Goal: Task Accomplishment & Management: Manage account settings

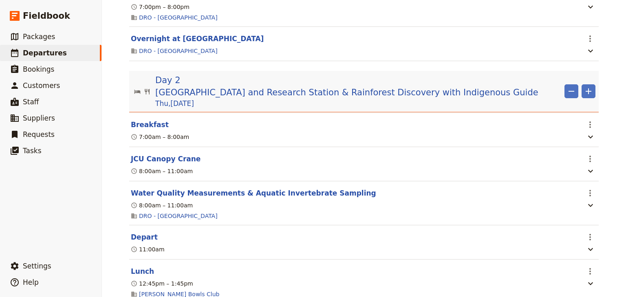
scroll to position [652, 0]
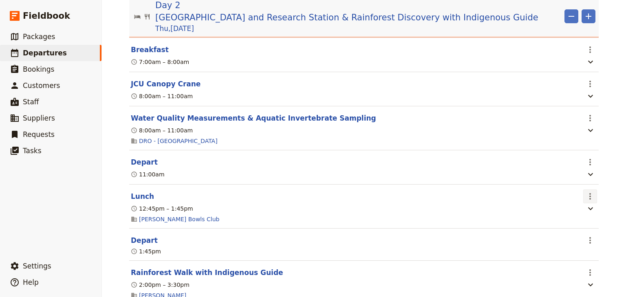
click at [588, 193] on icon "Actions" at bounding box center [590, 196] width 10 height 10
click at [564, 209] on span "Edit this itinerary item" at bounding box center [549, 211] width 64 height 8
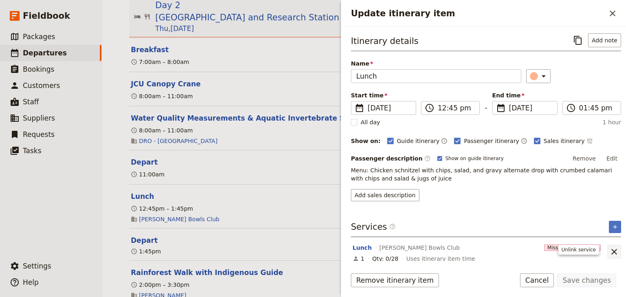
click at [610, 248] on icon "Unlink service" at bounding box center [614, 252] width 10 height 10
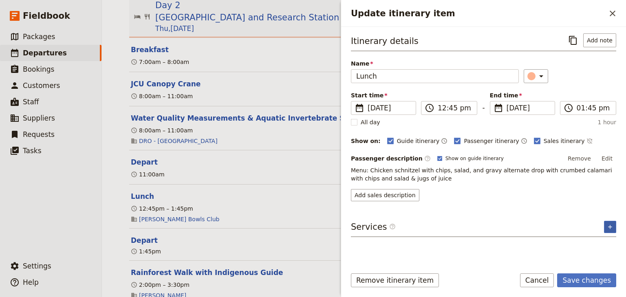
click at [609, 227] on icon "Add service inclusion" at bounding box center [609, 227] width 7 height 7
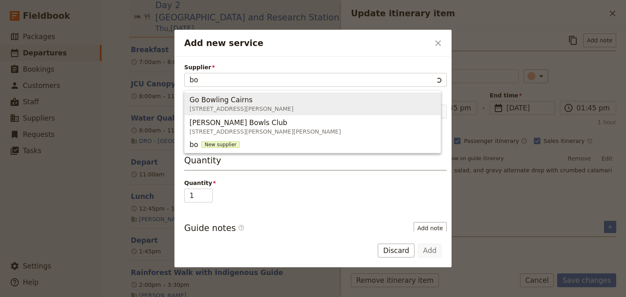
type input "b"
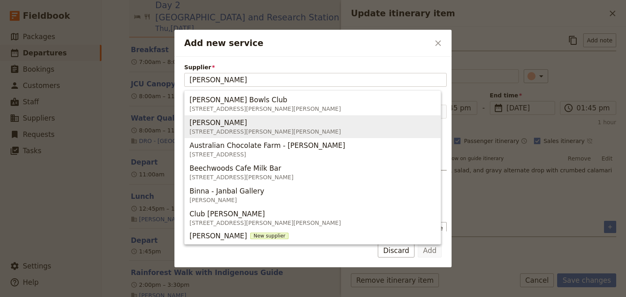
type input "mossman"
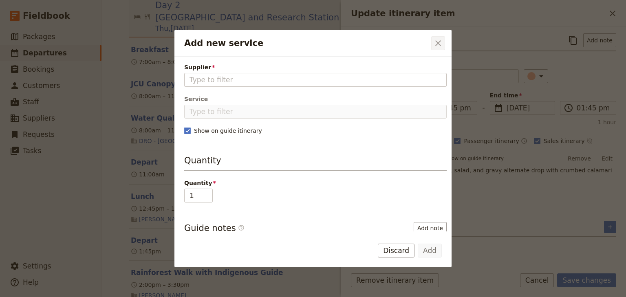
click at [435, 42] on icon "Close dialog" at bounding box center [438, 43] width 10 height 10
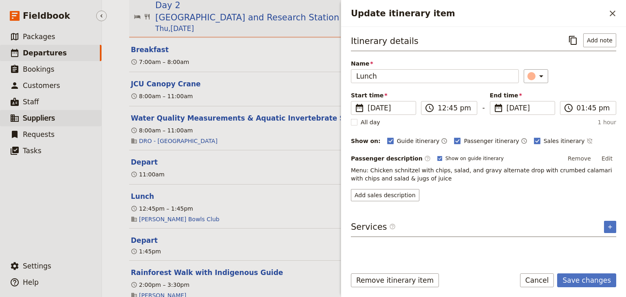
click at [41, 115] on span "Suppliers" at bounding box center [39, 118] width 32 height 8
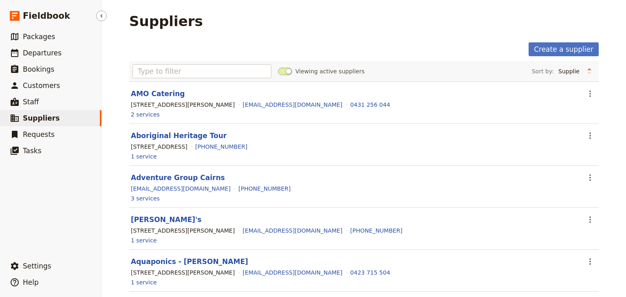
click at [39, 120] on span "Suppliers" at bounding box center [41, 118] width 37 height 8
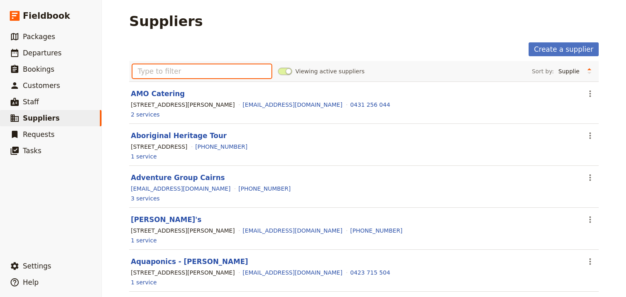
drag, startPoint x: 147, startPoint y: 71, endPoint x: 147, endPoint y: 77, distance: 5.3
click at [147, 71] on input "text" at bounding box center [201, 71] width 139 height 14
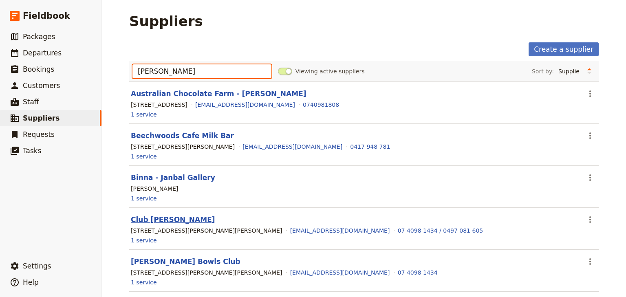
type input "mossman"
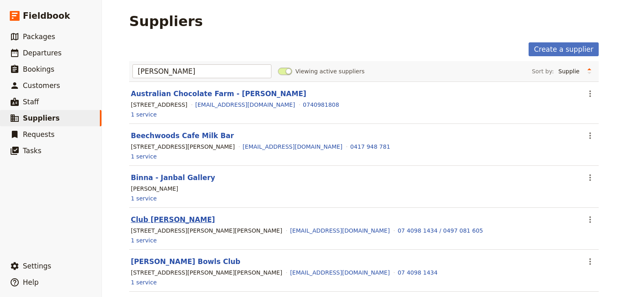
click at [169, 216] on link "Club Mossman" at bounding box center [173, 219] width 84 height 8
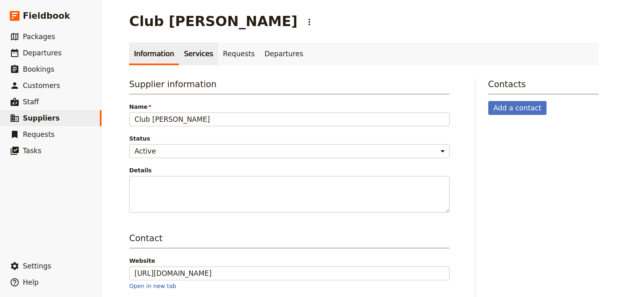
click at [193, 57] on link "Services" at bounding box center [198, 53] width 39 height 23
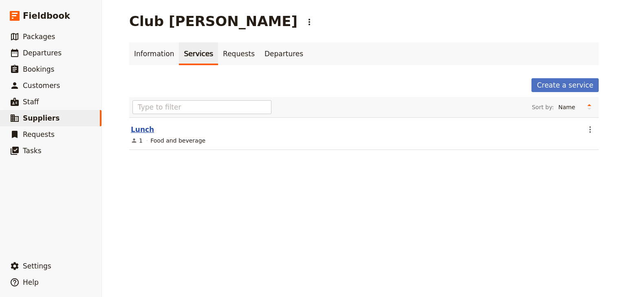
click at [142, 129] on link "Lunch" at bounding box center [142, 129] width 23 height 8
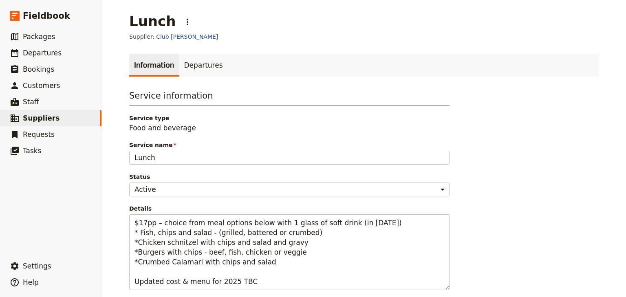
scroll to position [98, 0]
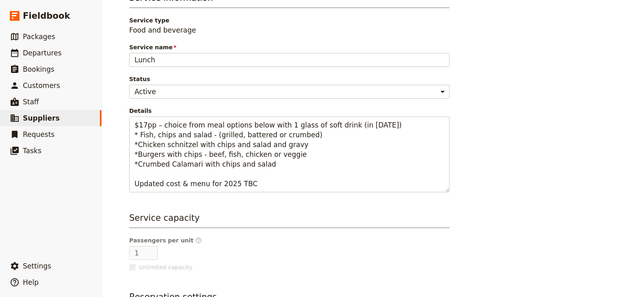
drag, startPoint x: 513, startPoint y: 74, endPoint x: 491, endPoint y: 72, distance: 22.1
click at [513, 73] on div "Service information Service type Food and beverage Service name Lunch Status Ac…" at bounding box center [363, 195] width 469 height 406
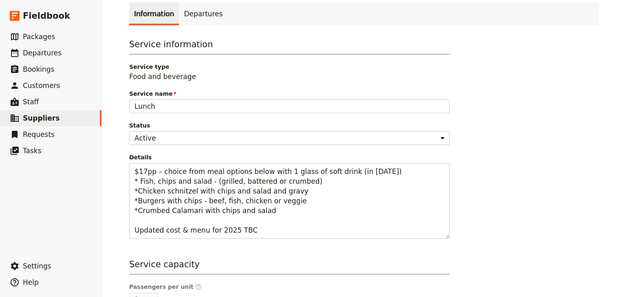
scroll to position [0, 0]
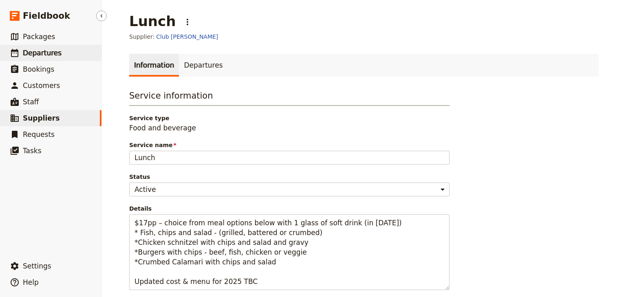
click at [33, 55] on span "Departures" at bounding box center [42, 53] width 39 height 8
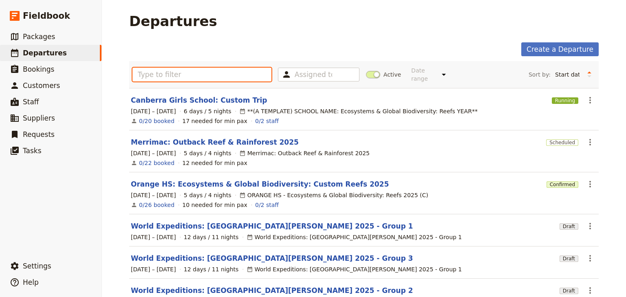
click at [187, 75] on input "text" at bounding box center [201, 75] width 139 height 14
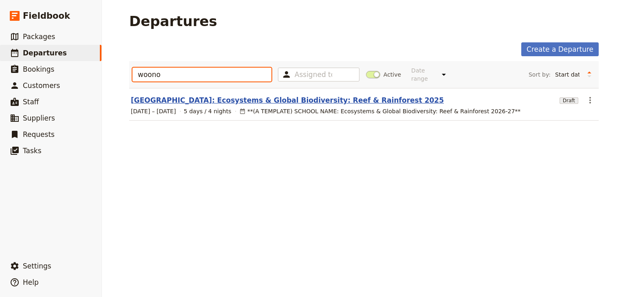
type input "woono"
click at [278, 95] on link "[GEOGRAPHIC_DATA]: Ecosystems & Global Biodiversity: Reef & Rainforest 2025" at bounding box center [287, 100] width 313 height 10
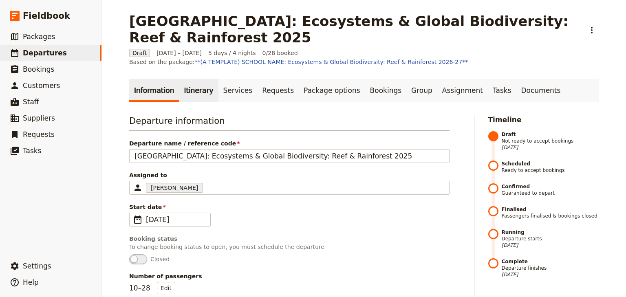
click at [193, 88] on link "Itinerary" at bounding box center [198, 90] width 39 height 23
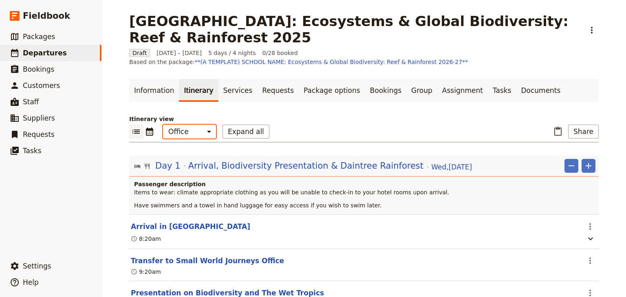
click at [178, 127] on select "Office Guide Passenger Sales" at bounding box center [189, 132] width 53 height 14
click at [163, 125] on select "Office Guide Passenger Sales" at bounding box center [189, 132] width 53 height 14
drag, startPoint x: 193, startPoint y: 121, endPoint x: 192, endPoint y: 125, distance: 4.5
click at [193, 125] on select "Office Guide Passenger Sales" at bounding box center [189, 132] width 53 height 14
select select "STAFF"
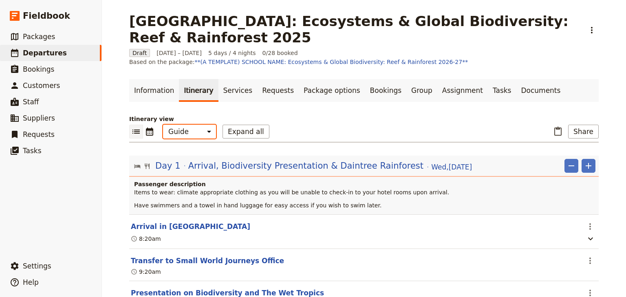
click at [163, 125] on select "Office Guide Passenger Sales" at bounding box center [189, 132] width 53 height 14
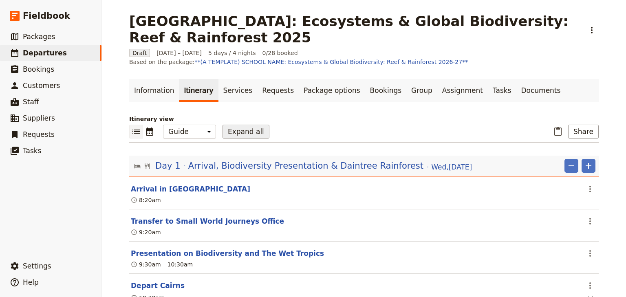
click at [238, 125] on button "Expand all" at bounding box center [245, 132] width 47 height 14
click at [516, 83] on link "Documents" at bounding box center [540, 90] width 49 height 23
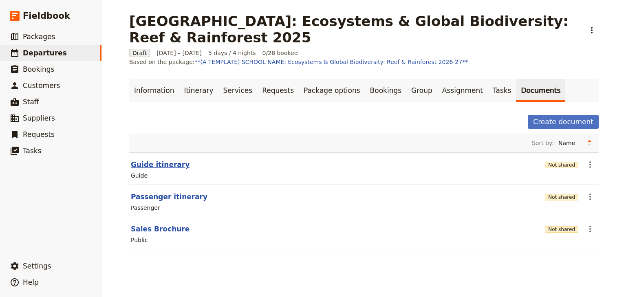
click at [156, 160] on button "Guide itinerary" at bounding box center [160, 165] width 59 height 10
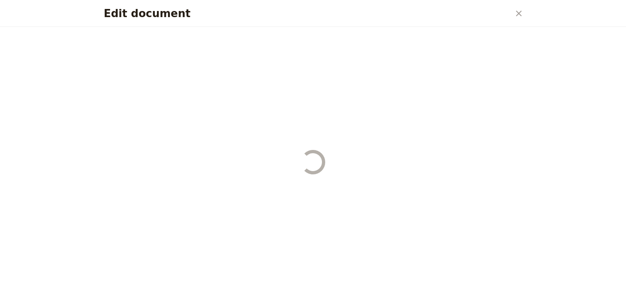
select select "STAFF"
select select "RUN_SHEET"
select select "DEFAULT"
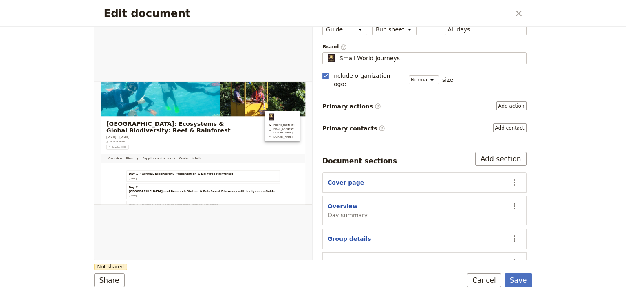
scroll to position [98, 0]
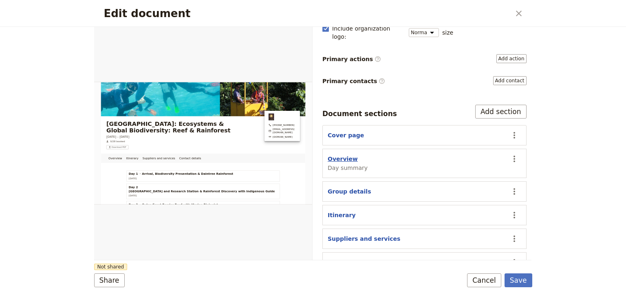
click at [342, 155] on button "Overview" at bounding box center [342, 159] width 30 height 8
select select "DAY_SUMMARY"
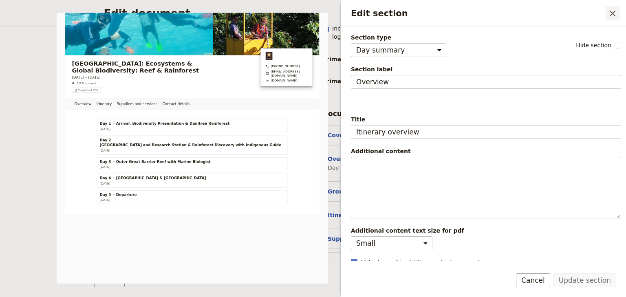
click at [611, 14] on icon "Close drawer" at bounding box center [612, 14] width 6 height 6
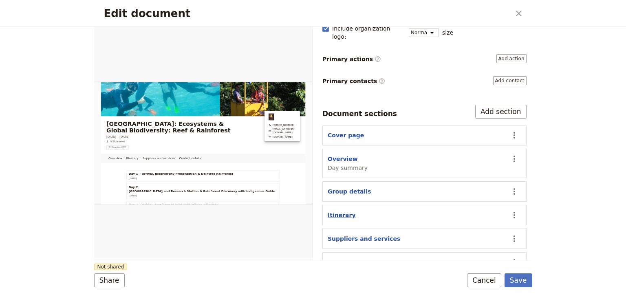
click at [340, 211] on button "Itinerary" at bounding box center [341, 215] width 28 height 8
select select "ITINERARY"
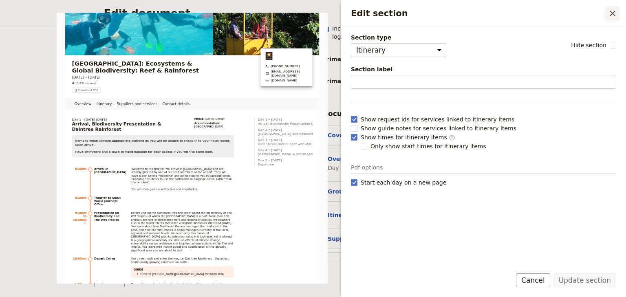
click at [612, 13] on icon "Close drawer" at bounding box center [612, 14] width 6 height 6
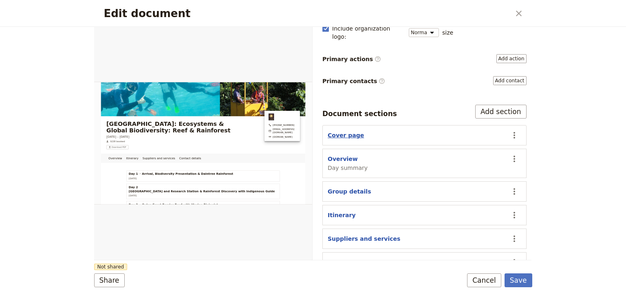
click at [345, 131] on button "Cover page" at bounding box center [345, 135] width 36 height 8
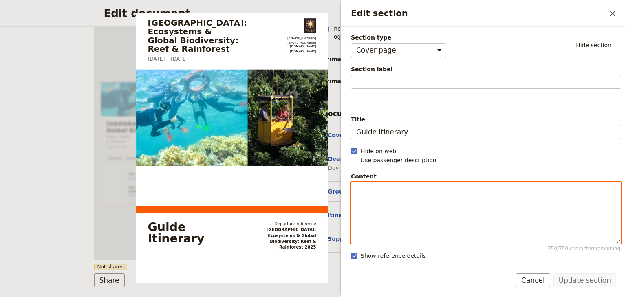
click at [360, 189] on p "Edit section" at bounding box center [485, 190] width 259 height 8
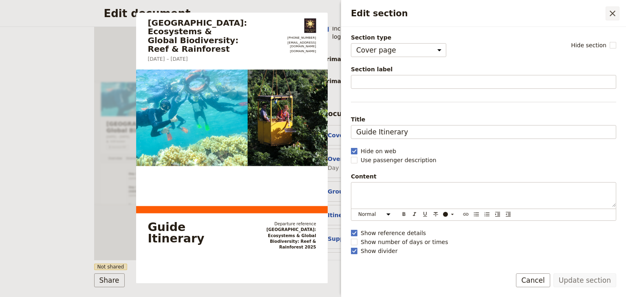
drag, startPoint x: 360, startPoint y: 189, endPoint x: 616, endPoint y: 13, distance: 310.9
click at [616, 13] on icon "Close drawer" at bounding box center [612, 14] width 10 height 10
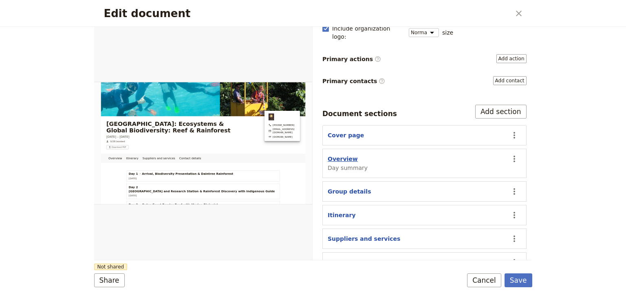
click at [347, 155] on button "Overview" at bounding box center [342, 159] width 30 height 8
select select "DAY_SUMMARY"
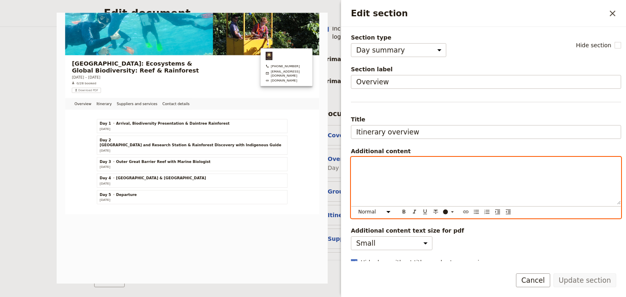
click at [355, 161] on div "Edit section" at bounding box center [485, 180] width 269 height 47
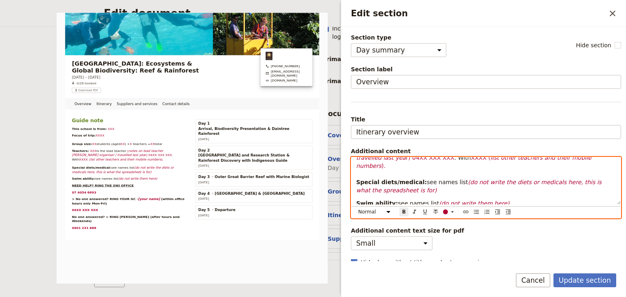
scroll to position [0, 0]
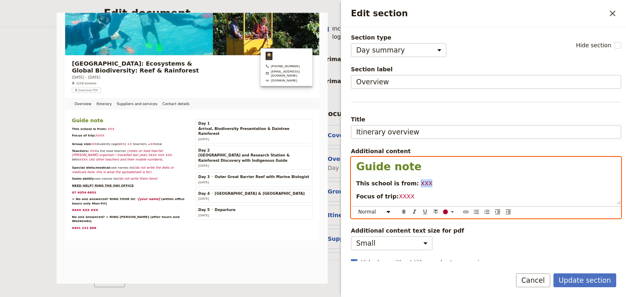
drag, startPoint x: 420, startPoint y: 182, endPoint x: 457, endPoint y: 52, distance: 135.9
click at [409, 182] on p "This school is from: XXX" at bounding box center [485, 183] width 259 height 8
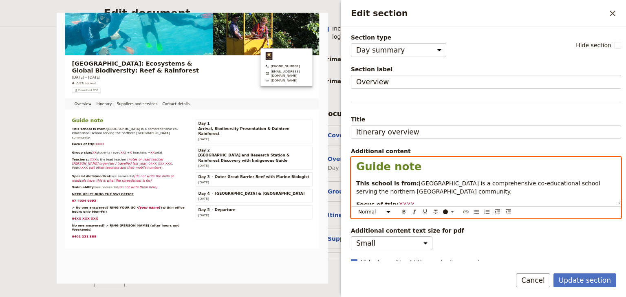
click at [409, 181] on span "Woonona High School is a comprehensive co-educational school serving the northe…" at bounding box center [479, 187] width 246 height 15
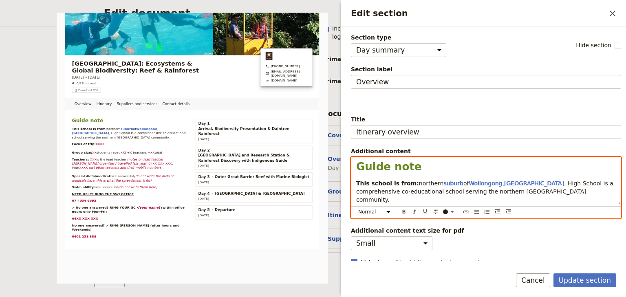
click at [419, 181] on span "northern" at bounding box center [431, 183] width 25 height 7
drag, startPoint x: 545, startPoint y: 185, endPoint x: 440, endPoint y: 182, distance: 105.1
click at [440, 182] on p "This school is from: the northern suburb of Wollongong , New South Wales , High…" at bounding box center [485, 191] width 259 height 24
click at [455, 212] on icon "Edit section" at bounding box center [452, 212] width 7 height 7
click at [445, 224] on div "button" at bounding box center [445, 224] width 5 height 5
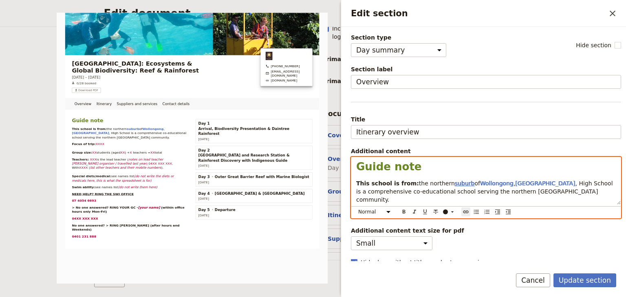
click at [455, 185] on span "suburb" at bounding box center [465, 183] width 20 height 7
click at [440, 182] on span "the northern" at bounding box center [437, 183] width 36 height 7
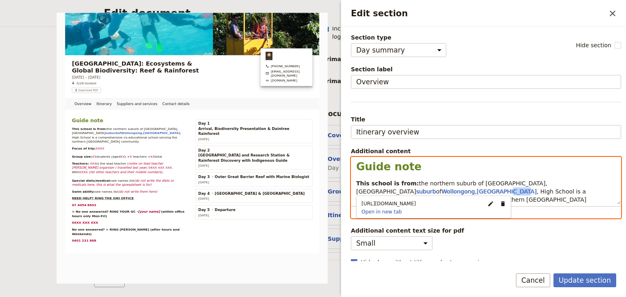
drag, startPoint x: 371, startPoint y: 191, endPoint x: 343, endPoint y: 191, distance: 27.7
click at [343, 191] on div "Section type Cover page Day summary Itinerary Group details Contact details Sup…" at bounding box center [483, 144] width 285 height 234
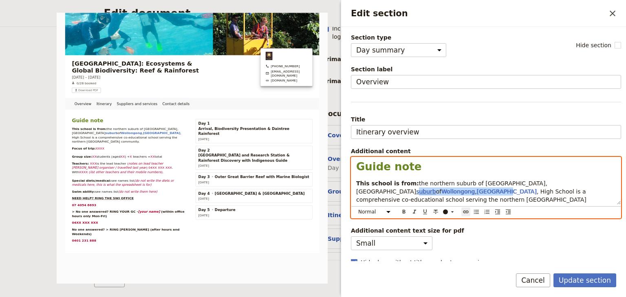
drag, startPoint x: 604, startPoint y: 182, endPoint x: 519, endPoint y: 184, distance: 84.3
click at [519, 184] on div "Guide note This school is from: the northern suburb of Wollongong, NSW suburb o…" at bounding box center [485, 180] width 269 height 47
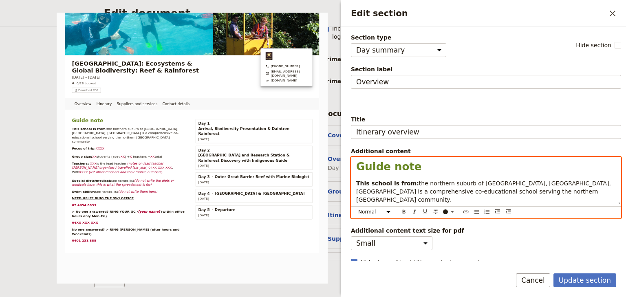
click at [518, 182] on span "the northern suburb of Wollongong, NSW, High School is a comprehensive co-educa…" at bounding box center [484, 191] width 256 height 23
click at [560, 194] on p "This school is from: the northern suburb of Wollongong, NSW. Woonona High Schoo…" at bounding box center [485, 191] width 259 height 24
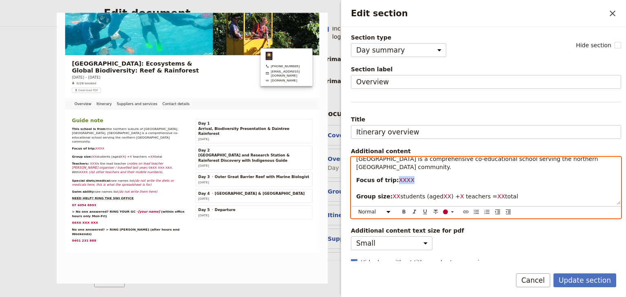
drag, startPoint x: 409, startPoint y: 171, endPoint x: 393, endPoint y: 169, distance: 16.3
click at [393, 176] on p "Focus of trip: XXXX Group size: XX students (aged XX ) + X teachers = XX total" at bounding box center [485, 188] width 259 height 24
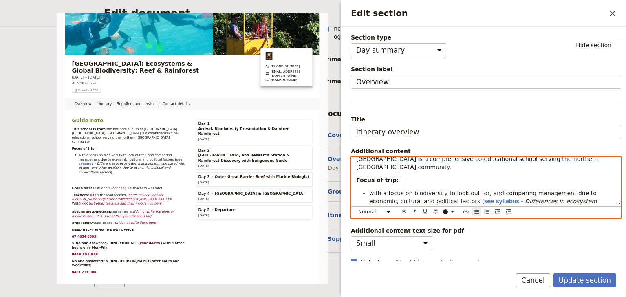
click at [369, 190] on span "with a focus on biodiversity to look out for, and comparing management due to e…" at bounding box center [483, 197] width 229 height 15
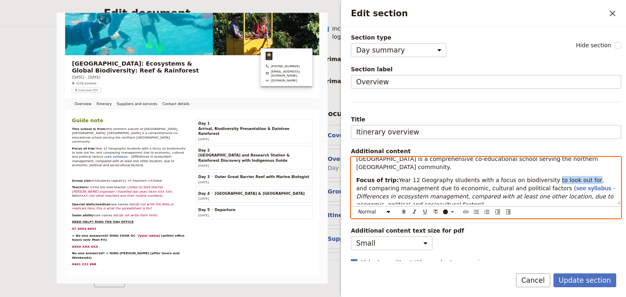
drag, startPoint x: 571, startPoint y: 171, endPoint x: 535, endPoint y: 171, distance: 35.4
click at [535, 177] on span "Year 12 Geography students with a focus on biodiversity to look out for, and co…" at bounding box center [481, 184] width 250 height 15
click at [531, 185] on span "see syllabus -" at bounding box center [550, 188] width 39 height 7
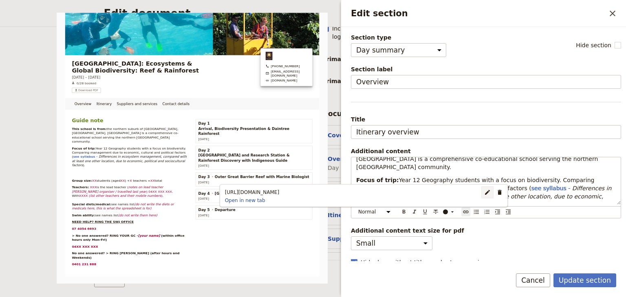
click at [481, 192] on button "​" at bounding box center [487, 192] width 12 height 12
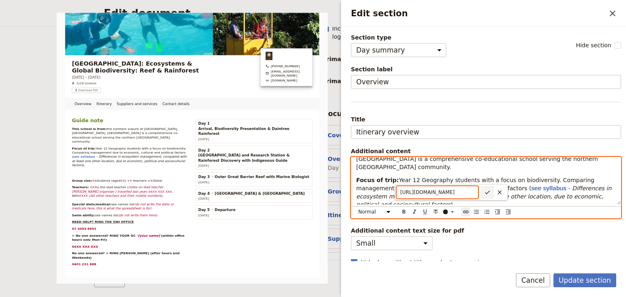
click at [445, 192] on input "https://curriculum.nsw.edu.au/learning-areas/hsie/geography-11-12-2022/content/…" at bounding box center [436, 192] width 81 height 12
click at [531, 185] on span "see syllabus -" at bounding box center [550, 188] width 39 height 7
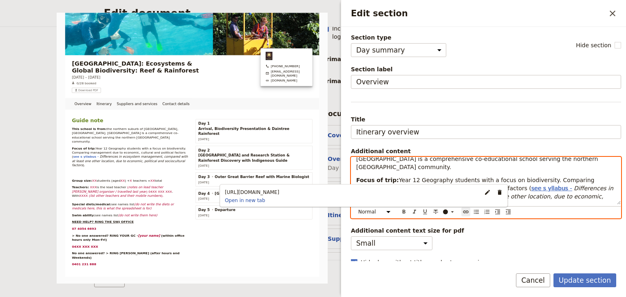
click at [531, 185] on span "see s yllabus -" at bounding box center [551, 188] width 41 height 7
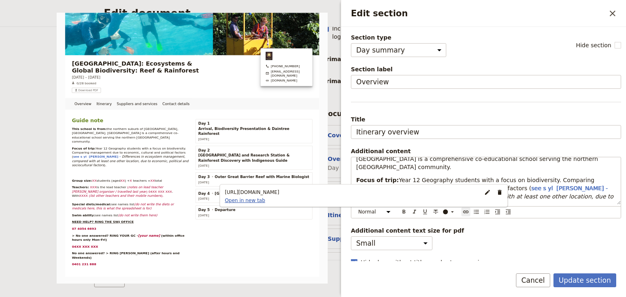
click at [268, 200] on link "Open in new tab" at bounding box center [245, 200] width 47 height 7
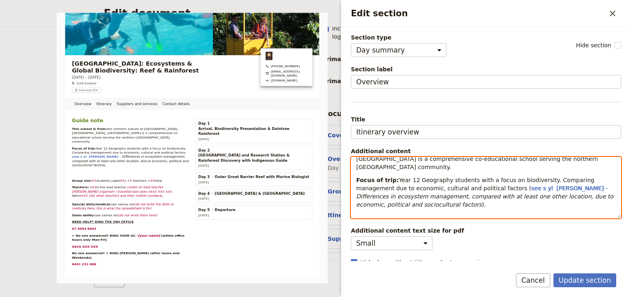
click at [507, 197] on body "Fieldbook ​ ​ Fieldbook ​ ​ Packages ​ Departures ​ Bookings ​ Customers ​ Staf…" at bounding box center [313, 148] width 626 height 297
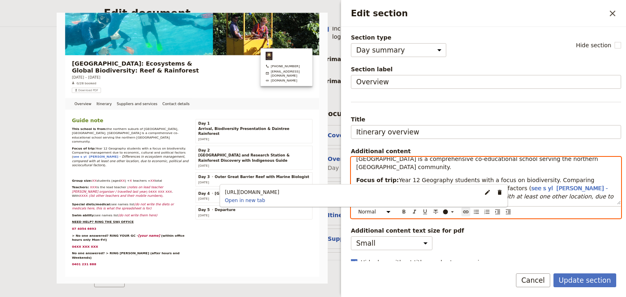
click at [555, 193] on em "Differences in ecosystem management, compared with at least one other location,…" at bounding box center [485, 200] width 259 height 15
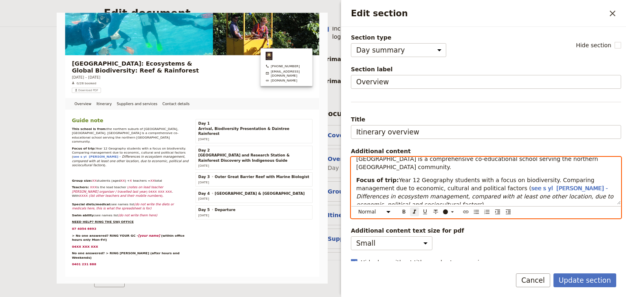
click at [500, 194] on p "Focus of trip: Year 12 Geography students with a focus on biodiversity. Compari…" at bounding box center [485, 192] width 259 height 33
click at [471, 179] on span "Year 12 Geography students with a focus on biodiversity. Comparing management d…" at bounding box center [476, 184] width 240 height 15
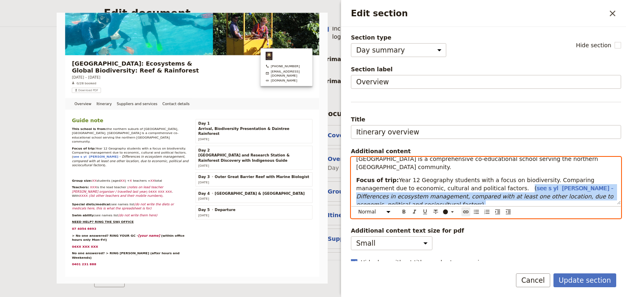
drag, startPoint x: 476, startPoint y: 179, endPoint x: 500, endPoint y: 196, distance: 29.0
click at [500, 196] on p "Focus of trip: Year 12 Geography students with a focus on biodiversity. Compari…" at bounding box center [485, 192] width 259 height 33
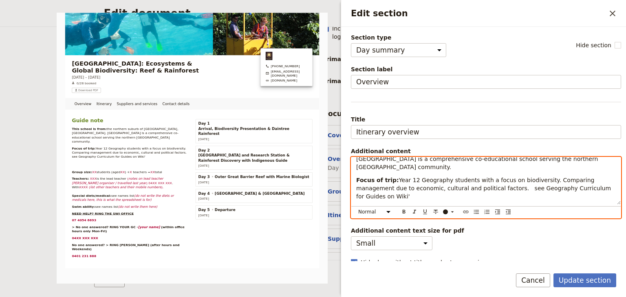
click at [478, 180] on span "Year 12 Geography students with a focus on biodiversity. Comparing management d…" at bounding box center [484, 188] width 257 height 23
click at [359, 205] on p "Group size: XX students (aged XX ) + X teachers = XX total" at bounding box center [485, 217] width 259 height 24
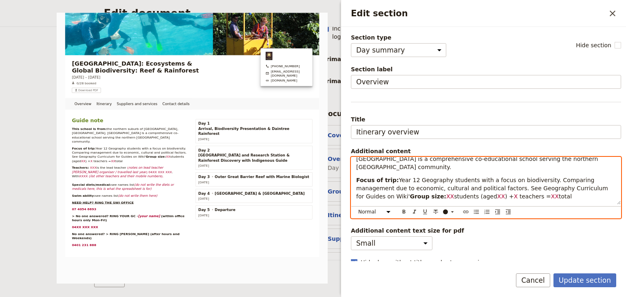
click at [354, 192] on div "Guide note This school is from: the northern suburb of Wollongong, NSW. Woonona…" at bounding box center [485, 180] width 269 height 47
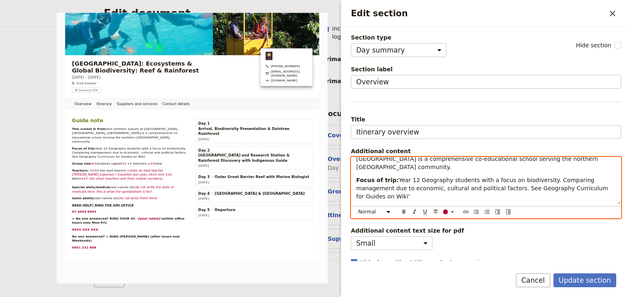
drag, startPoint x: 393, startPoint y: 192, endPoint x: 388, endPoint y: 192, distance: 4.9
click at [392, 206] on span "XX" at bounding box center [396, 209] width 8 height 7
drag, startPoint x: 441, startPoint y: 191, endPoint x: 435, endPoint y: 191, distance: 5.7
click at [435, 205] on p "Group size: 13 students (aged XX ) + X teachers = XX total" at bounding box center [485, 209] width 259 height 8
click at [458, 205] on p "Group size: 13 students (aged 16-17 ) + X teachers = XX total" at bounding box center [485, 209] width 259 height 8
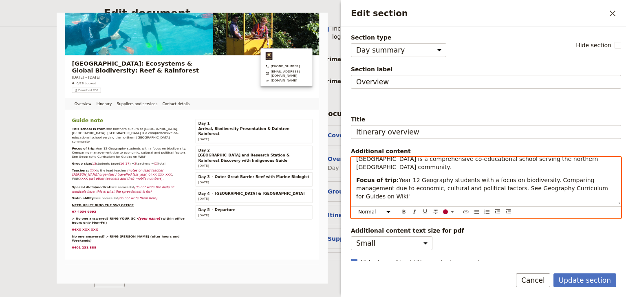
drag, startPoint x: 495, startPoint y: 192, endPoint x: 490, endPoint y: 192, distance: 5.7
click at [503, 206] on span "XX" at bounding box center [507, 209] width 8 height 7
click at [472, 206] on span "teachers =" at bounding box center [487, 209] width 31 height 7
drag, startPoint x: 518, startPoint y: 192, endPoint x: 364, endPoint y: 193, distance: 154.4
click at [364, 205] on p "Group size: 13 students (aged 16-17 ) + 2 teachers = 15 total" at bounding box center [485, 209] width 259 height 8
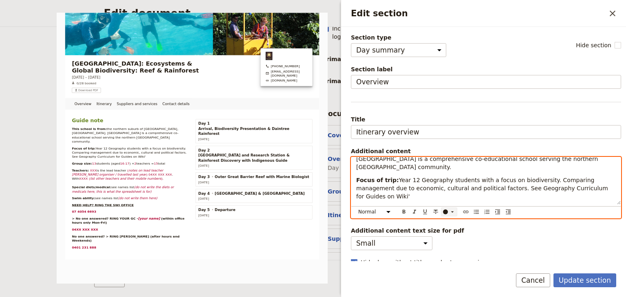
click at [450, 209] on icon "Edit section" at bounding box center [452, 212] width 7 height 7
drag, startPoint x: 446, startPoint y: 223, endPoint x: 510, endPoint y: 199, distance: 68.5
click at [446, 222] on button "button" at bounding box center [445, 224] width 7 height 7
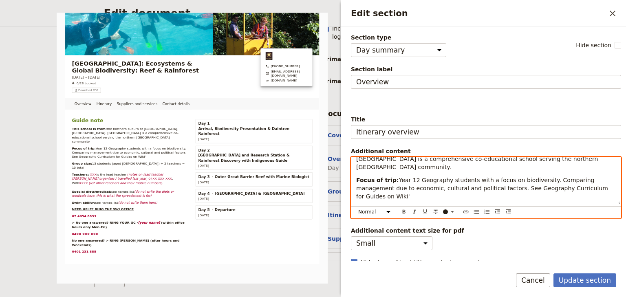
click at [513, 205] on p "Group size: 13 students (aged 16-17) + 2 teachers = 15 total" at bounding box center [485, 209] width 259 height 8
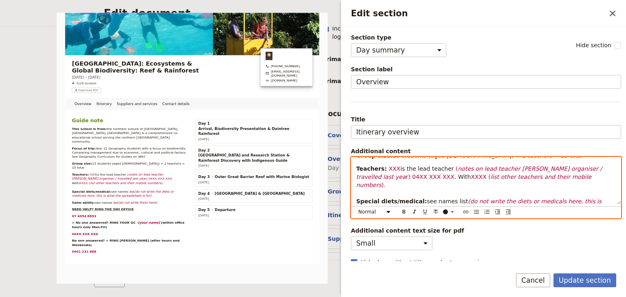
scroll to position [98, 0]
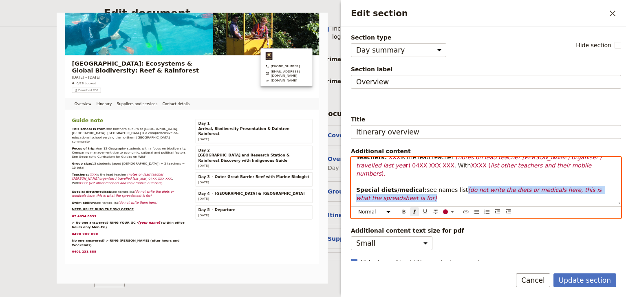
drag, startPoint x: 452, startPoint y: 165, endPoint x: 455, endPoint y: 169, distance: 5.2
click at [455, 169] on p "Teachers: XXX is the lead teacher ( notes on lead teacher e.g. trip organiser /…" at bounding box center [485, 177] width 259 height 49
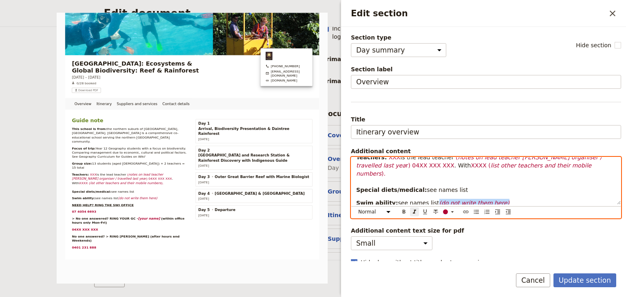
drag, startPoint x: 488, startPoint y: 178, endPoint x: 428, endPoint y: 177, distance: 60.3
click at [428, 199] on p "Swim ability: see names list (do not write them here)" at bounding box center [485, 203] width 259 height 8
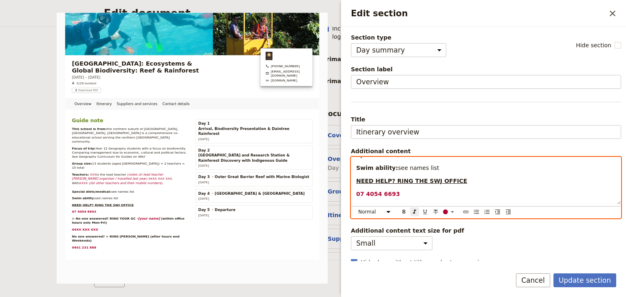
scroll to position [121, 0]
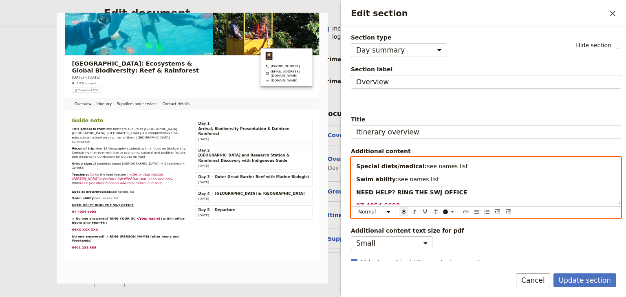
drag, startPoint x: 492, startPoint y: 193, endPoint x: 456, endPoint y: 193, distance: 35.8
click at [456, 214] on p "> No one answered? RING YOUR GC - [your name] (within office hours only Mon-Fri)" at bounding box center [485, 222] width 259 height 16
drag, startPoint x: 494, startPoint y: 193, endPoint x: 456, endPoint y: 195, distance: 37.9
click at [474, 215] on strong "Natasha Willis" at bounding box center [500, 218] width 53 height 7
click at [450, 210] on icon "Edit section" at bounding box center [452, 212] width 7 height 7
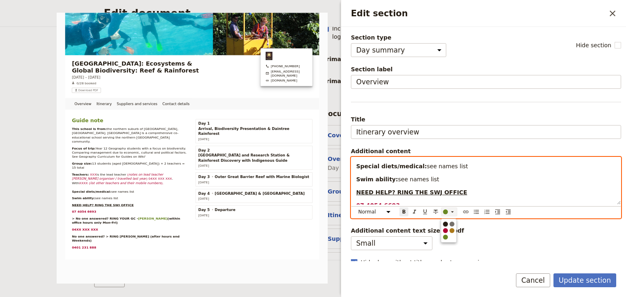
click at [446, 224] on div "button" at bounding box center [445, 224] width 5 height 5
click at [480, 184] on div "Guide note This school is from: the northern suburb of Wollongong, NSW. Woonona…" at bounding box center [485, 180] width 269 height 47
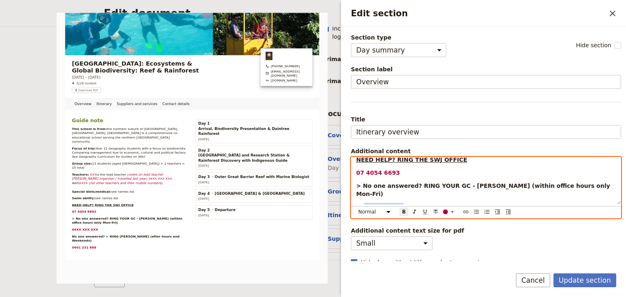
drag, startPoint x: 398, startPoint y: 175, endPoint x: 362, endPoint y: 174, distance: 35.0
click at [362, 203] on p "04XX XXX XXX" at bounding box center [485, 207] width 259 height 8
click at [558, 192] on div "Guide note This school is from: the northern suburb of Wollongong, NSW. Woonona…" at bounding box center [485, 180] width 269 height 47
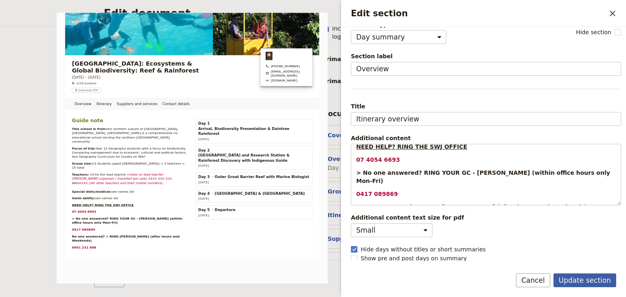
click at [577, 279] on button "Update section" at bounding box center [584, 280] width 63 height 14
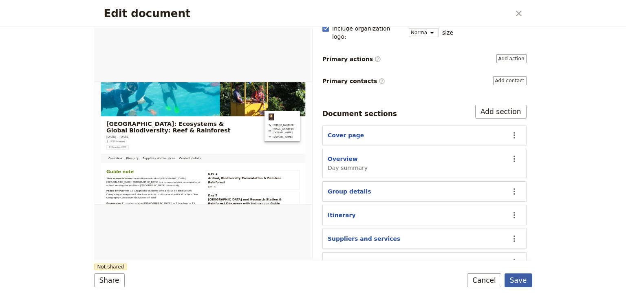
click at [521, 282] on button "Save" at bounding box center [518, 280] width 28 height 14
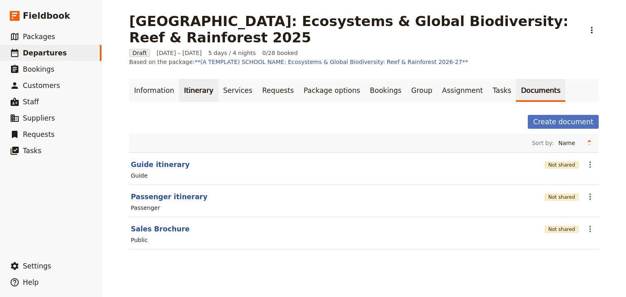
click at [191, 83] on link "Itinerary" at bounding box center [198, 90] width 39 height 23
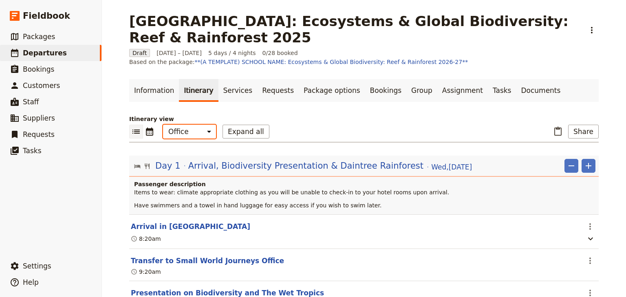
click at [198, 125] on select "Office Guide Passenger Sales" at bounding box center [189, 132] width 53 height 14
select select "STAFF"
click at [163, 125] on select "Office Guide Passenger Sales" at bounding box center [189, 132] width 53 height 14
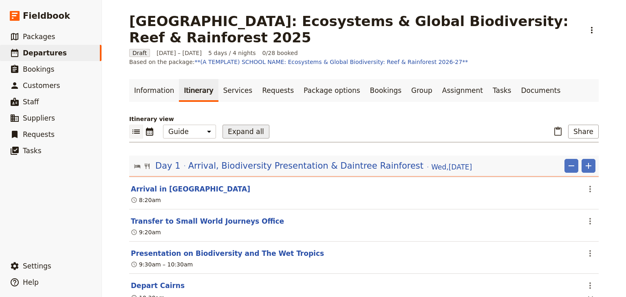
click at [239, 125] on button "Expand all" at bounding box center [245, 132] width 47 height 14
click at [243, 125] on button "Collapse all" at bounding box center [247, 132] width 51 height 14
click at [243, 125] on button "Expand all" at bounding box center [245, 132] width 47 height 14
click at [586, 163] on icon "Add" at bounding box center [588, 166] width 6 height 6
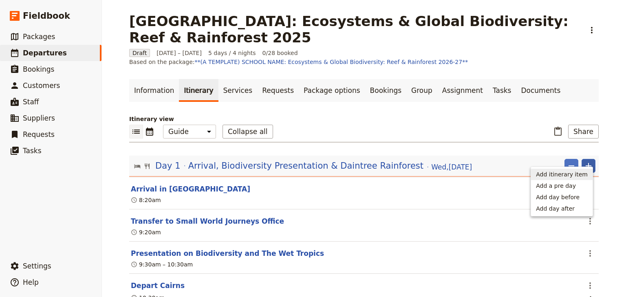
click at [579, 171] on span "Add itinerary item" at bounding box center [562, 174] width 52 height 8
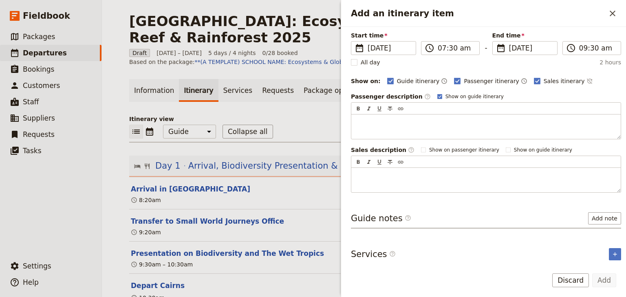
scroll to position [59, 0]
click at [600, 215] on button "Add note" at bounding box center [604, 217] width 33 height 12
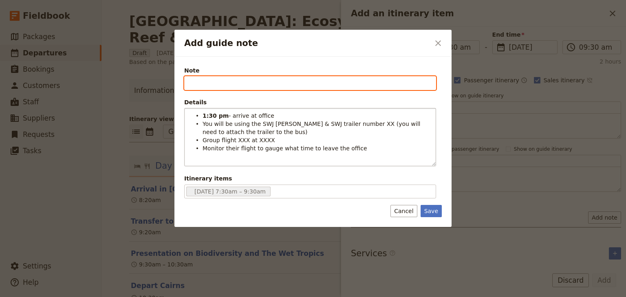
click at [196, 85] on input "Note" at bounding box center [310, 83] width 252 height 14
type input "GUIDE"
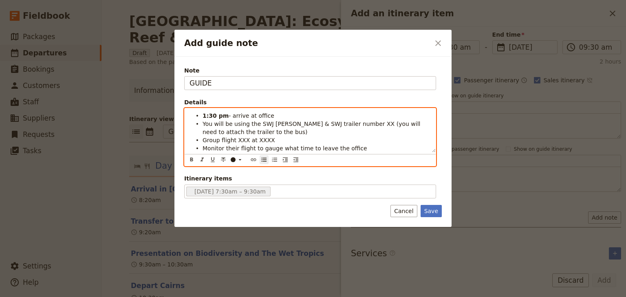
click at [214, 124] on span "You will be using the SWJ [PERSON_NAME] & SWJ trailer number XX (you will need …" at bounding box center [312, 128] width 220 height 15
click at [205, 115] on strong "1:30 pm" at bounding box center [215, 115] width 26 height 7
drag, startPoint x: 343, startPoint y: 123, endPoint x: 337, endPoint y: 123, distance: 5.3
click at [337, 123] on span "You will be using the SWJ [PERSON_NAME] & SWJ trailer number XX (you will need …" at bounding box center [312, 128] width 220 height 15
drag, startPoint x: 244, startPoint y: 138, endPoint x: 235, endPoint y: 139, distance: 9.8
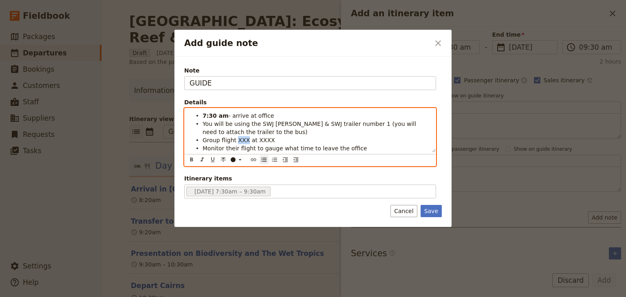
click at [235, 139] on span "Group flight XXX at XXXX" at bounding box center [238, 140] width 72 height 7
click at [271, 138] on li "Group flight JQ950 at XXXX" at bounding box center [316, 140] width 228 height 8
click at [309, 136] on li "Group flight JQ950 at 8:20 am" at bounding box center [316, 140] width 228 height 8
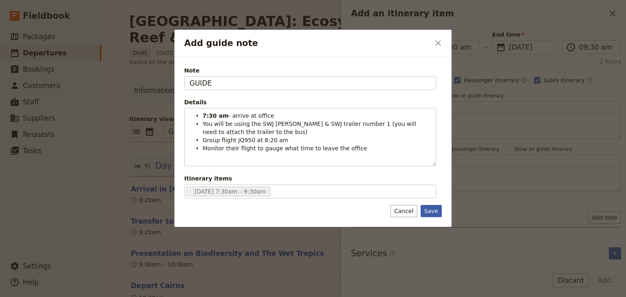
click at [432, 209] on button "Save" at bounding box center [430, 211] width 21 height 12
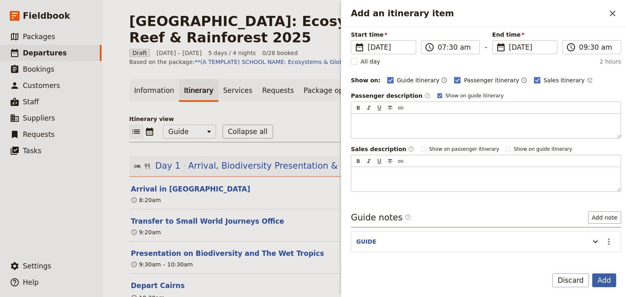
click at [606, 279] on button "Add" at bounding box center [604, 280] width 24 height 14
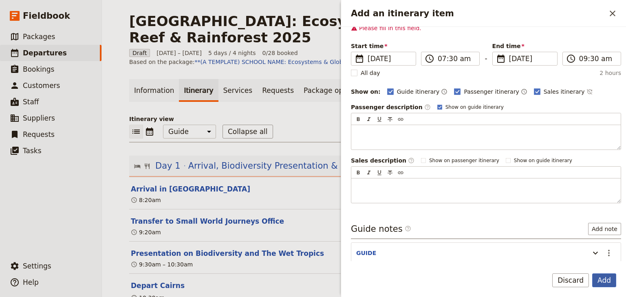
scroll to position [70, 0]
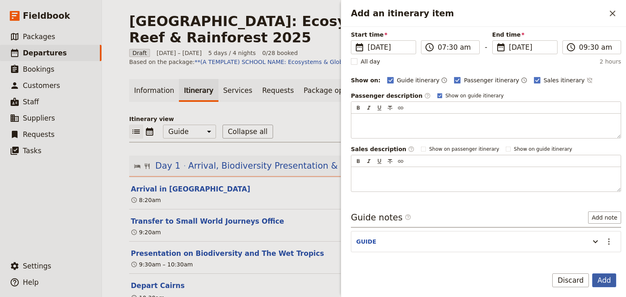
click at [606, 281] on button "Add" at bounding box center [604, 280] width 24 height 14
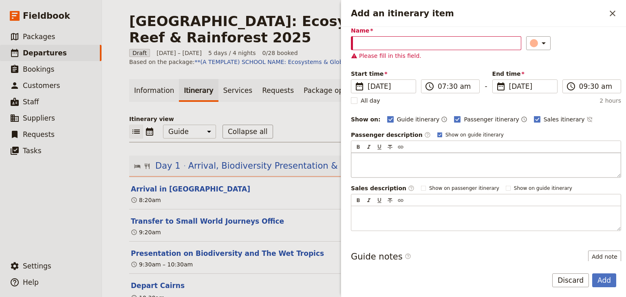
scroll to position [0, 0]
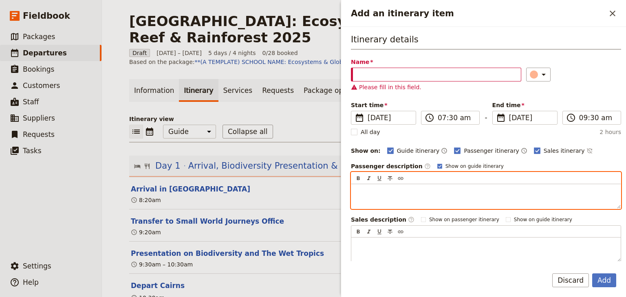
click at [438, 193] on p "Add an itinerary item" at bounding box center [485, 191] width 259 height 8
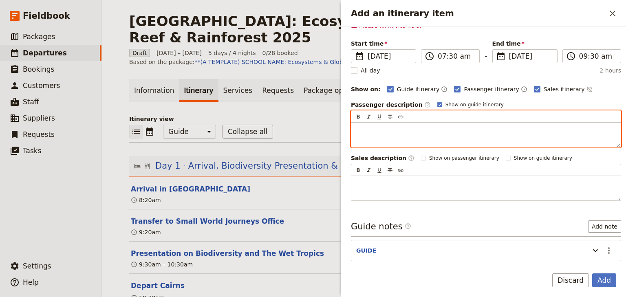
scroll to position [30, 0]
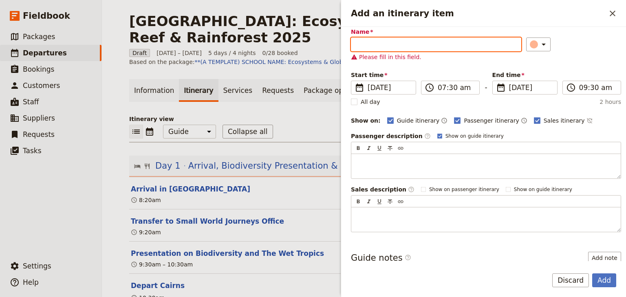
click at [365, 44] on input "Name" at bounding box center [436, 44] width 170 height 14
click at [369, 42] on input "Name" at bounding box center [436, 44] width 170 height 14
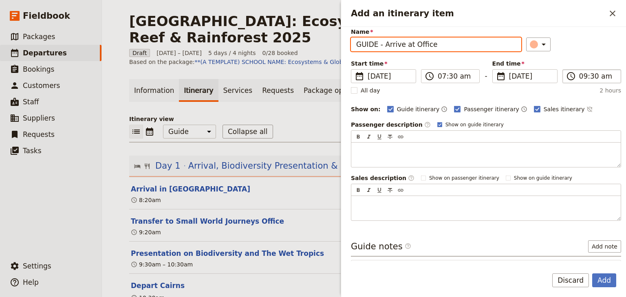
type input "GUIDE - Arrive at Office"
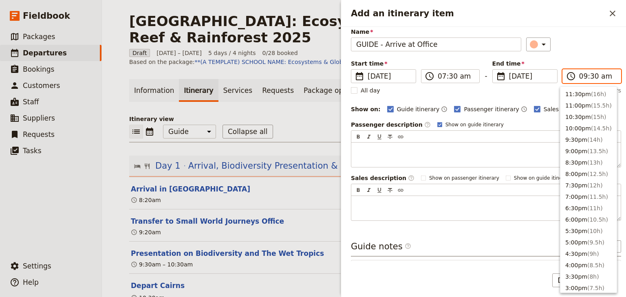
click at [579, 76] on input "09:30 am" at bounding box center [597, 76] width 37 height 10
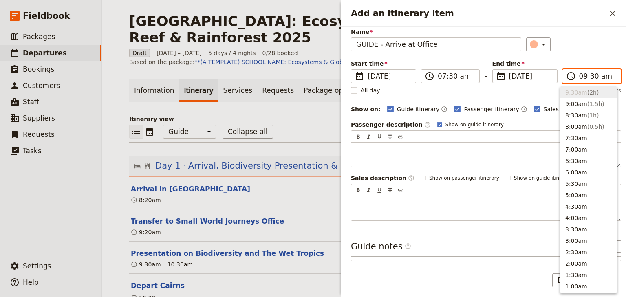
type input "07:30 am"
click at [600, 51] on div "Itinerary details Name GUIDE - Arrive at Office ​ Start time ​ 26 Nov 2025 26/1…" at bounding box center [486, 111] width 270 height 217
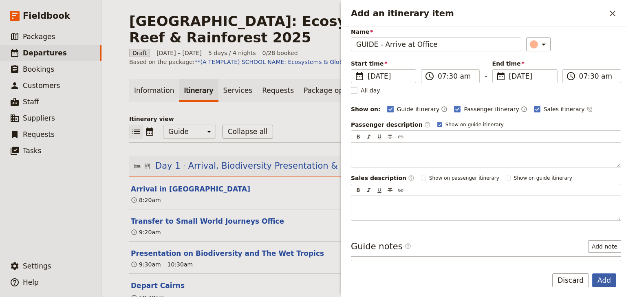
click at [602, 276] on button "Add" at bounding box center [604, 280] width 24 height 14
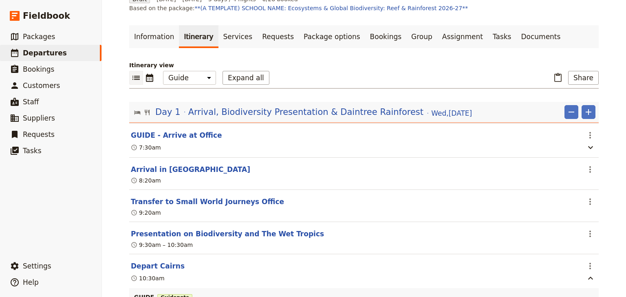
scroll to position [65, 0]
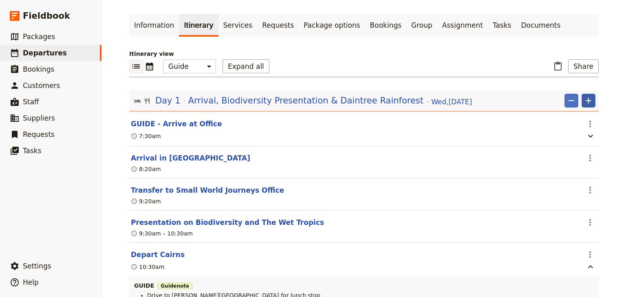
click at [587, 98] on icon "Add" at bounding box center [588, 101] width 6 height 6
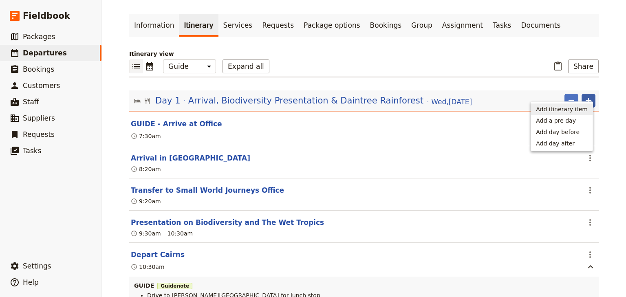
click at [578, 108] on span "Add itinerary item" at bounding box center [562, 109] width 52 height 8
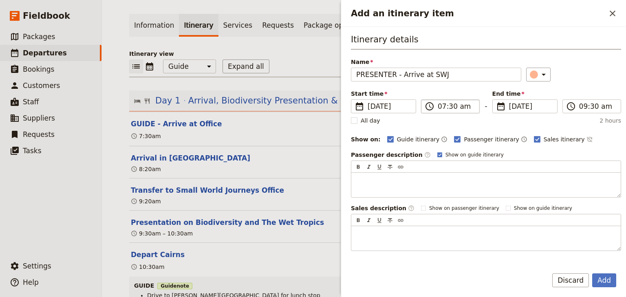
type input "PRESENTER - Arrive at SWJ"
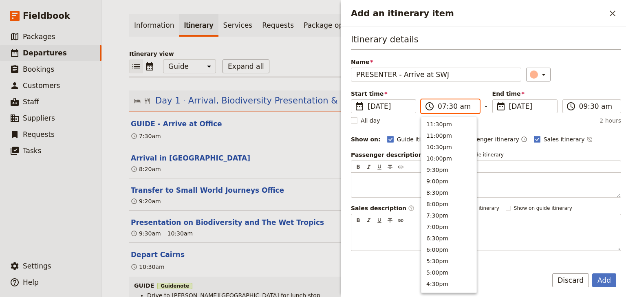
click at [438, 106] on input "07:30 am" at bounding box center [455, 106] width 37 height 10
click at [449, 106] on input "09:30 am" at bounding box center [455, 106] width 37 height 10
type input "09:00 am"
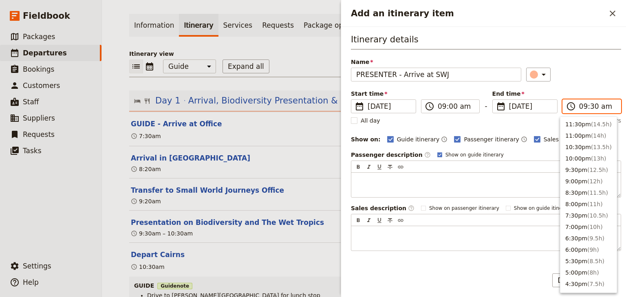
click at [579, 110] on input "09:30 am" at bounding box center [597, 106] width 37 height 10
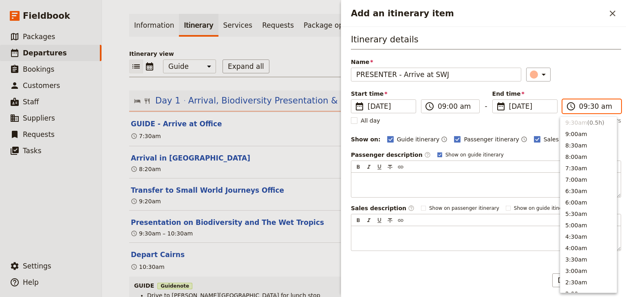
click at [590, 108] on input "09:30 am" at bounding box center [597, 106] width 37 height 10
type input "09:00 am"
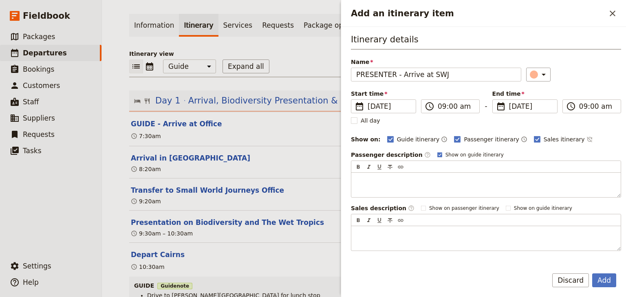
drag, startPoint x: 586, startPoint y: 82, endPoint x: 594, endPoint y: 152, distance: 70.1
click at [586, 82] on div "Itinerary details Name PRESENTER - Arrive at SWJ ​ Start time ​ 26 Nov 2025 26/…" at bounding box center [486, 141] width 270 height 217
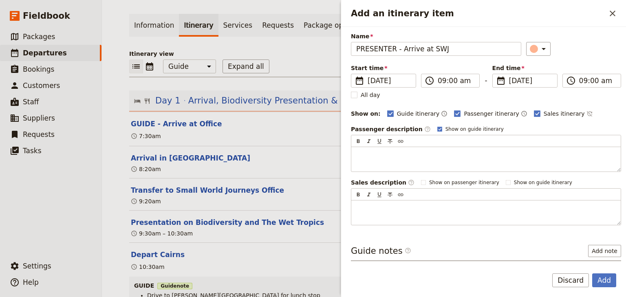
scroll to position [59, 0]
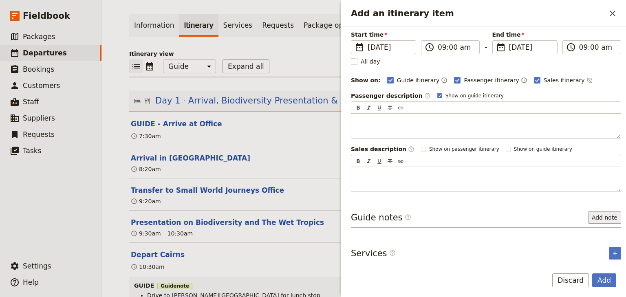
click at [598, 213] on button "Add note" at bounding box center [604, 217] width 33 height 12
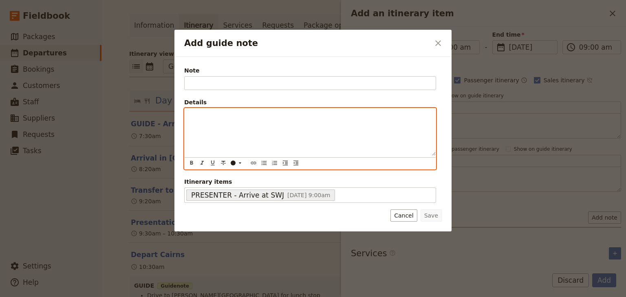
click at [209, 117] on p "Add guide note" at bounding box center [309, 116] width 241 height 8
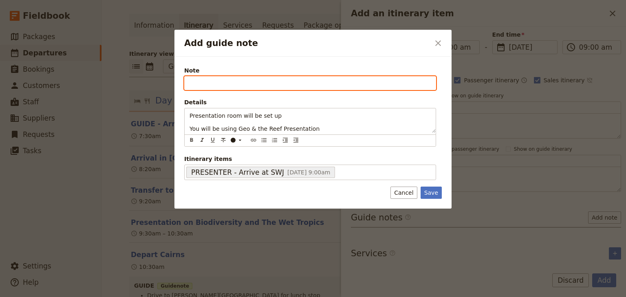
click at [197, 82] on input "Note" at bounding box center [310, 83] width 252 height 14
type input "PRESENTER"
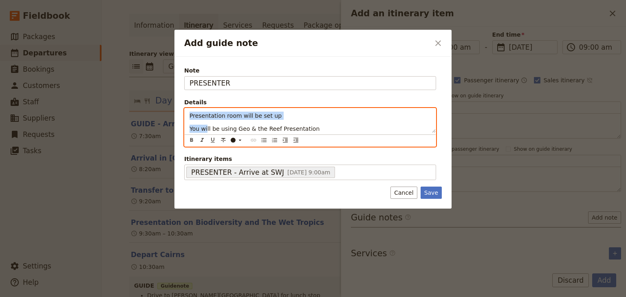
drag, startPoint x: 205, startPoint y: 129, endPoint x: 239, endPoint y: 134, distance: 33.9
click at [186, 114] on div "Presentation room will be set up You will be using Geo & the Reef Presentation" at bounding box center [310, 120] width 251 height 24
click at [264, 139] on icon "Bulleted list" at bounding box center [264, 140] width 7 height 7
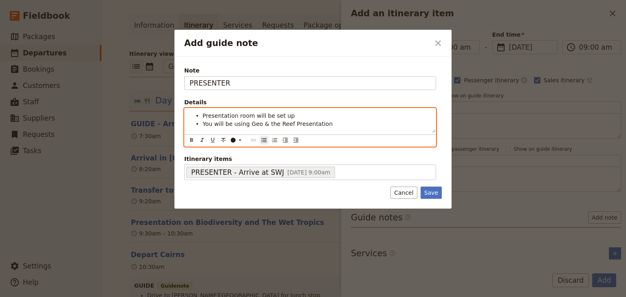
click at [327, 121] on li "You will be using Geo & the Reef Presentation" at bounding box center [316, 123] width 228 height 8
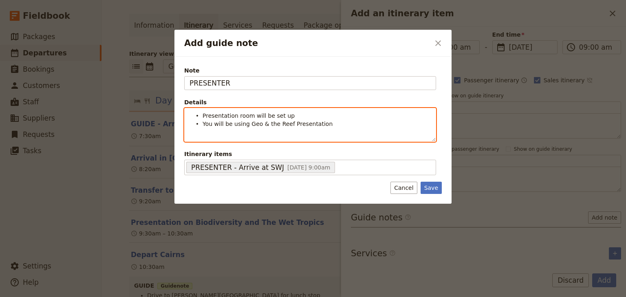
drag, startPoint x: 259, startPoint y: 119, endPoint x: 263, endPoint y: 122, distance: 4.7
click at [259, 121] on span "You will be using Geo & the Reef Presentation" at bounding box center [267, 124] width 130 height 7
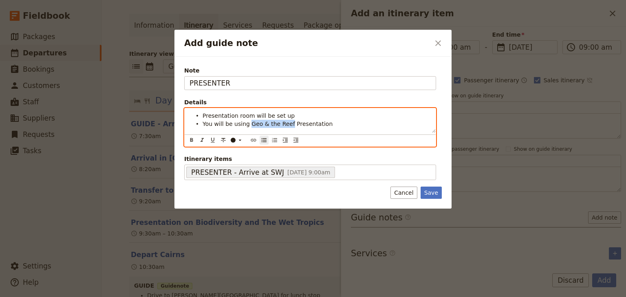
drag, startPoint x: 283, startPoint y: 123, endPoint x: 247, endPoint y: 123, distance: 36.7
click at [247, 123] on span "You will be using Geo & the Reef Presentation" at bounding box center [267, 124] width 130 height 7
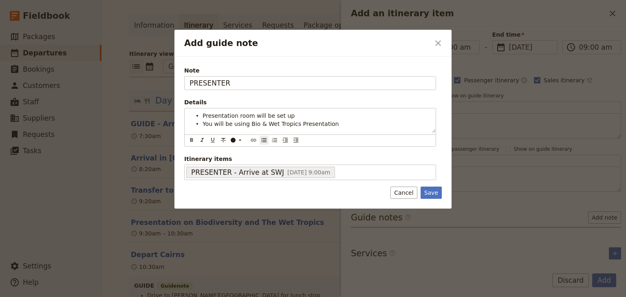
drag, startPoint x: 433, startPoint y: 191, endPoint x: 590, endPoint y: 253, distance: 168.4
click at [439, 191] on button "Save" at bounding box center [430, 193] width 21 height 12
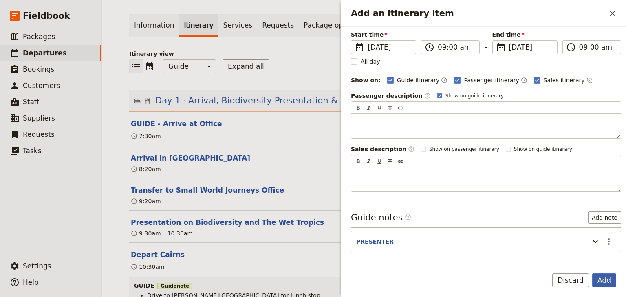
click at [605, 279] on button "Add" at bounding box center [604, 280] width 24 height 14
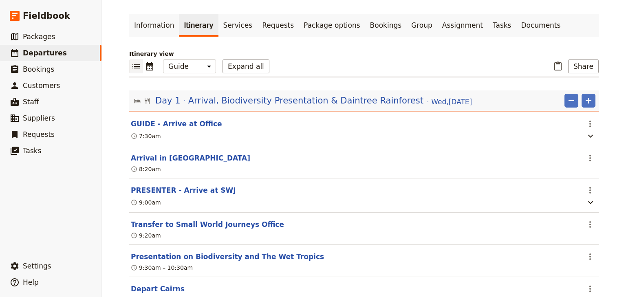
click at [612, 160] on div "Woonona High School: Ecosystems & Global Biodiversity: Reef & Rainforest 2025 ​…" at bounding box center [364, 148] width 524 height 297
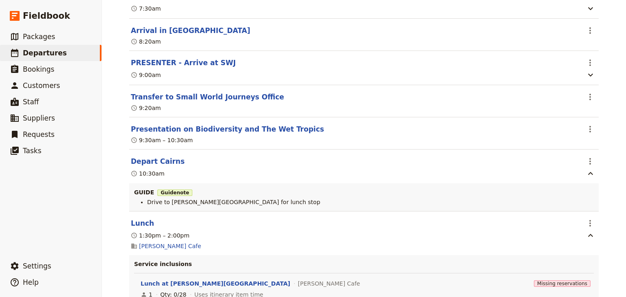
scroll to position [196, 0]
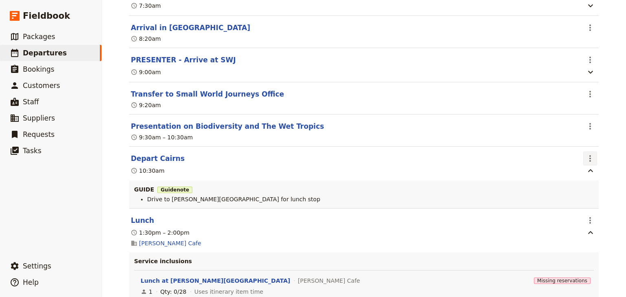
click at [589, 154] on icon "Actions" at bounding box center [590, 159] width 10 height 10
click at [574, 169] on span "Edit this itinerary item" at bounding box center [549, 167] width 64 height 8
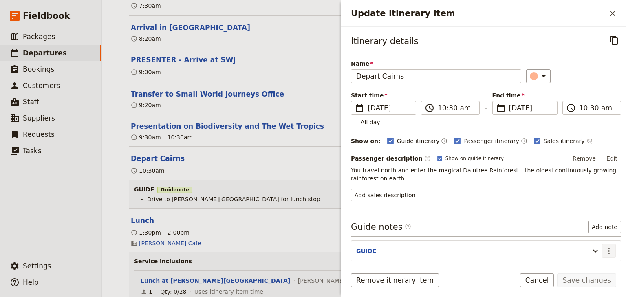
click at [604, 249] on icon "Actions" at bounding box center [609, 251] width 10 height 10
click at [589, 266] on span "Edit note" at bounding box center [580, 267] width 26 height 8
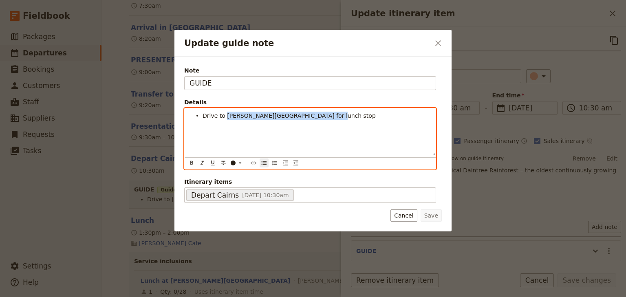
drag, startPoint x: 325, startPoint y: 115, endPoint x: 225, endPoint y: 114, distance: 100.6
click at [225, 114] on li "Drive to George Davis BBQ park for lunch stop" at bounding box center [316, 115] width 228 height 8
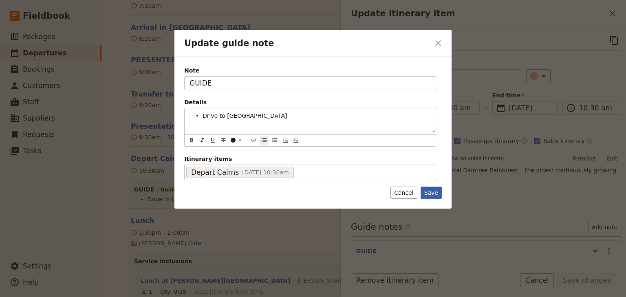
click at [433, 191] on div "Note GUIDE Details Drive to Masons Cafe ​ ​ ​ ​ ​ ​ ​ ​ ​ ​ Drive to Masons Caf…" at bounding box center [312, 133] width 277 height 152
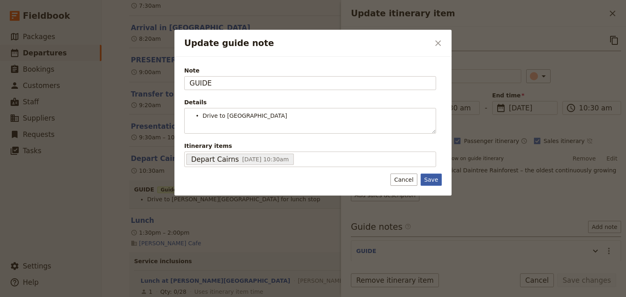
click at [436, 178] on button "Save" at bounding box center [430, 180] width 21 height 12
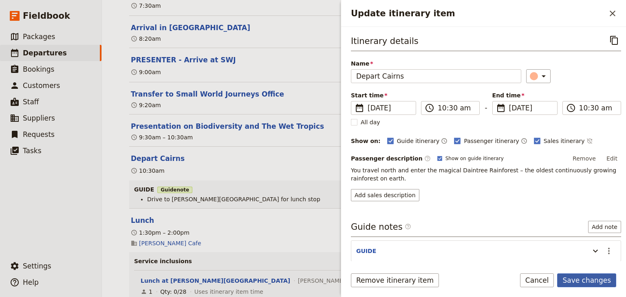
click at [587, 281] on button "Save changes" at bounding box center [586, 280] width 59 height 14
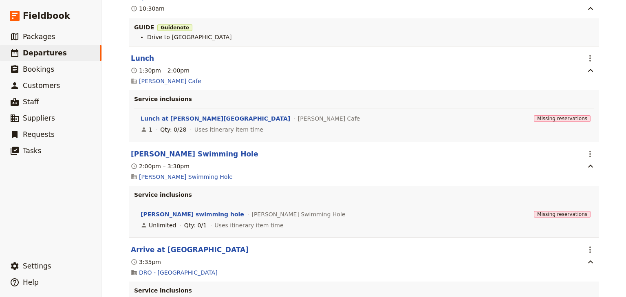
scroll to position [358, 0]
click at [590, 148] on icon "Actions" at bounding box center [590, 153] width 10 height 10
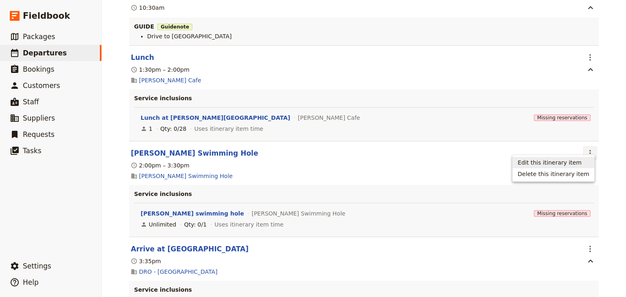
click at [579, 161] on span "Edit this itinerary item" at bounding box center [549, 162] width 64 height 8
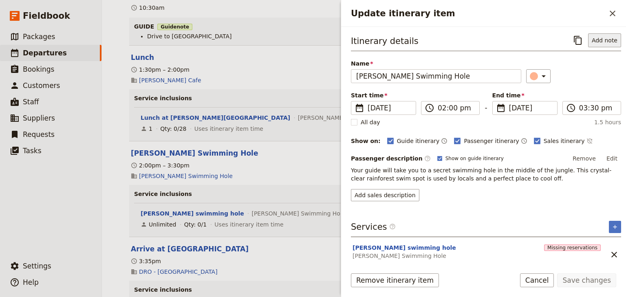
click at [600, 42] on button "Add note" at bounding box center [604, 40] width 33 height 14
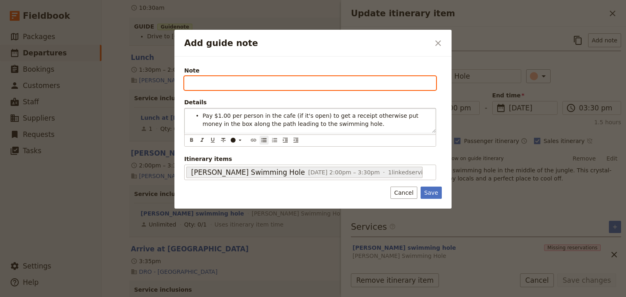
click at [193, 88] on input "Note" at bounding box center [310, 83] width 252 height 14
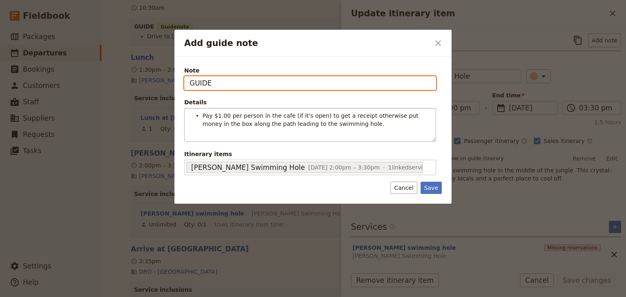
type input "GUIDE"
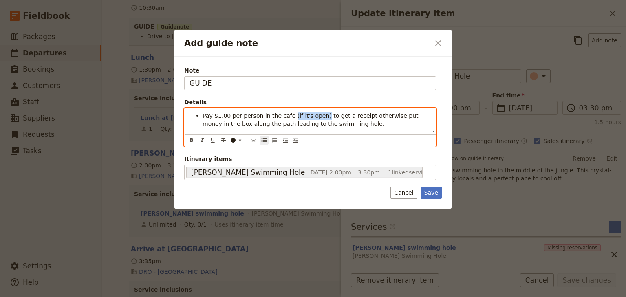
drag, startPoint x: 314, startPoint y: 116, endPoint x: 285, endPoint y: 114, distance: 29.8
click at [285, 114] on span "Pay $1.00 per person in the cafe (if it's open) to get a receipt otherwise put …" at bounding box center [310, 119] width 217 height 15
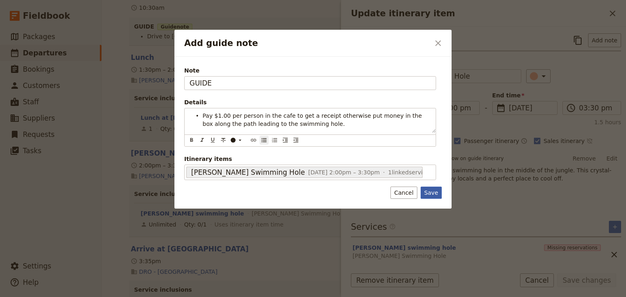
click at [431, 192] on button "Save" at bounding box center [430, 193] width 21 height 12
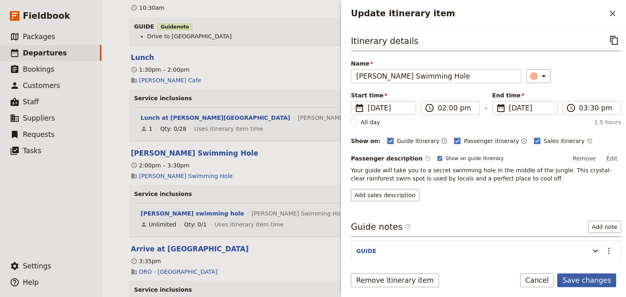
click at [582, 282] on button "Save changes" at bounding box center [586, 280] width 59 height 14
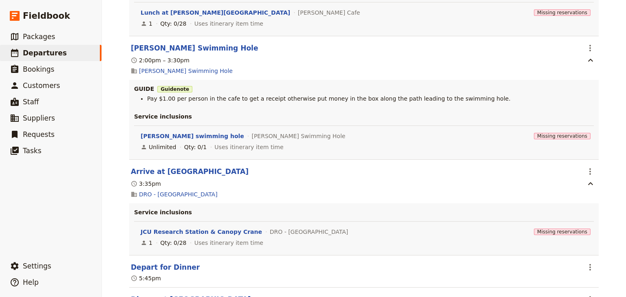
scroll to position [489, 0]
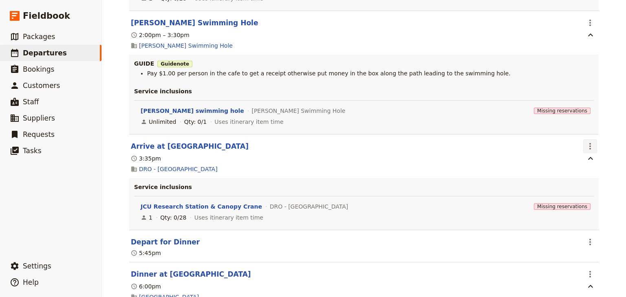
click at [589, 141] on icon "Actions" at bounding box center [590, 146] width 10 height 10
click at [575, 155] on span "Edit this itinerary item" at bounding box center [549, 156] width 64 height 8
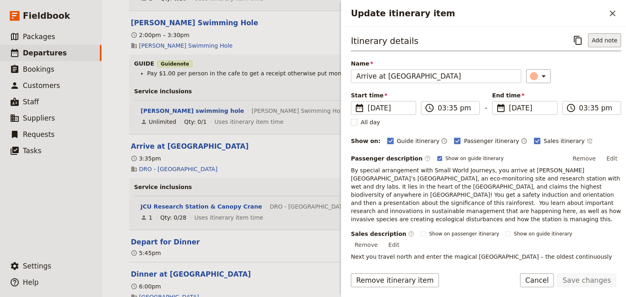
click at [605, 42] on button "Add note" at bounding box center [604, 40] width 33 height 14
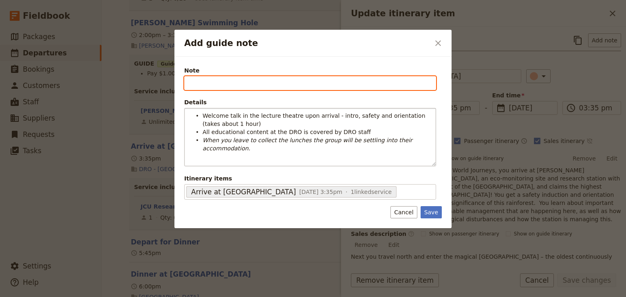
click at [193, 79] on input "Note" at bounding box center [310, 83] width 252 height 14
type input "GUIDE"
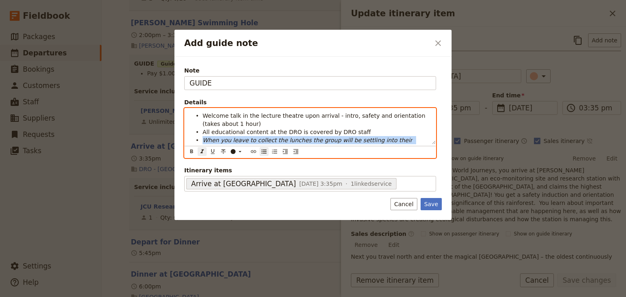
drag, startPoint x: 426, startPoint y: 140, endPoint x: 202, endPoint y: 139, distance: 224.0
click at [202, 139] on li "When you leave to collect the lunches the group will be settling into their acc…" at bounding box center [316, 144] width 228 height 16
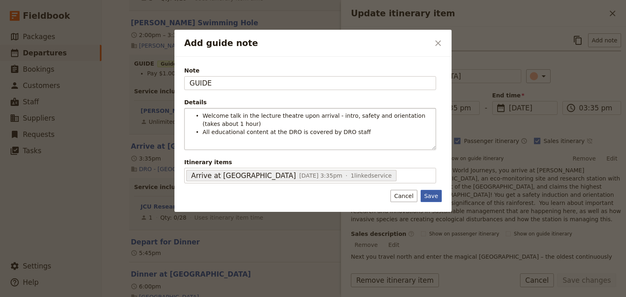
click at [437, 196] on button "Save" at bounding box center [430, 196] width 21 height 12
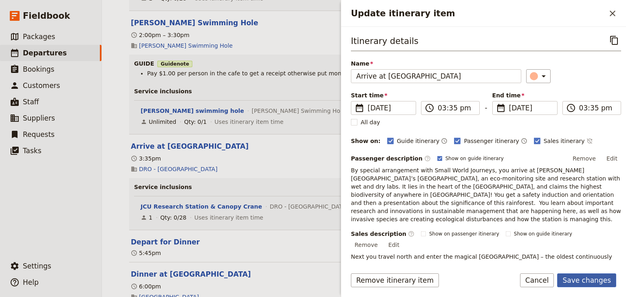
click at [581, 281] on button "Save changes" at bounding box center [586, 280] width 59 height 14
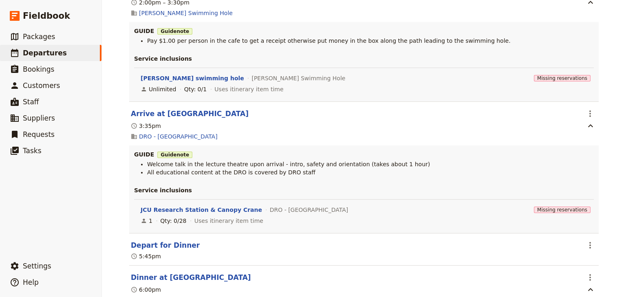
scroll to position [554, 0]
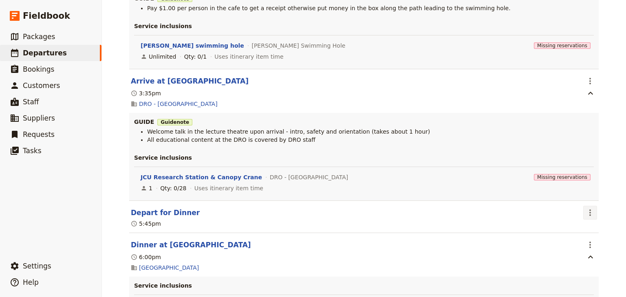
click at [589, 209] on icon "Actions" at bounding box center [590, 212] width 2 height 7
click at [580, 224] on span "Edit this itinerary item" at bounding box center [549, 223] width 64 height 8
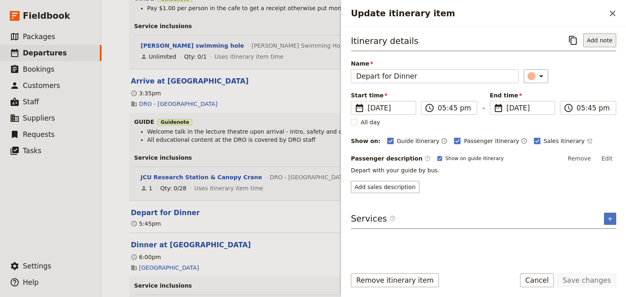
click at [592, 39] on button "Add note" at bounding box center [599, 40] width 33 height 14
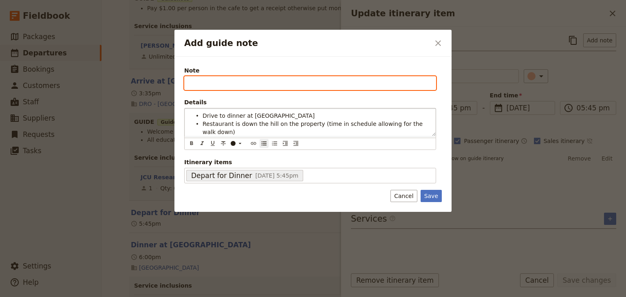
click at [197, 84] on input "Note" at bounding box center [310, 83] width 252 height 14
type input "GUIDE"
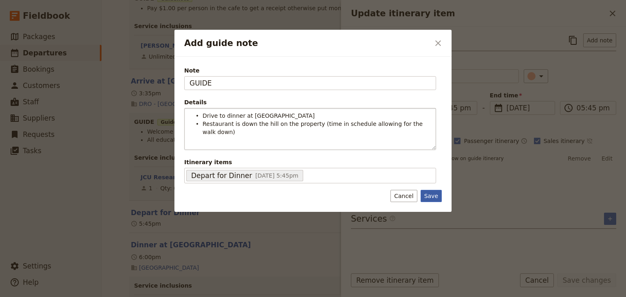
drag, startPoint x: 437, startPoint y: 185, endPoint x: 482, endPoint y: 188, distance: 44.9
click at [438, 190] on button "Save" at bounding box center [430, 196] width 21 height 12
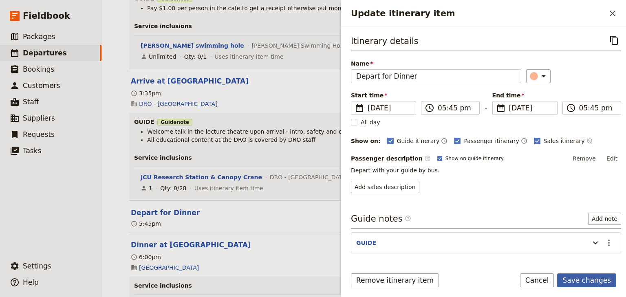
click at [587, 280] on button "Save changes" at bounding box center [586, 280] width 59 height 14
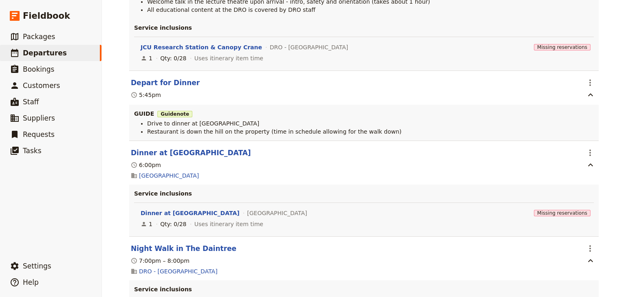
scroll to position [684, 0]
click at [589, 149] on icon "Actions" at bounding box center [590, 152] width 2 height 7
click at [577, 163] on span "Edit this itinerary item" at bounding box center [549, 163] width 64 height 8
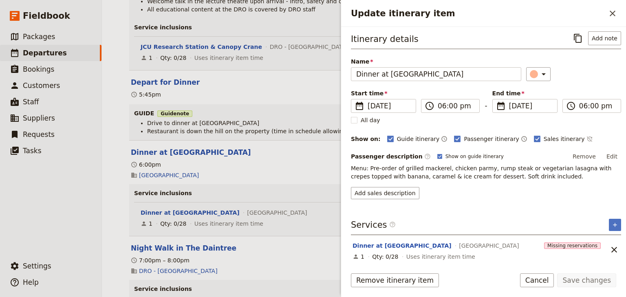
scroll to position [3, 0]
click at [599, 39] on button "Add note" at bounding box center [604, 38] width 33 height 14
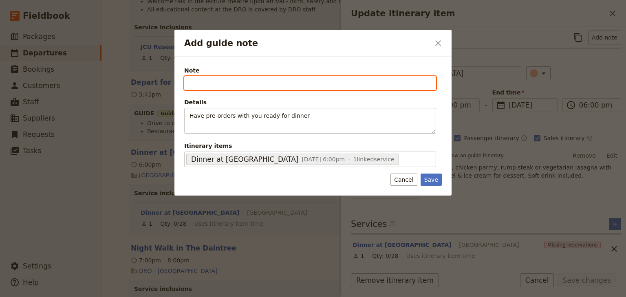
click at [197, 85] on input "Note" at bounding box center [310, 83] width 252 height 14
type input "GUIDE"
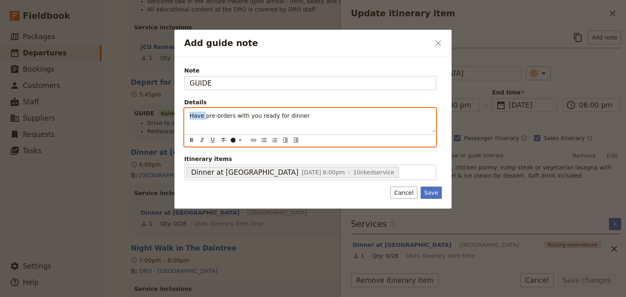
drag, startPoint x: 204, startPoint y: 118, endPoint x: 174, endPoint y: 116, distance: 29.4
click at [174, 116] on div "Note GUIDE Details Have pre-orders with you ready for dinner ​ ​ ​ ​ ​ ​ ​ ​ ​ …" at bounding box center [312, 133] width 277 height 152
click at [261, 139] on icon "Bulleted list" at bounding box center [263, 140] width 5 height 4
click at [340, 116] on li "Have pre-orders with you ready for dinner" at bounding box center [316, 115] width 228 height 8
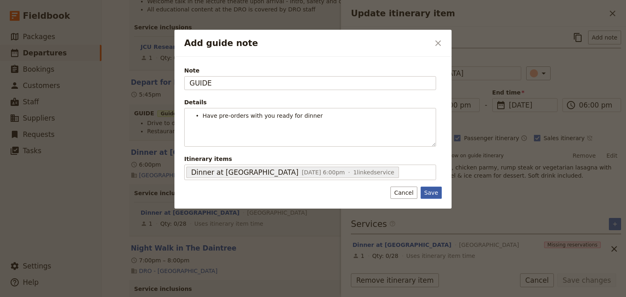
click at [434, 192] on button "Save" at bounding box center [430, 193] width 21 height 12
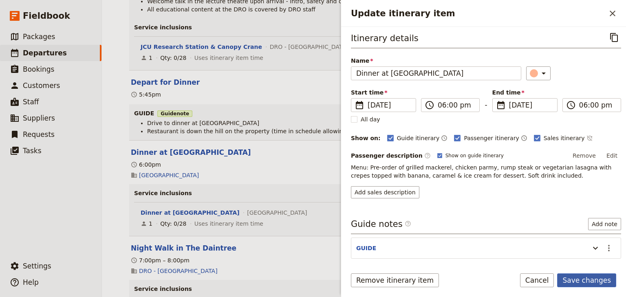
click at [593, 279] on button "Save changes" at bounding box center [586, 280] width 59 height 14
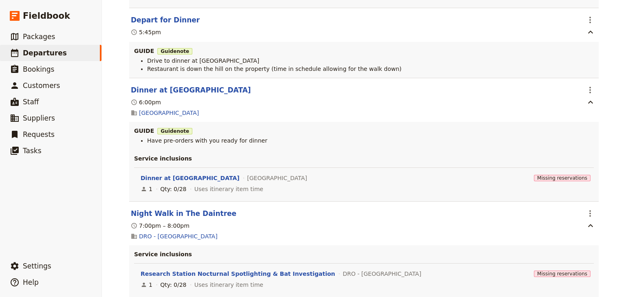
scroll to position [749, 0]
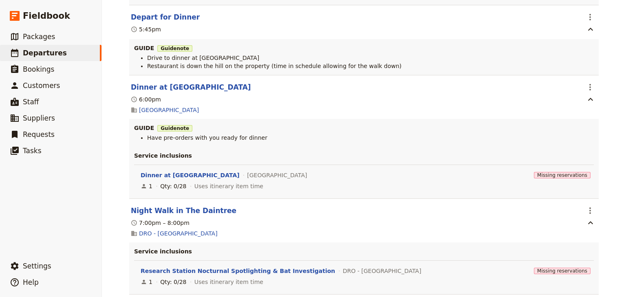
click at [615, 200] on div "Woonona High School: Ecosystems & Global Biodiversity: Reef & Rainforest 2025 ​…" at bounding box center [364, 148] width 524 height 297
click at [616, 221] on div "Woonona High School: Ecosystems & Global Biodiversity: Reef & Rainforest 2025 ​…" at bounding box center [364, 148] width 524 height 297
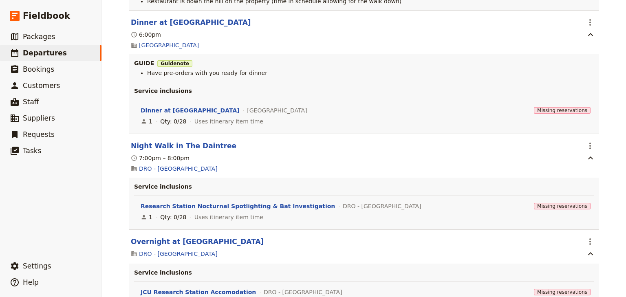
scroll to position [815, 0]
click at [589, 141] on icon "Actions" at bounding box center [590, 146] width 10 height 10
click at [578, 156] on span "Edit this itinerary item" at bounding box center [549, 157] width 64 height 8
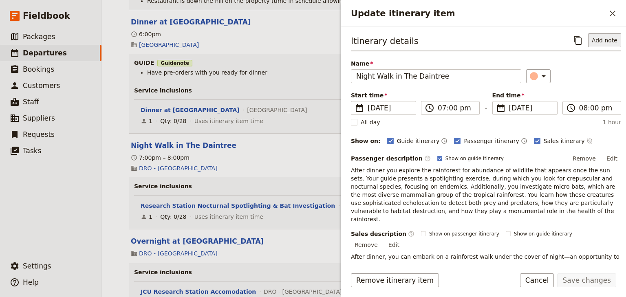
click at [595, 39] on button "Add note" at bounding box center [604, 40] width 33 height 14
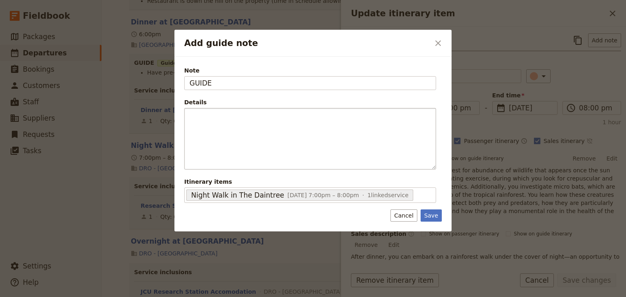
type input "GUIDE"
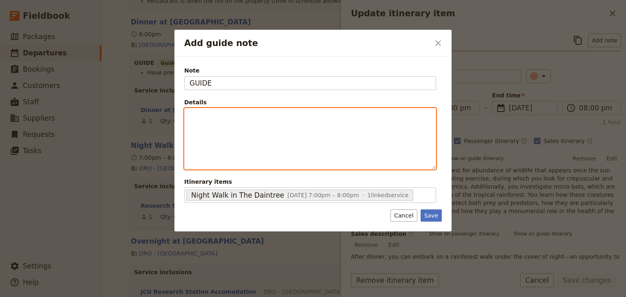
click at [237, 119] on p "Add guide note" at bounding box center [309, 116] width 241 height 8
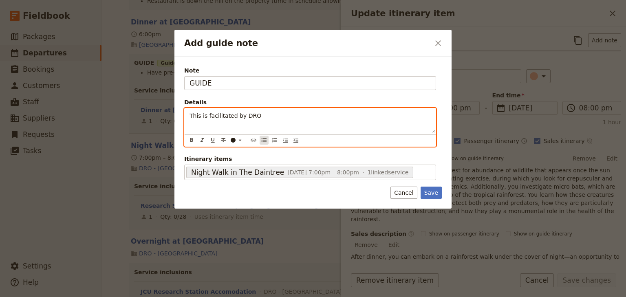
click at [264, 138] on icon "Bulleted list" at bounding box center [264, 140] width 7 height 7
click at [213, 114] on span "This is facilitated by DRO" at bounding box center [238, 115] width 72 height 7
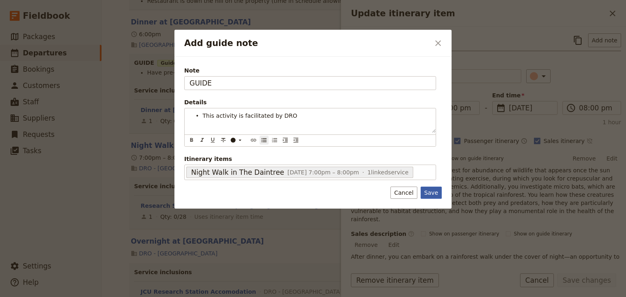
click at [430, 297] on div "Add guide note ​ Note GUIDE Details This activity is facilitated by DRO ​ ​ ​ ​…" at bounding box center [313, 297] width 626 height 0
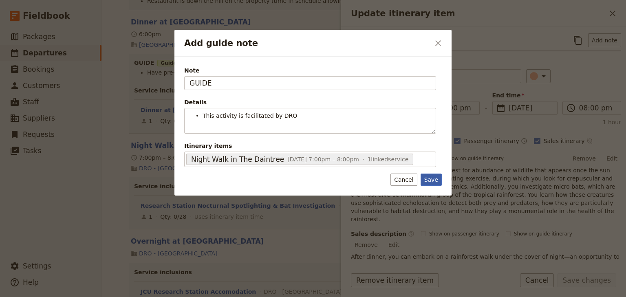
click at [430, 180] on button "Save" at bounding box center [430, 180] width 21 height 12
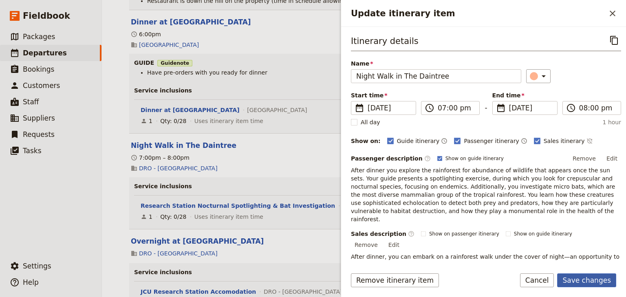
click at [588, 281] on button "Save changes" at bounding box center [586, 280] width 59 height 14
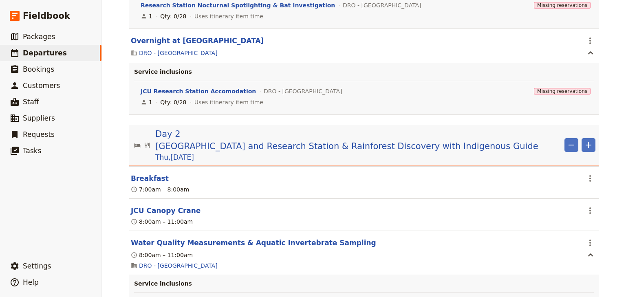
scroll to position [1075, 0]
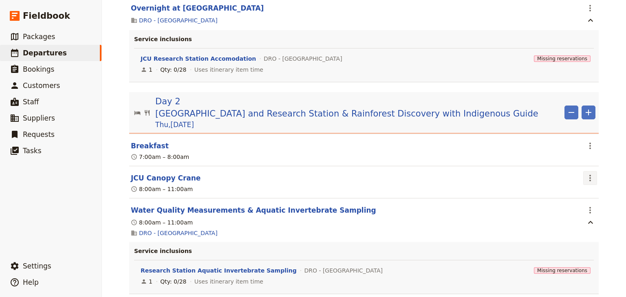
click at [589, 173] on icon "Actions" at bounding box center [590, 178] width 10 height 10
click at [567, 191] on span "Edit this itinerary item" at bounding box center [549, 190] width 64 height 8
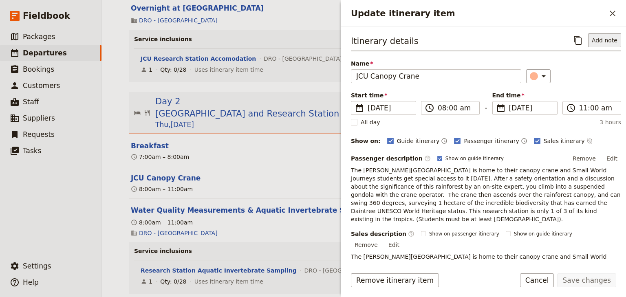
click at [604, 37] on button "Add note" at bounding box center [604, 40] width 33 height 14
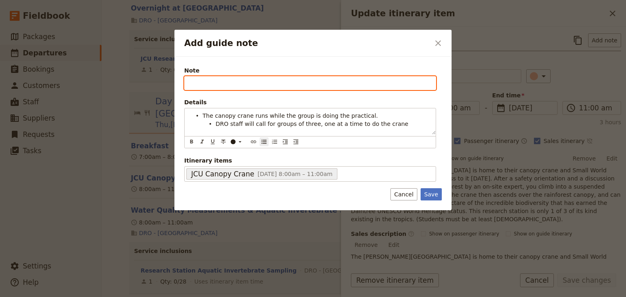
click at [192, 88] on input "Note" at bounding box center [310, 83] width 252 height 14
type input "GUIDE"
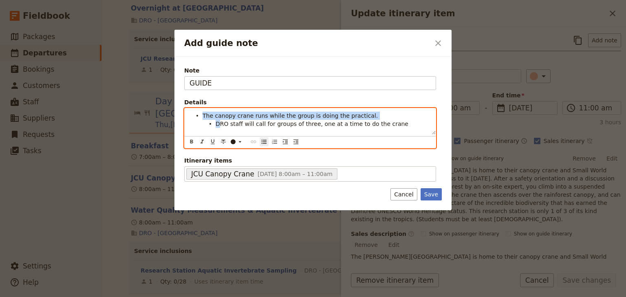
drag, startPoint x: 220, startPoint y: 125, endPoint x: 202, endPoint y: 113, distance: 21.6
click at [202, 113] on ul "The canopy crane runs while the group is doing the practical. DRO staff will ca…" at bounding box center [309, 120] width 241 height 16
click at [261, 141] on icon "Bulleted list" at bounding box center [264, 141] width 7 height 7
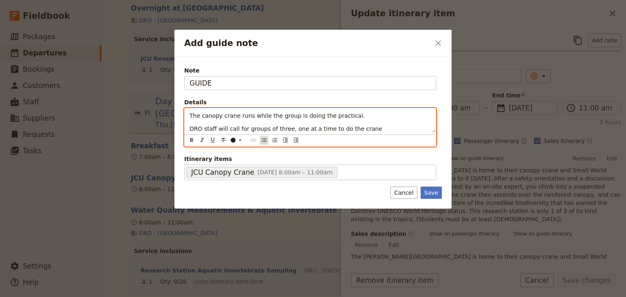
click at [261, 138] on icon "Bulleted list" at bounding box center [264, 140] width 7 height 7
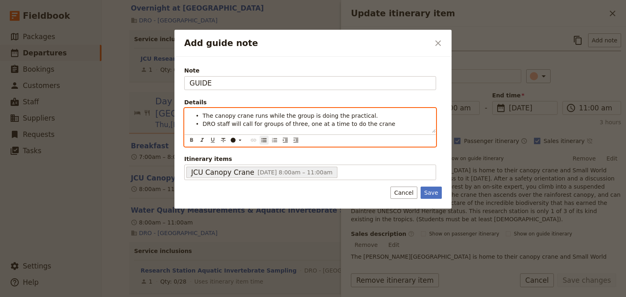
click at [242, 114] on span "The canopy crane runs while the group is doing the practical." at bounding box center [289, 115] width 175 height 7
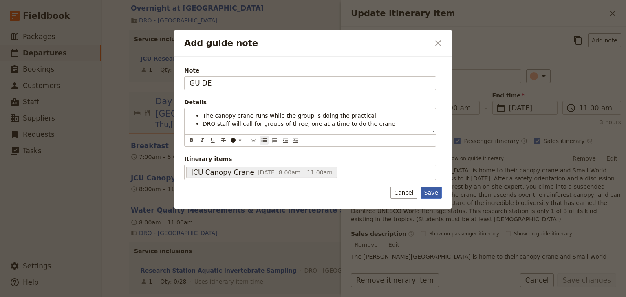
click at [435, 191] on button "Save" at bounding box center [430, 193] width 21 height 12
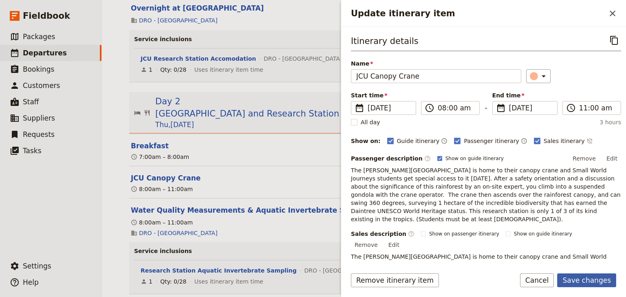
click at [581, 281] on button "Save changes" at bounding box center [586, 280] width 59 height 14
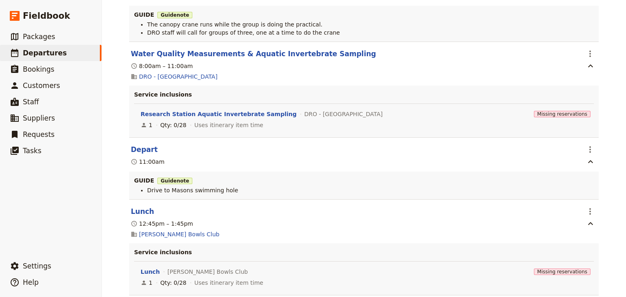
scroll to position [1271, 0]
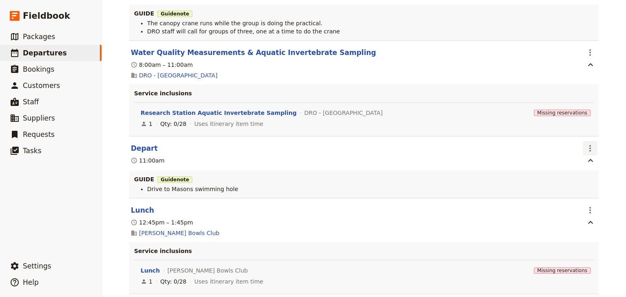
click at [587, 143] on icon "Actions" at bounding box center [590, 148] width 10 height 10
click at [578, 160] on span "Edit this itinerary item" at bounding box center [549, 161] width 64 height 8
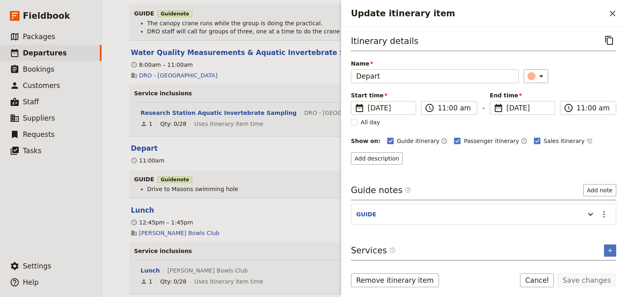
drag, startPoint x: 605, startPoint y: 211, endPoint x: 597, endPoint y: 220, distance: 11.5
click at [603, 212] on icon "Actions" at bounding box center [604, 214] width 10 height 10
drag, startPoint x: 597, startPoint y: 220, endPoint x: 586, endPoint y: 228, distance: 13.6
click at [586, 228] on span "Edit note" at bounding box center [580, 230] width 26 height 8
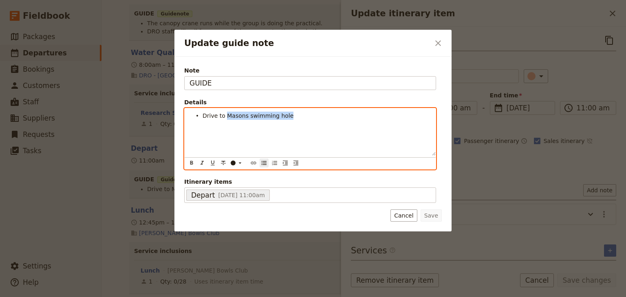
drag, startPoint x: 284, startPoint y: 116, endPoint x: 226, endPoint y: 114, distance: 58.3
click at [226, 114] on li "Drive to Masons swimming hole" at bounding box center [316, 115] width 228 height 8
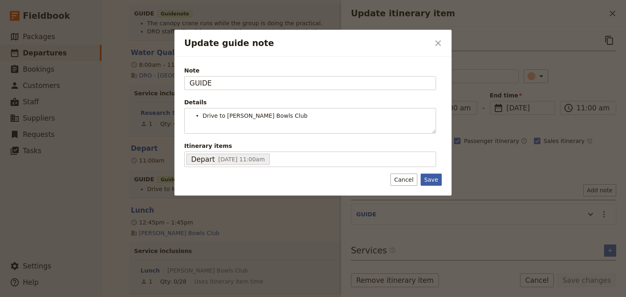
drag, startPoint x: 431, startPoint y: 187, endPoint x: 572, endPoint y: 244, distance: 151.9
click at [432, 188] on div "Note GUIDE Details Drive to Mossman Bowls Club ​ ​ ​ ​ ​ ​ ​ ​ ​ ​ Drive to Mos…" at bounding box center [312, 126] width 277 height 139
drag, startPoint x: 433, startPoint y: 178, endPoint x: 532, endPoint y: 195, distance: 100.5
click at [433, 178] on button "Save" at bounding box center [430, 180] width 21 height 12
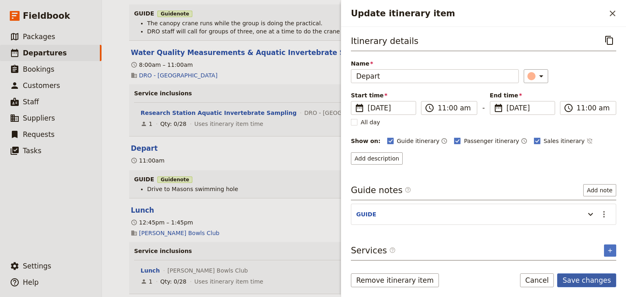
click at [591, 280] on button "Save changes" at bounding box center [586, 280] width 59 height 14
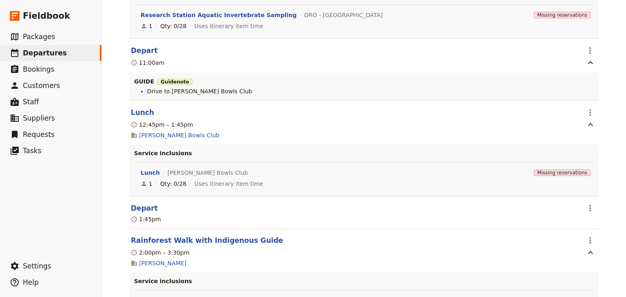
scroll to position [1401, 0]
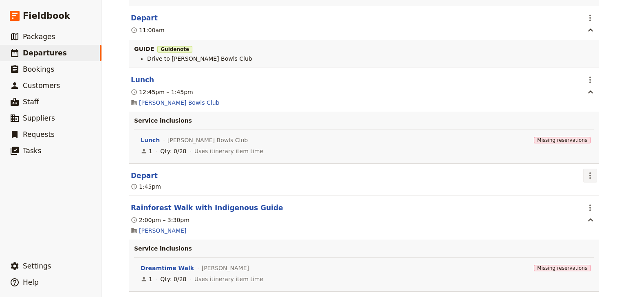
click at [589, 172] on icon "Actions" at bounding box center [590, 175] width 2 height 7
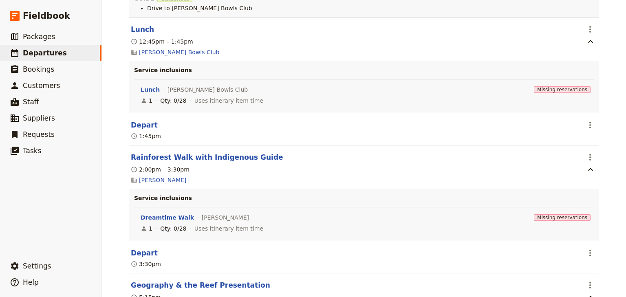
scroll to position [1466, 0]
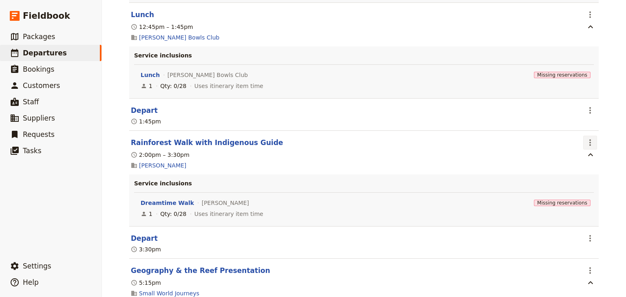
click at [588, 139] on icon "Actions" at bounding box center [590, 143] width 10 height 10
click at [580, 155] on span "Edit this itinerary item" at bounding box center [549, 156] width 64 height 8
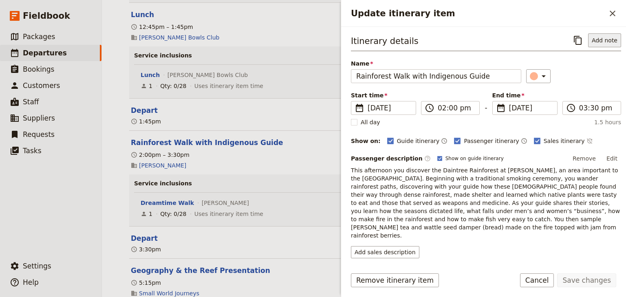
click at [595, 43] on button "Add note" at bounding box center [604, 40] width 33 height 14
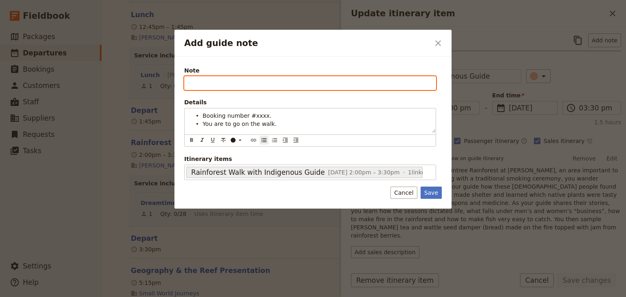
click at [192, 84] on input "Note" at bounding box center [310, 83] width 252 height 14
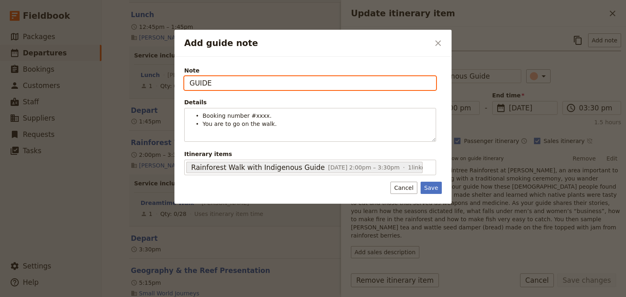
type input "GUIDE"
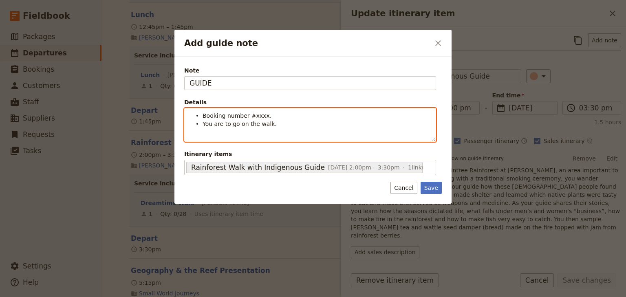
drag, startPoint x: 276, startPoint y: 113, endPoint x: 269, endPoint y: 116, distance: 7.8
click at [276, 113] on li "Booking number #xxxx." at bounding box center [316, 115] width 228 height 8
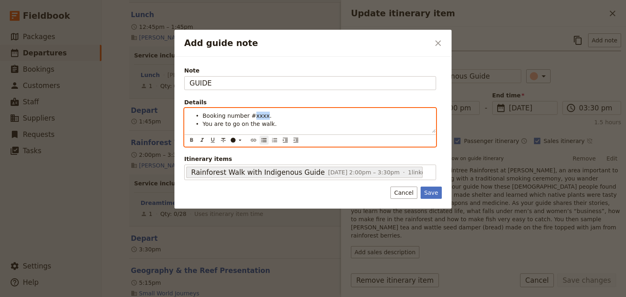
drag, startPoint x: 260, startPoint y: 116, endPoint x: 250, endPoint y: 116, distance: 9.8
click at [250, 116] on span "Booking number #xxxx." at bounding box center [236, 115] width 69 height 7
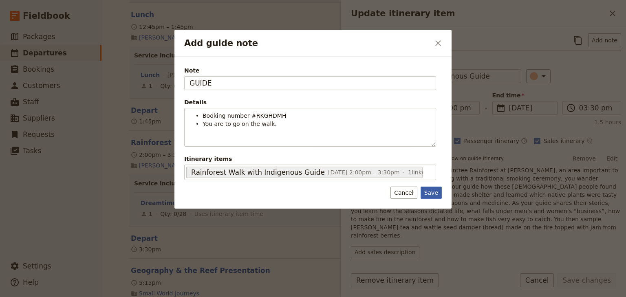
click at [430, 192] on button "Save" at bounding box center [430, 193] width 21 height 12
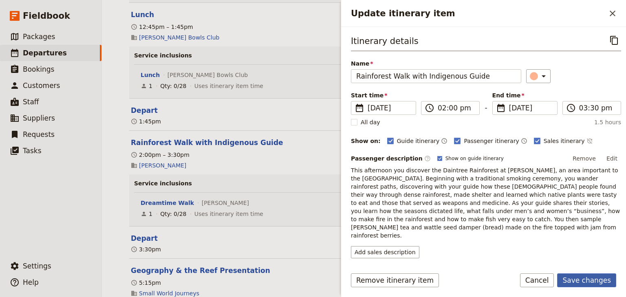
click at [595, 279] on button "Save changes" at bounding box center [586, 280] width 59 height 14
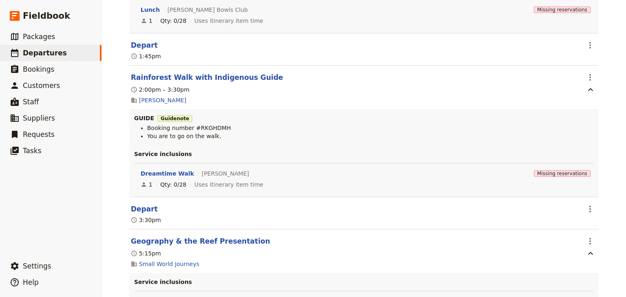
scroll to position [1564, 0]
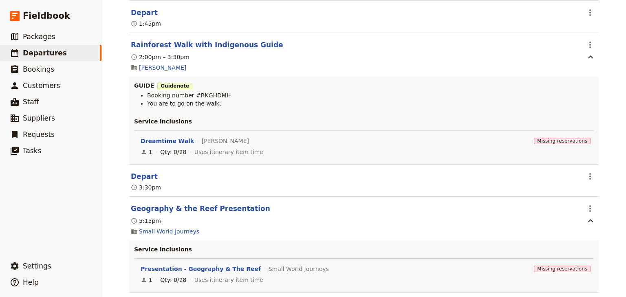
drag, startPoint x: 586, startPoint y: 171, endPoint x: 583, endPoint y: 179, distance: 8.6
click at [586, 171] on icon "Actions" at bounding box center [590, 176] width 10 height 10
click at [577, 189] on span "Edit this itinerary item" at bounding box center [549, 191] width 64 height 8
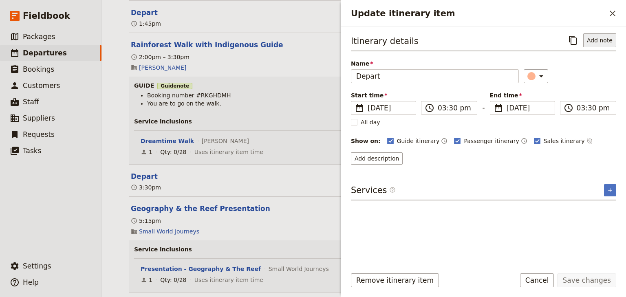
click at [594, 40] on button "Add note" at bounding box center [599, 40] width 33 height 14
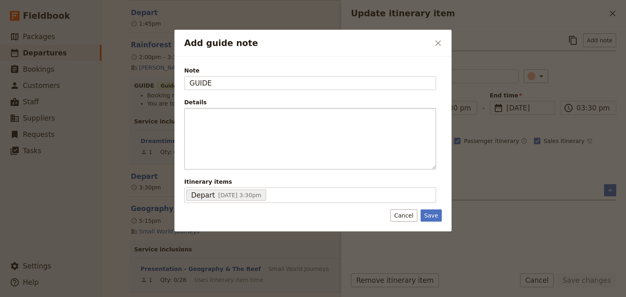
type input "GUIDE"
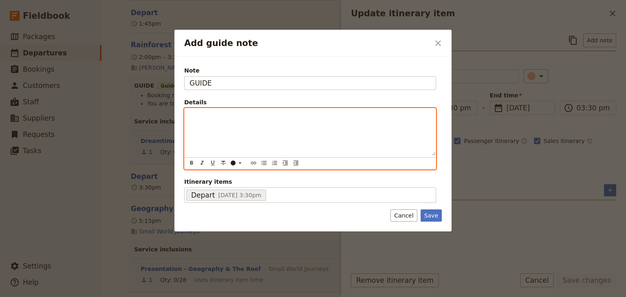
click at [208, 127] on div "Add guide note" at bounding box center [310, 131] width 251 height 47
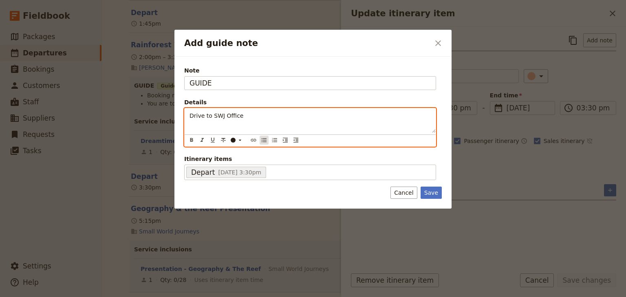
click at [264, 137] on icon "Bulleted list" at bounding box center [264, 140] width 7 height 7
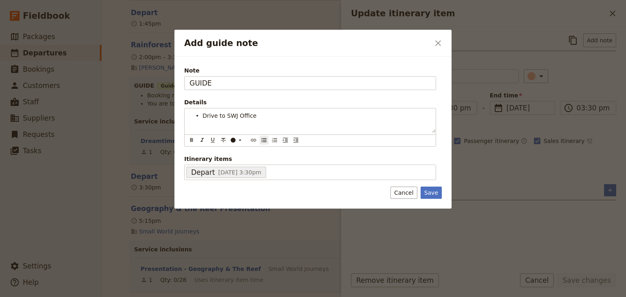
click at [431, 191] on div "Note GUIDE Details Drive to SWJ Office ​ ​ ​ ​ ​ ​ ​ ​ ​ ​ Drive to SWJ Office …" at bounding box center [312, 133] width 277 height 152
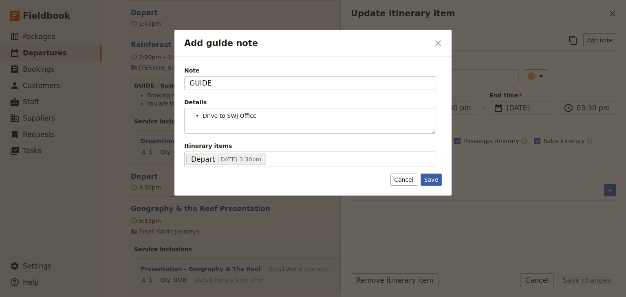
click at [436, 179] on button "Save" at bounding box center [430, 180] width 21 height 12
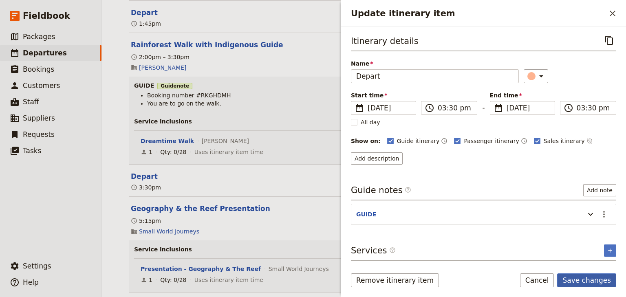
click at [588, 279] on button "Save changes" at bounding box center [586, 280] width 59 height 14
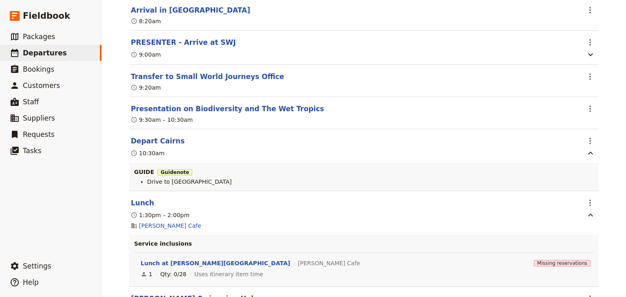
scroll to position [0, 0]
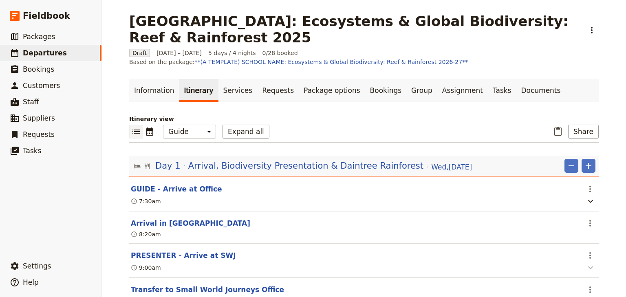
click at [585, 263] on icon "button" at bounding box center [590, 268] width 10 height 10
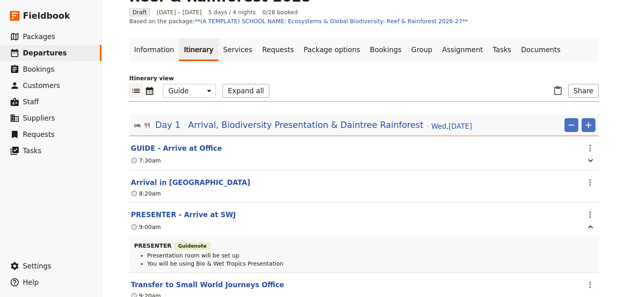
scroll to position [65, 0]
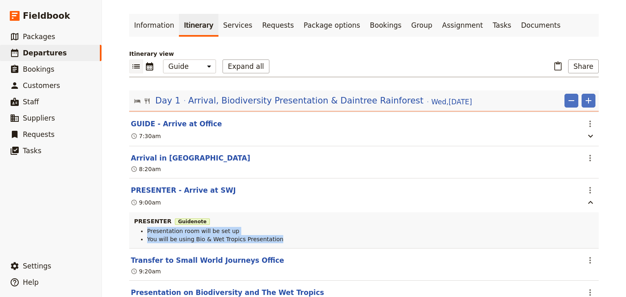
drag, startPoint x: 267, startPoint y: 233, endPoint x: 143, endPoint y: 225, distance: 124.1
click at [143, 227] on ul "Presentation room will be set up You will be using Bio & Wet Tropics Presentati…" at bounding box center [363, 235] width 459 height 16
copy ul "Presentation room will be set up You will be using Bio & Wet Tropics Presentati…"
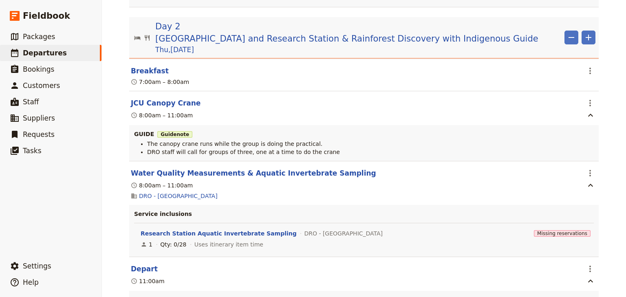
scroll to position [1173, 0]
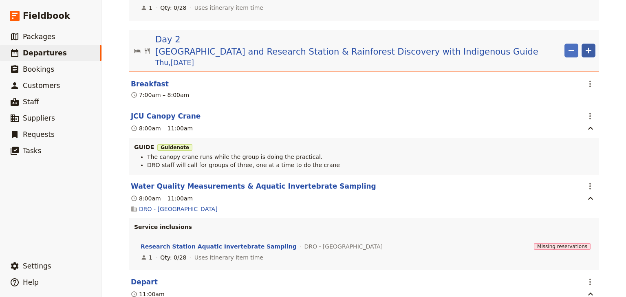
click at [586, 46] on icon "Add" at bounding box center [588, 51] width 10 height 10
click at [552, 62] on span "Add itinerary item" at bounding box center [562, 63] width 52 height 8
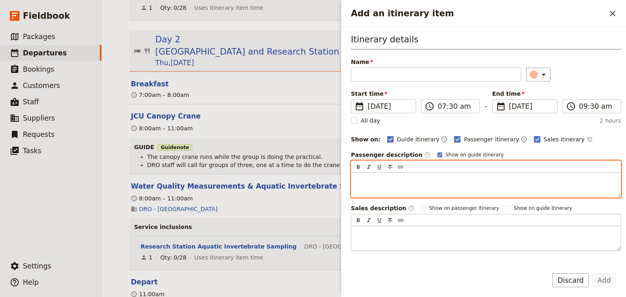
click at [358, 178] on p "Add an itinerary item" at bounding box center [485, 180] width 259 height 8
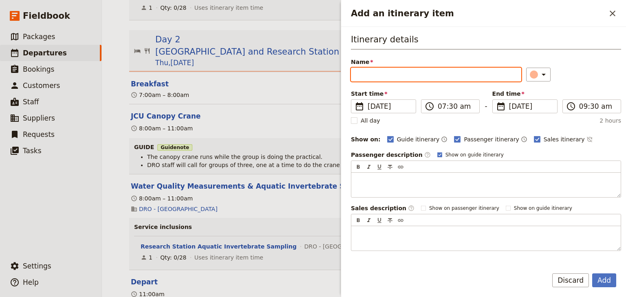
drag, startPoint x: 358, startPoint y: 178, endPoint x: 574, endPoint y: 73, distance: 239.7
click at [574, 73] on div "​" at bounding box center [573, 75] width 95 height 14
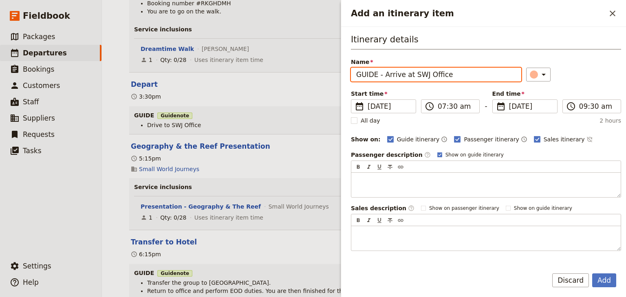
scroll to position [1694, 0]
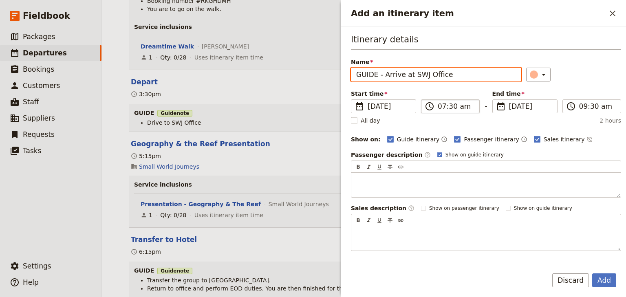
type input "GUIDE - Arrive at SWJ Office"
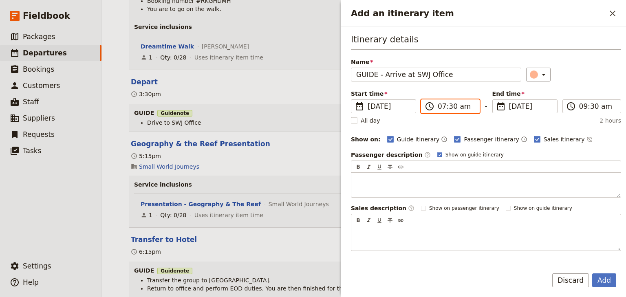
click at [439, 104] on input "07:30 am" at bounding box center [455, 106] width 37 height 10
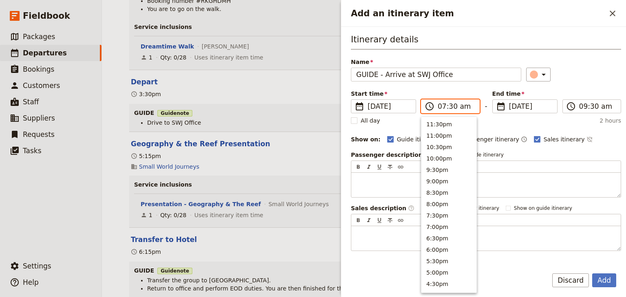
scroll to position [367, 0]
click at [448, 105] on input "04:30 am" at bounding box center [455, 106] width 37 height 10
type input "04:45 pm"
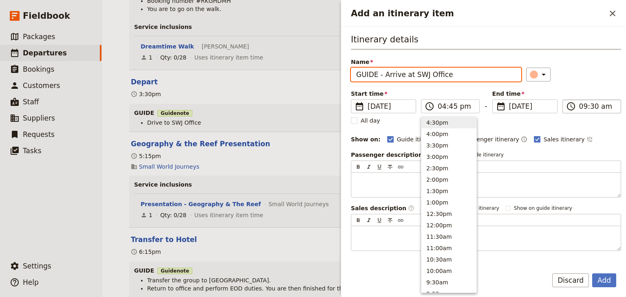
type input "04:45 pm"
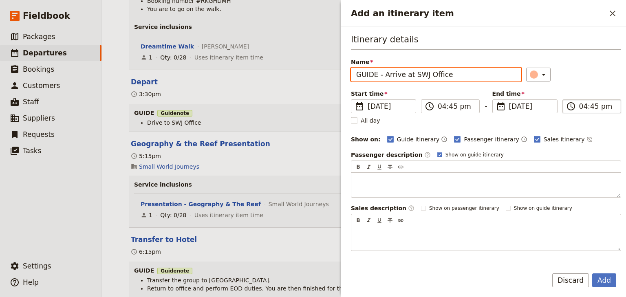
click at [579, 107] on input "04:45 pm" at bounding box center [597, 106] width 37 height 10
click at [601, 81] on div "Itinerary details Name GUIDE - Arrive at SWJ Office ​ Start time ​ 27 Nov 2025 …" at bounding box center [486, 141] width 270 height 217
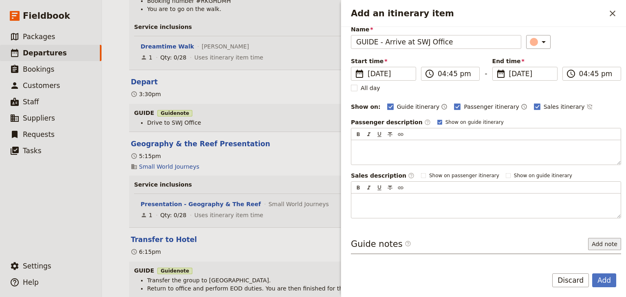
click at [604, 242] on button "Add note" at bounding box center [604, 244] width 33 height 12
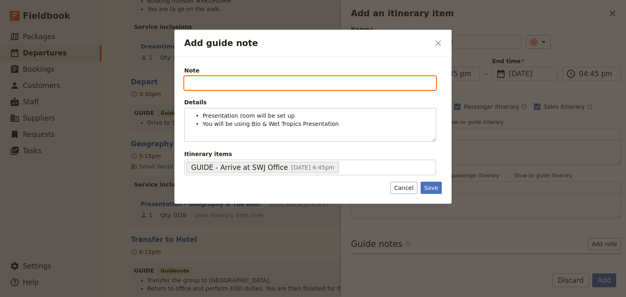
click at [198, 80] on input "Note" at bounding box center [310, 83] width 252 height 14
type input "PRESNTER"
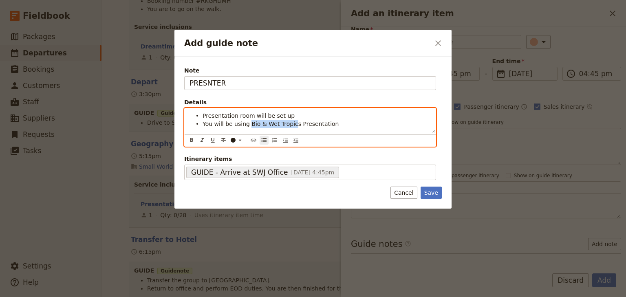
drag, startPoint x: 289, startPoint y: 123, endPoint x: 246, endPoint y: 124, distance: 43.2
click at [246, 124] on span "You will be using Bio & Wet Tropics Presentation" at bounding box center [270, 124] width 136 height 7
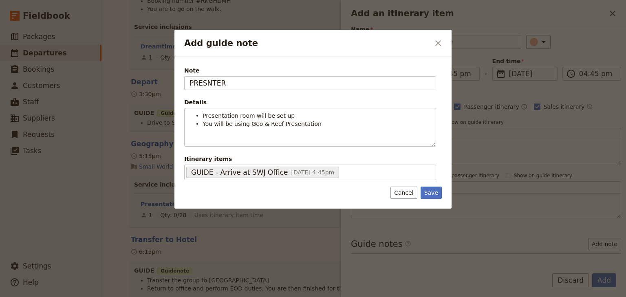
drag, startPoint x: 435, startPoint y: 191, endPoint x: 243, endPoint y: 103, distance: 211.1
click at [247, 108] on form "Note PRESNTER Details Presentation room will be set up You will be using Geo & …" at bounding box center [312, 132] width 257 height 132
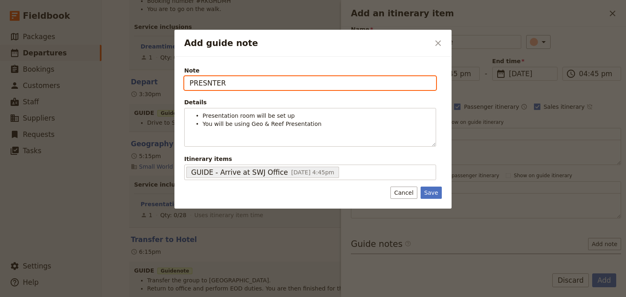
click at [204, 82] on input "PRESNTER" at bounding box center [310, 83] width 252 height 14
type input "PRESENTER"
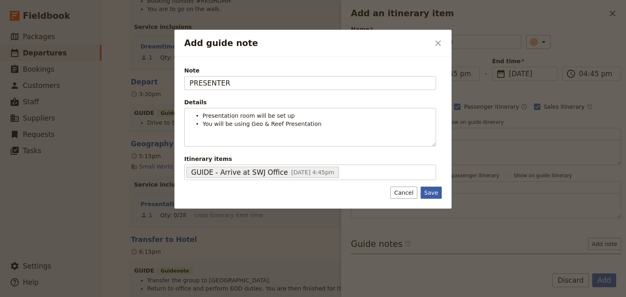
click at [430, 191] on button "Save" at bounding box center [430, 193] width 21 height 12
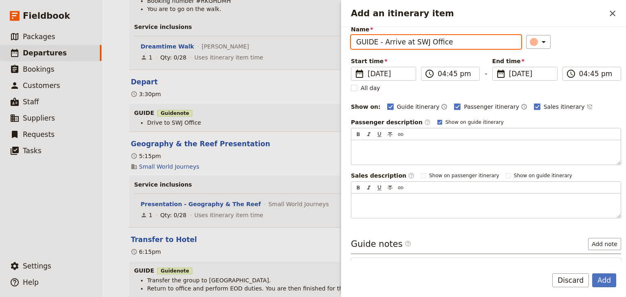
drag, startPoint x: 376, startPoint y: 42, endPoint x: 339, endPoint y: 40, distance: 36.7
click at [339, 40] on div "Woonona High School: Ecosystems & Global Biodiversity: Reef & Rainforest 2025 ​…" at bounding box center [364, 148] width 524 height 297
type input "PRESENTER - Arrive at SWJ Office"
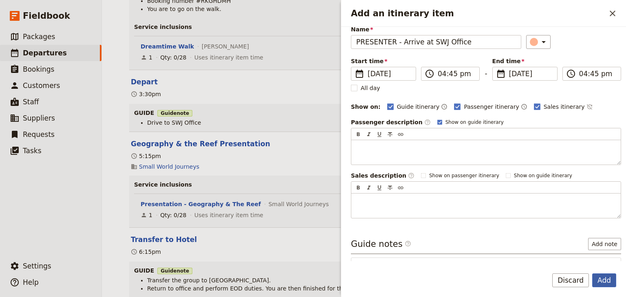
click at [608, 281] on button "Add" at bounding box center [604, 280] width 24 height 14
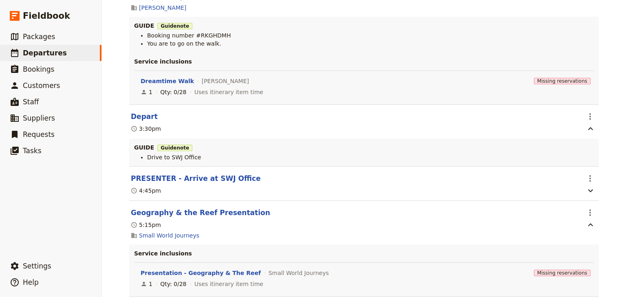
scroll to position [1689, 0]
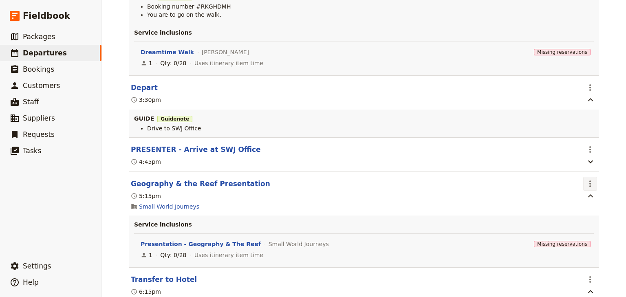
click at [588, 182] on icon "Actions" at bounding box center [590, 184] width 10 height 10
click at [580, 199] on span "Edit this itinerary item" at bounding box center [549, 199] width 64 height 8
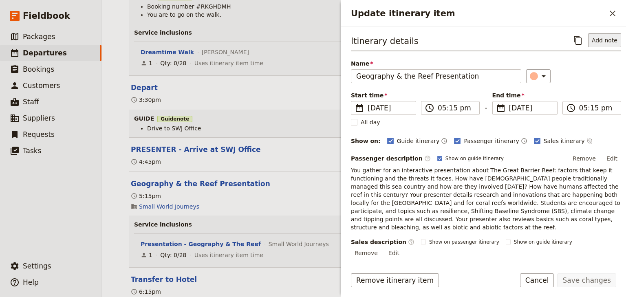
click at [603, 42] on button "Add note" at bounding box center [604, 40] width 33 height 14
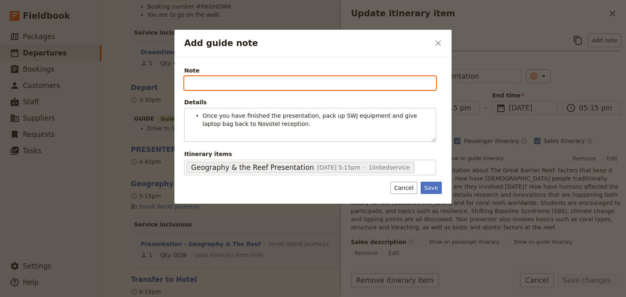
click at [196, 85] on input "Note" at bounding box center [310, 83] width 252 height 14
type input "PRESENTER"
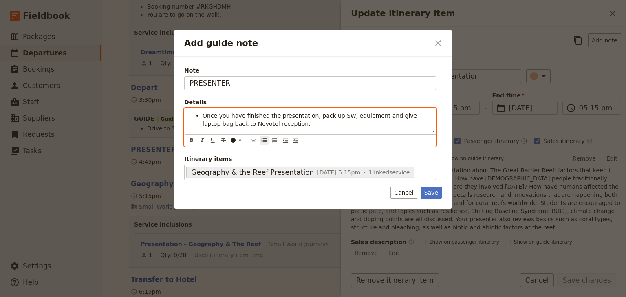
drag, startPoint x: 381, startPoint y: 115, endPoint x: 383, endPoint y: 121, distance: 6.4
click at [383, 121] on li "Once you have finished the presentation, pack up SWJ equipment and give laptop …" at bounding box center [316, 119] width 228 height 16
drag, startPoint x: 340, startPoint y: 116, endPoint x: 328, endPoint y: 116, distance: 11.4
click at [328, 116] on span "Once you have finished the presentation, pack up SWJ equipment and then you are…" at bounding box center [316, 119] width 229 height 15
drag, startPoint x: 422, startPoint y: 116, endPoint x: 432, endPoint y: 143, distance: 29.0
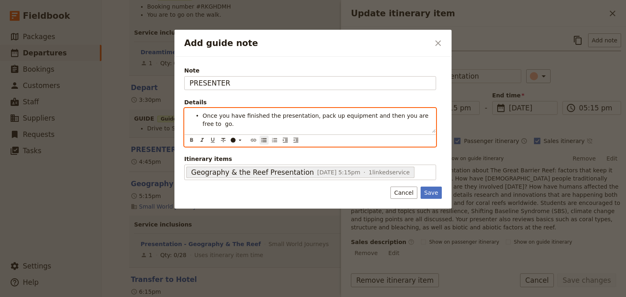
click at [422, 117] on span "Once you have finished the presentation, pack up equipment and then you are fre…" at bounding box center [316, 119] width 228 height 15
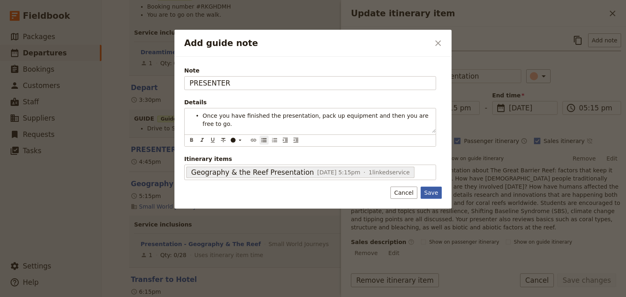
click at [435, 189] on button "Save" at bounding box center [430, 193] width 21 height 12
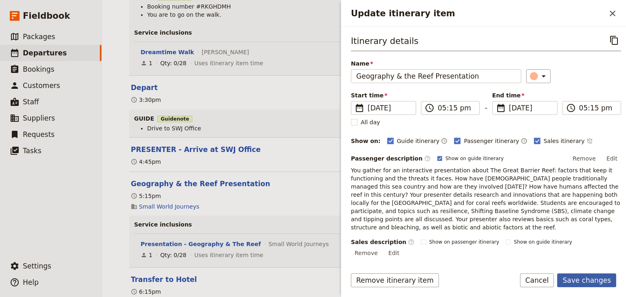
click at [593, 279] on button "Save changes" at bounding box center [586, 280] width 59 height 14
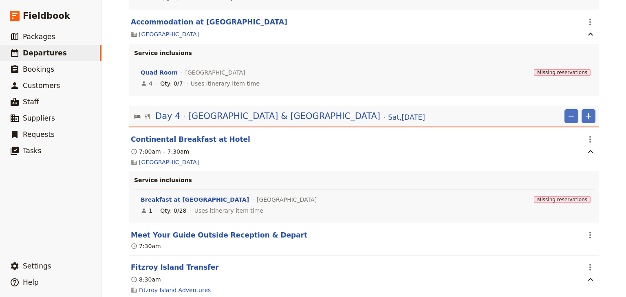
scroll to position [3187, 0]
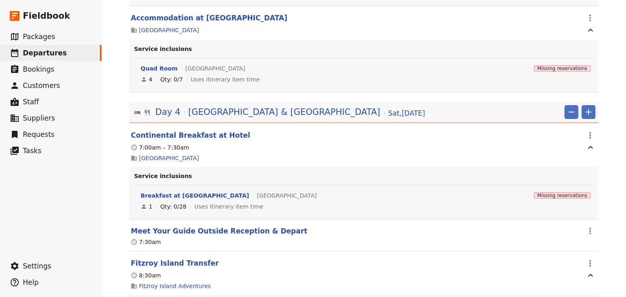
drag, startPoint x: 589, startPoint y: 114, endPoint x: 585, endPoint y: 122, distance: 8.7
click at [589, 114] on icon "Add" at bounding box center [588, 112] width 10 height 10
click at [567, 130] on span "Add itinerary item" at bounding box center [562, 131] width 52 height 8
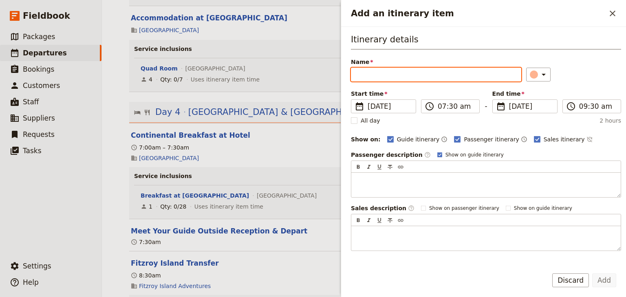
click at [359, 74] on input "Name" at bounding box center [436, 75] width 170 height 14
paste input "MARINE GUIDES - Arrive at Office"
type input "MARINE GUIDES - Arrive at Office"
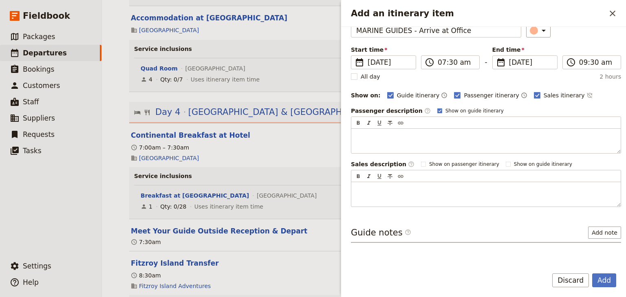
scroll to position [59, 0]
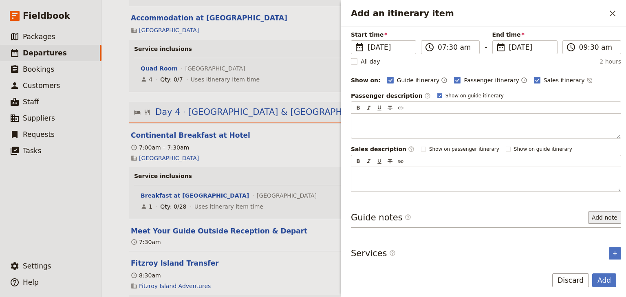
click at [590, 213] on button "Add note" at bounding box center [604, 217] width 33 height 12
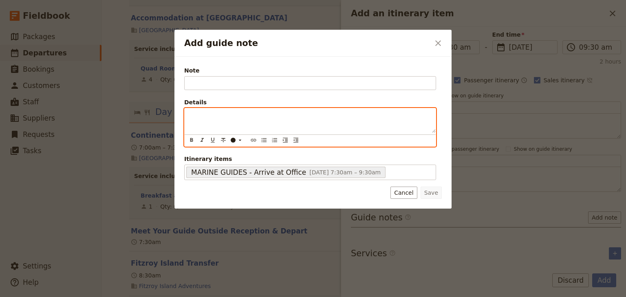
scroll to position [4, 0]
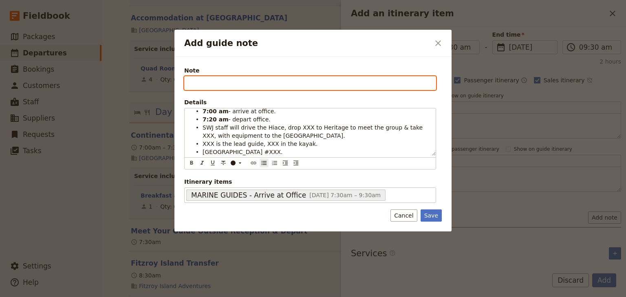
click at [192, 85] on input "Note" at bounding box center [310, 83] width 252 height 14
type input "GUIDES"
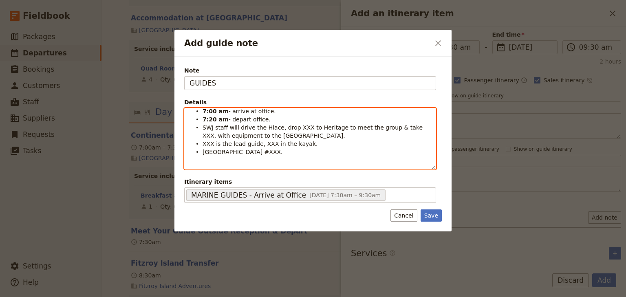
click at [236, 128] on span "SWJ staff will drive the Hiace, drop XXX to Heritage to meet the group & take X…" at bounding box center [313, 131] width 222 height 15
drag, startPoint x: 275, startPoint y: 127, endPoint x: 202, endPoint y: 129, distance: 72.9
click at [202, 129] on span "SWJ staff will drive the Hiace, drop XXX to Heritage to meet the group & take X…" at bounding box center [313, 131] width 222 height 15
drag, startPoint x: 264, startPoint y: 120, endPoint x: 228, endPoint y: 121, distance: 35.4
click at [228, 121] on li "7:20 am - depart office." at bounding box center [316, 119] width 228 height 8
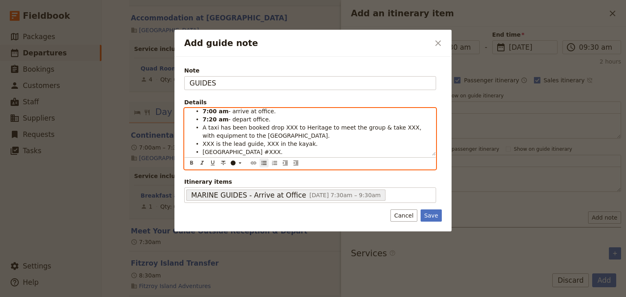
click at [267, 121] on li "7:20 am - depart office." at bounding box center [316, 119] width 228 height 8
drag, startPoint x: 266, startPoint y: 127, endPoint x: 202, endPoint y: 128, distance: 63.1
click at [202, 128] on span "A taxi has been booked drop XXX to Heritage to meet the group & take XXX, with …" at bounding box center [312, 131] width 220 height 15
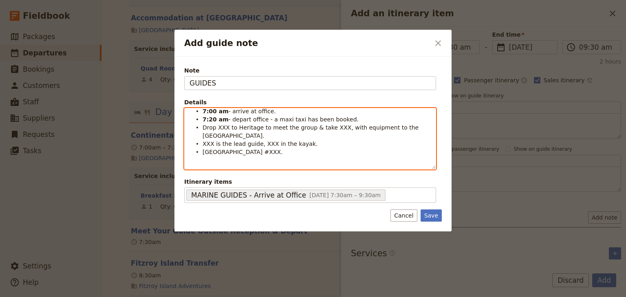
click at [269, 150] on span "[GEOGRAPHIC_DATA] #XXX." at bounding box center [242, 152] width 80 height 7
click at [272, 152] on li "[GEOGRAPHIC_DATA] #XXX." at bounding box center [316, 151] width 228 height 8
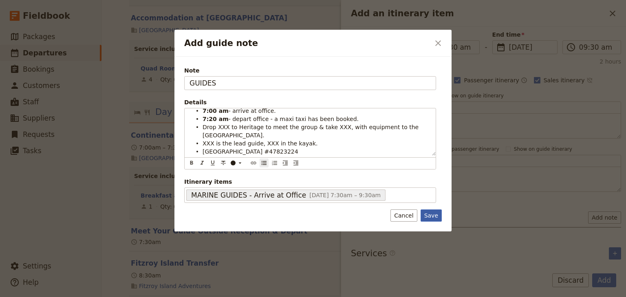
drag, startPoint x: 426, startPoint y: 215, endPoint x: 437, endPoint y: 215, distance: 11.4
click at [426, 215] on button "Save" at bounding box center [430, 215] width 21 height 12
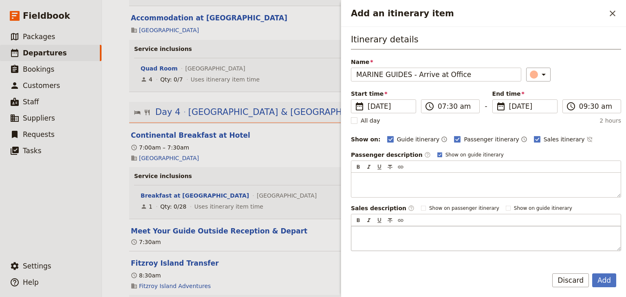
scroll to position [0, 0]
click at [448, 104] on input "07:30 am" at bounding box center [455, 106] width 37 height 10
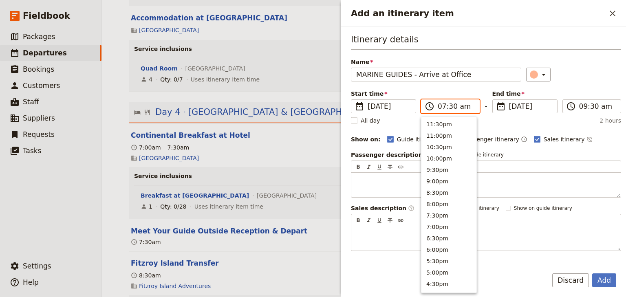
scroll to position [367, 0]
click at [454, 107] on input "07:30 am" at bounding box center [455, 106] width 37 height 10
click at [447, 104] on input "07:30 am" at bounding box center [455, 106] width 37 height 10
type input "07:00 am"
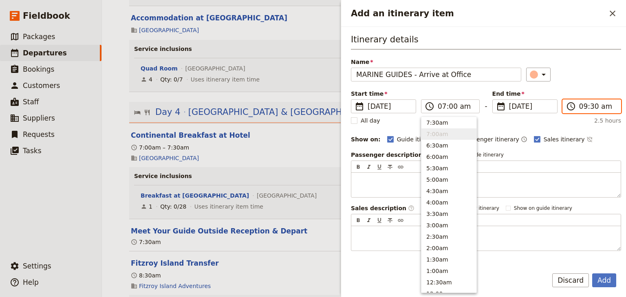
drag, startPoint x: 585, startPoint y: 105, endPoint x: 581, endPoint y: 106, distance: 4.1
click at [584, 105] on input "09:30 am" at bounding box center [597, 106] width 37 height 10
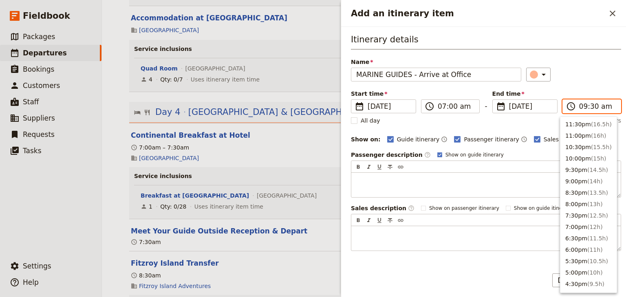
scroll to position [321, 0]
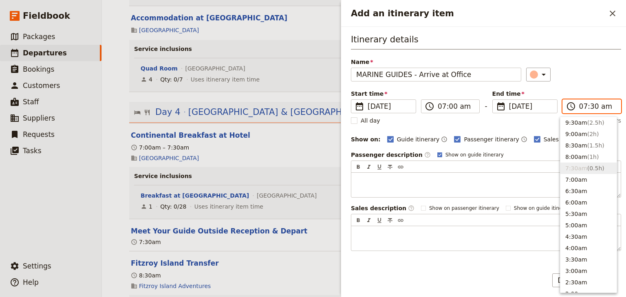
click at [588, 106] on input "07:30 am" at bounding box center [597, 106] width 37 height 10
type input "07:00 am"
click at [588, 85] on div "Itinerary details Name MARINE GUIDES - Arrive at Office ​ Start time ​ 29 Nov 2…" at bounding box center [486, 141] width 270 height 217
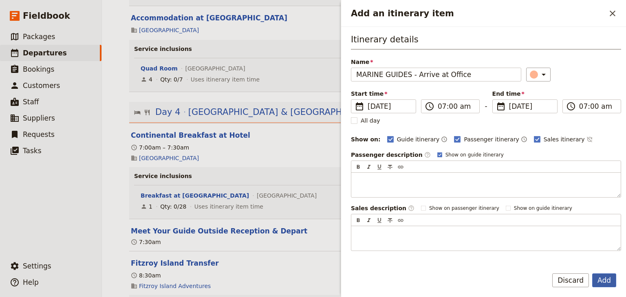
click at [603, 279] on button "Add" at bounding box center [604, 280] width 24 height 14
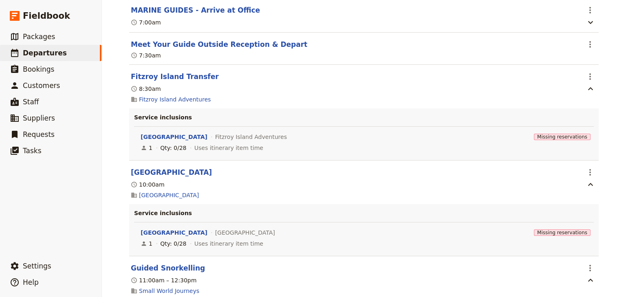
scroll to position [3448, 0]
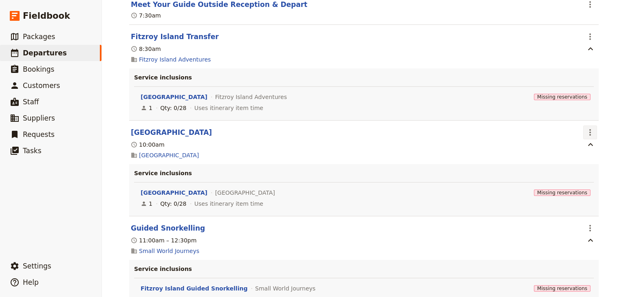
click at [590, 137] on icon "Actions" at bounding box center [590, 132] width 10 height 10
click at [575, 152] on span "Edit this itinerary item" at bounding box center [549, 153] width 64 height 8
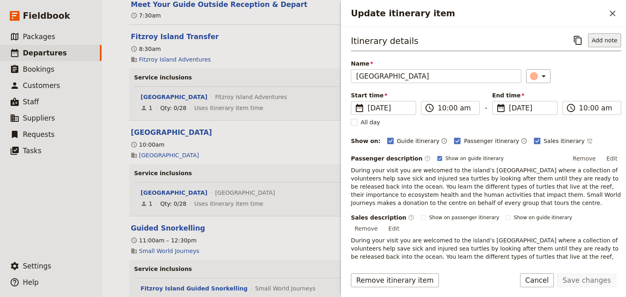
click at [603, 40] on button "Add note" at bounding box center [604, 40] width 33 height 14
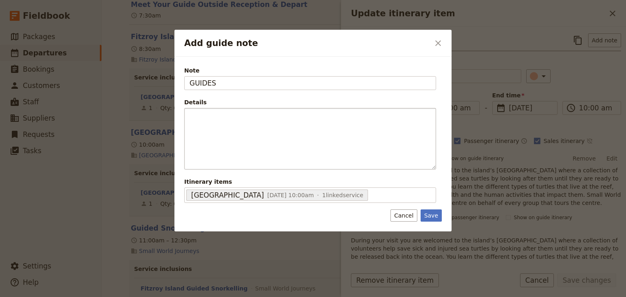
type input "GUIDES"
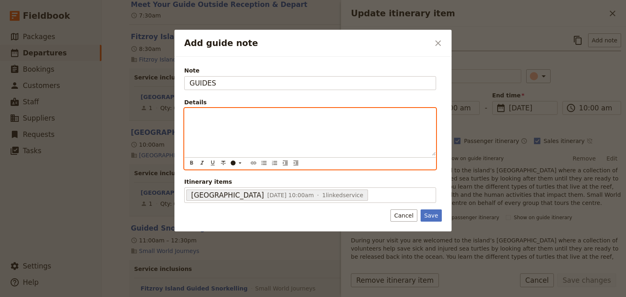
click at [200, 117] on p "Add guide note" at bounding box center [309, 116] width 241 height 8
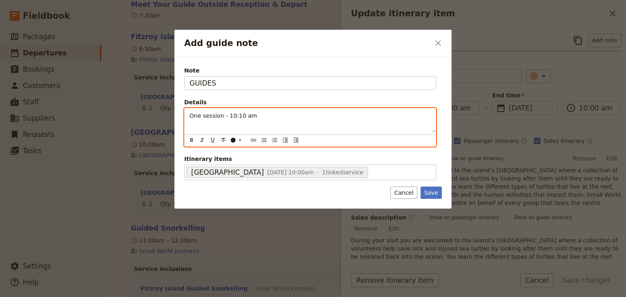
click at [237, 114] on span "One session - 10:10 am" at bounding box center [223, 115] width 68 height 7
click at [264, 142] on icon "Bulleted list" at bounding box center [264, 140] width 7 height 7
drag, startPoint x: 261, startPoint y: 115, endPoint x: 238, endPoint y: 113, distance: 22.9
click at [238, 113] on span "One session - 10:00 am" at bounding box center [236, 115] width 68 height 7
click at [191, 140] on icon "Format bold" at bounding box center [191, 140] width 7 height 7
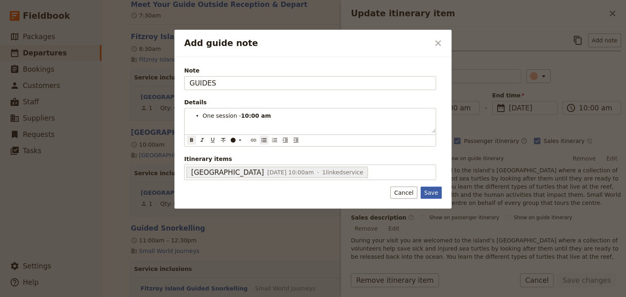
drag, startPoint x: 435, startPoint y: 191, endPoint x: 459, endPoint y: 202, distance: 26.4
click at [435, 191] on div "Note GUIDES Details One session - 10:00 am ​ ​ ​ ​ ​ ​ ​ ​ ​ ​ One session - 10…" at bounding box center [312, 133] width 277 height 152
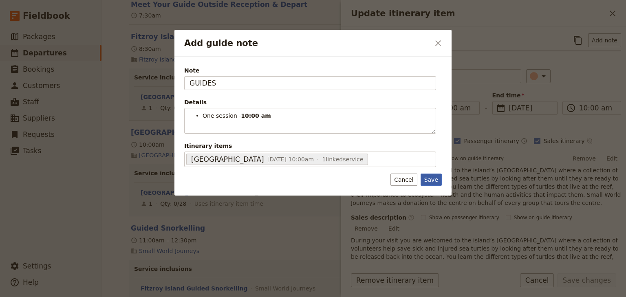
click at [429, 176] on button "Save" at bounding box center [430, 180] width 21 height 12
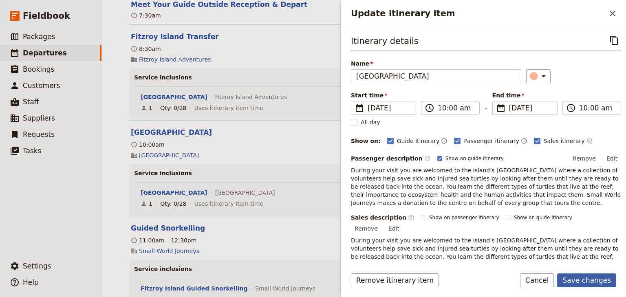
click at [600, 279] on button "Save changes" at bounding box center [586, 280] width 59 height 14
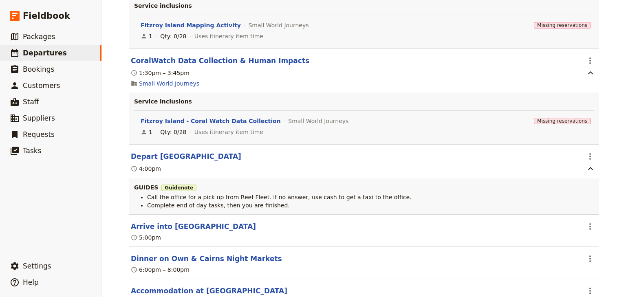
scroll to position [3937, 0]
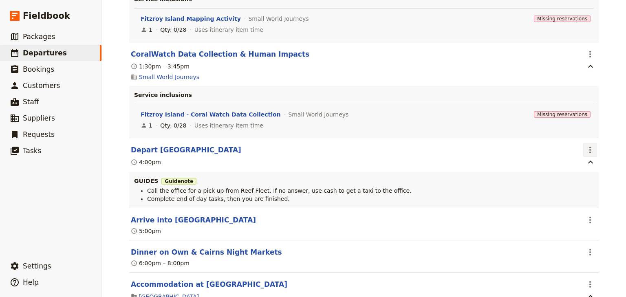
click at [585, 155] on icon "Actions" at bounding box center [590, 150] width 10 height 10
click at [584, 170] on span "Edit this itinerary item" at bounding box center [553, 173] width 72 height 8
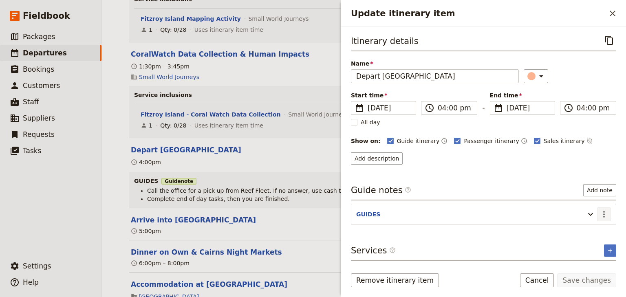
click at [601, 213] on icon "Actions" at bounding box center [604, 214] width 10 height 10
click at [588, 233] on span "Edit note" at bounding box center [580, 230] width 26 height 8
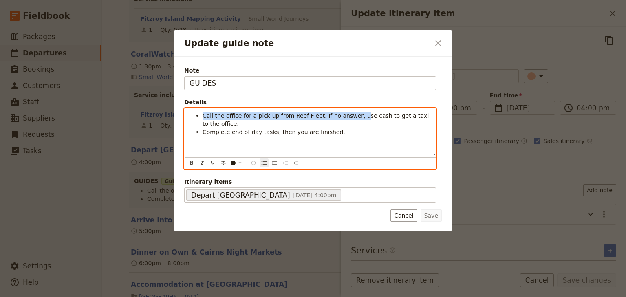
drag, startPoint x: 349, startPoint y: 115, endPoint x: 201, endPoint y: 113, distance: 147.5
click at [201, 113] on ul "Call the office for a pick up from Reef Fleet. If no answer, use cash to get a …" at bounding box center [309, 124] width 241 height 24
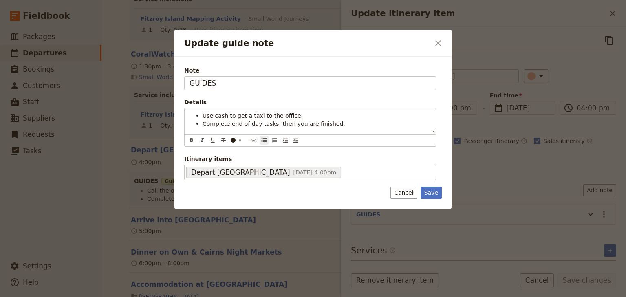
drag, startPoint x: 433, startPoint y: 189, endPoint x: 442, endPoint y: 188, distance: 9.4
click at [433, 189] on button "Save" at bounding box center [430, 193] width 21 height 12
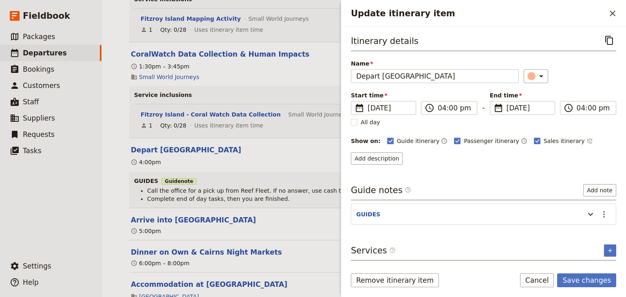
drag, startPoint x: 584, startPoint y: 279, endPoint x: 590, endPoint y: 273, distance: 9.2
click at [584, 279] on button "Save changes" at bounding box center [586, 280] width 59 height 14
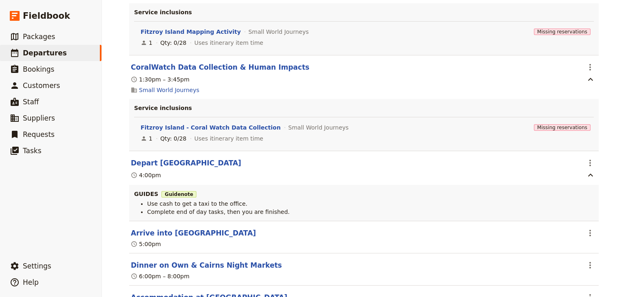
scroll to position [3925, 0]
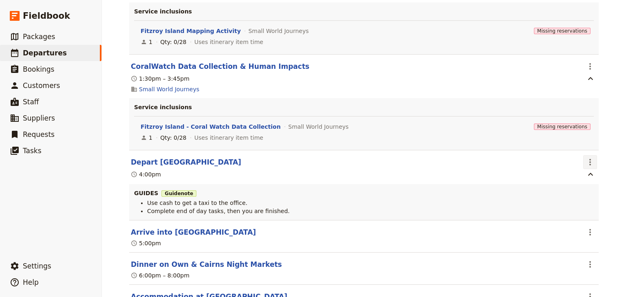
click at [585, 167] on icon "Actions" at bounding box center [590, 162] width 10 height 10
click at [575, 185] on span "Edit this itinerary item" at bounding box center [549, 185] width 64 height 8
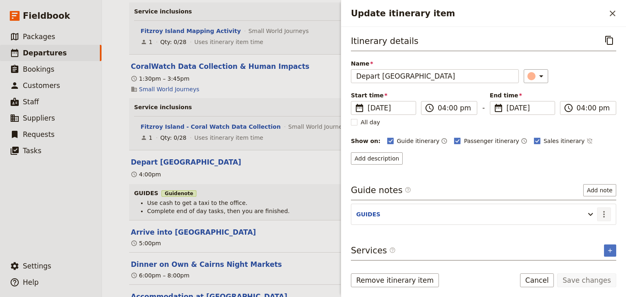
click at [604, 217] on icon "Actions" at bounding box center [604, 214] width 10 height 10
click at [588, 227] on span "Edit note" at bounding box center [580, 230] width 26 height 8
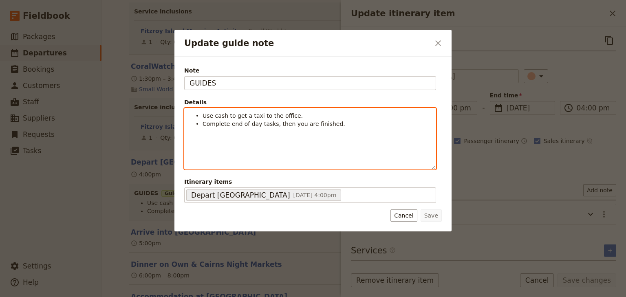
click at [202, 114] on span "Use cash to get a taxi to the office." at bounding box center [252, 115] width 100 height 7
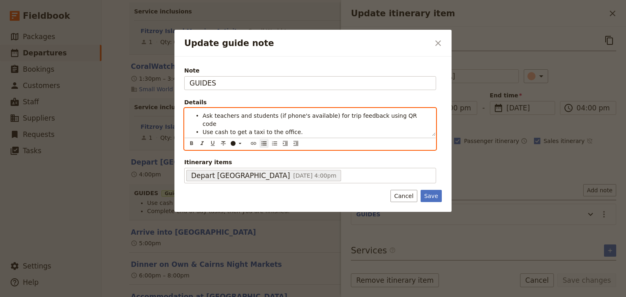
click at [276, 116] on span "Ask teachers and students (if phone's available) for trip feedback using QR code" at bounding box center [310, 119] width 216 height 15
click at [310, 113] on span "Ask teachers and students (if their phone's available) for trip feedback using …" at bounding box center [312, 119] width 221 height 15
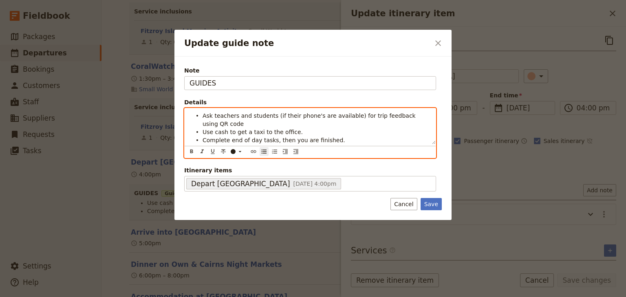
drag, startPoint x: 389, startPoint y: 116, endPoint x: 398, endPoint y: 124, distance: 12.4
click at [390, 117] on span "Ask teachers and students (if their phone's are available) for trip feedback us…" at bounding box center [309, 119] width 215 height 15
drag, startPoint x: 431, startPoint y: 117, endPoint x: 417, endPoint y: 117, distance: 13.4
click at [417, 117] on div "Ask teachers and students (if their phone's are available) for trip feedback - …" at bounding box center [310, 126] width 251 height 36
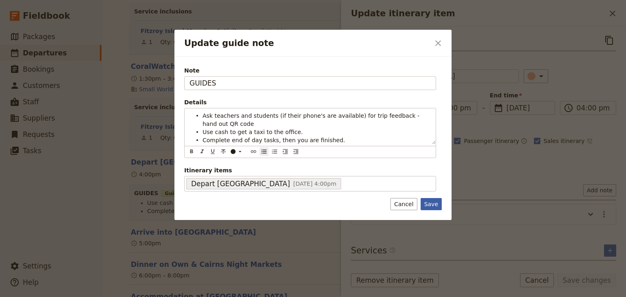
click at [430, 202] on button "Save" at bounding box center [430, 204] width 21 height 12
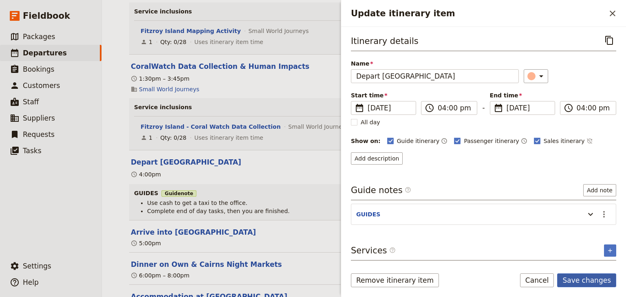
click at [593, 282] on button "Save changes" at bounding box center [586, 280] width 59 height 14
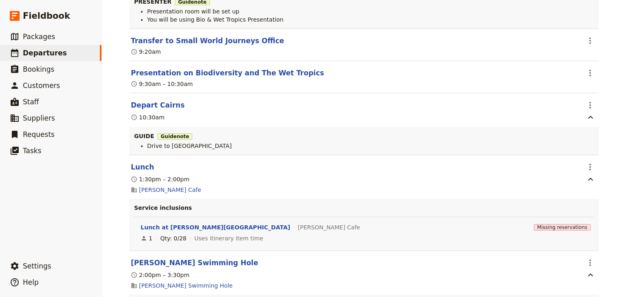
scroll to position [0, 0]
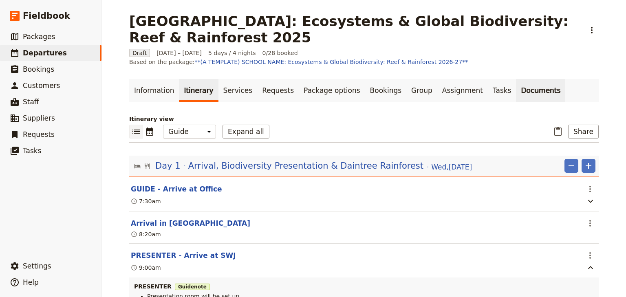
click at [516, 81] on link "Documents" at bounding box center [540, 90] width 49 height 23
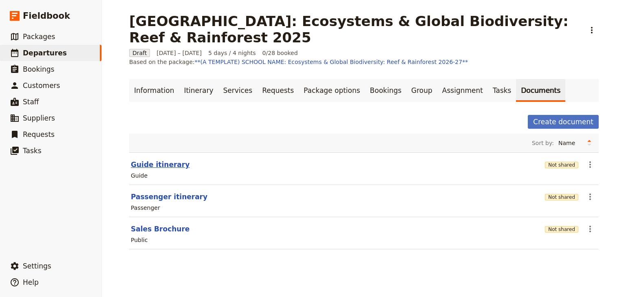
click at [154, 160] on button "Guide itinerary" at bounding box center [160, 165] width 59 height 10
select select "STAFF"
select select "RUN_SHEET"
select select "DEFAULT"
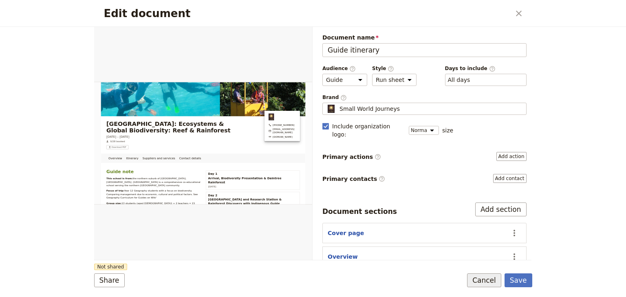
click at [492, 280] on button "Cancel" at bounding box center [484, 280] width 34 height 14
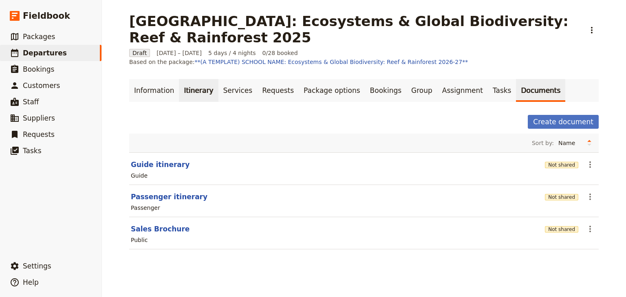
click at [191, 83] on link "Itinerary" at bounding box center [198, 90] width 39 height 23
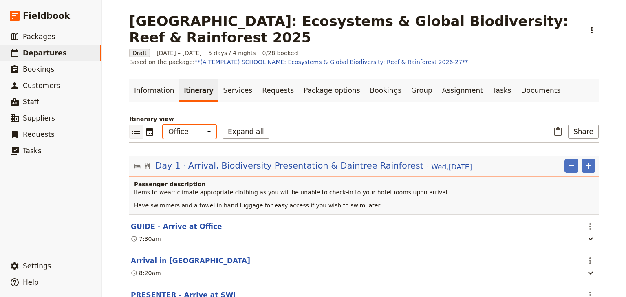
click at [190, 125] on select "Office Guide Passenger Sales" at bounding box center [189, 132] width 53 height 14
select select "STAFF"
click at [163, 125] on select "Office Guide Passenger Sales" at bounding box center [189, 132] width 53 height 14
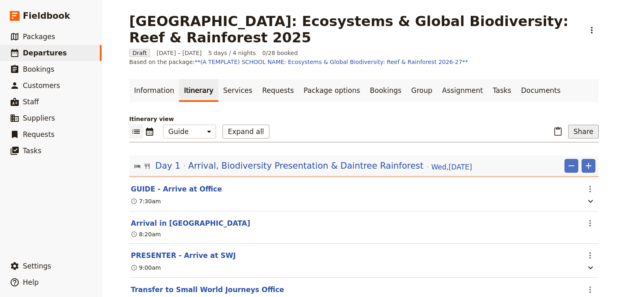
click at [581, 125] on button "Share" at bounding box center [583, 132] width 31 height 14
click at [557, 140] on span "Guide itinerary" at bounding box center [557, 140] width 43 height 8
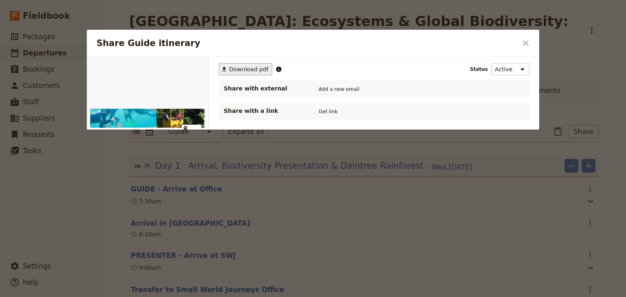
click at [244, 70] on span "Download pdf" at bounding box center [249, 69] width 40 height 8
click at [527, 46] on icon "Close dialog" at bounding box center [526, 43] width 10 height 10
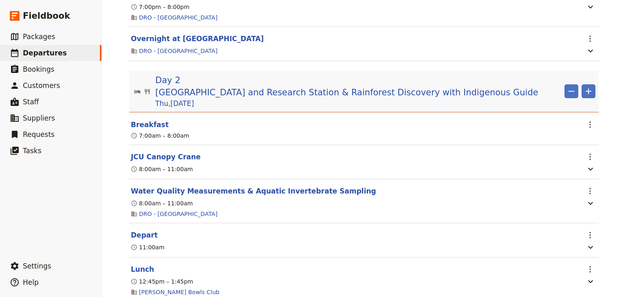
scroll to position [554, 0]
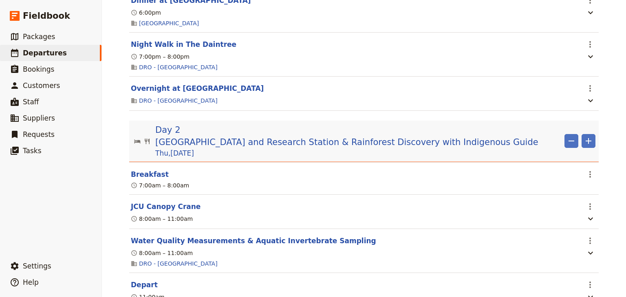
drag, startPoint x: 588, startPoint y: 169, endPoint x: 584, endPoint y: 176, distance: 7.3
click at [589, 171] on icon "Actions" at bounding box center [590, 174] width 2 height 7
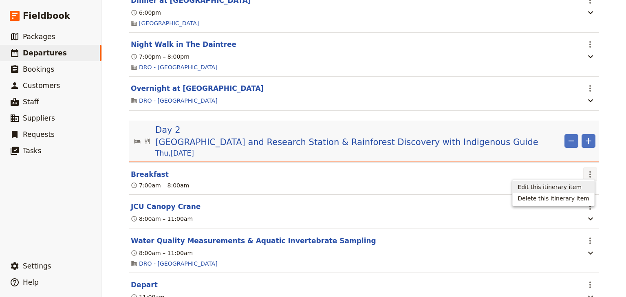
click at [573, 186] on span "Edit this itinerary item" at bounding box center [549, 187] width 64 height 8
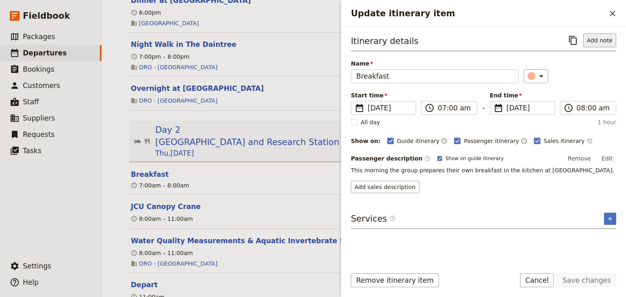
click at [597, 42] on button "Add note" at bounding box center [599, 40] width 33 height 14
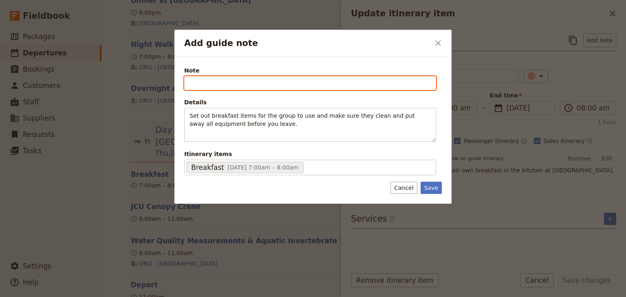
click at [192, 83] on input "Note" at bounding box center [310, 83] width 252 height 14
type input "GUIDE"
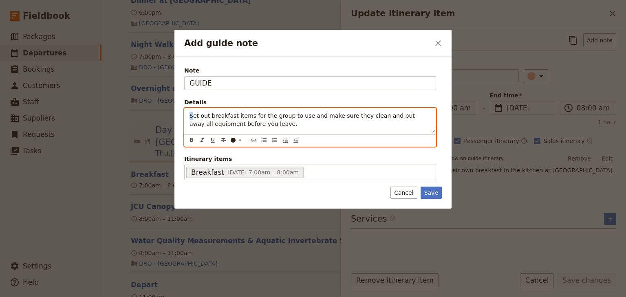
drag, startPoint x: 193, startPoint y: 115, endPoint x: 187, endPoint y: 115, distance: 6.1
click at [187, 115] on div "Set out breakfast items for the group to use and make sure they clean and put a…" at bounding box center [310, 120] width 251 height 24
click at [240, 140] on icon "Add guide note" at bounding box center [240, 140] width 7 height 7
click at [261, 138] on icon "Bulleted list" at bounding box center [264, 140] width 7 height 7
click at [297, 120] on li "Set out breakfast items for the group to use and make sure they clean and put a…" at bounding box center [316, 119] width 228 height 16
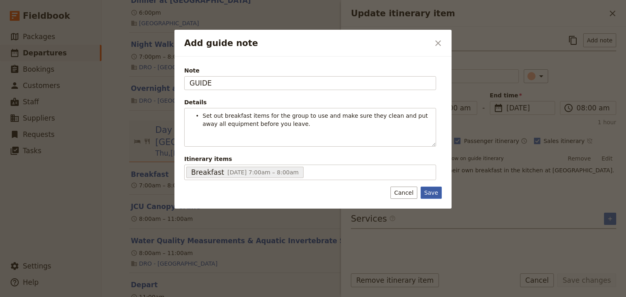
click at [435, 194] on button "Save" at bounding box center [430, 193] width 21 height 12
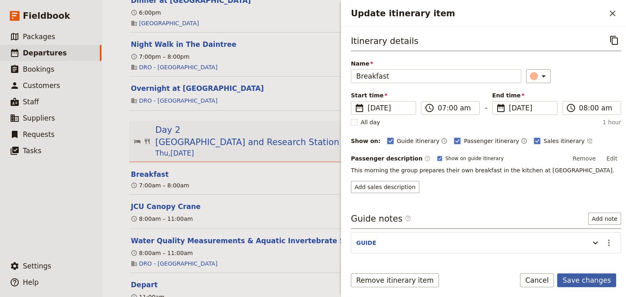
click at [588, 280] on button "Save changes" at bounding box center [586, 280] width 59 height 14
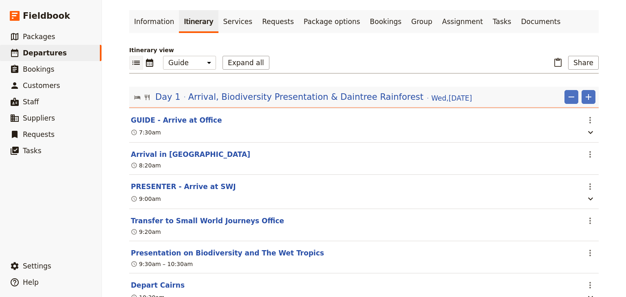
scroll to position [0, 0]
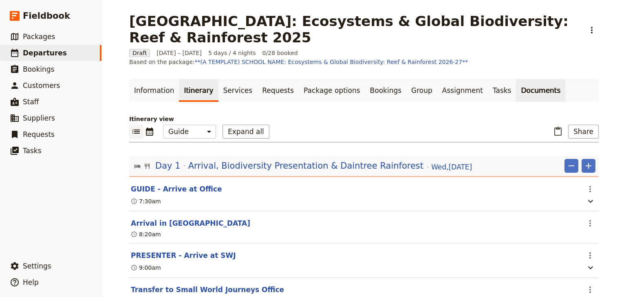
click at [516, 81] on link "Documents" at bounding box center [540, 90] width 49 height 23
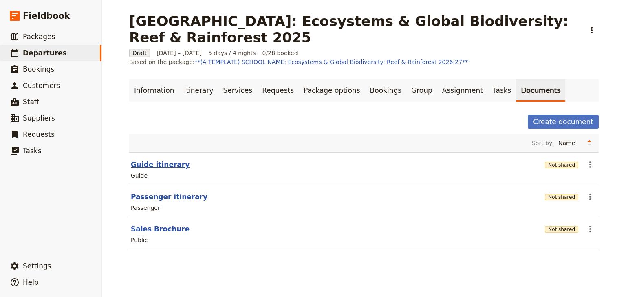
click at [149, 160] on button "Guide itinerary" at bounding box center [160, 165] width 59 height 10
select select "STAFF"
select select "RUN_SHEET"
select select "DEFAULT"
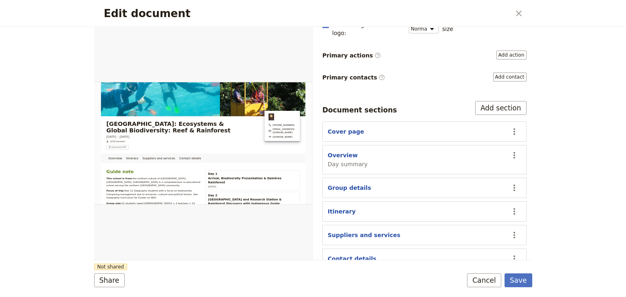
scroll to position [103, 0]
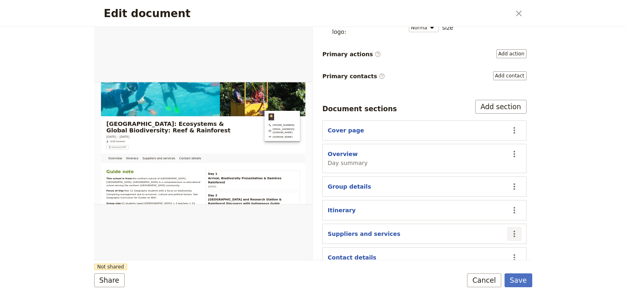
click at [509, 229] on icon "Actions" at bounding box center [514, 234] width 10 height 10
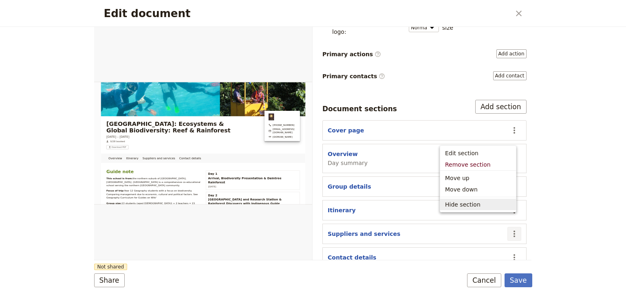
click at [458, 209] on button "Hide section" at bounding box center [478, 204] width 76 height 11
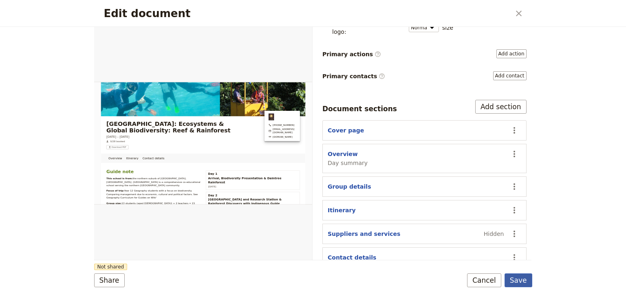
click at [515, 282] on button "Save" at bounding box center [518, 280] width 28 height 14
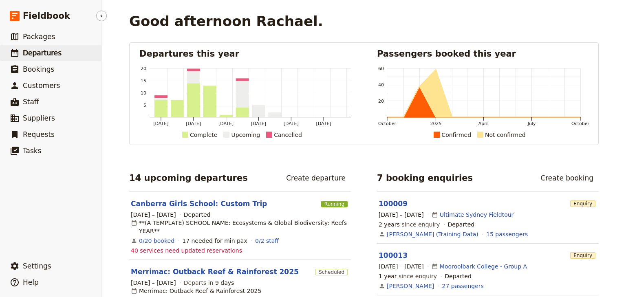
click at [48, 53] on span "Departures" at bounding box center [42, 53] width 39 height 8
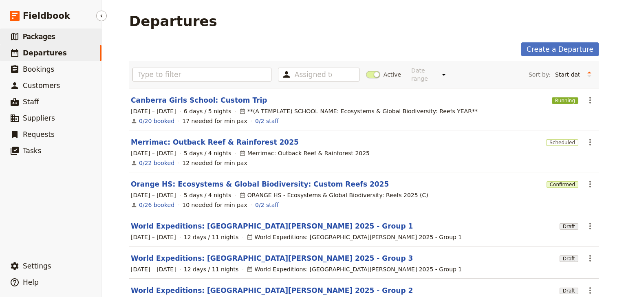
click at [48, 33] on span "Packages" at bounding box center [39, 37] width 32 height 8
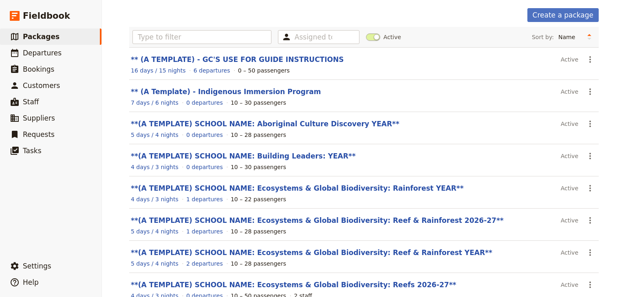
scroll to position [15, 0]
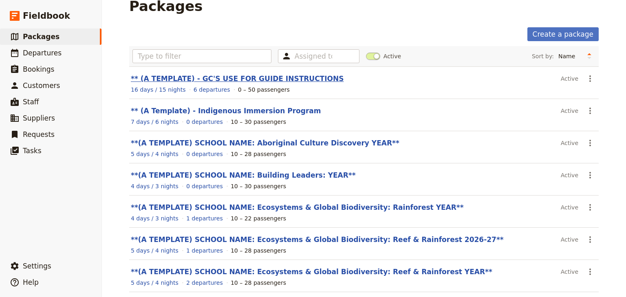
click at [286, 78] on link "** (A TEMPLATE) - GC'S USE FOR GUIDE INSTRUCTIONS" at bounding box center [237, 79] width 213 height 8
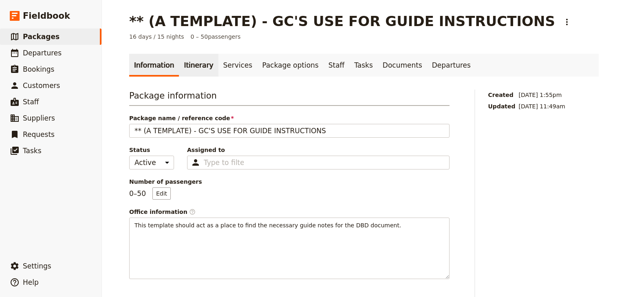
click at [191, 70] on link "Itinerary" at bounding box center [198, 65] width 39 height 23
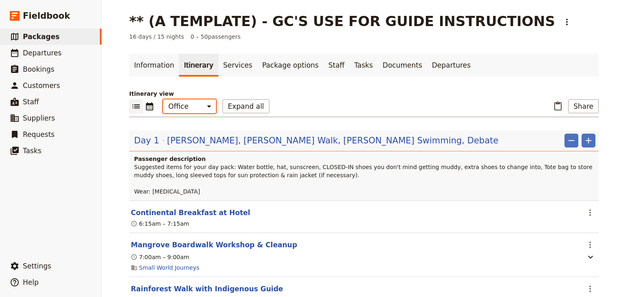
click at [191, 107] on select "Office Guide Passenger Sales" at bounding box center [189, 106] width 53 height 14
select select "STAFF"
click at [163, 99] on select "Office Guide Passenger Sales" at bounding box center [189, 106] width 53 height 14
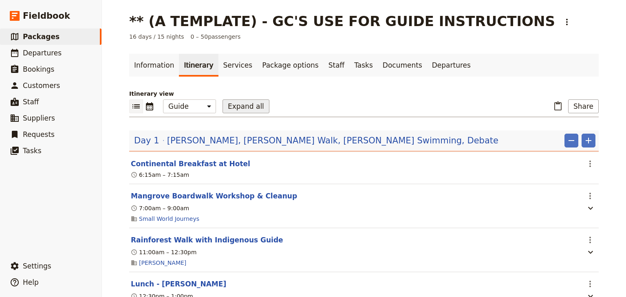
click at [226, 106] on button "Expand all" at bounding box center [245, 106] width 47 height 14
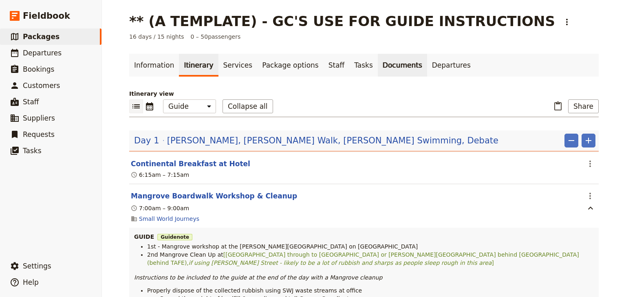
click at [379, 63] on link "Documents" at bounding box center [402, 65] width 49 height 23
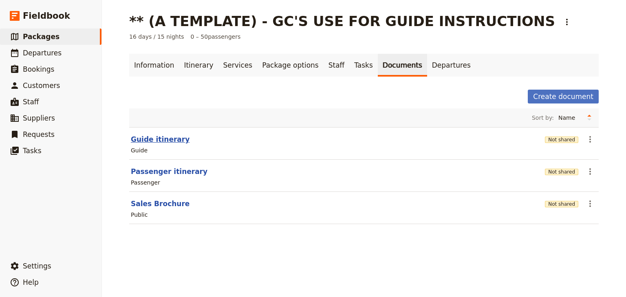
click at [152, 137] on button "Guide itinerary" at bounding box center [160, 139] width 59 height 10
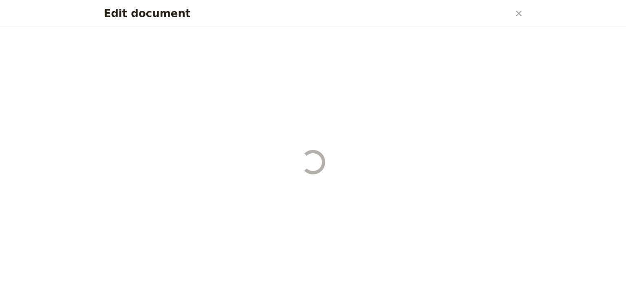
select select "STAFF"
select select "RUN_SHEET"
select select "DEFAULT"
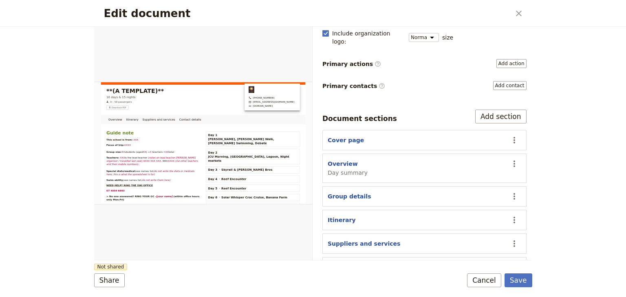
scroll to position [103, 0]
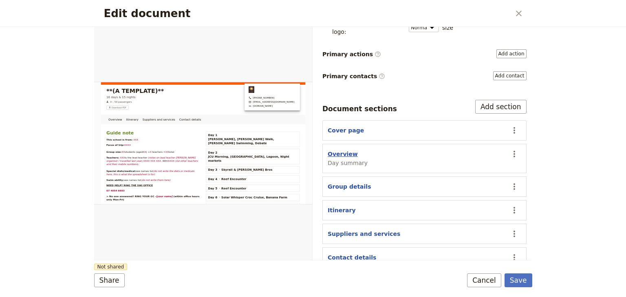
click at [335, 150] on button "Overview" at bounding box center [342, 154] width 30 height 8
select select "DAY_SUMMARY"
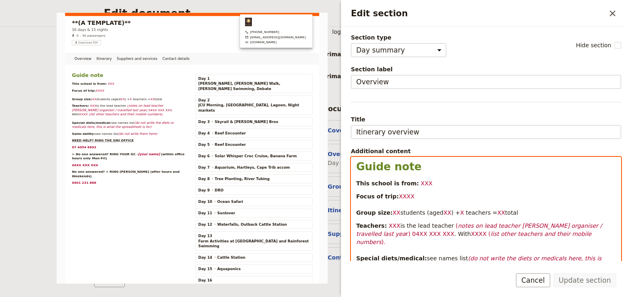
select select "h1"
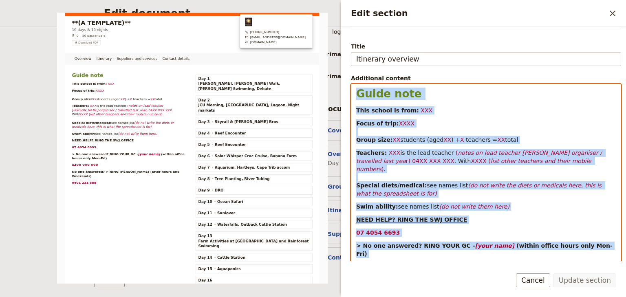
scroll to position [162, 0]
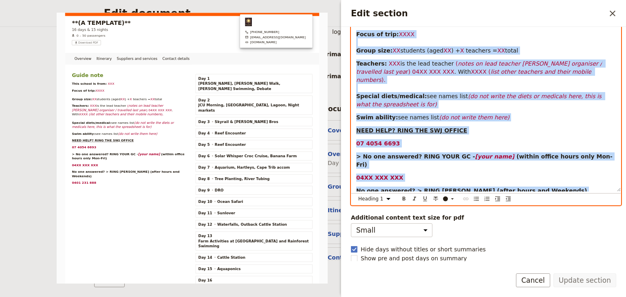
drag, startPoint x: 357, startPoint y: 165, endPoint x: 426, endPoint y: 181, distance: 70.9
click at [426, 181] on div "Guide note This school is from: XXX Focus of trip: XXXX Group size: XX students…" at bounding box center [485, 93] width 269 height 196
copy div "Guide note This school is from: XXX Focus of trip: XXXX Group size: XX students…"
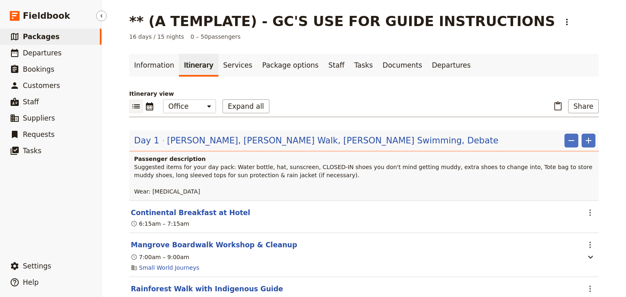
click at [37, 41] on span "Packages" at bounding box center [41, 37] width 37 height 10
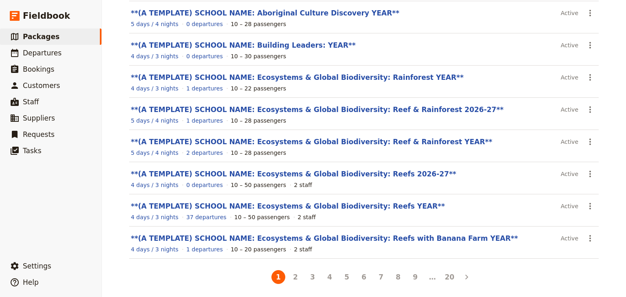
scroll to position [145, 0]
click at [328, 204] on link "**(A TEMPLATE) SCHOOL NAME: Ecosystems & Global Biodiversity: Reefs YEAR**" at bounding box center [288, 206] width 314 height 8
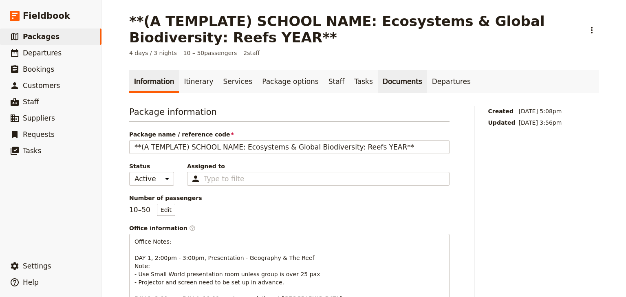
click at [378, 83] on link "Documents" at bounding box center [402, 81] width 49 height 23
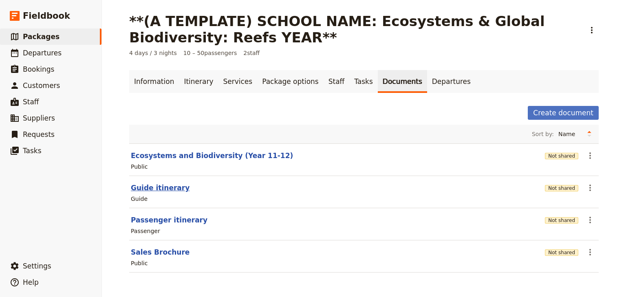
click at [165, 191] on button "Guide itinerary" at bounding box center [160, 188] width 59 height 10
select select "STAFF"
select select "RUN_SHEET"
select select "DEFAULT"
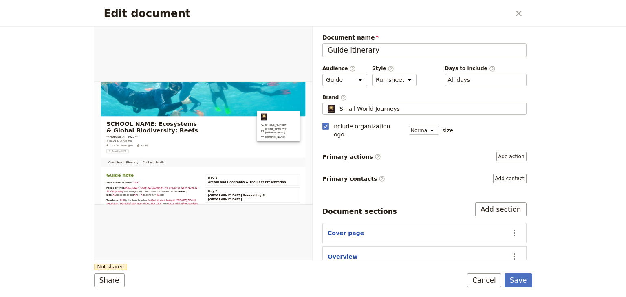
scroll to position [65, 0]
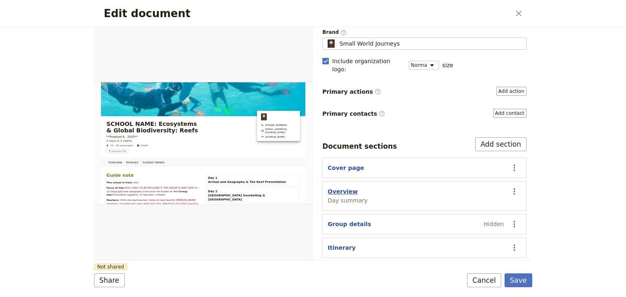
click at [346, 187] on button "Overview" at bounding box center [342, 191] width 30 height 8
select select "DAY_SUMMARY"
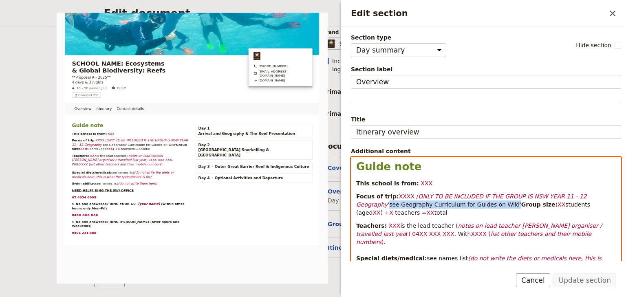
drag, startPoint x: 592, startPoint y: 196, endPoint x: 598, endPoint y: 203, distance: 9.0
click at [598, 203] on p "Focus of trip: XXXX / ONLY TO BE INCLUDED IF THE GROUP IS NSW YEAR 11 - 12 Geog…" at bounding box center [485, 204] width 259 height 24
copy span "see Geography Curriculum for Guides on Wiki'"
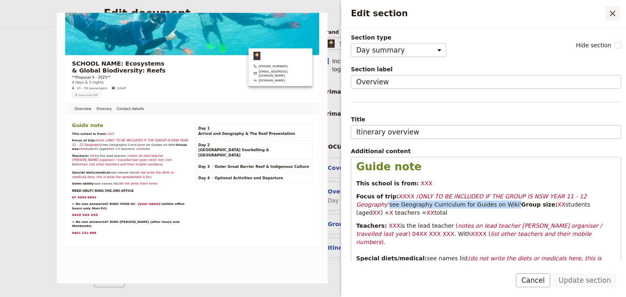
click at [617, 12] on icon "Close drawer" at bounding box center [612, 14] width 10 height 10
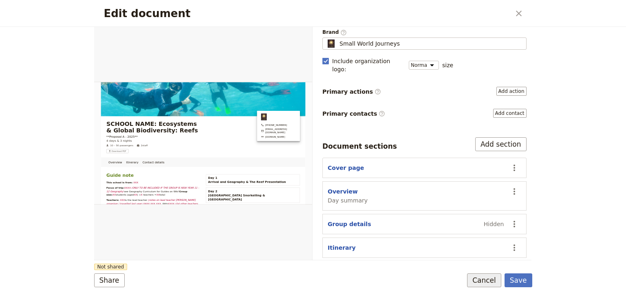
click at [493, 282] on button "Cancel" at bounding box center [484, 280] width 34 height 14
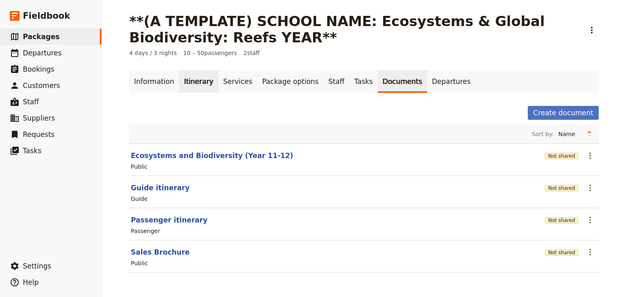
click at [183, 83] on link "Itinerary" at bounding box center [198, 81] width 39 height 23
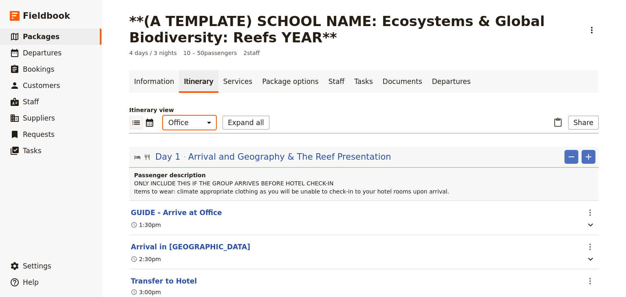
click at [182, 125] on select "Office Guide Passenger Sales" at bounding box center [189, 123] width 53 height 14
select select "STAFF"
click at [163, 116] on select "Office Guide Passenger Sales" at bounding box center [189, 123] width 53 height 14
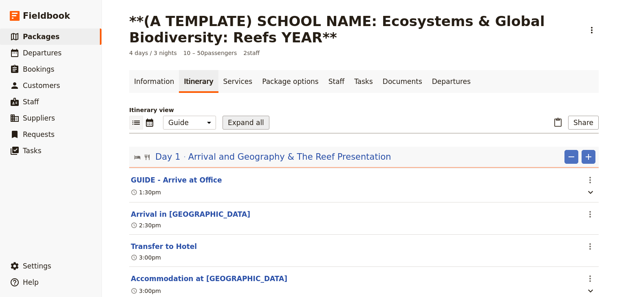
click at [236, 121] on button "Expand all" at bounding box center [245, 123] width 47 height 14
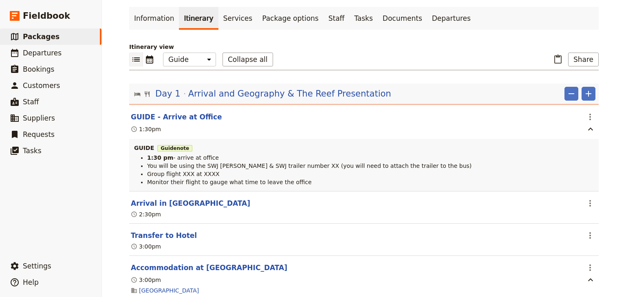
scroll to position [65, 0]
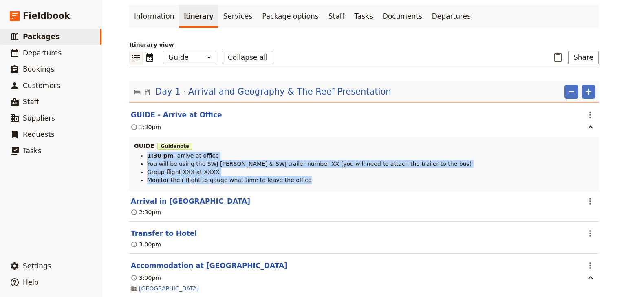
drag, startPoint x: 297, startPoint y: 181, endPoint x: 142, endPoint y: 158, distance: 156.4
click at [142, 158] on ul "1:30 pm - arrive at office You will be using the SWJ Rosa & SWJ trailer number …" at bounding box center [363, 168] width 459 height 33
copy ul "1:30 pm - arrive at office You will be using the SWJ Rosa & SWJ trailer number …"
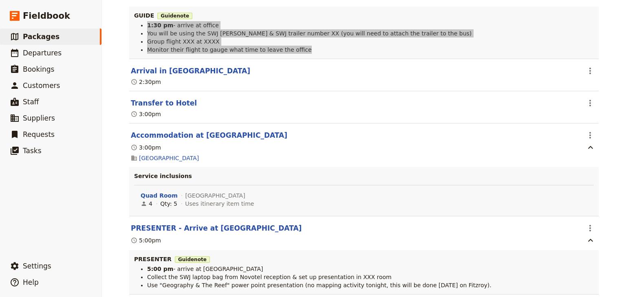
scroll to position [228, 0]
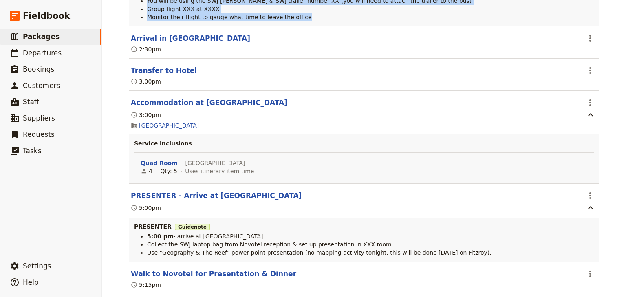
drag, startPoint x: 468, startPoint y: 254, endPoint x: 143, endPoint y: 240, distance: 324.9
click at [143, 240] on ul "5:00 pm - arrive at Novotel Collect the SWJ laptop bag from Novotel reception &…" at bounding box center [363, 244] width 459 height 24
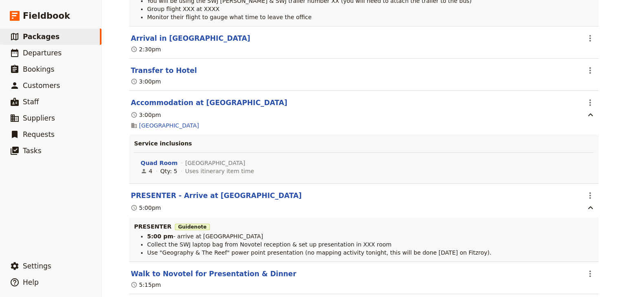
click at [608, 208] on div "**(A TEMPLATE) SCHOOL NAME: Ecosystems & Global Biodiversity: Reefs YEAR** ​ 4 …" at bounding box center [364, 148] width 524 height 297
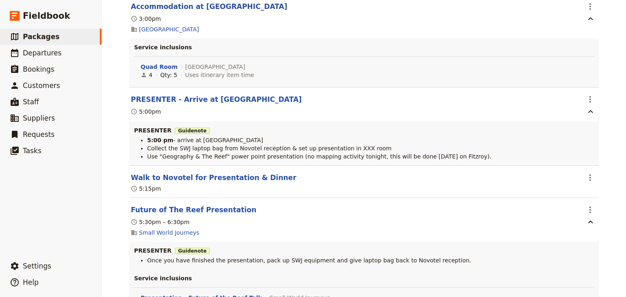
scroll to position [326, 0]
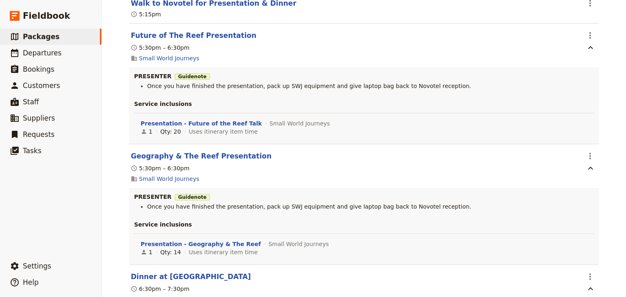
scroll to position [521, 0]
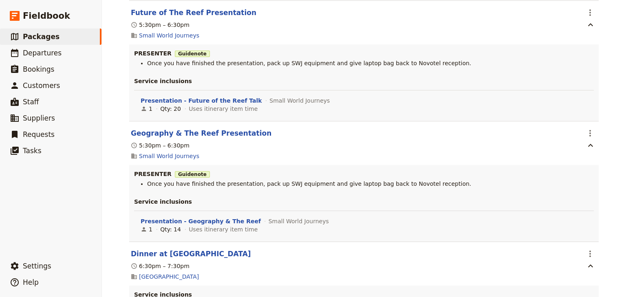
drag, startPoint x: 432, startPoint y: 65, endPoint x: 145, endPoint y: 67, distance: 286.7
click at [147, 67] on li "Once you have finished the presentation, pack up SWJ equipment and give laptop …" at bounding box center [370, 63] width 446 height 8
copy span "Once you have finished the presentation, pack up SWJ equipment and give laptop …"
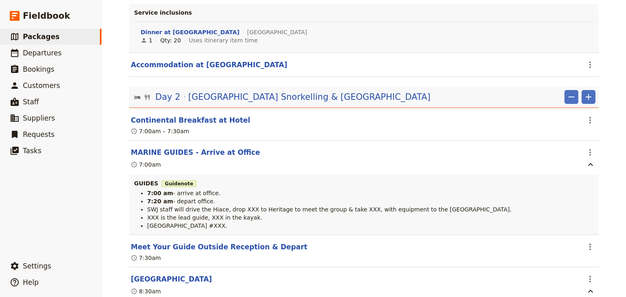
scroll to position [815, 0]
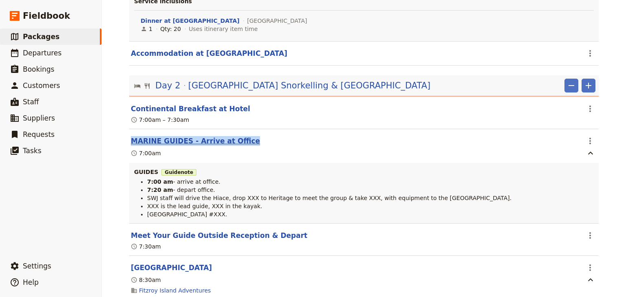
drag, startPoint x: 241, startPoint y: 143, endPoint x: 130, endPoint y: 141, distance: 110.8
click at [131, 141] on header "MARINE GUIDES - Arrive at Office" at bounding box center [355, 141] width 449 height 10
copy button "MARINE GUIDES - Arrive at Office"
drag, startPoint x: 236, startPoint y: 220, endPoint x: 143, endPoint y: 186, distance: 99.3
click at [143, 186] on div "GUIDES Guide note 7:00 am - arrive at office. 7:20 am - depart office. SWJ staf…" at bounding box center [363, 193] width 469 height 60
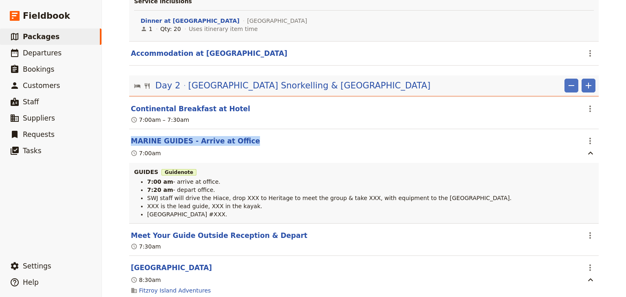
copy ul "7:00 am - arrive at office. 7:20 am - depart office. SWJ staff will drive the H…"
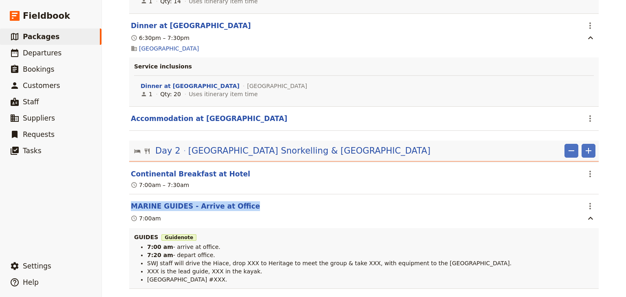
scroll to position [945, 0]
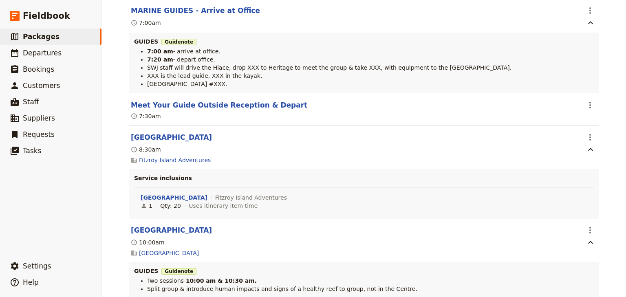
click at [616, 178] on div "**(A TEMPLATE) SCHOOL NAME: Ecosystems & Global Biodiversity: Reefs YEAR** ​ 4 …" at bounding box center [364, 148] width 524 height 297
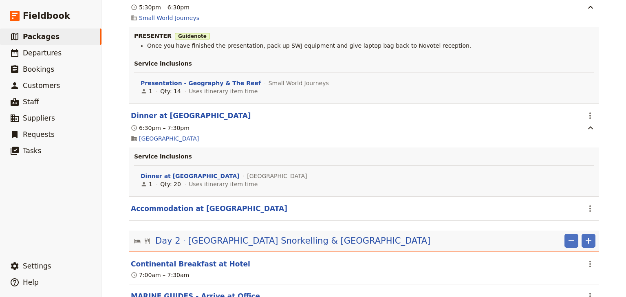
scroll to position [0, 0]
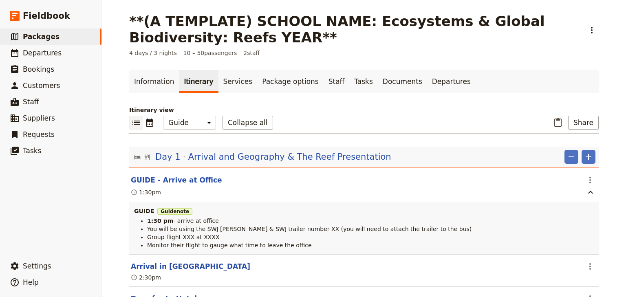
click at [606, 66] on div "**(A TEMPLATE) SCHOOL NAME: Ecosystems & Global Biodiversity: Reefs YEAR** ​ 4 …" at bounding box center [364, 148] width 524 height 297
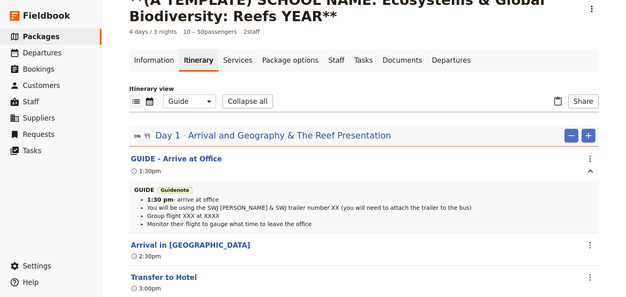
scroll to position [33, 0]
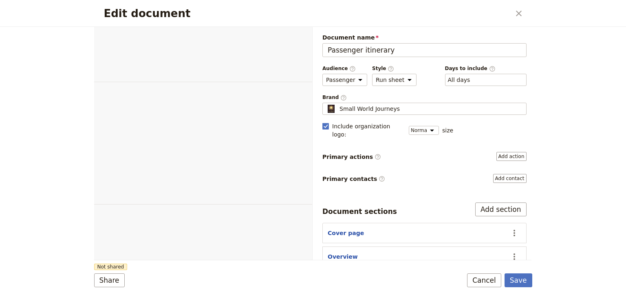
select select "PASSENGER"
select select "RUN_SHEET"
select select "DEFAULT"
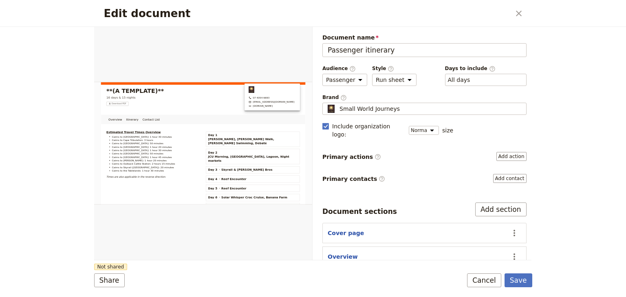
scroll to position [65, 0]
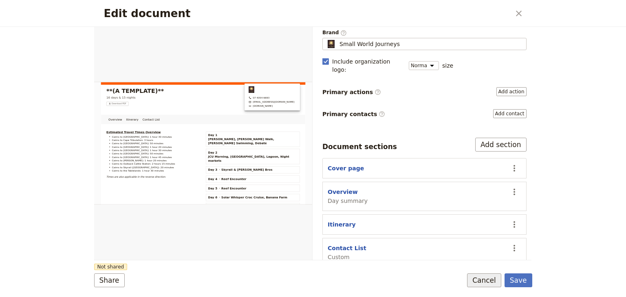
click at [492, 283] on button "Cancel" at bounding box center [484, 280] width 34 height 14
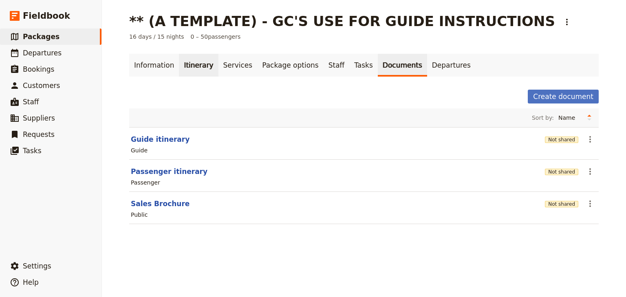
click at [190, 66] on link "Itinerary" at bounding box center [198, 65] width 39 height 23
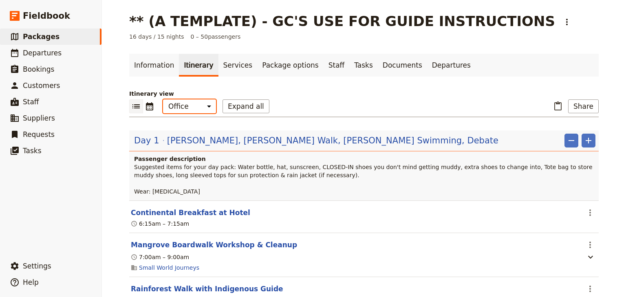
click at [188, 107] on select "Office Guide Passenger Sales" at bounding box center [189, 106] width 53 height 14
select select "STAFF"
click at [163, 99] on select "Office Guide Passenger Sales" at bounding box center [189, 106] width 53 height 14
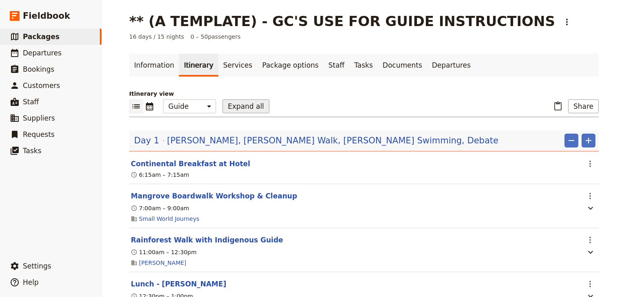
click at [226, 108] on button "Expand all" at bounding box center [245, 106] width 47 height 14
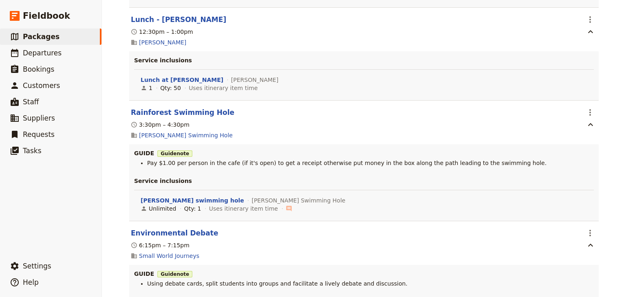
scroll to position [489, 0]
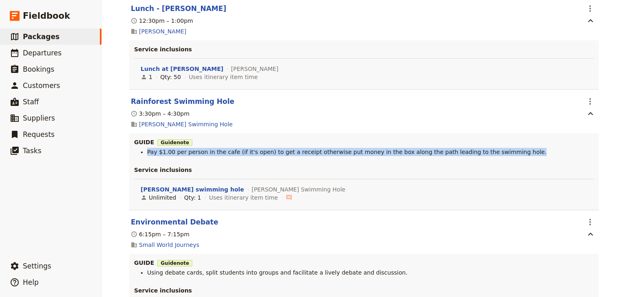
drag, startPoint x: 497, startPoint y: 153, endPoint x: 141, endPoint y: 155, distance: 356.4
click at [141, 155] on ul "Pay $1.00 per person in the cafe (if it's open) to get a receipt otherwise put …" at bounding box center [363, 152] width 459 height 8
copy span "Pay $1.00 per person in the cafe (if it's open) to get a receipt otherwise put …"
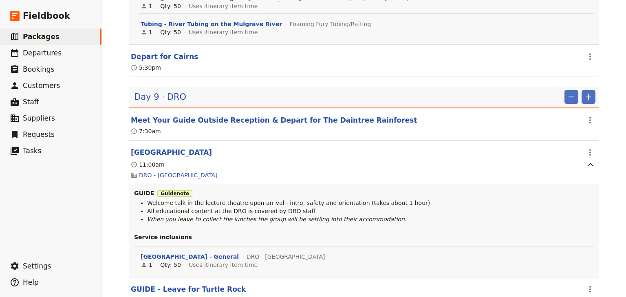
scroll to position [4920, 0]
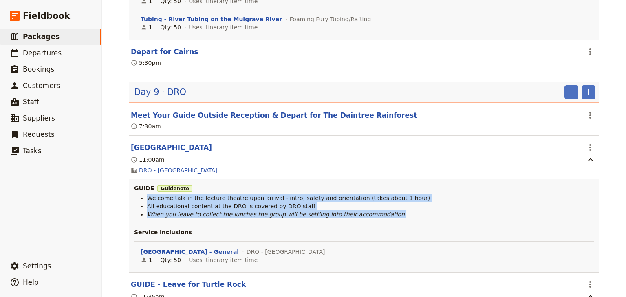
drag, startPoint x: 369, startPoint y: 191, endPoint x: 148, endPoint y: 172, distance: 221.1
click at [145, 194] on ul "Welcome talk in the lecture theatre upon arrival - intro, safety and orientatio…" at bounding box center [363, 206] width 459 height 24
copy ul "Welcome talk in the lecture theatre upon arrival - intro, safety and orientatio…"
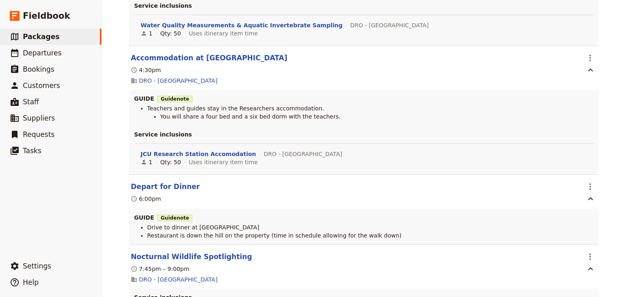
scroll to position [5572, 0]
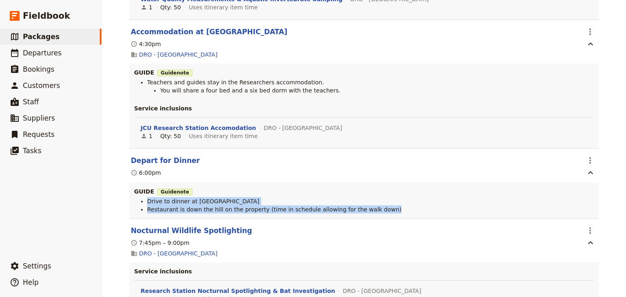
drag, startPoint x: 374, startPoint y: 186, endPoint x: 142, endPoint y: 177, distance: 232.7
click at [142, 197] on ul "Drive to dinner at Beach House Restaurant is down the hill on the property (tim…" at bounding box center [363, 205] width 459 height 16
copy ul "Drive to dinner at Beach House Restaurant is down the hill on the property (tim…"
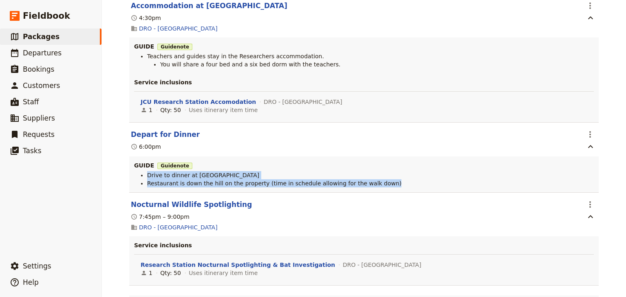
scroll to position [5630, 0]
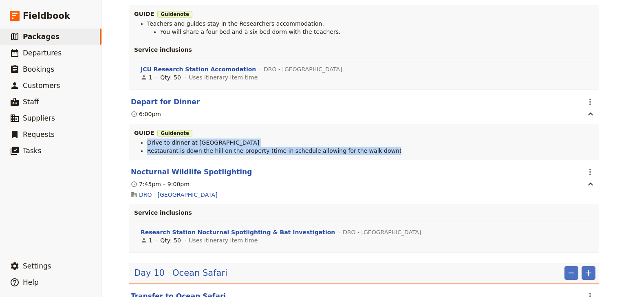
click at [217, 167] on button "Nocturnal Wildlife Spotlighting" at bounding box center [191, 172] width 121 height 10
select select "9"
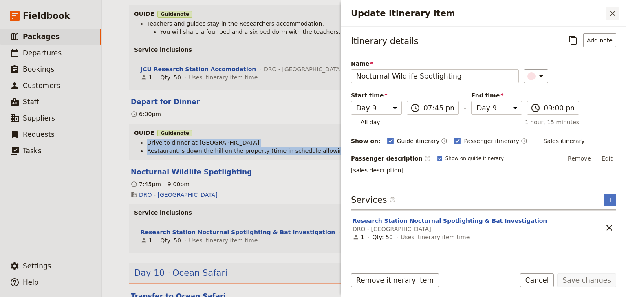
click at [609, 13] on icon "Close drawer" at bounding box center [612, 14] width 10 height 10
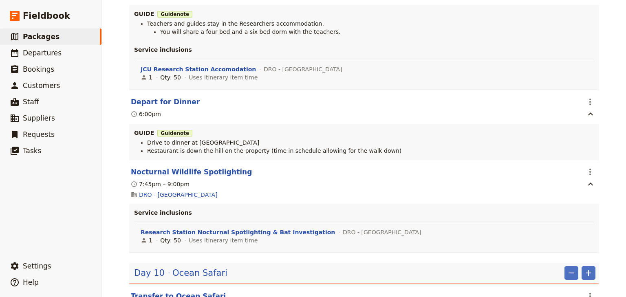
drag, startPoint x: 606, startPoint y: 139, endPoint x: 620, endPoint y: 142, distance: 14.5
click at [607, 138] on div "** (A TEMPLATE) - GC'S USE FOR GUIDE INSTRUCTIONS ​ 16 days / 15 nights 0 – 50 …" at bounding box center [364, 148] width 524 height 297
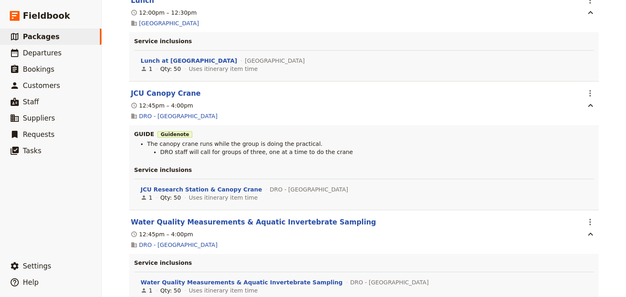
scroll to position [5239, 0]
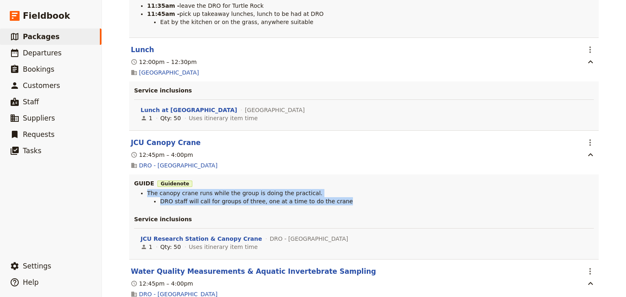
drag, startPoint x: 334, startPoint y: 176, endPoint x: 145, endPoint y: 170, distance: 188.3
click at [145, 189] on ul "The canopy crane runs while the group is doing the practical. DRO staff will ca…" at bounding box center [363, 197] width 459 height 16
copy ul "The canopy crane runs while the group is doing the practical. DRO staff will ca…"
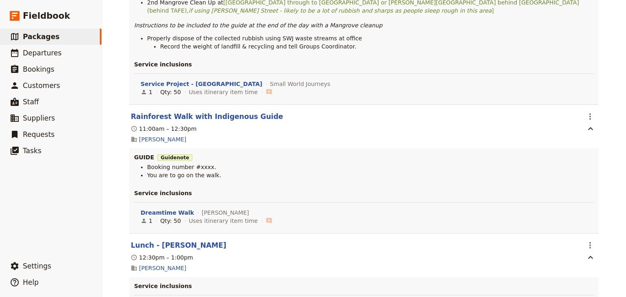
scroll to position [261, 0]
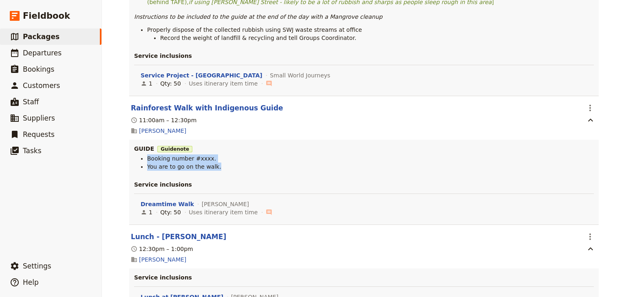
drag, startPoint x: 211, startPoint y: 170, endPoint x: 138, endPoint y: 158, distance: 73.8
click at [138, 158] on ul "Booking number #xxxx. You are to go on the walk." at bounding box center [363, 162] width 459 height 16
copy ul "Booking number #xxxx. You are to go on the walk."
click at [606, 149] on div "** (A TEMPLATE) - GC'S USE FOR GUIDE INSTRUCTIONS ​ 16 days / 15 nights 0 – 50 …" at bounding box center [364, 148] width 524 height 297
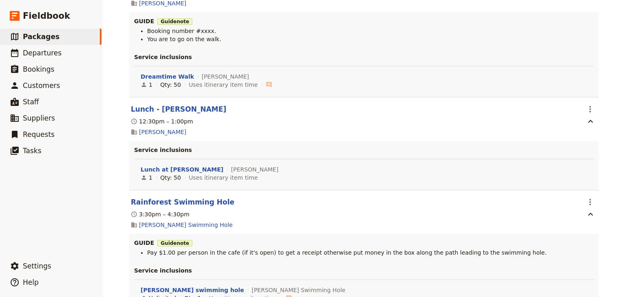
scroll to position [391, 0]
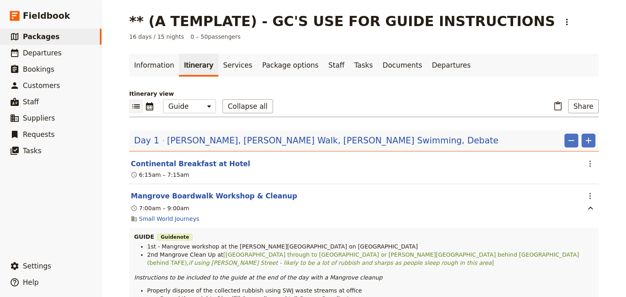
select select "STAFF"
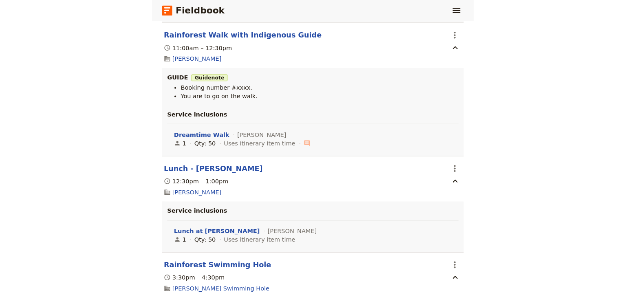
scroll to position [391, 0]
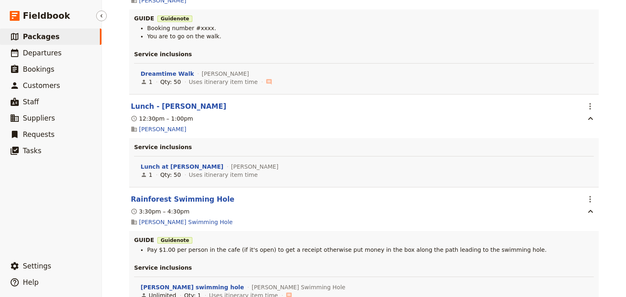
click at [45, 35] on span "Packages" at bounding box center [41, 37] width 37 height 8
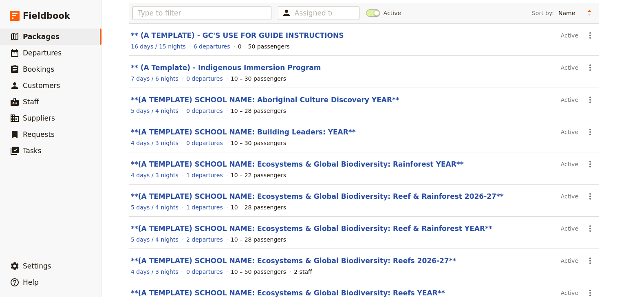
scroll to position [130, 0]
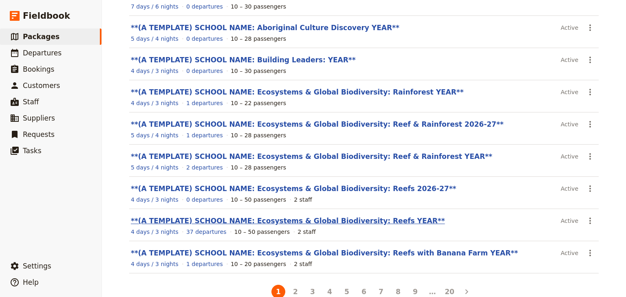
click at [342, 220] on link "**(A TEMPLATE) SCHOOL NAME: Ecosystems & Global Biodiversity: Reefs YEAR**" at bounding box center [288, 221] width 314 height 8
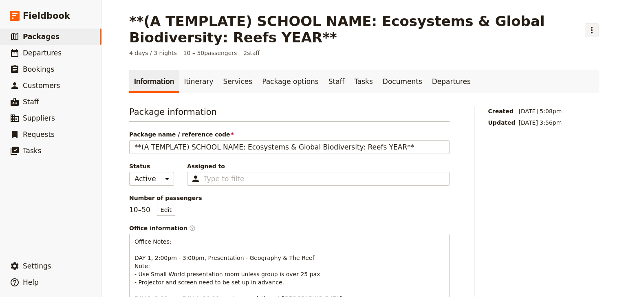
click at [587, 31] on icon "Actions" at bounding box center [592, 30] width 10 height 10
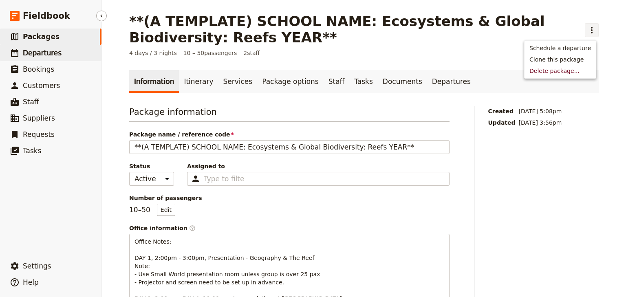
click at [40, 53] on span "Departures" at bounding box center [42, 53] width 39 height 8
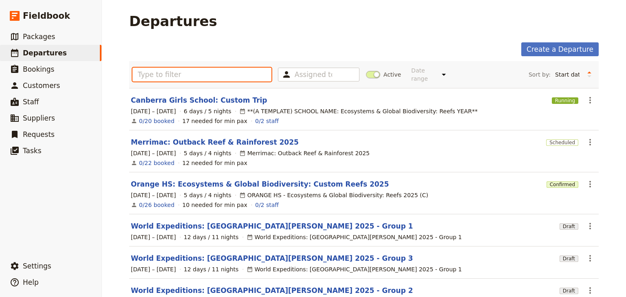
click at [152, 71] on input "text" at bounding box center [201, 75] width 139 height 14
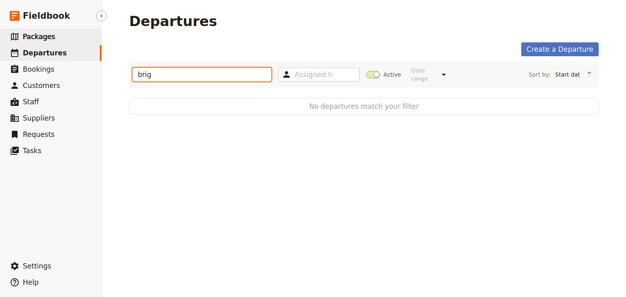
type input "brig"
click at [44, 35] on span "Packages" at bounding box center [39, 37] width 32 height 8
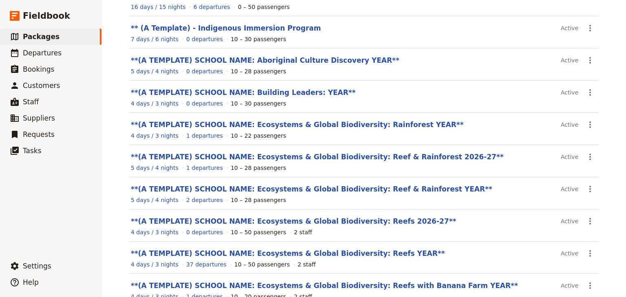
scroll to position [145, 0]
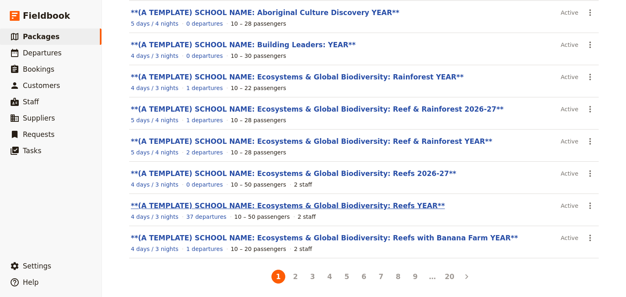
click at [350, 202] on link "**(A TEMPLATE) SCHOOL NAME: Ecosystems & Global Biodiversity: Reefs YEAR**" at bounding box center [288, 206] width 314 height 8
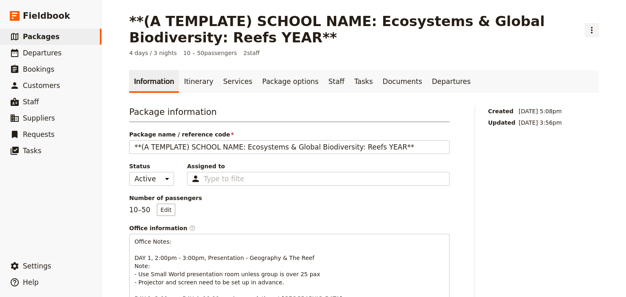
click at [588, 29] on icon "Actions" at bounding box center [592, 30] width 10 height 10
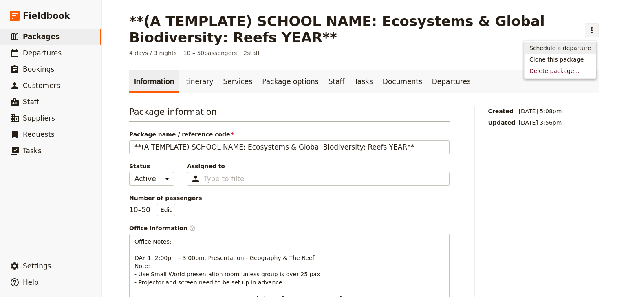
click at [581, 49] on span "Schedule a departure" at bounding box center [560, 48] width 62 height 8
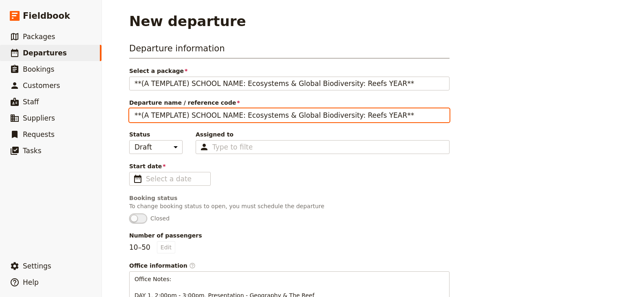
click at [185, 113] on input "**(A TEMPLATE) SCHOOL NAME: Ecosystems & Global Biodiversity: Reefs YEAR**" at bounding box center [289, 115] width 320 height 14
drag, startPoint x: 229, startPoint y: 115, endPoint x: 110, endPoint y: 116, distance: 118.9
click at [110, 116] on div "New departure Departure information Select a package **(A TEMPLATE) SCHOOL NAME…" at bounding box center [364, 148] width 524 height 297
drag, startPoint x: 361, startPoint y: 115, endPoint x: 341, endPoint y: 114, distance: 19.6
click at [341, 114] on input "Brigidine College Randwick: Ecosystems & Global Biodiversity: Reefs YEAR**" at bounding box center [289, 115] width 320 height 14
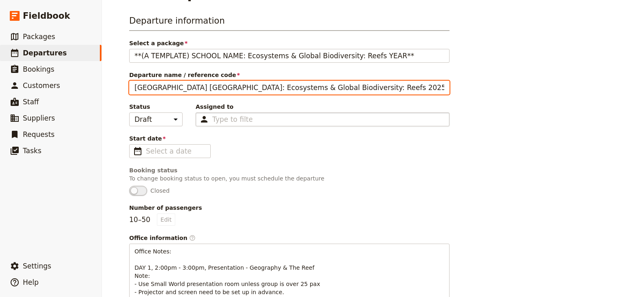
scroll to position [65, 0]
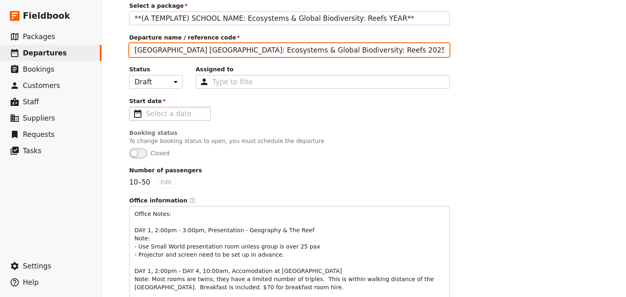
type input "Brigidine College Randwick: Ecosystems & Global Biodiversity: Reefs 2025"
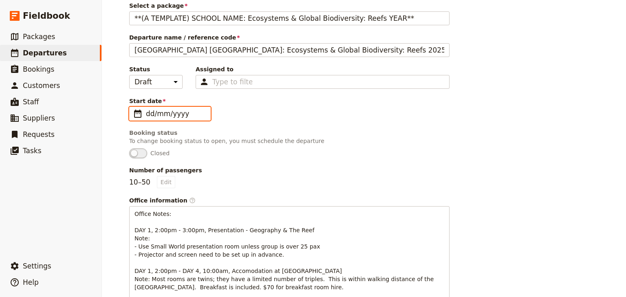
click at [172, 110] on input "dd/mm/yyyy" at bounding box center [175, 114] width 59 height 10
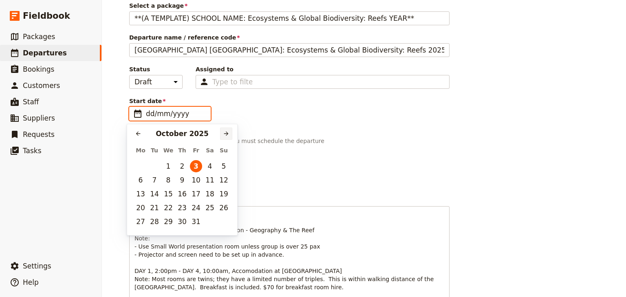
click at [226, 133] on icon "Next month" at bounding box center [226, 134] width 4 height 4
click at [137, 181] on button "8" at bounding box center [140, 180] width 12 height 12
type input "08/12/2025"
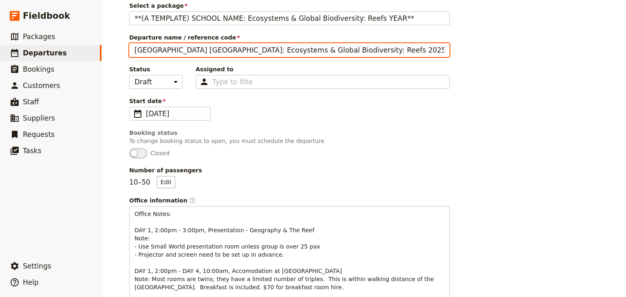
drag, startPoint x: 214, startPoint y: 50, endPoint x: 132, endPoint y: 49, distance: 81.5
click at [132, 49] on input "Brigidine College Randwick: Ecosystems & Global Biodiversity: Reefs 2025" at bounding box center [289, 50] width 320 height 14
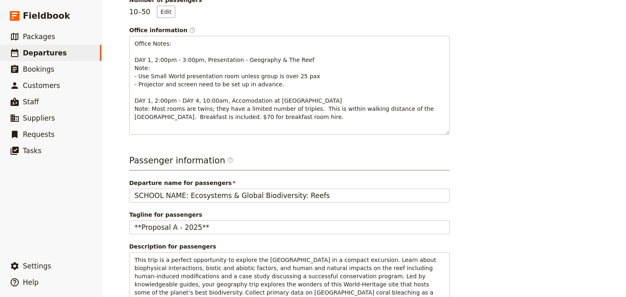
scroll to position [293, 0]
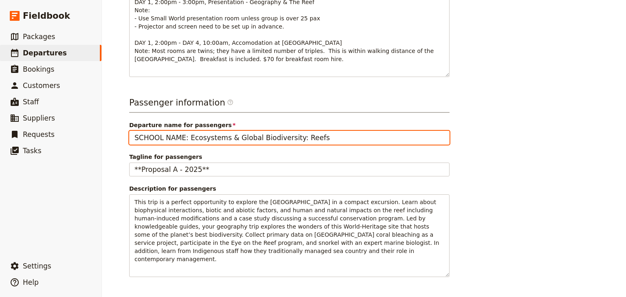
drag, startPoint x: 174, startPoint y: 138, endPoint x: 178, endPoint y: 136, distance: 5.3
click at [174, 138] on input "SCHOOL NAME: Ecosystems & Global Biodiversity: Reefs" at bounding box center [289, 138] width 320 height 14
drag, startPoint x: 180, startPoint y: 136, endPoint x: 112, endPoint y: 135, distance: 67.2
click at [112, 135] on div "New departure Departure information Select a package **(A TEMPLATE) SCHOOL NAME…" at bounding box center [364, 148] width 524 height 297
paste input "Brigidine College Randwick"
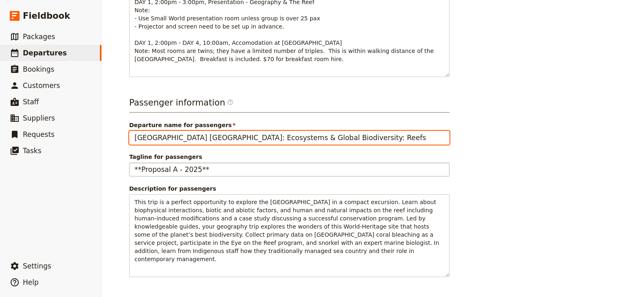
type input "Brigidine College Randwick: Ecosystems & Global Biodiversity: Reefs"
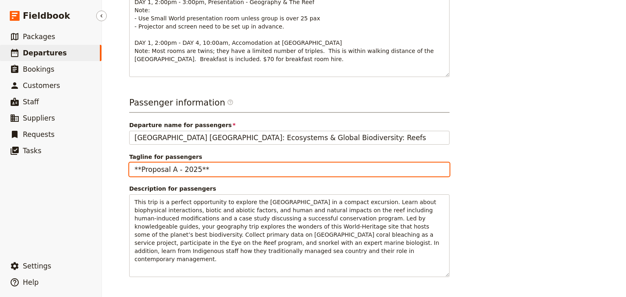
drag, startPoint x: 202, startPoint y: 167, endPoint x: 73, endPoint y: 163, distance: 128.4
click at [73, 163] on div "Fieldbook ​ ​ Fieldbook ​ ​ Packages ​ Departures ​ Bookings ​ Customers ​ Staf…" at bounding box center [313, 148] width 626 height 297
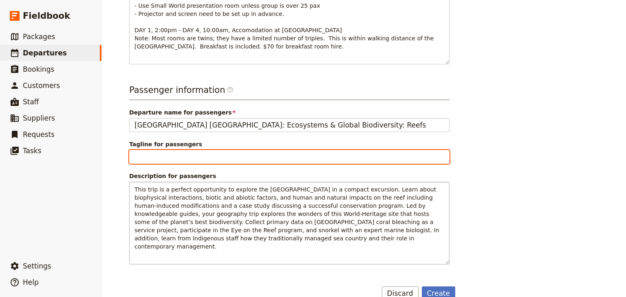
scroll to position [312, 0]
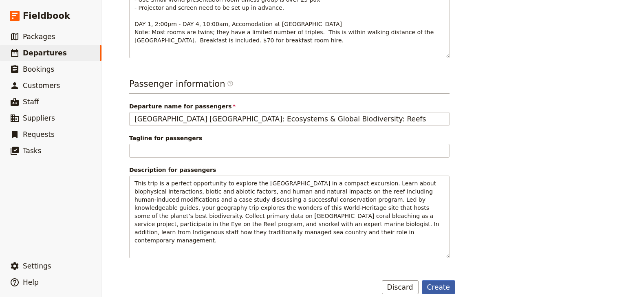
click at [438, 280] on button "Create" at bounding box center [439, 287] width 34 height 14
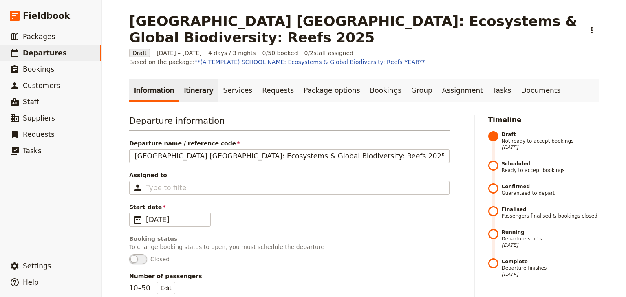
click at [195, 88] on link "Itinerary" at bounding box center [198, 90] width 39 height 23
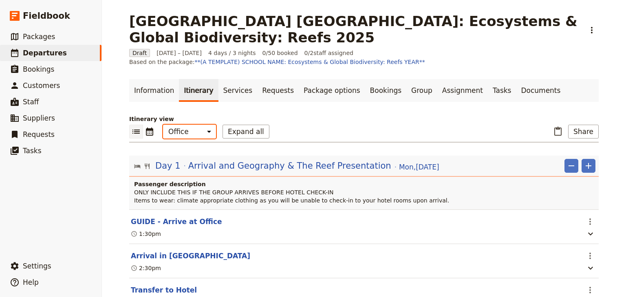
click at [190, 136] on select "Office Guide Passenger Sales" at bounding box center [189, 132] width 53 height 14
select select "PASSENGER"
click at [163, 125] on select "Office Guide Passenger Sales" at bounding box center [189, 132] width 53 height 14
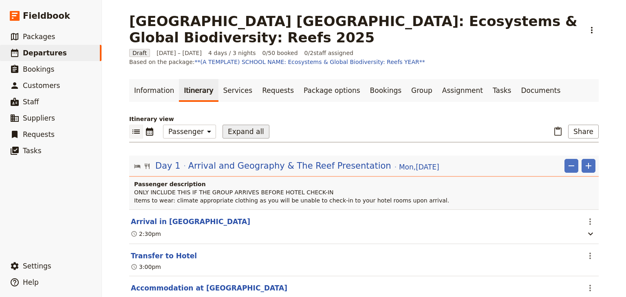
click at [233, 133] on button "Expand all" at bounding box center [245, 132] width 47 height 14
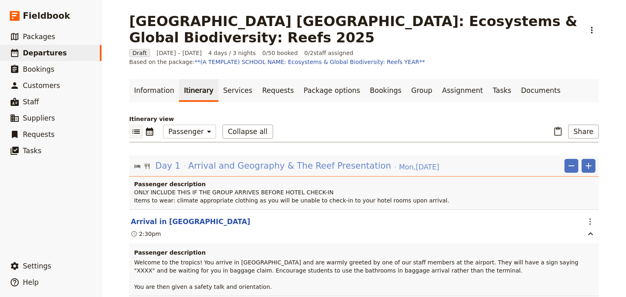
click at [274, 167] on span "Arrival and Geography & The Reef Presentation" at bounding box center [289, 166] width 203 height 12
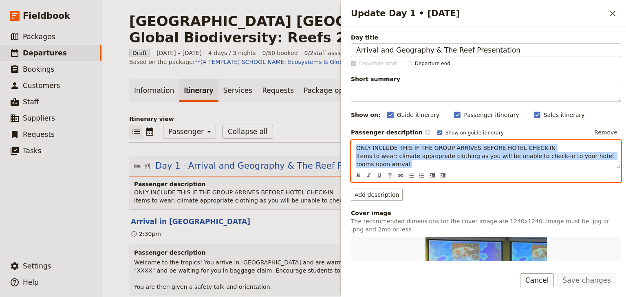
drag, startPoint x: 396, startPoint y: 164, endPoint x: 352, endPoint y: 145, distance: 47.4
click at [352, 145] on div "ONLY INCLUDE THIS IF THE GROUP ARRIVES BEFORE HOTEL CHECK-IN Items to wear: cli…" at bounding box center [485, 155] width 269 height 28
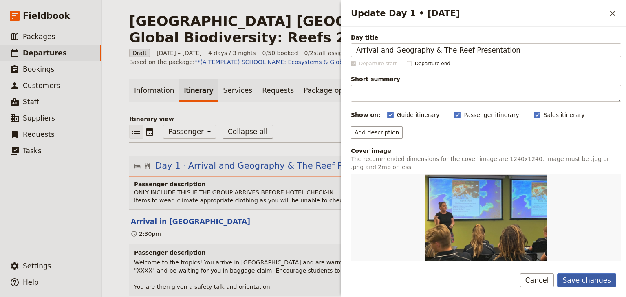
click at [582, 280] on button "Save changes" at bounding box center [586, 280] width 59 height 14
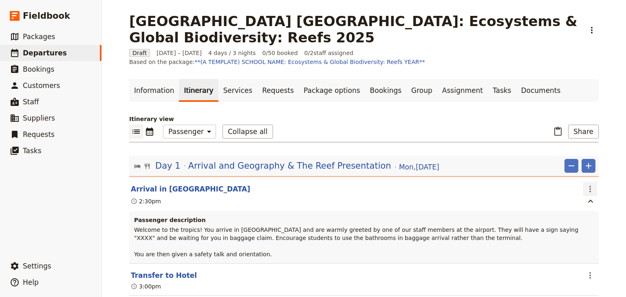
click at [588, 187] on icon "Actions" at bounding box center [590, 189] width 10 height 10
click at [577, 205] on span "Edit this itinerary item" at bounding box center [549, 206] width 64 height 8
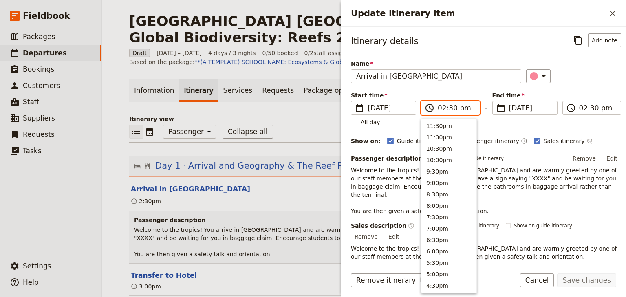
click at [442, 110] on input "02:30 pm" at bounding box center [455, 108] width 37 height 10
type input "01:30 pm"
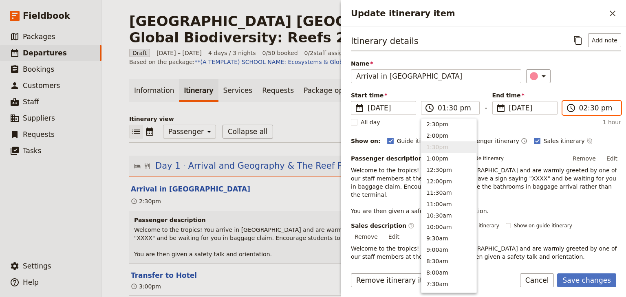
click at [580, 108] on input "02:30 pm" at bounding box center [597, 108] width 37 height 10
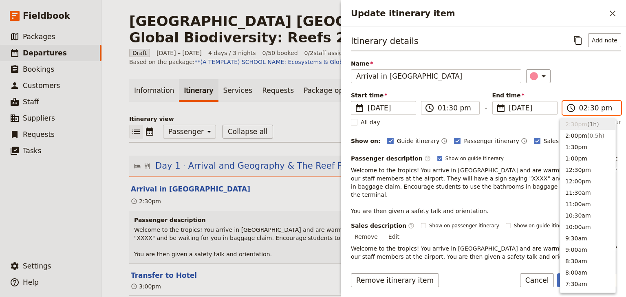
type input "01:30 pm"
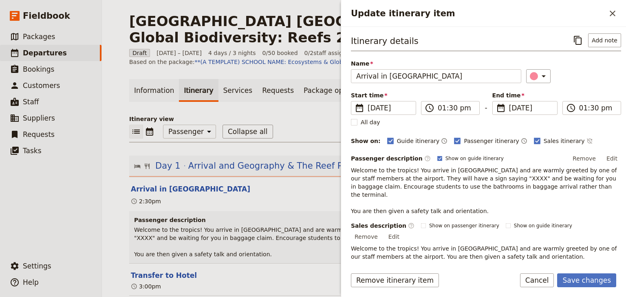
click at [573, 88] on div "Itinerary details ​ Add note Name Arrival in Cairns ​ Start time ​ 8 Dec 2025 0…" at bounding box center [486, 146] width 270 height 227
click at [604, 158] on button "Edit" at bounding box center [611, 158] width 18 height 12
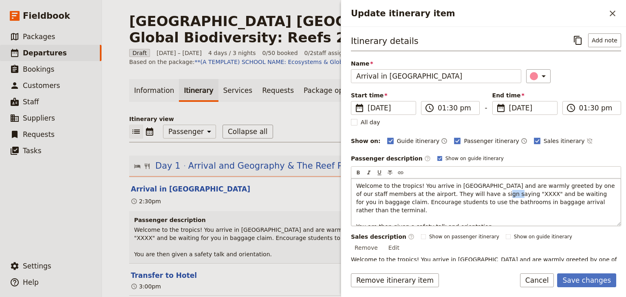
drag, startPoint x: 471, startPoint y: 193, endPoint x: 459, endPoint y: 192, distance: 12.2
click at [459, 192] on span "Welcome to the tropics! You arrive in Cairns and are warmly greeted by one of o…" at bounding box center [486, 205] width 260 height 47
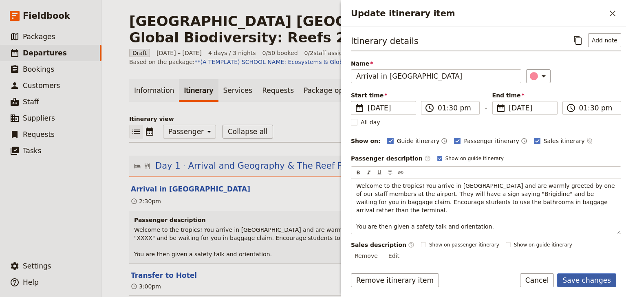
click at [585, 282] on button "Save changes" at bounding box center [586, 280] width 59 height 14
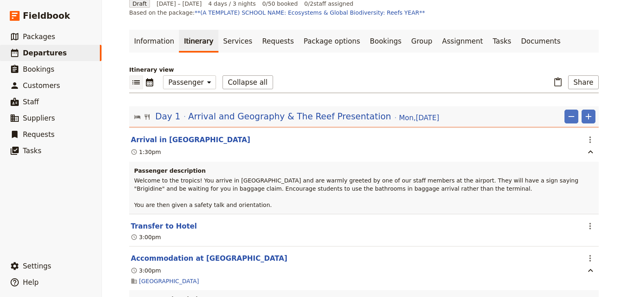
scroll to position [65, 0]
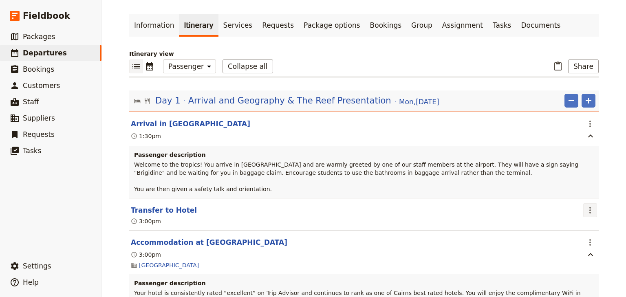
drag, startPoint x: 587, startPoint y: 210, endPoint x: 585, endPoint y: 218, distance: 8.3
click at [587, 211] on icon "Actions" at bounding box center [590, 210] width 10 height 10
click at [574, 228] on span "Edit this itinerary item" at bounding box center [549, 228] width 64 height 8
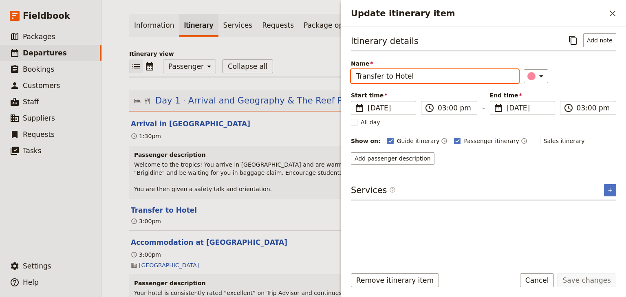
drag, startPoint x: 412, startPoint y: 77, endPoint x: 392, endPoint y: 75, distance: 20.0
click at [392, 75] on input "Transfer to Hotel" at bounding box center [435, 76] width 168 height 14
type input "Transfer to SWJ Office"
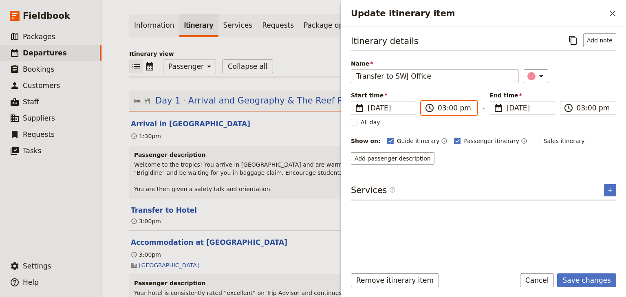
click at [441, 106] on input "03:00 pm" at bounding box center [454, 108] width 34 height 10
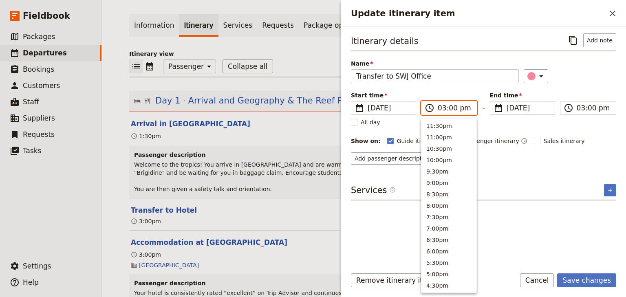
scroll to position [196, 0]
click at [449, 105] on input "02:00 pm" at bounding box center [454, 108] width 34 height 10
click at [449, 108] on input "02:03 pm" at bounding box center [454, 108] width 34 height 10
type input "02:15 pm"
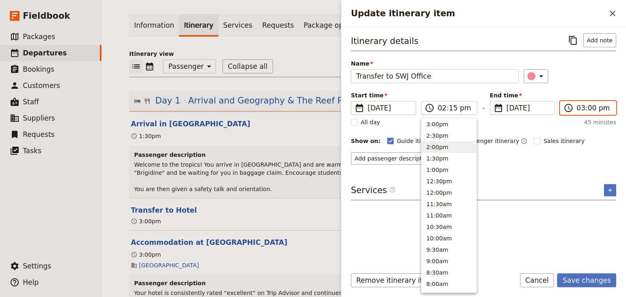
click at [578, 106] on input "03:00 pm" at bounding box center [593, 108] width 34 height 10
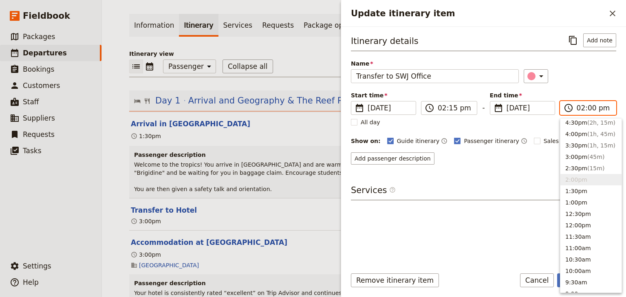
click at [588, 106] on input "02:00 pm" at bounding box center [593, 108] width 34 height 10
type input "02:15 pm"
drag, startPoint x: 577, startPoint y: 78, endPoint x: 577, endPoint y: 86, distance: 8.6
click at [577, 78] on div "​" at bounding box center [569, 76] width 92 height 14
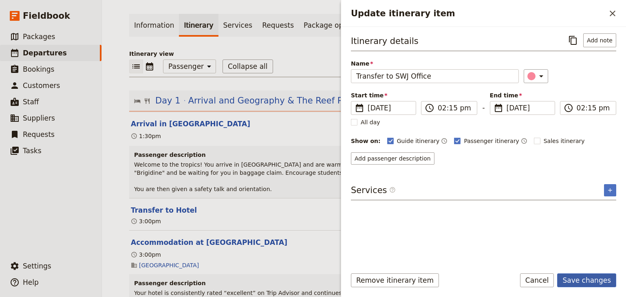
click at [583, 281] on button "Save changes" at bounding box center [586, 280] width 59 height 14
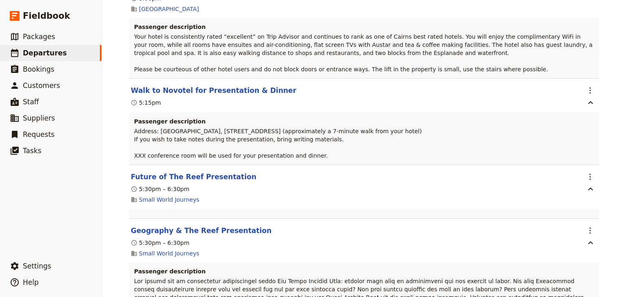
scroll to position [326, 0]
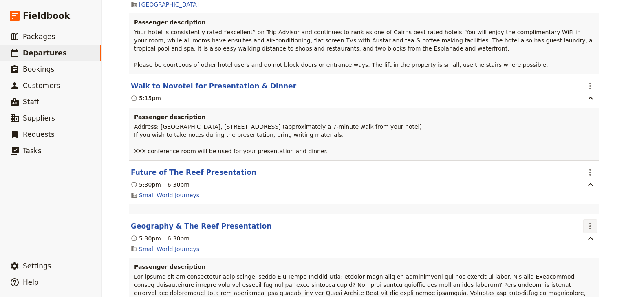
click at [589, 230] on icon "Actions" at bounding box center [590, 226] width 10 height 10
click at [577, 246] on span "Edit this itinerary item" at bounding box center [549, 245] width 64 height 8
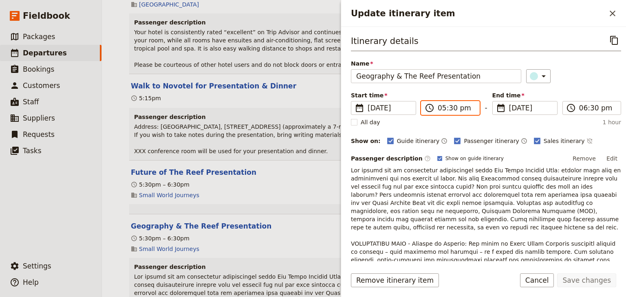
click at [439, 109] on input "05:30 pm" at bounding box center [455, 108] width 37 height 10
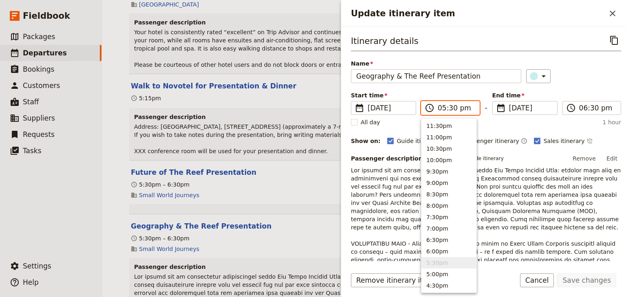
type input "02:30 pm"
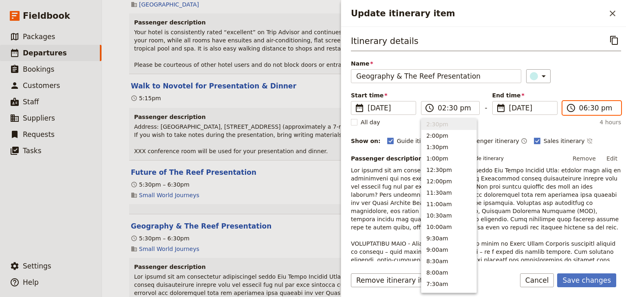
click at [580, 107] on input "06:30 pm" at bounding box center [597, 108] width 37 height 10
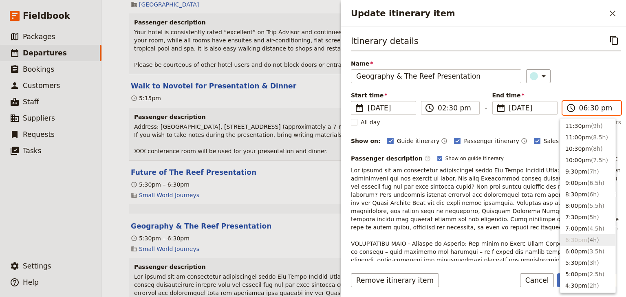
type input "02:30 pm"
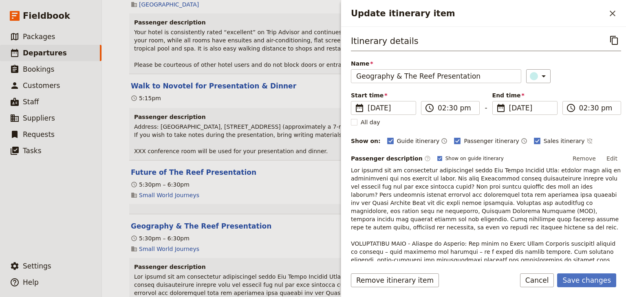
click at [583, 93] on div "Start time ​ 8 Dec 2025 08/12/2025 2025-12-08 14:30 ​ 02:30 pm - End time ​ 8 D…" at bounding box center [486, 103] width 270 height 24
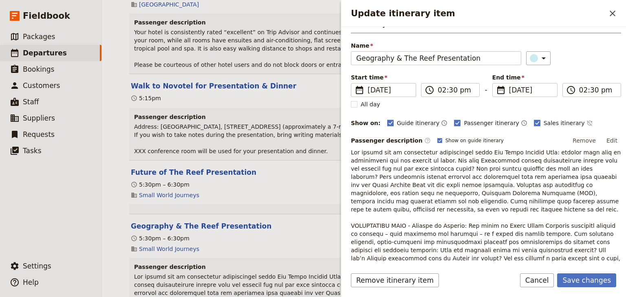
scroll to position [33, 0]
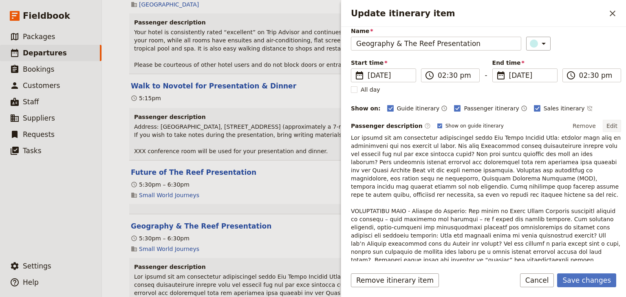
click at [613, 124] on button "Edit" at bounding box center [611, 126] width 18 height 12
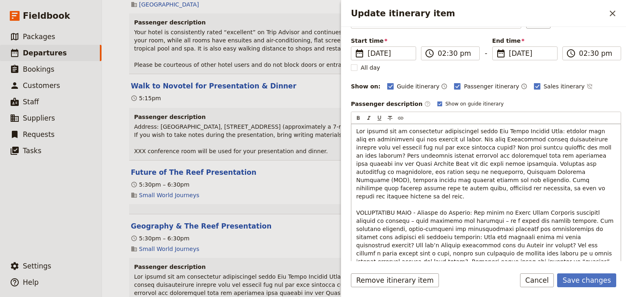
scroll to position [65, 0]
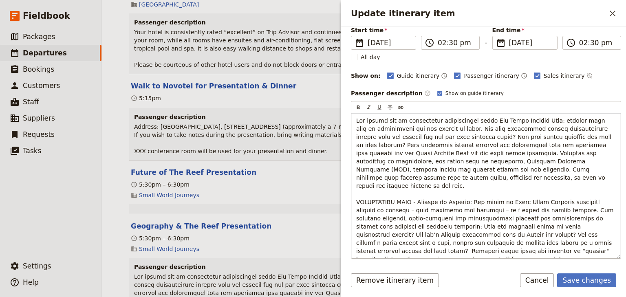
drag, startPoint x: 560, startPoint y: 250, endPoint x: 354, endPoint y: 186, distance: 216.6
click at [354, 186] on div "Update itinerary item" at bounding box center [485, 185] width 269 height 145
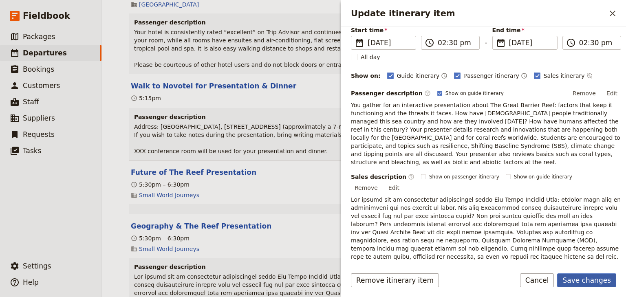
click at [578, 280] on button "Save changes" at bounding box center [586, 280] width 59 height 14
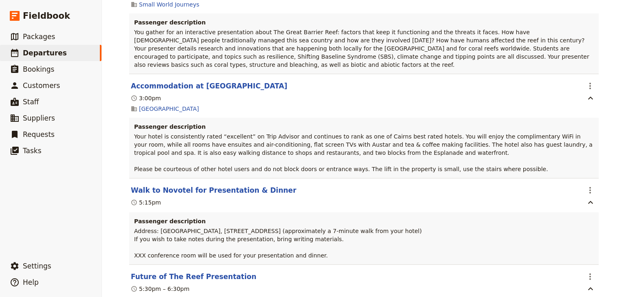
scroll to position [79, 0]
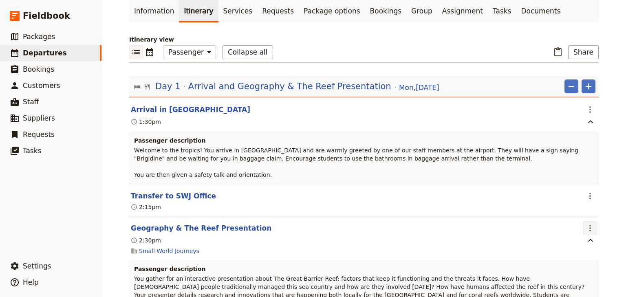
click at [588, 226] on icon "Actions" at bounding box center [590, 228] width 10 height 10
click at [577, 243] on span "Edit this itinerary item" at bounding box center [549, 245] width 64 height 8
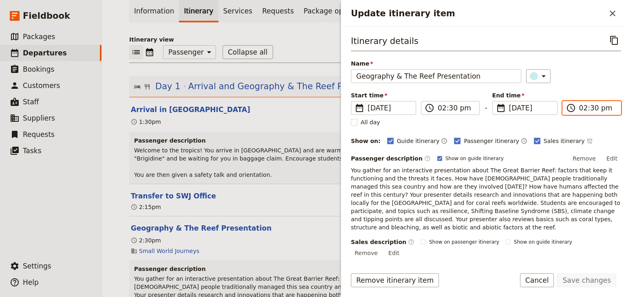
click at [579, 107] on input "02:30 pm" at bounding box center [597, 108] width 37 height 10
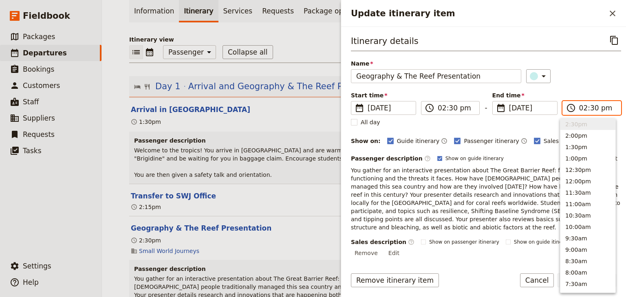
type input "03:30 pm"
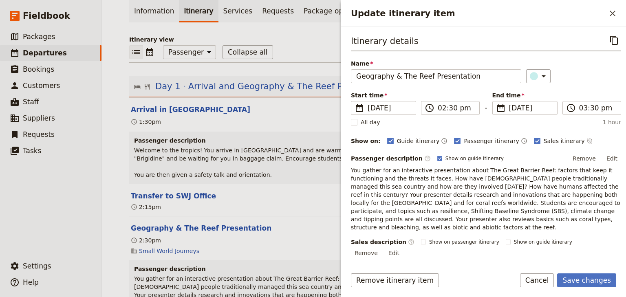
click at [589, 80] on div "​" at bounding box center [573, 76] width 95 height 14
click at [592, 279] on button "Save changes" at bounding box center [586, 280] width 59 height 14
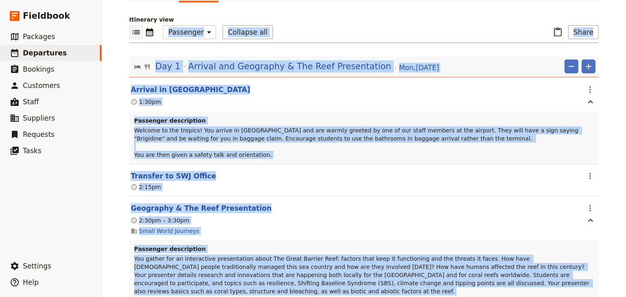
scroll to position [82, 0]
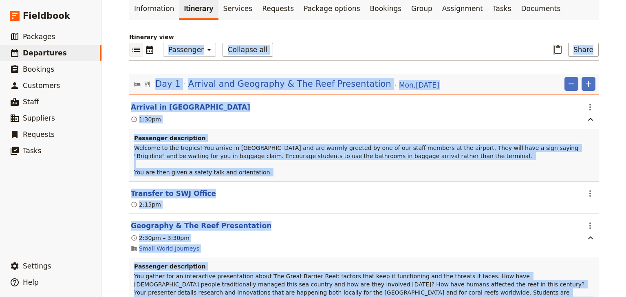
drag, startPoint x: 625, startPoint y: 44, endPoint x: 625, endPoint y: 22, distance: 22.0
click at [625, 22] on div "Brigidine College Randwick: Ecosystems & Global Biodiversity: Reefs 2025 ​ Draf…" at bounding box center [364, 148] width 524 height 297
click at [606, 86] on div "Brigidine College Randwick: Ecosystems & Global Biodiversity: Reefs 2025 ​ Draf…" at bounding box center [364, 148] width 524 height 297
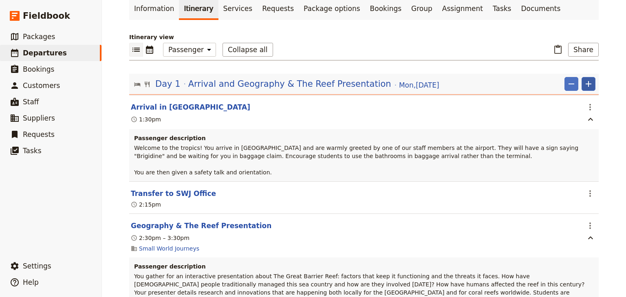
click at [587, 86] on icon "Add" at bounding box center [588, 84] width 10 height 10
click at [572, 104] on span "Add itinerary item" at bounding box center [562, 101] width 52 height 8
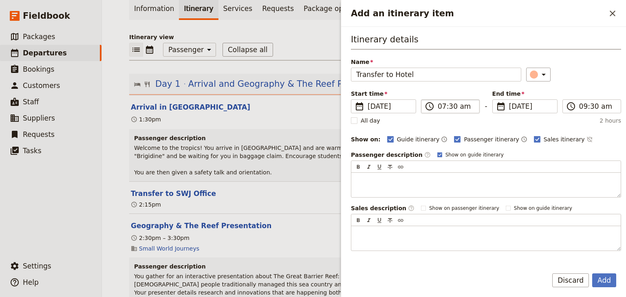
type input "Transfer to Hotel"
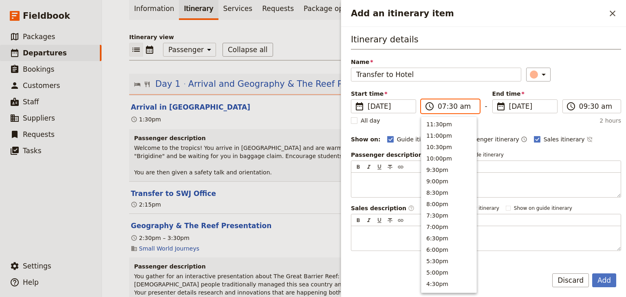
click at [441, 104] on input "07:30 am" at bounding box center [455, 106] width 37 height 10
click at [462, 105] on input "03:30 am" at bounding box center [455, 106] width 37 height 10
type input "03:30 pm"
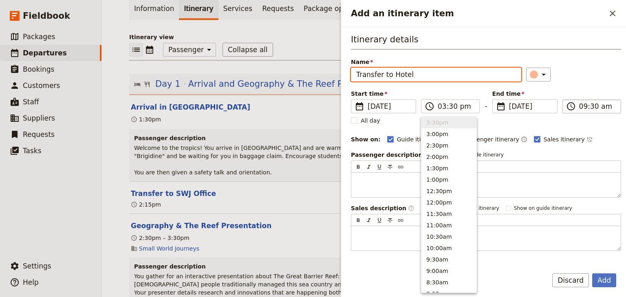
type input "03:30 pm"
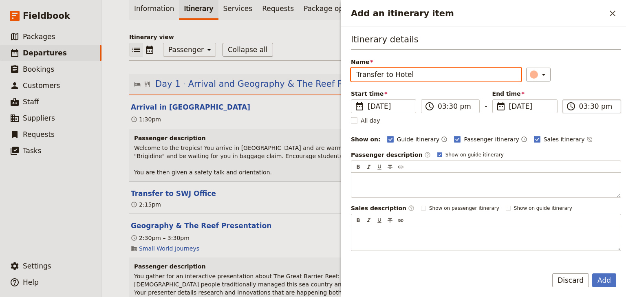
click at [579, 106] on input "03:30 pm" at bounding box center [597, 106] width 37 height 10
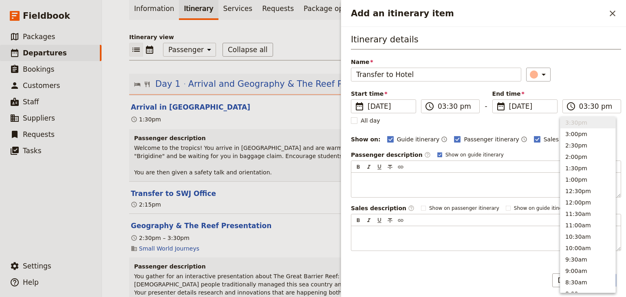
click at [580, 82] on div "Itinerary details Name Transfer to Hotel ​ Start time ​ 8 Dec 2025 08/12/2025 2…" at bounding box center [486, 141] width 270 height 217
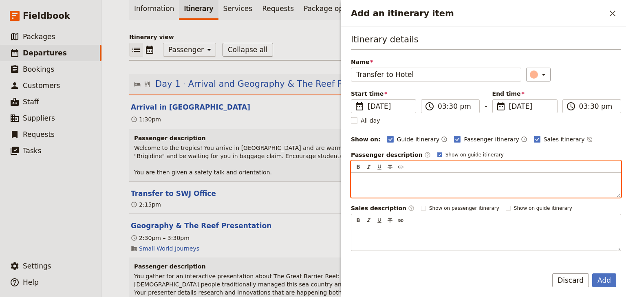
click at [358, 177] on p "Add an itinerary item" at bounding box center [485, 180] width 259 height 8
paste div "Add an itinerary item"
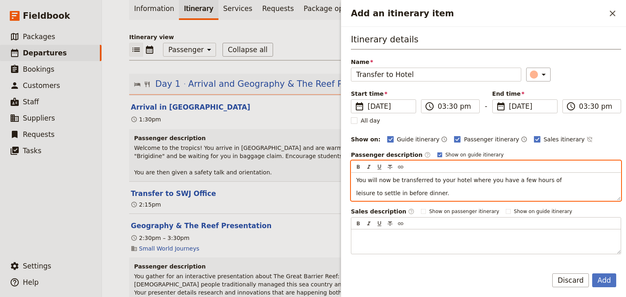
click at [355, 191] on div "You will now be transferred to your hotel where you have a few hours of leisure…" at bounding box center [485, 187] width 269 height 28
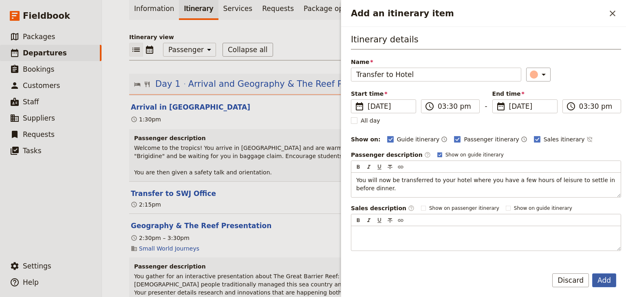
click at [603, 280] on button "Add" at bounding box center [604, 280] width 24 height 14
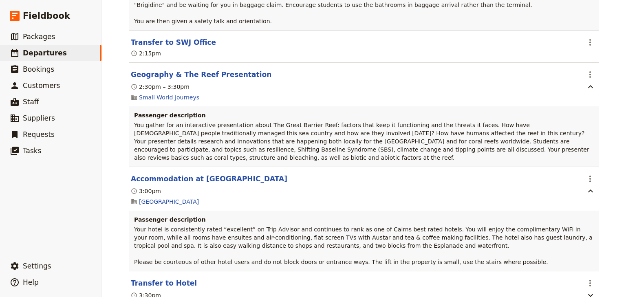
scroll to position [277, 0]
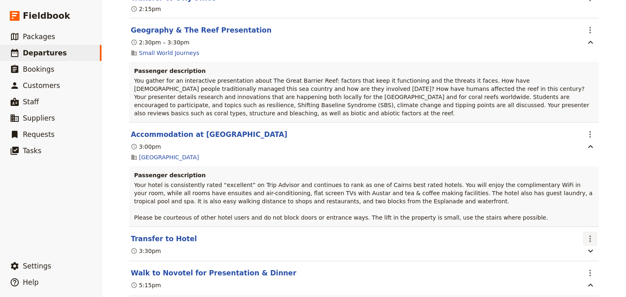
click at [589, 235] on icon "Actions" at bounding box center [590, 238] width 2 height 7
click at [569, 248] on span "Edit this itinerary item" at bounding box center [549, 249] width 64 height 8
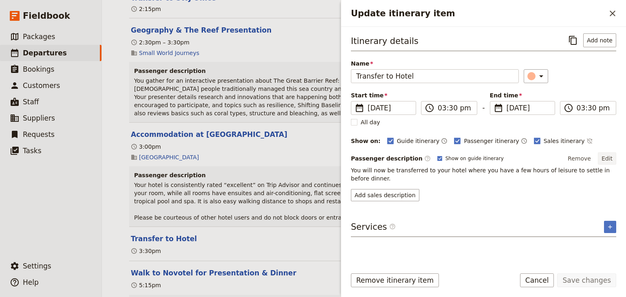
click at [605, 154] on button "Edit" at bounding box center [607, 158] width 18 height 12
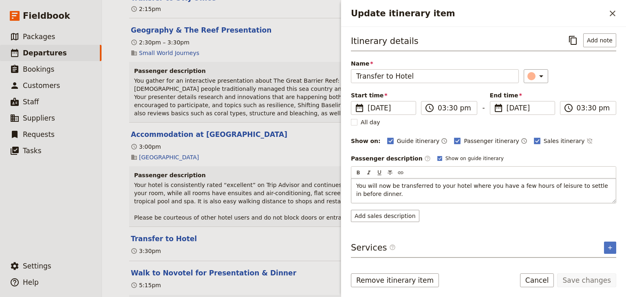
click at [383, 193] on p "You will now be transferred to your hotel where you have a few hours of leisure…" at bounding box center [483, 190] width 255 height 16
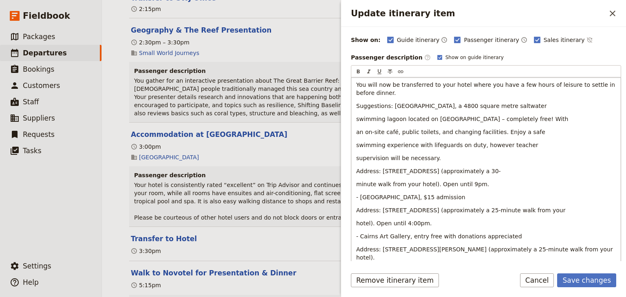
scroll to position [13, 0]
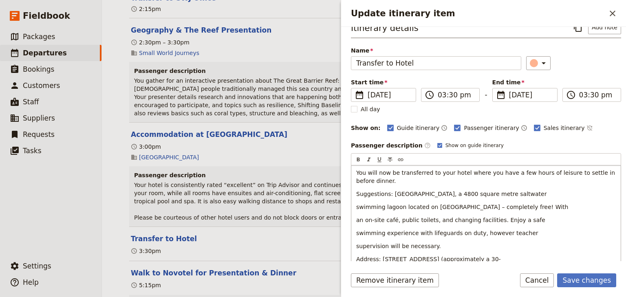
click at [357, 206] on span "swimming lagoon located on Cairns Esplanade – completely free! With" at bounding box center [462, 207] width 212 height 7
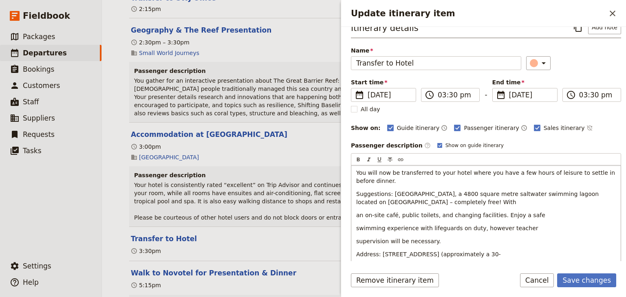
click at [357, 212] on span "an on-site café, public toilets, and changing facilities. Enjoy a safe" at bounding box center [450, 215] width 189 height 7
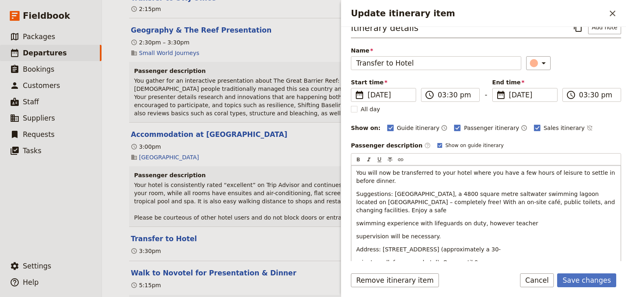
click at [355, 223] on div "You will now be transferred to your hotel where you have a few hours of leisure…" at bounding box center [485, 284] width 269 height 238
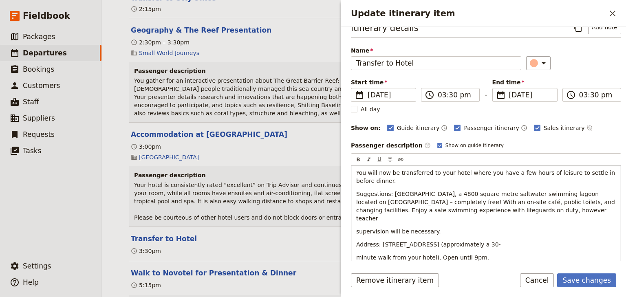
click at [355, 223] on div "You will now be transferred to your hotel where you have a few hours of leisure…" at bounding box center [485, 269] width 269 height 209
click at [355, 234] on div "You will now be transferred to your hotel where you have a few hours of leisure…" at bounding box center [485, 263] width 269 height 196
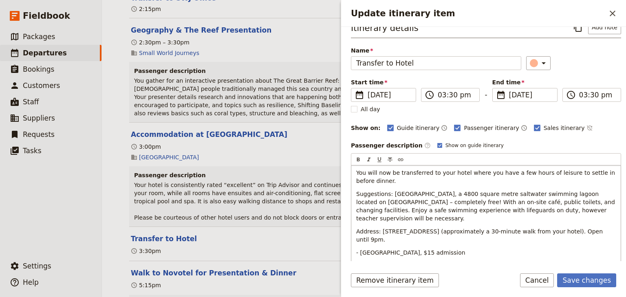
click at [356, 192] on span "Suggestions: Cairns Esplanade Lagoon, a 4800 square metre saltwater swimming la…" at bounding box center [486, 206] width 260 height 31
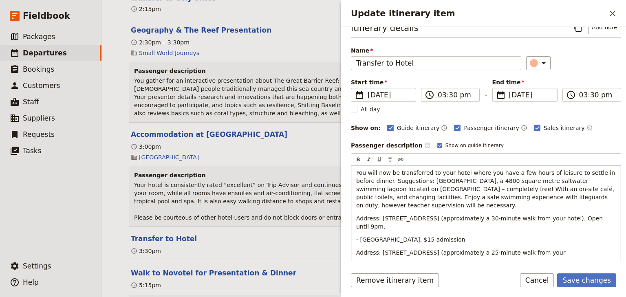
click at [409, 179] on span "You will now be transferred to your hotel where you have a few hours of leisure…" at bounding box center [486, 188] width 260 height 39
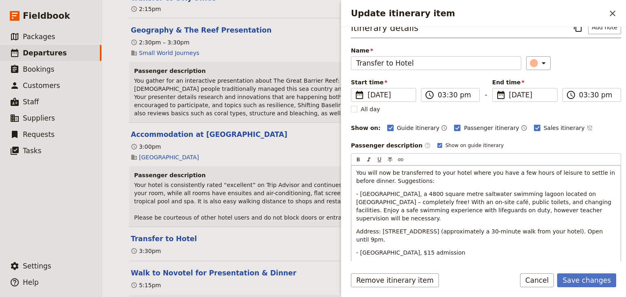
scroll to position [46, 0]
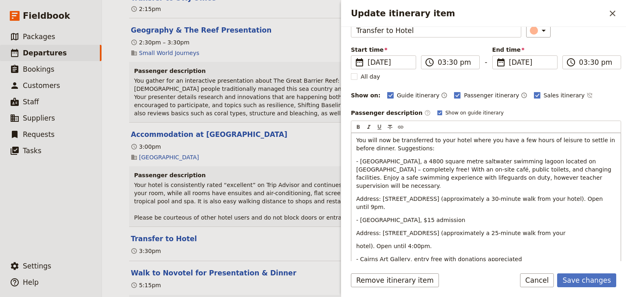
click at [355, 234] on div "You will now be transferred to your hotel where you have a few hours of leisure…" at bounding box center [485, 228] width 269 height 191
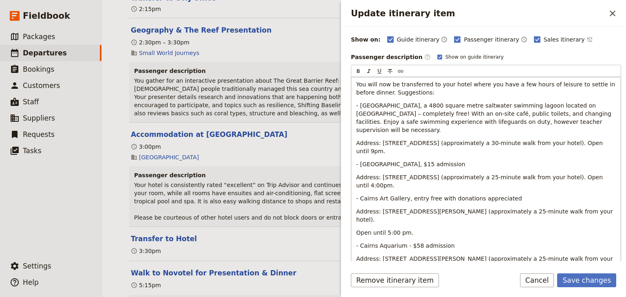
scroll to position [111, 0]
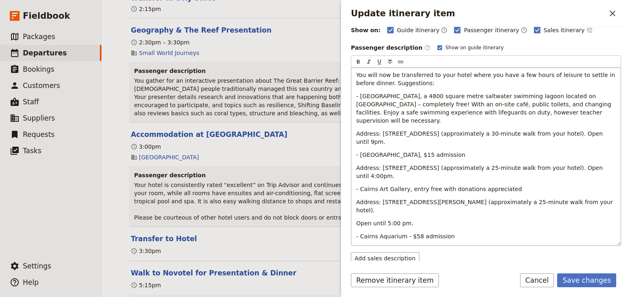
click at [354, 199] on div "You will now be transferred to your hotel where you have a few hours of leisure…" at bounding box center [485, 157] width 269 height 178
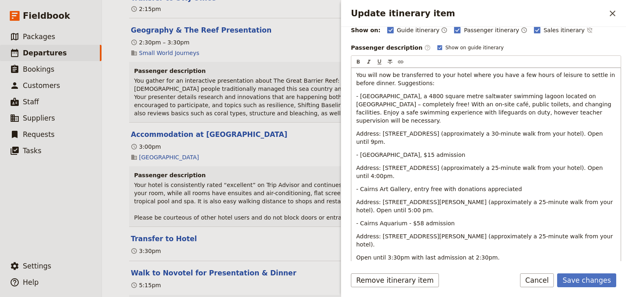
click at [354, 156] on div "You will now be transferred to your hotel where you have a few hours of leisure…" at bounding box center [485, 166] width 269 height 197
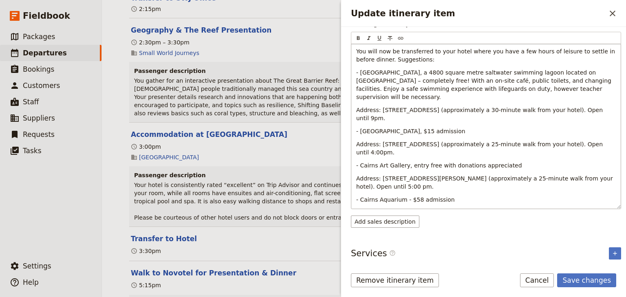
click at [355, 200] on div "You will now be transferred to your hotel where you have a few hours of leisure…" at bounding box center [485, 126] width 269 height 165
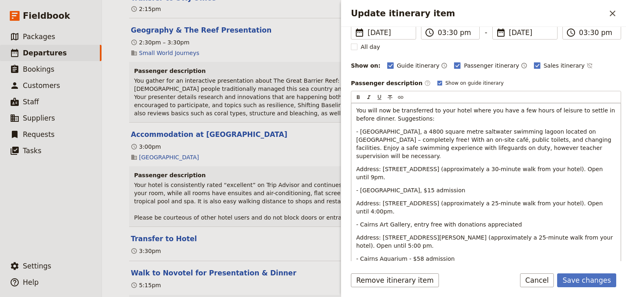
scroll to position [64, 0]
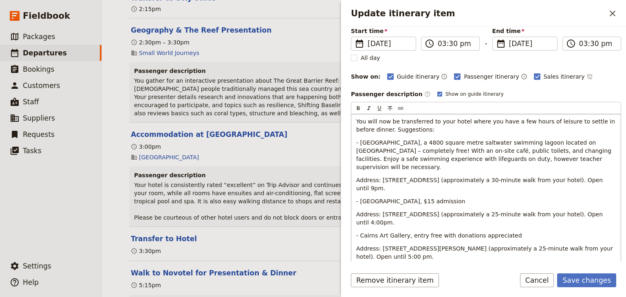
click at [423, 142] on span "- Cairns Esplanade Lagoon, a 4800 square metre saltwater swimming lagoon locate…" at bounding box center [484, 154] width 257 height 31
drag, startPoint x: 422, startPoint y: 141, endPoint x: 358, endPoint y: 128, distance: 65.7
click at [358, 141] on span "- Cairns Esplanade Lagoon, a 4800 square metre saltwater swimming lagoon locate…" at bounding box center [484, 154] width 257 height 31
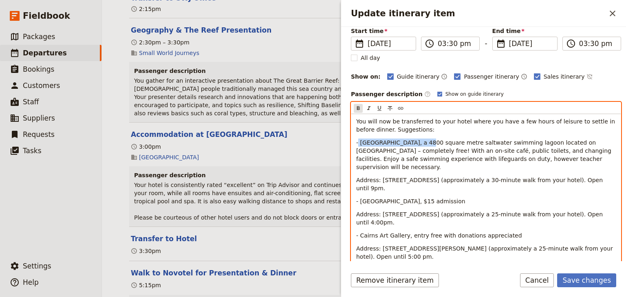
click at [357, 108] on icon "Format bold" at bounding box center [358, 108] width 7 height 7
drag, startPoint x: 398, startPoint y: 192, endPoint x: 360, endPoint y: 191, distance: 37.1
click at [360, 198] on span "- Cairns Museum, $15 admission" at bounding box center [410, 201] width 109 height 7
click at [358, 106] on icon "Format bold" at bounding box center [358, 108] width 3 height 4
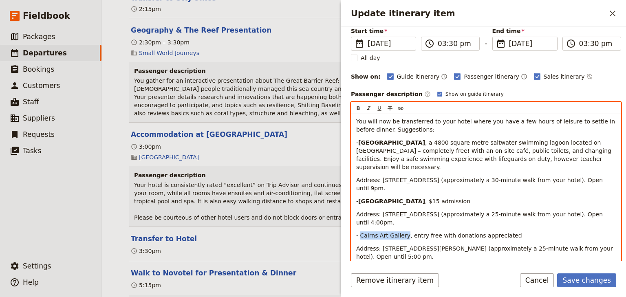
drag, startPoint x: 402, startPoint y: 217, endPoint x: 359, endPoint y: 217, distance: 43.6
click at [359, 232] on span "- Cairns Art Gallery, entry free with donations appreciated" at bounding box center [439, 235] width 166 height 7
click at [358, 106] on icon "Format bold" at bounding box center [358, 108] width 3 height 4
drag, startPoint x: 398, startPoint y: 244, endPoint x: 360, endPoint y: 244, distance: 37.5
click at [360, 266] on span "- Cairns Aquarium - $58 admission" at bounding box center [405, 269] width 99 height 7
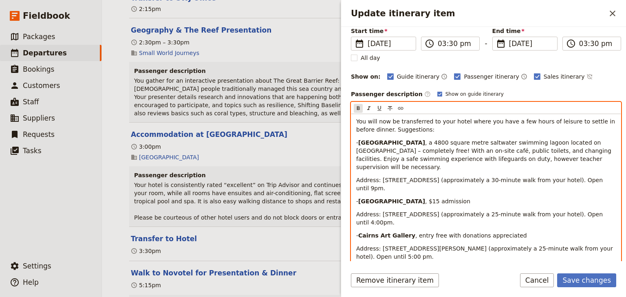
click at [359, 107] on icon "Format bold" at bounding box center [358, 108] width 3 height 4
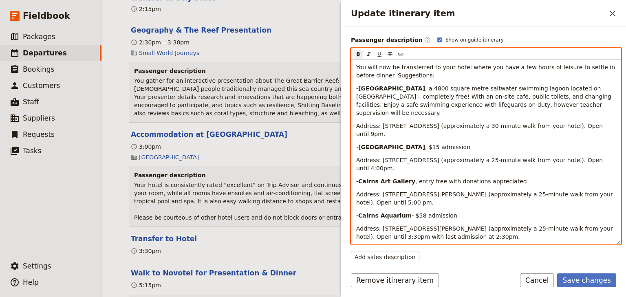
scroll to position [130, 0]
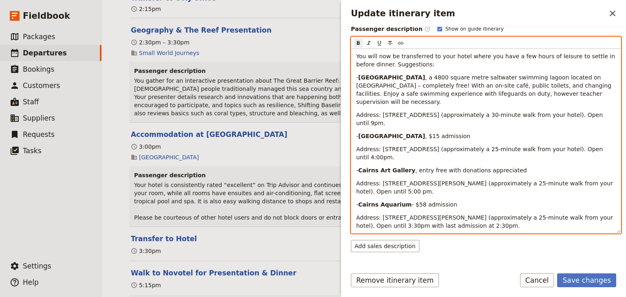
click at [461, 200] on p "- Cairns Aquarium - $58 admission" at bounding box center [485, 204] width 259 height 8
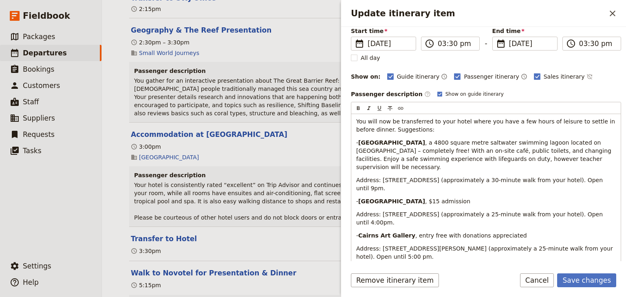
scroll to position [57, 0]
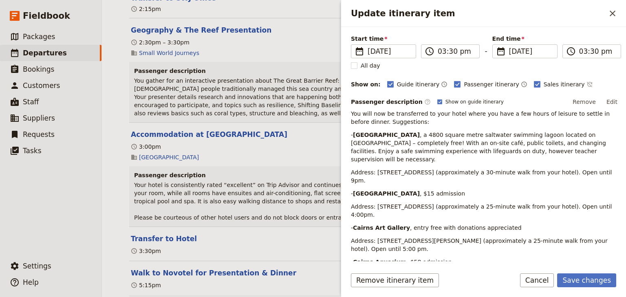
click at [518, 169] on span "Address: 52/54 Esplanade, Cairns City QLD 4870 (approximately a 30-minute walk …" at bounding box center [482, 176] width 263 height 15
click at [608, 97] on button "Edit" at bounding box center [611, 102] width 18 height 12
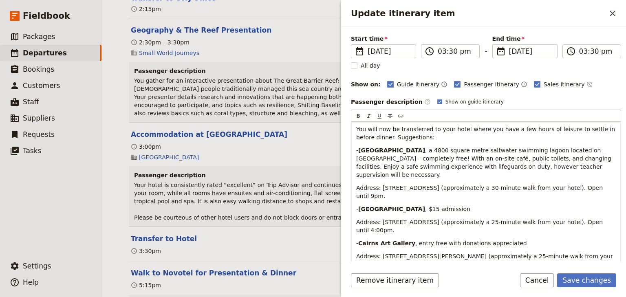
click at [523, 185] on span "Address: 52/54 Esplanade, Cairns City QLD 4870 (approximately a 30-minute walk …" at bounding box center [480, 192] width 248 height 15
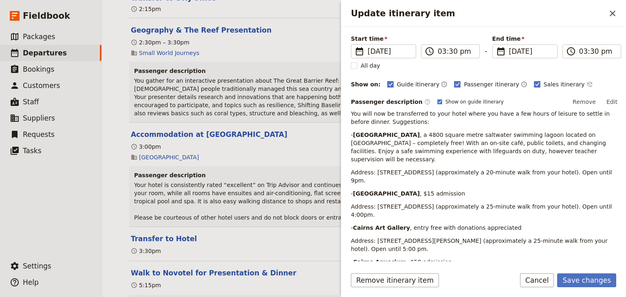
click at [461, 203] on span "Address: 93/105 Lake St (approximately a 25-minute walk from your hotel). Open …" at bounding box center [482, 210] width 263 height 15
click at [609, 98] on button "Edit" at bounding box center [611, 102] width 18 height 12
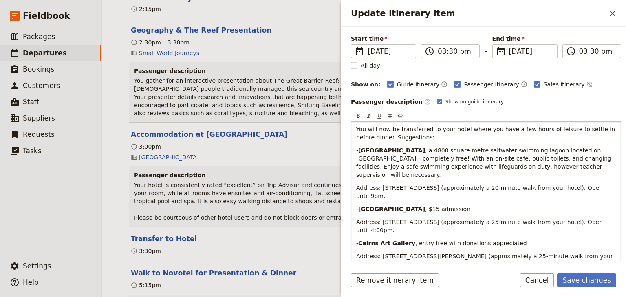
click at [466, 219] on span "Address: 93/105 Lake St (approximately a 25-minute walk from your hotel). Open …" at bounding box center [480, 226] width 248 height 15
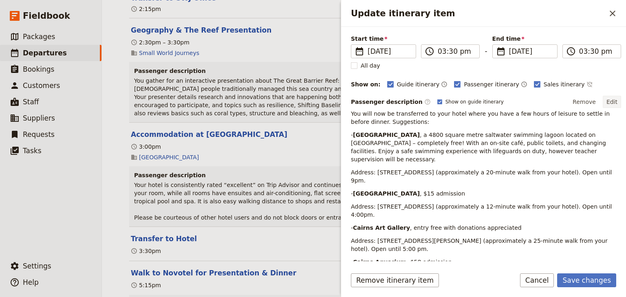
click at [608, 101] on button "Edit" at bounding box center [611, 102] width 18 height 12
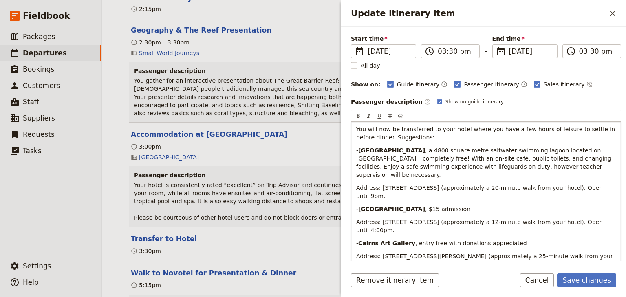
click at [457, 253] on span "Address: 40 Abbott St (approximately a 25-minute walk from your hotel). Open un…" at bounding box center [485, 260] width 258 height 15
click at [576, 279] on button "Save changes" at bounding box center [586, 280] width 59 height 14
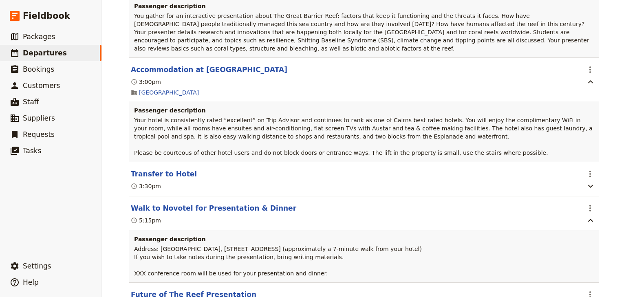
scroll to position [343, 0]
click at [585, 169] on icon "Actions" at bounding box center [590, 174] width 10 height 10
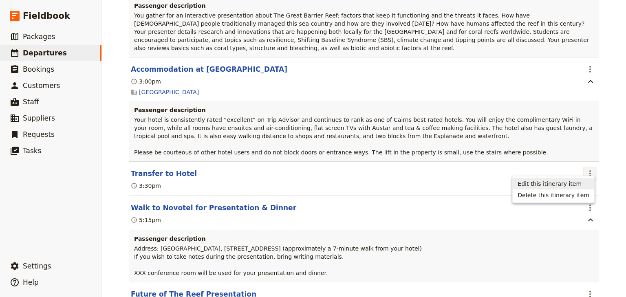
click at [584, 182] on span "Edit this itinerary item" at bounding box center [553, 184] width 72 height 8
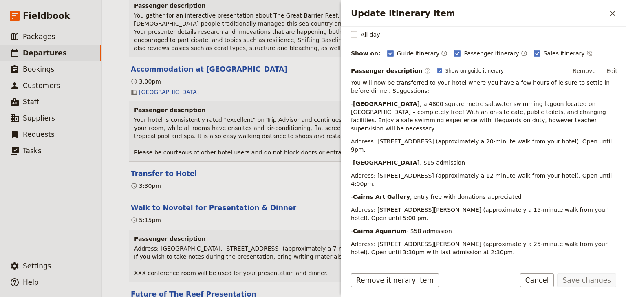
scroll to position [98, 0]
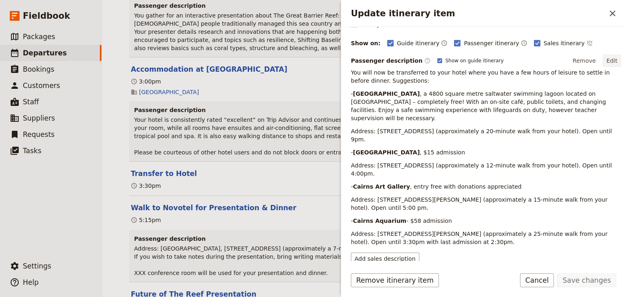
click at [610, 57] on button "Edit" at bounding box center [611, 61] width 18 height 12
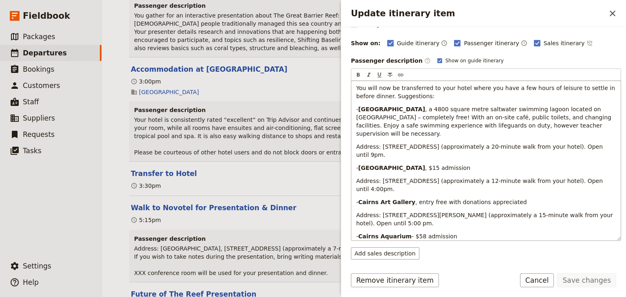
drag, startPoint x: 462, startPoint y: 223, endPoint x: 457, endPoint y: 223, distance: 4.9
click at [457, 246] on span "Address: 5 Florence St (approximately a 25-minute walk from your hotel). Open u…" at bounding box center [485, 253] width 258 height 15
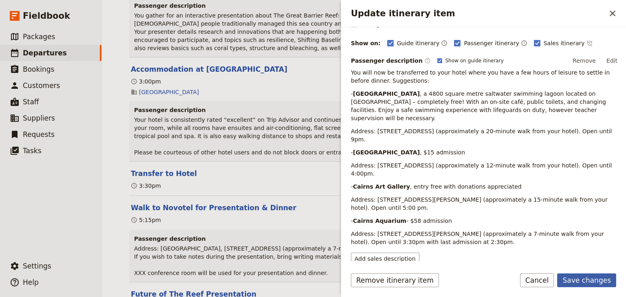
click at [577, 278] on button "Save changes" at bounding box center [586, 280] width 59 height 14
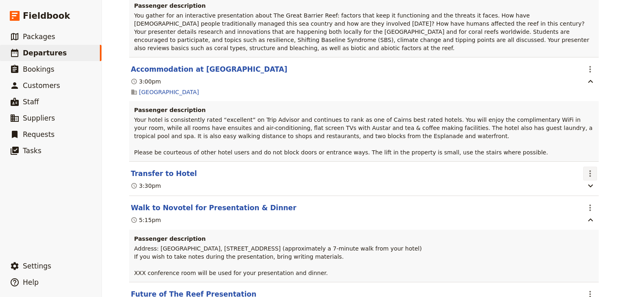
click at [587, 169] on icon "Actions" at bounding box center [590, 174] width 10 height 10
click at [580, 184] on span "Edit this itinerary item" at bounding box center [549, 184] width 64 height 8
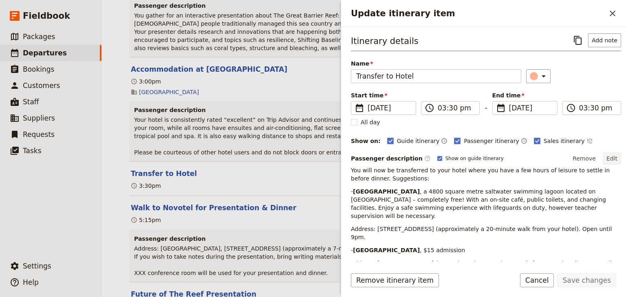
click at [608, 156] on button "Edit" at bounding box center [611, 158] width 18 height 12
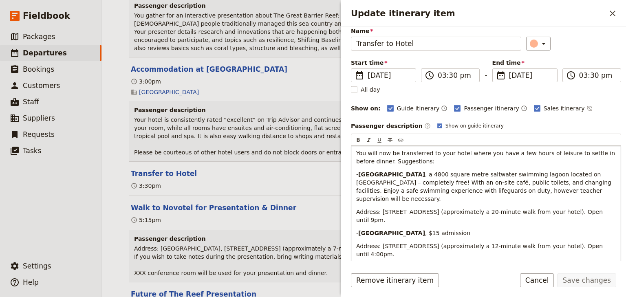
scroll to position [65, 0]
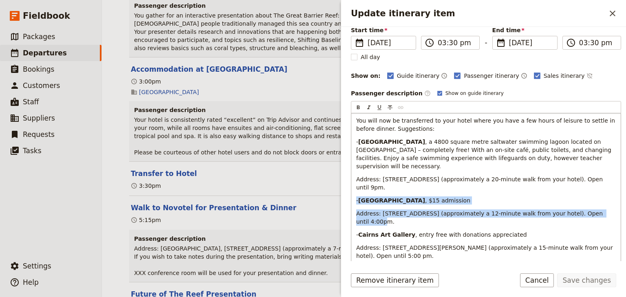
drag, startPoint x: 595, startPoint y: 204, endPoint x: 354, endPoint y: 191, distance: 241.1
click at [354, 191] on div "You will now be transferred to your hotel where you have a few hours of leisure…" at bounding box center [485, 193] width 269 height 160
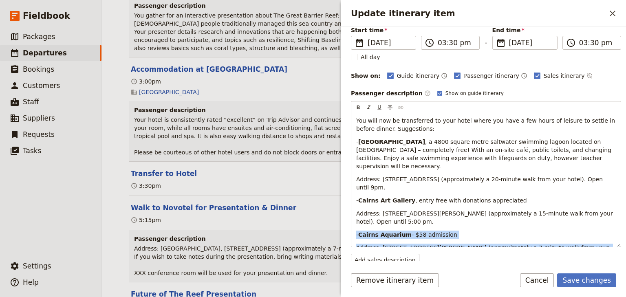
drag, startPoint x: 407, startPoint y: 238, endPoint x: 349, endPoint y: 218, distance: 62.0
click at [349, 218] on div "Itinerary details ​ Add note Name Transfer to Hotel ​ Start time ​ 8 Dec 2025 0…" at bounding box center [483, 144] width 285 height 234
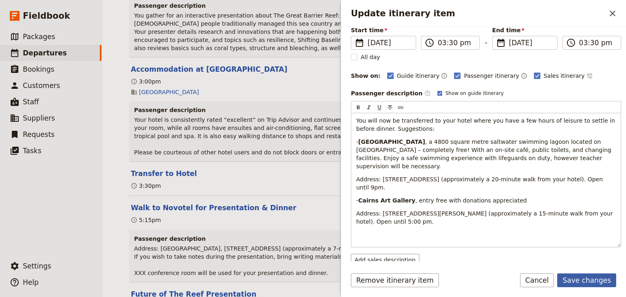
scroll to position [64, 0]
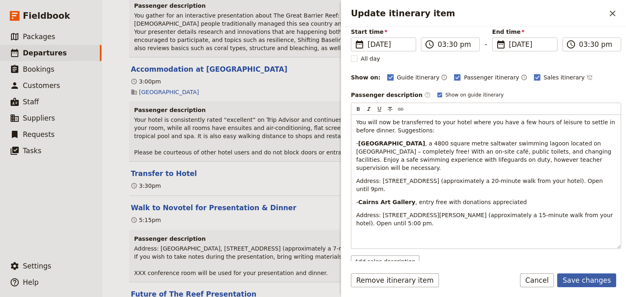
click at [583, 282] on button "Save changes" at bounding box center [586, 280] width 59 height 14
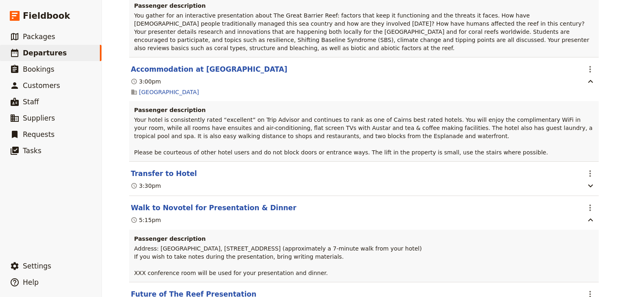
scroll to position [375, 0]
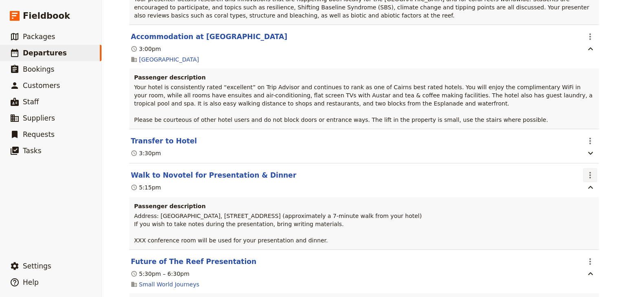
click at [589, 172] on icon "Actions" at bounding box center [590, 175] width 2 height 7
click at [578, 196] on span "Delete this itinerary item" at bounding box center [553, 197] width 72 height 8
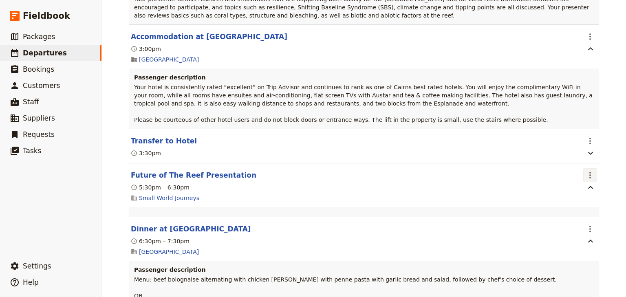
click at [585, 170] on icon "Actions" at bounding box center [590, 175] width 10 height 10
click at [580, 194] on span "Delete this itinerary item" at bounding box center [553, 197] width 72 height 8
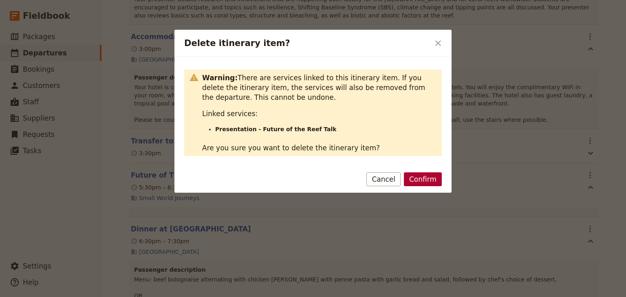
click at [428, 176] on button "Confirm" at bounding box center [423, 179] width 38 height 14
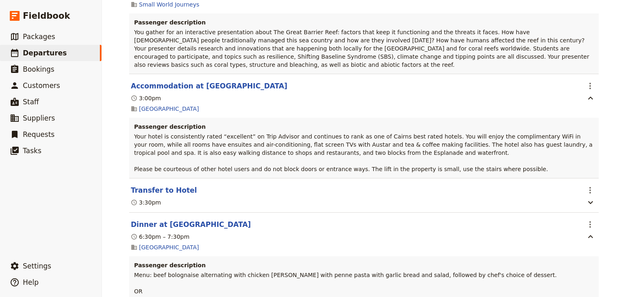
scroll to position [358, 0]
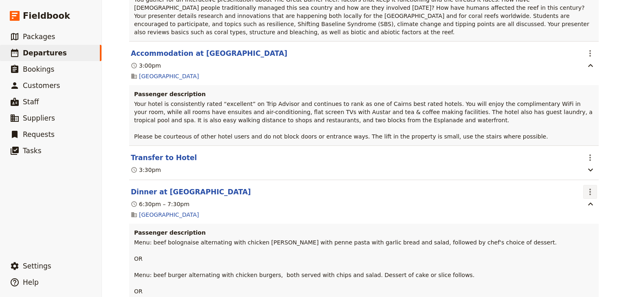
click at [589, 189] on icon "Actions" at bounding box center [590, 192] width 2 height 7
click at [579, 213] on span "Delete this itinerary item" at bounding box center [553, 214] width 72 height 8
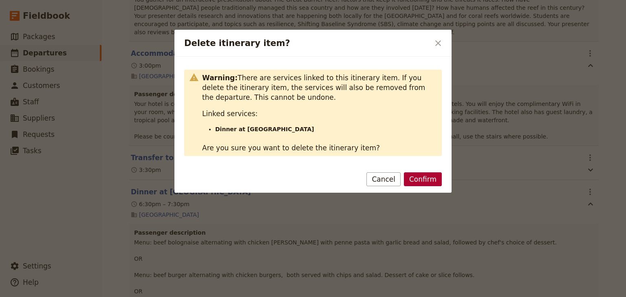
click at [420, 177] on button "Confirm" at bounding box center [423, 179] width 38 height 14
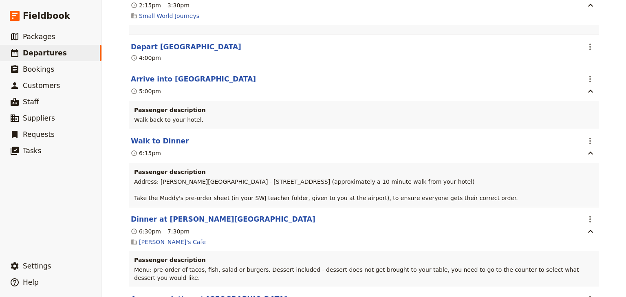
scroll to position [1303, 0]
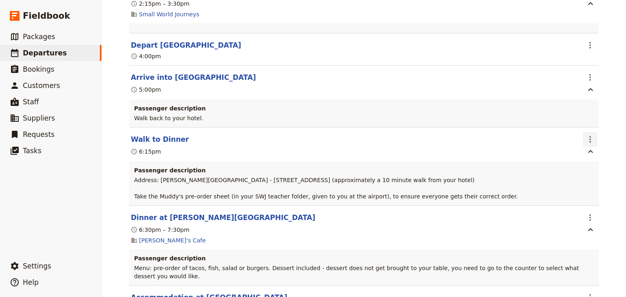
click at [589, 137] on icon "Actions" at bounding box center [590, 139] width 10 height 10
click at [575, 154] on span "Edit this itinerary item" at bounding box center [549, 155] width 64 height 8
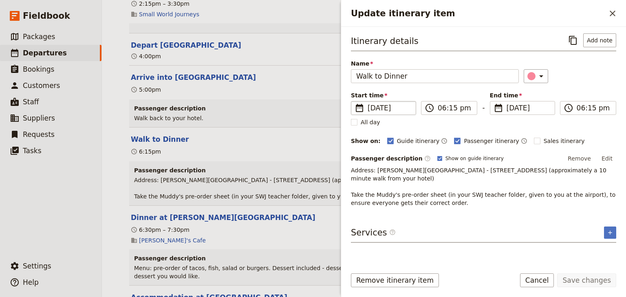
click at [395, 108] on span "9 Dec 2025" at bounding box center [388, 108] width 43 height 10
click at [354, 101] on input "09/12/2025" at bounding box center [354, 101] width 0 height 0
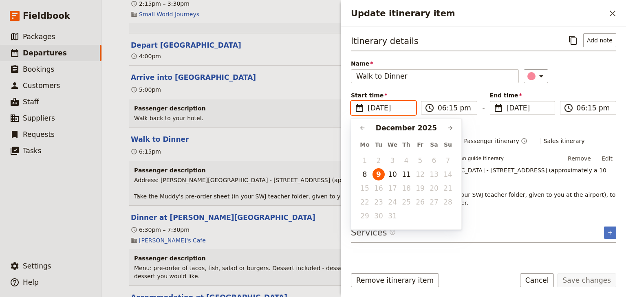
scroll to position [0, 0]
click at [362, 175] on button "8" at bounding box center [364, 174] width 12 height 12
type input "08/12/2025"
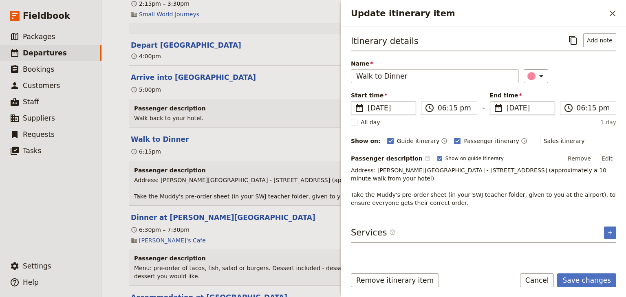
click at [517, 109] on span "9 Dec 2025" at bounding box center [527, 108] width 43 height 10
click at [493, 101] on input "09/12/2025" at bounding box center [493, 101] width 0 height 0
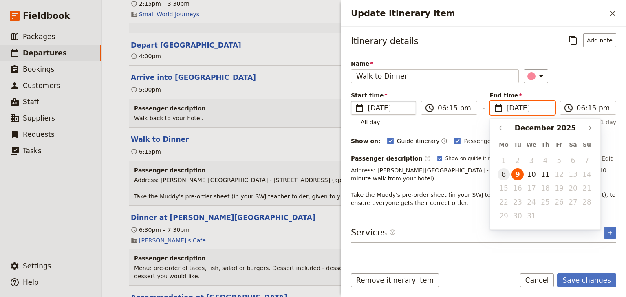
click at [503, 176] on button "8" at bounding box center [503, 174] width 12 height 12
type input "08/12/2025"
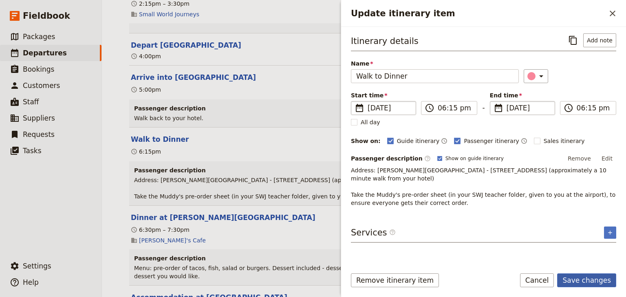
click at [586, 283] on button "Save changes" at bounding box center [586, 280] width 59 height 14
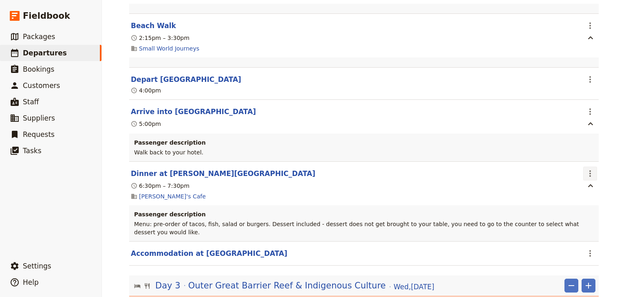
click at [590, 171] on icon "Actions" at bounding box center [590, 174] width 10 height 10
click at [573, 190] on span "Edit this itinerary item" at bounding box center [549, 189] width 64 height 8
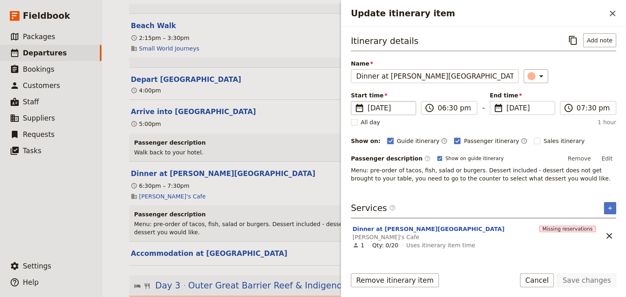
click at [377, 108] on span "9 Dec 2025" at bounding box center [388, 108] width 43 height 10
click at [354, 101] on input "09/12/2025" at bounding box center [354, 101] width 0 height 0
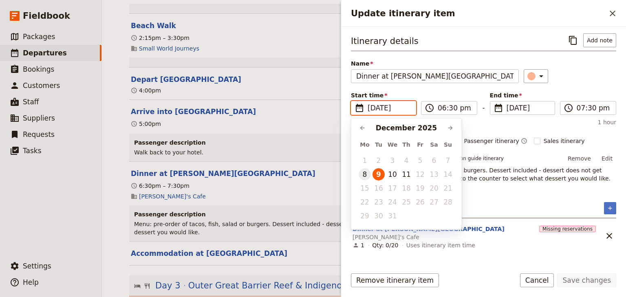
click at [363, 172] on button "8" at bounding box center [364, 174] width 12 height 12
type input "08/12/2025"
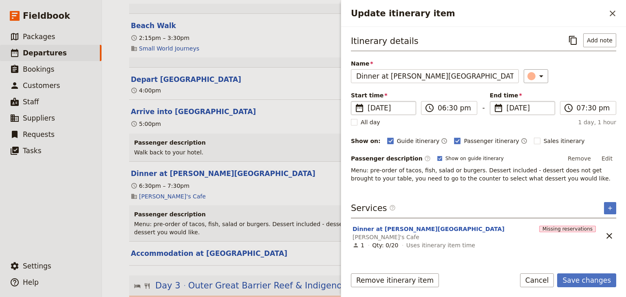
click at [517, 109] on span "9 Dec 2025" at bounding box center [527, 108] width 43 height 10
click at [493, 101] on input "09/12/2025" at bounding box center [493, 101] width 0 height 0
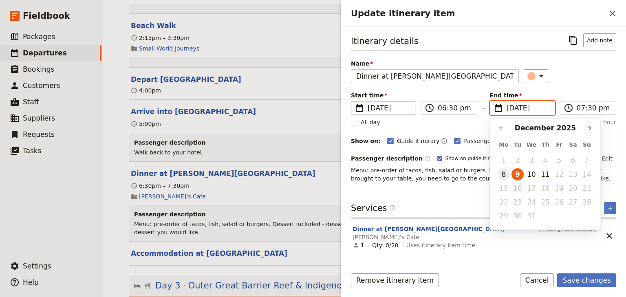
click at [503, 174] on button "8" at bounding box center [503, 174] width 12 height 12
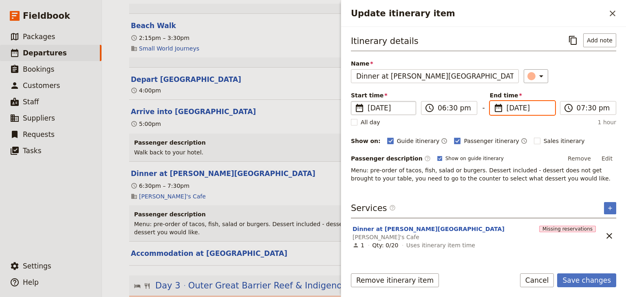
type input "08/12/2025"
click at [575, 281] on button "Save changes" at bounding box center [586, 280] width 59 height 14
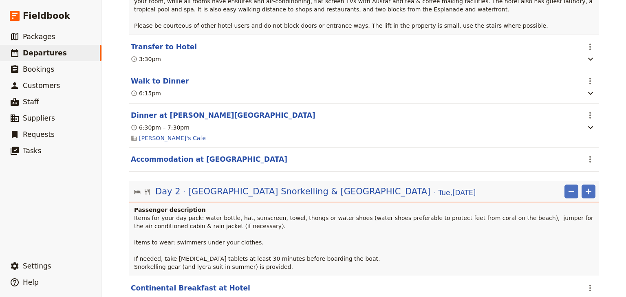
scroll to position [370, 0]
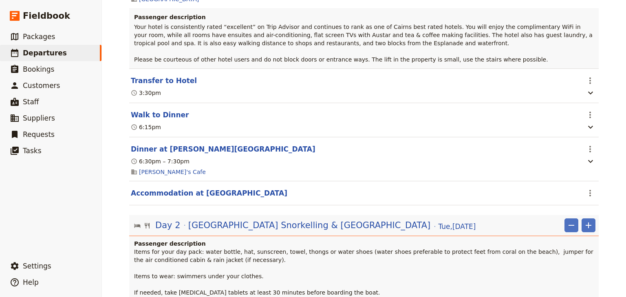
scroll to position [468, 0]
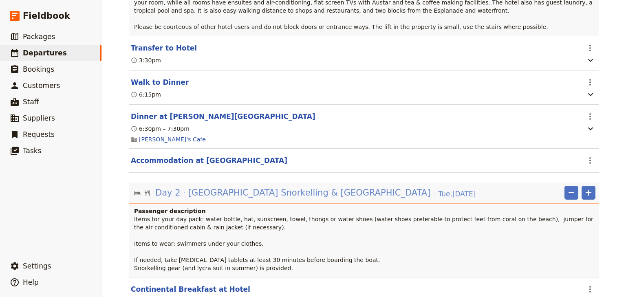
click at [322, 191] on span "[GEOGRAPHIC_DATA] Snorkelling & [GEOGRAPHIC_DATA]" at bounding box center [309, 193] width 242 height 12
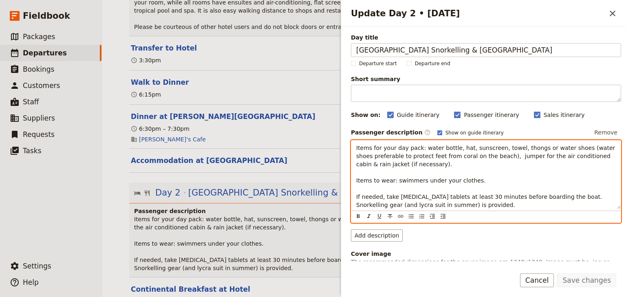
click at [401, 205] on span "Items for your day pack: water bottle, hat, sunscreen, towel, thongs or water s…" at bounding box center [486, 177] width 261 height 64
click at [461, 204] on span "Items for your day pack: water bottle, hat, sunscreen, towel, thongs or water s…" at bounding box center [486, 177] width 261 height 64
click at [487, 156] on span "Items for your day pack: water bottle, hat, sunscreen, towel, thongs or water s…" at bounding box center [486, 177] width 261 height 64
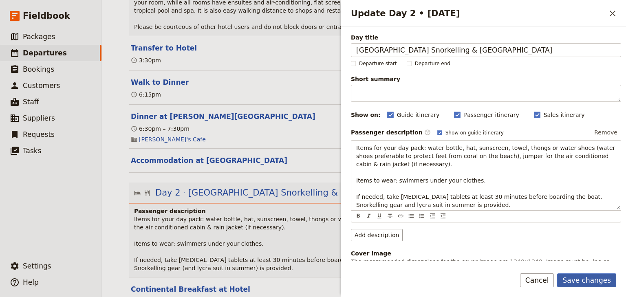
click at [577, 282] on button "Save changes" at bounding box center [586, 280] width 59 height 14
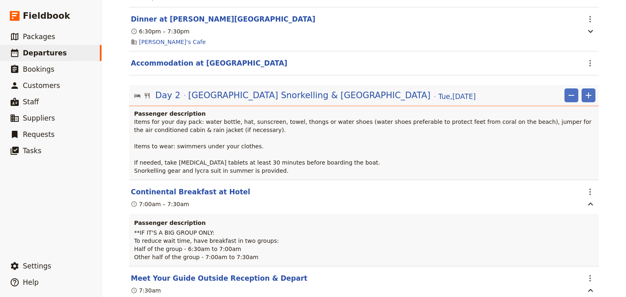
scroll to position [566, 0]
click at [585, 187] on icon "Actions" at bounding box center [590, 192] width 10 height 10
click at [577, 201] on span "Edit this itinerary item" at bounding box center [549, 202] width 64 height 8
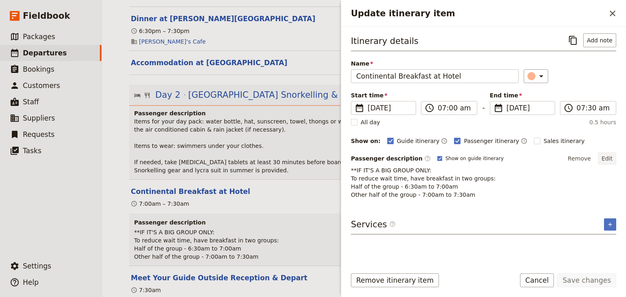
click at [606, 158] on button "Edit" at bounding box center [607, 158] width 18 height 12
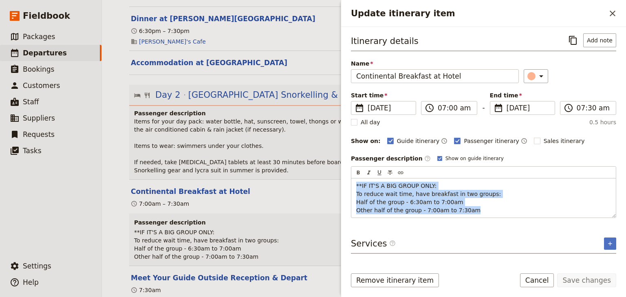
drag, startPoint x: 469, startPoint y: 210, endPoint x: 321, endPoint y: 167, distance: 153.9
click at [321, 167] on div "Brigidine College Randwick: Ecosystems & Global Biodiversity: Reefs 2025 ​ Draf…" at bounding box center [364, 148] width 524 height 297
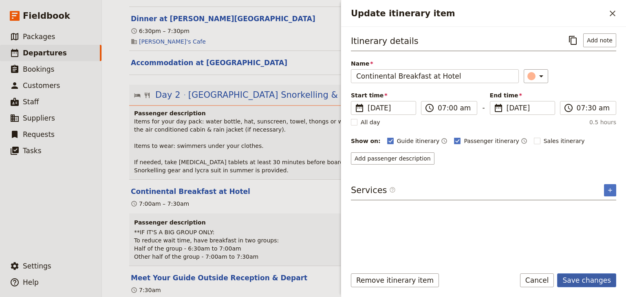
click at [586, 280] on button "Save changes" at bounding box center [586, 280] width 59 height 14
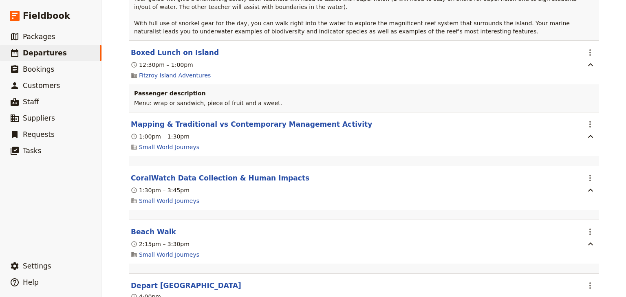
scroll to position [1120, 0]
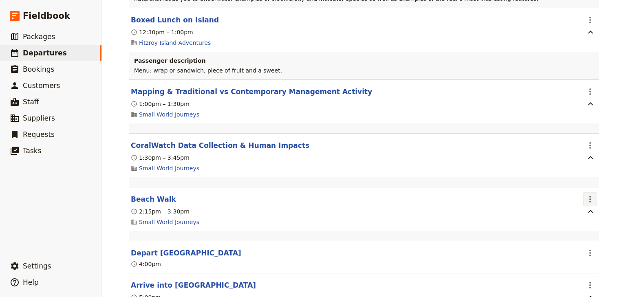
click at [590, 197] on icon "Actions" at bounding box center [590, 199] width 10 height 10
click at [573, 226] on span "Delete this itinerary item" at bounding box center [553, 225] width 72 height 8
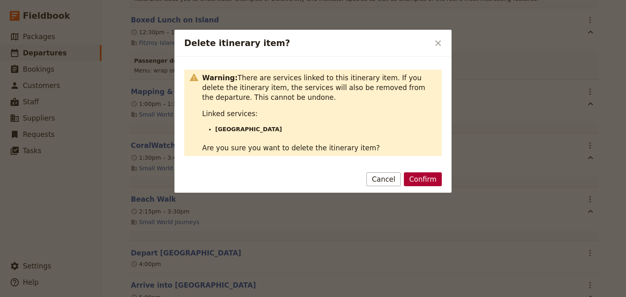
click at [424, 182] on button "Confirm" at bounding box center [423, 179] width 38 height 14
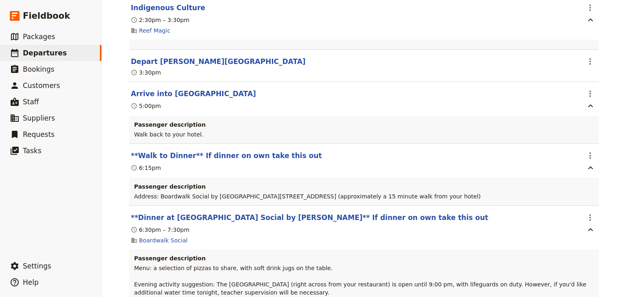
scroll to position [2032, 0]
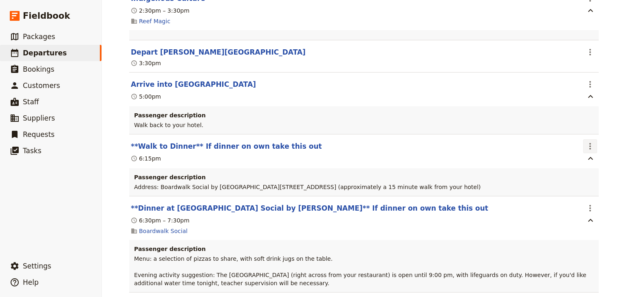
click at [588, 141] on icon "Actions" at bounding box center [590, 146] width 10 height 10
click at [578, 154] on span "Edit this itinerary item" at bounding box center [549, 156] width 64 height 8
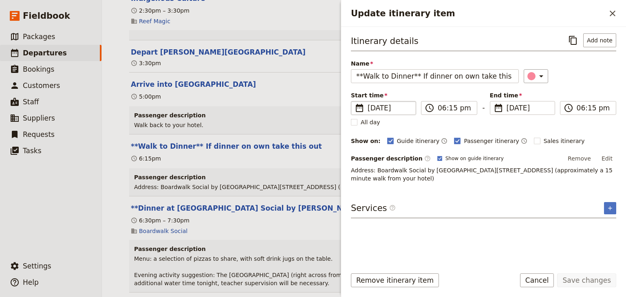
click at [384, 108] on span "10 Dec 2025" at bounding box center [388, 108] width 43 height 10
click at [354, 101] on input "10/12/2025" at bounding box center [354, 101] width 0 height 0
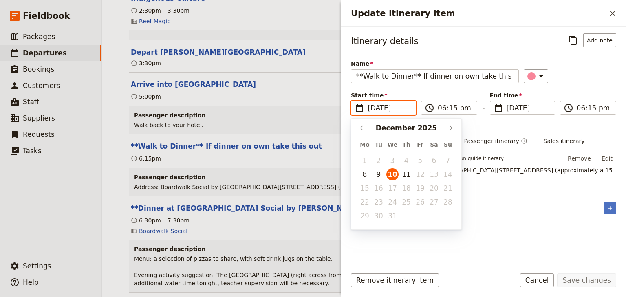
scroll to position [0, 0]
click at [376, 173] on button "9" at bounding box center [378, 174] width 12 height 12
type input "09/12/2025"
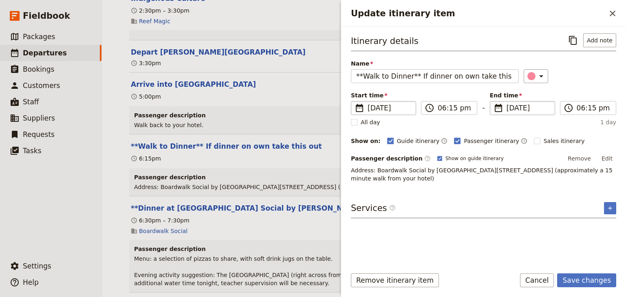
click at [520, 108] on span "10 Dec 2025" at bounding box center [527, 108] width 43 height 10
click at [493, 101] on input "10/12/2025" at bounding box center [493, 101] width 0 height 0
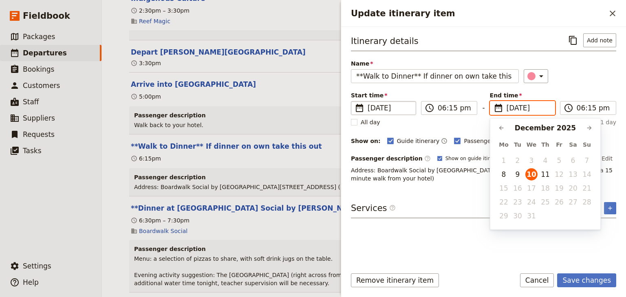
click at [518, 175] on button "9" at bounding box center [517, 174] width 12 height 12
type input "09/12/2025"
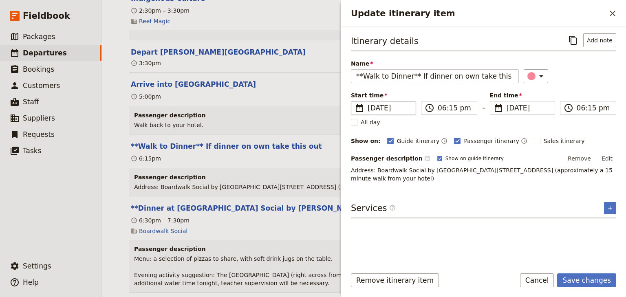
click at [604, 156] on button "Edit" at bounding box center [607, 158] width 18 height 12
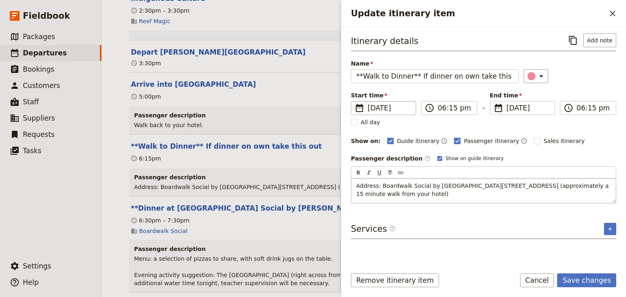
click at [407, 195] on span "Address: Boardwalk Social by Crystalbrook - Ground Floor, 85, Esplanade, Cairns…" at bounding box center [483, 189] width 254 height 15
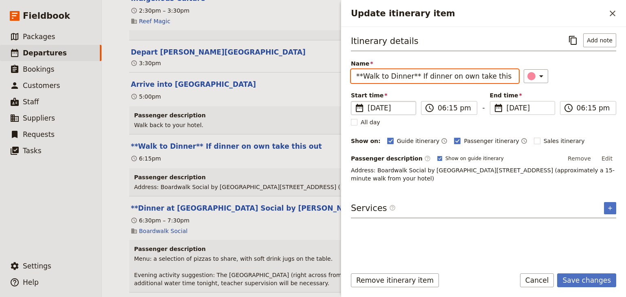
click at [362, 75] on input "**Walk to Dinner** If dinner on own take this out" at bounding box center [435, 76] width 168 height 14
drag, startPoint x: 401, startPoint y: 75, endPoint x: 542, endPoint y: 77, distance: 141.0
click at [542, 77] on div "Name Walk to Dinner** If dinner on own take this out ​" at bounding box center [483, 71] width 265 height 24
type input "Walk to Dinner"
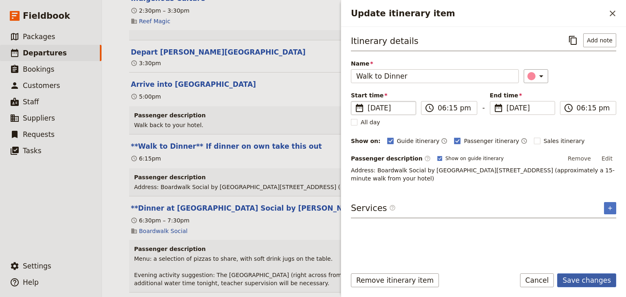
click at [580, 279] on button "Save changes" at bounding box center [586, 280] width 59 height 14
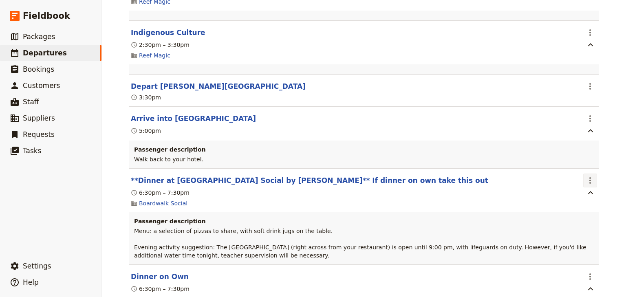
click at [589, 176] on icon "Actions" at bounding box center [590, 181] width 10 height 10
click at [583, 190] on span "Edit this itinerary item" at bounding box center [553, 191] width 72 height 8
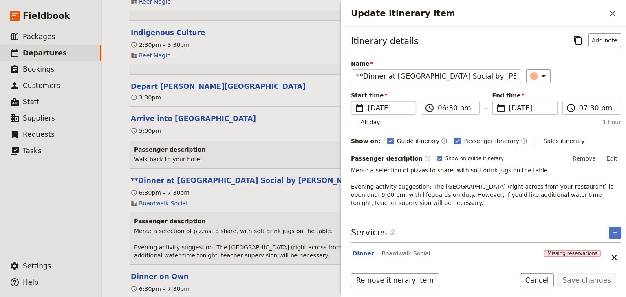
click at [378, 106] on span "10 Dec 2025" at bounding box center [388, 108] width 43 height 10
click at [354, 101] on input "10/12/2025" at bounding box center [354, 101] width 0 height 0
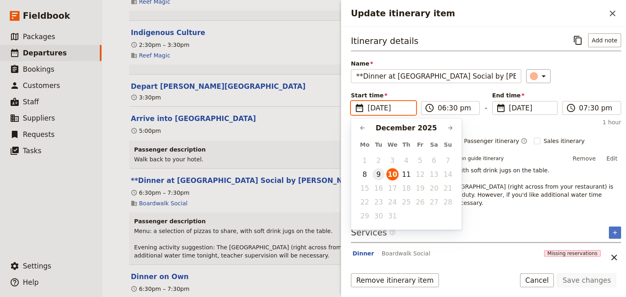
click at [378, 174] on button "9" at bounding box center [378, 174] width 12 height 12
type input "09/12/2025"
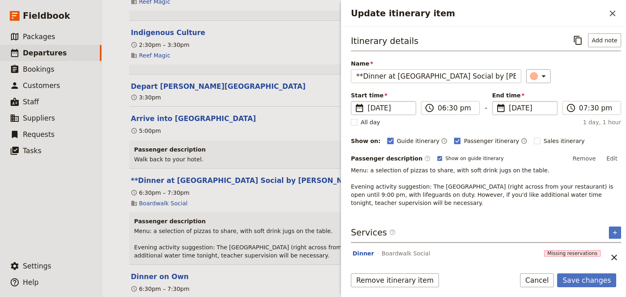
click at [515, 110] on span "10 Dec 2025" at bounding box center [530, 108] width 43 height 10
click at [496, 101] on input "10/12/2025" at bounding box center [495, 101] width 0 height 0
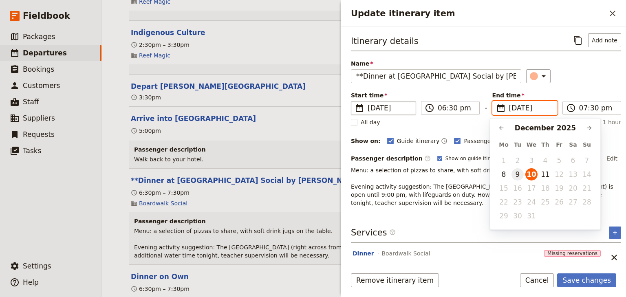
click at [517, 176] on button "9" at bounding box center [517, 174] width 12 height 12
type input "09/12/2025"
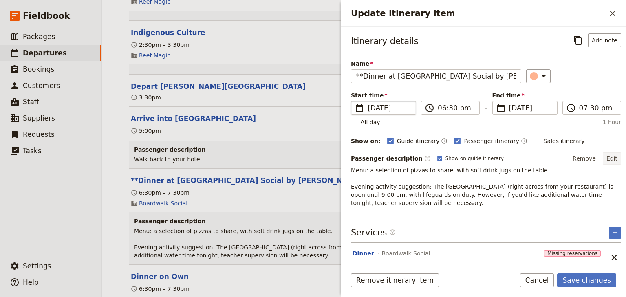
click at [608, 159] on button "Edit" at bounding box center [611, 158] width 18 height 12
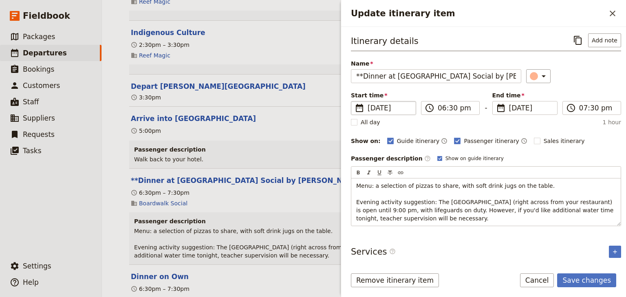
drag, startPoint x: 434, startPoint y: 221, endPoint x: 349, endPoint y: 198, distance: 87.9
click at [349, 198] on div "Itinerary details ​ Add note Name **Dinner at Boardwalk Social by Crystalbrook*…" at bounding box center [483, 144] width 285 height 234
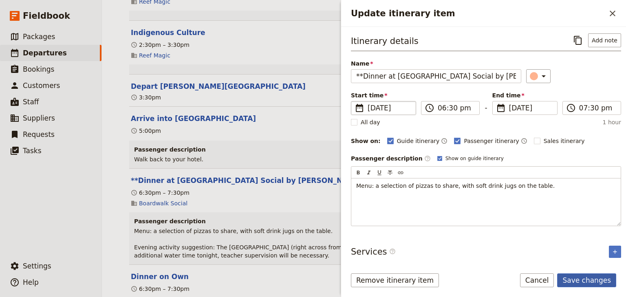
click at [596, 279] on button "Save changes" at bounding box center [586, 280] width 59 height 14
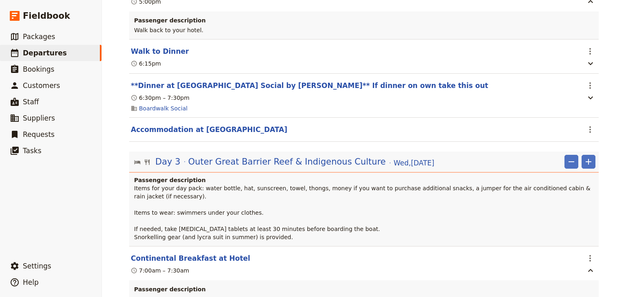
scroll to position [1295, 0]
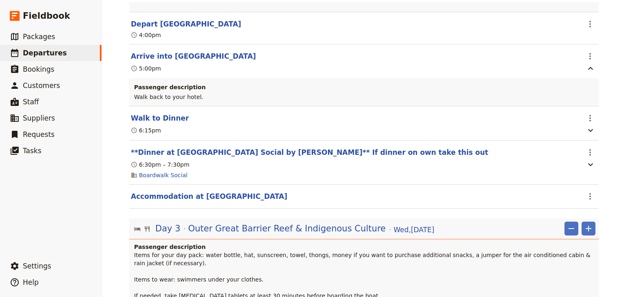
drag, startPoint x: 587, startPoint y: 149, endPoint x: 580, endPoint y: 158, distance: 10.5
click at [586, 149] on icon "Actions" at bounding box center [590, 152] width 10 height 10
click at [572, 171] on span "Edit this itinerary item" at bounding box center [549, 168] width 64 height 8
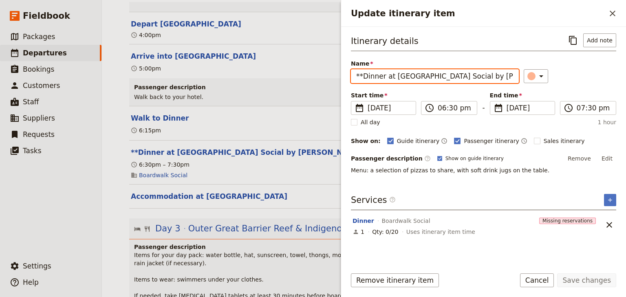
drag, startPoint x: 362, startPoint y: 76, endPoint x: 335, endPoint y: 76, distance: 27.7
click at [335, 76] on div "Brigidine College Randwick: Ecosystems & Global Biodiversity: Reefs 2025 ​ Draf…" at bounding box center [364, 148] width 524 height 297
click at [487, 75] on input "Dinner at Boardwalk Social by Crystalbrook** If dinner on own take this out" at bounding box center [435, 76] width 168 height 14
drag, startPoint x: 489, startPoint y: 75, endPoint x: 495, endPoint y: 75, distance: 6.1
click at [495, 75] on input "Dinner at Boardwalk Social by Crystalbrook** If dinner on own take this out" at bounding box center [435, 76] width 168 height 14
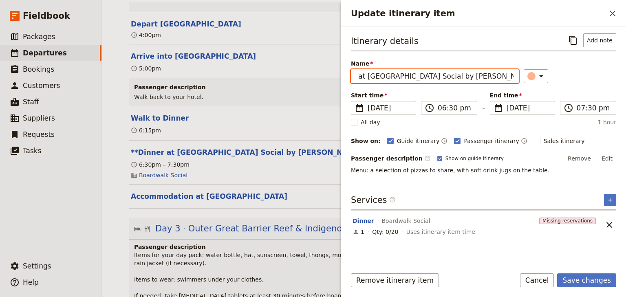
scroll to position [0, 78]
drag, startPoint x: 487, startPoint y: 75, endPoint x: 516, endPoint y: 76, distance: 29.4
click at [516, 76] on div "Name Dinner at Boardwalk Social by Crystalbrook** If dinner on own take this ou…" at bounding box center [483, 71] width 265 height 24
type input "Dinner at Boardwalk Social by Crystalbrook"
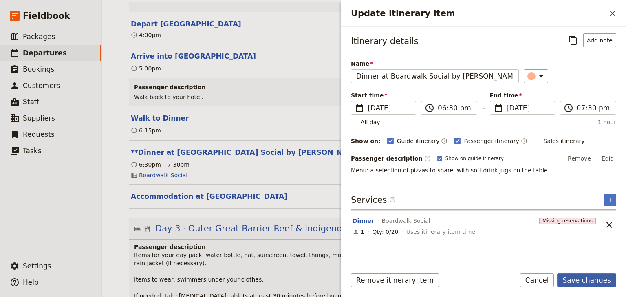
click at [581, 282] on button "Save changes" at bounding box center [586, 280] width 59 height 14
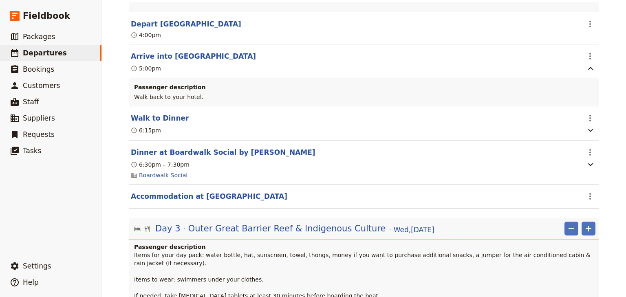
scroll to position [1360, 0]
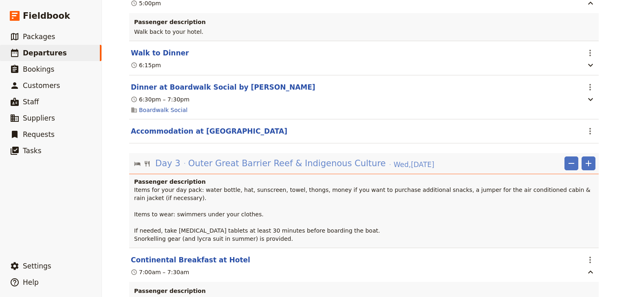
click at [257, 161] on span "Outer Great Barrier Reef & Indigenous Culture" at bounding box center [287, 163] width 198 height 12
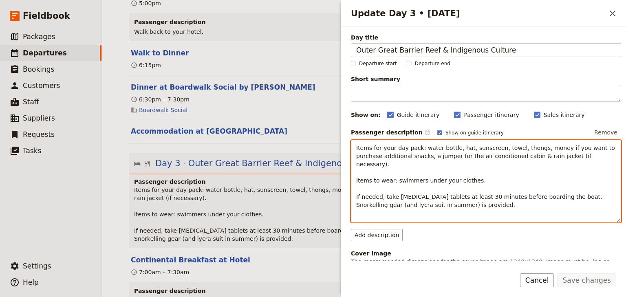
click at [400, 196] on span "Items for your day pack: water bottle, hat, sunscreen, towel, thongs, money if …" at bounding box center [486, 177] width 260 height 64
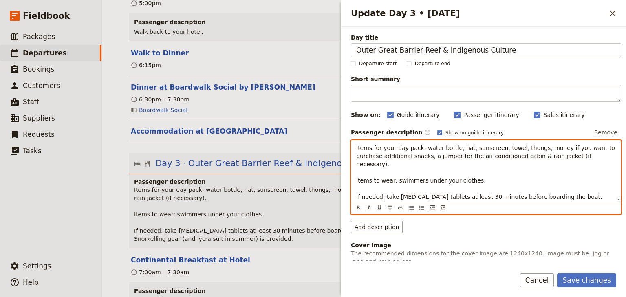
click at [461, 195] on span "Items for your day pack: water bottle, hat, sunscreen, towel, thongs, money if …" at bounding box center [486, 177] width 260 height 64
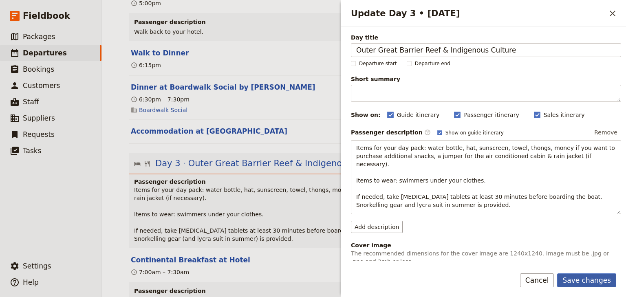
click at [592, 280] on button "Save changes" at bounding box center [586, 280] width 59 height 14
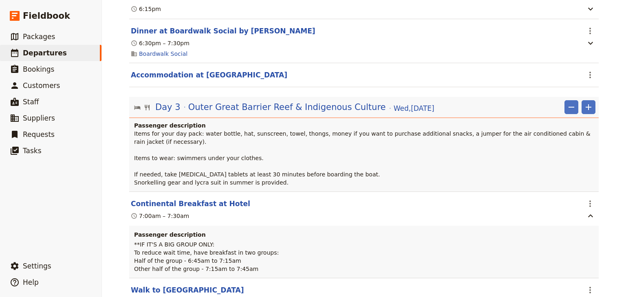
scroll to position [1425, 0]
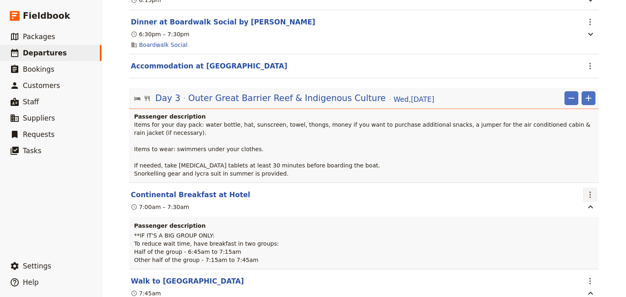
click at [587, 190] on icon "Actions" at bounding box center [590, 195] width 10 height 10
click at [577, 202] on span "Edit this itinerary item" at bounding box center [549, 202] width 64 height 8
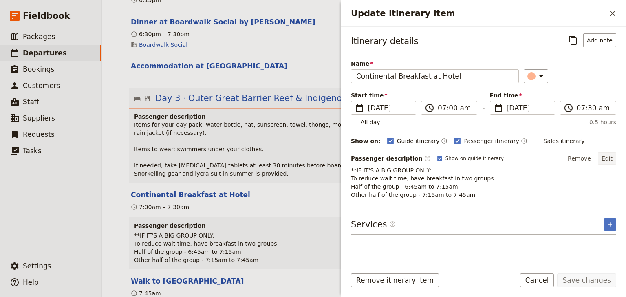
drag, startPoint x: 608, startPoint y: 154, endPoint x: 600, endPoint y: 160, distance: 10.8
click at [608, 154] on button "Edit" at bounding box center [607, 158] width 18 height 12
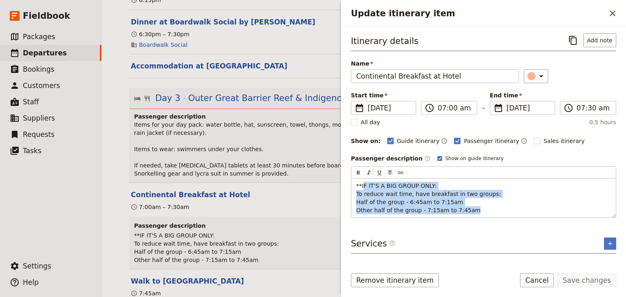
drag, startPoint x: 477, startPoint y: 211, endPoint x: 353, endPoint y: 176, distance: 129.5
click at [353, 176] on div "​ ​ ​ ​ ​ **IF IT'S A BIG GROUP ONLY: To reduce wait time, have breakfast in tw…" at bounding box center [483, 192] width 265 height 52
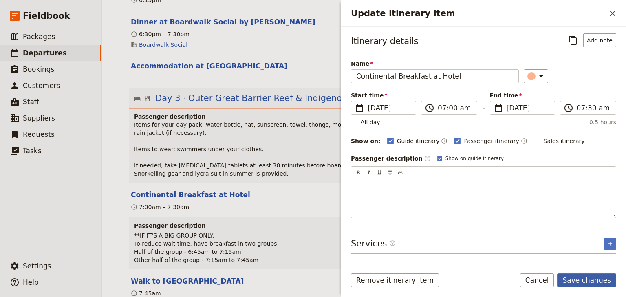
click at [597, 279] on button "Save changes" at bounding box center [586, 280] width 59 height 14
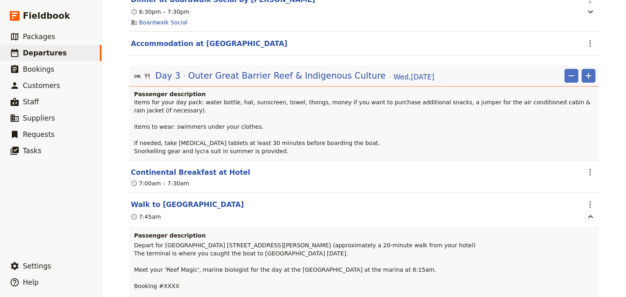
scroll to position [1458, 0]
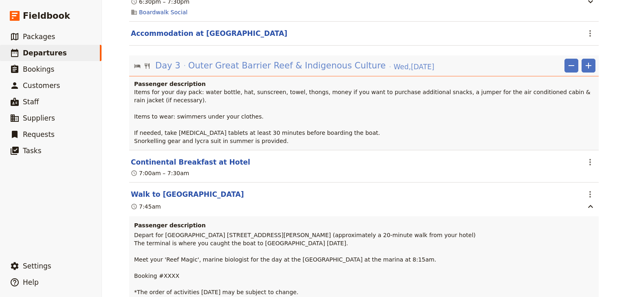
click at [261, 66] on span "Outer Great Barrier Reef & Indigenous Culture" at bounding box center [287, 65] width 198 height 12
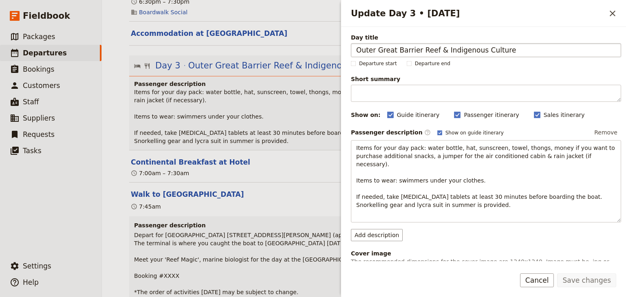
drag, startPoint x: 505, startPoint y: 50, endPoint x: 433, endPoint y: 48, distance: 71.3
click at [433, 48] on input "Outer Great Barrier Reef & Indigenous Culture" at bounding box center [486, 50] width 270 height 14
type input "Outer Great Barrier Reef"
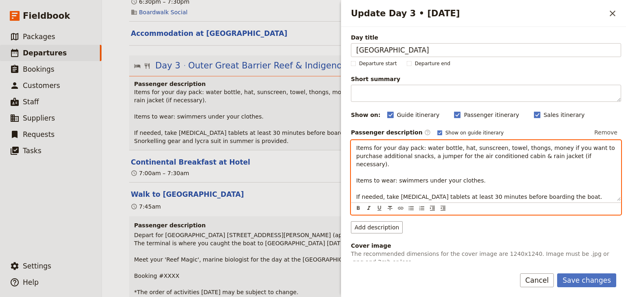
drag, startPoint x: 460, startPoint y: 196, endPoint x: 398, endPoint y: 197, distance: 62.3
click at [398, 197] on span "Items for your day pack: water bottle, hat, sunscreen, towel, thongs, money if …" at bounding box center [486, 177] width 260 height 64
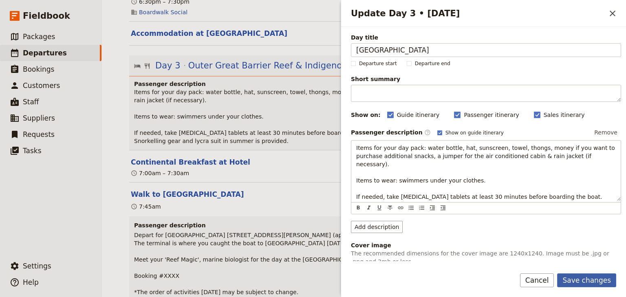
click at [590, 279] on button "Save changes" at bounding box center [586, 280] width 59 height 14
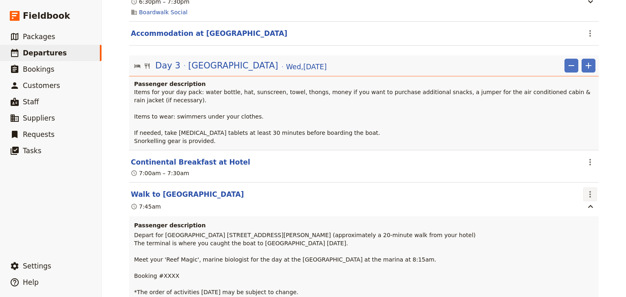
click at [585, 189] on icon "Actions" at bounding box center [590, 194] width 10 height 10
click at [578, 200] on span "Edit this itinerary item" at bounding box center [549, 202] width 64 height 8
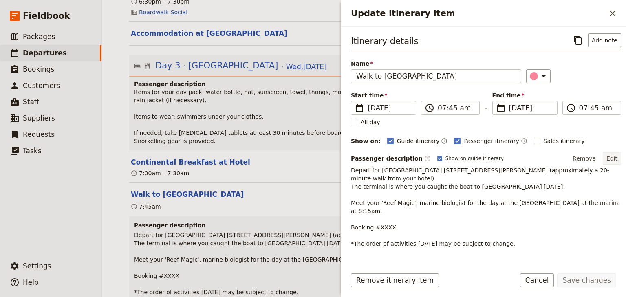
click at [611, 158] on button "Edit" at bounding box center [611, 158] width 18 height 12
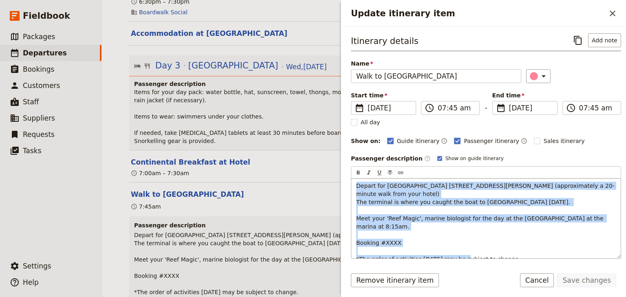
drag, startPoint x: 497, startPoint y: 250, endPoint x: 357, endPoint y: 184, distance: 155.2
click at [357, 184] on p "Depart for Reef Fleet Terminal 1 Spence Street, Cairns (approximately a 20-minu…" at bounding box center [485, 222] width 259 height 81
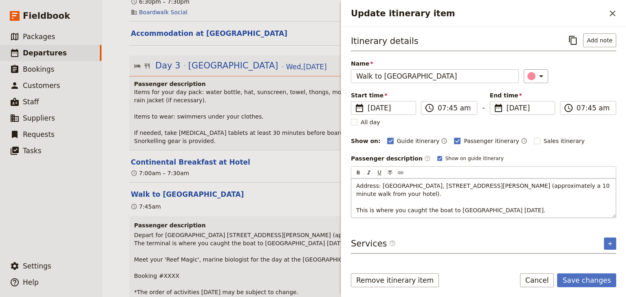
click at [578, 184] on span "Address: The Reef Fleet Terminal, 1 Spence St, Cairns City QLD 4870 (approximat…" at bounding box center [483, 197] width 255 height 31
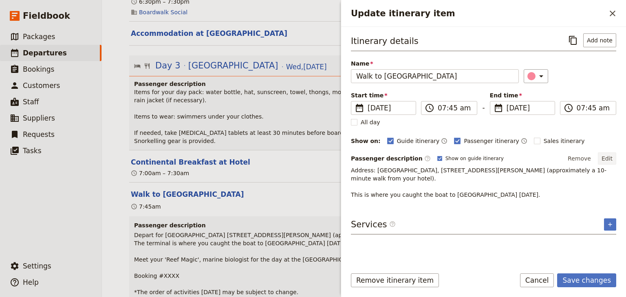
click at [608, 158] on button "Edit" at bounding box center [607, 158] width 18 height 12
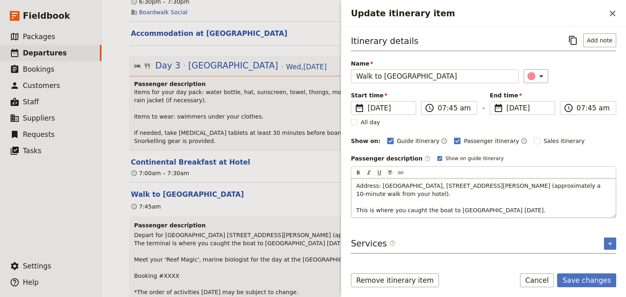
click at [404, 193] on p "Address: The Reef Fleet Terminal, 1 Spence St, Cairns City QLD 4870 (approximat…" at bounding box center [483, 198] width 255 height 33
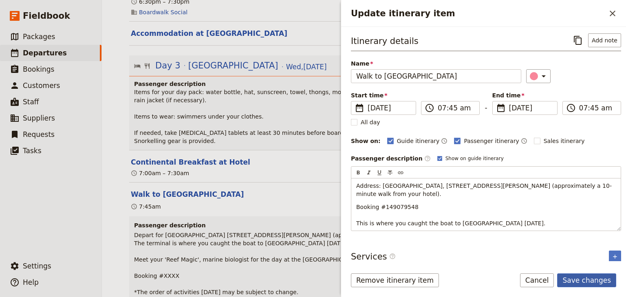
click at [591, 280] on button "Save changes" at bounding box center [586, 280] width 59 height 14
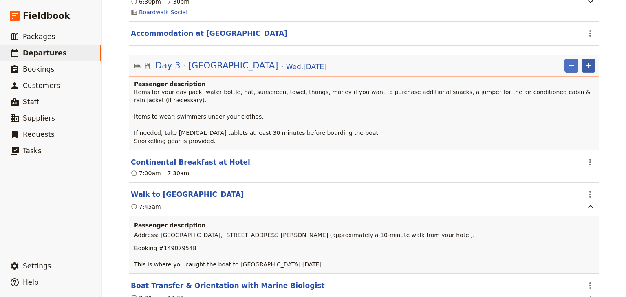
click at [586, 64] on icon "Add" at bounding box center [588, 66] width 6 height 6
click at [550, 78] on span "Add itinerary item" at bounding box center [562, 81] width 52 height 8
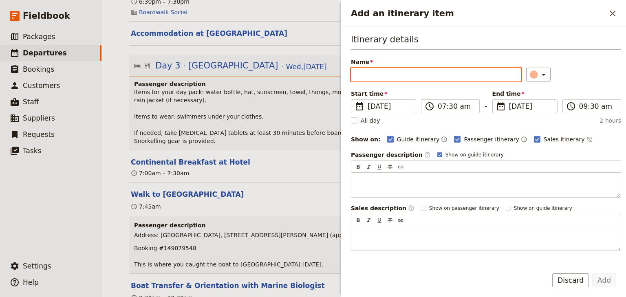
click at [362, 72] on input "Name" at bounding box center [436, 75] width 170 height 14
paste input "Check-in at Sunlover"
type input "Check-in at Sunlover"
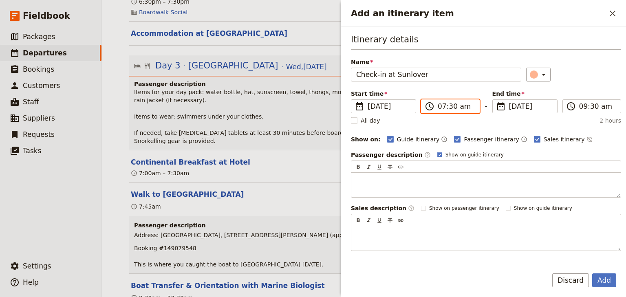
click at [442, 104] on input "07:30 am" at bounding box center [455, 106] width 37 height 10
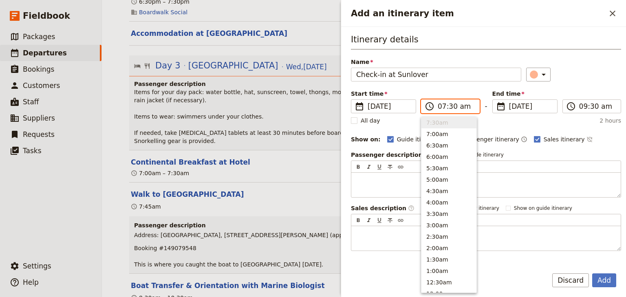
type input "09:30 am"
click at [559, 86] on div "Itinerary details Name Check-in at Sunlover ​ Start time ​ 10 Dec 2025 10/12/20…" at bounding box center [486, 141] width 270 height 217
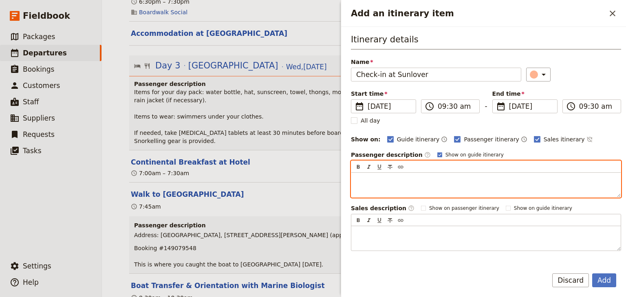
click at [356, 177] on p "Add an itinerary item" at bounding box center [485, 180] width 259 height 8
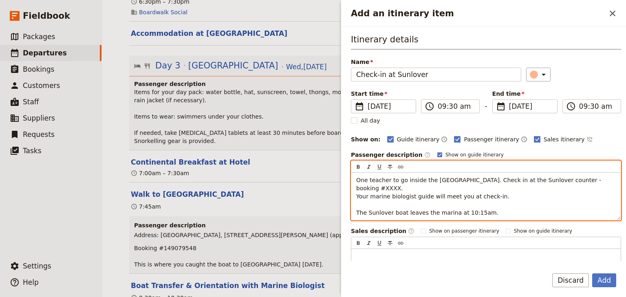
click at [603, 179] on span "One teacher to go inside the Reef Fleet Terminal. Check in at the Sunlover coun…" at bounding box center [479, 196] width 247 height 39
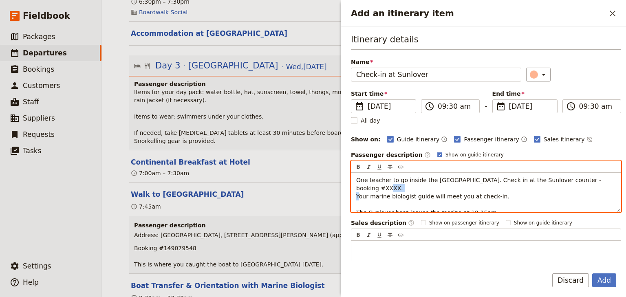
drag, startPoint x: 604, startPoint y: 179, endPoint x: 593, endPoint y: 179, distance: 11.4
click at [593, 179] on p "One teacher to go inside the Reef Fleet Terminal. Check in at the Sunlover coun…" at bounding box center [485, 196] width 259 height 41
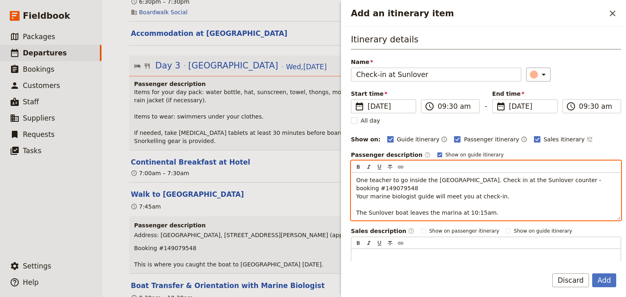
click at [355, 193] on div "One teacher to go inside the Reef Fleet Terminal. Check in at the Sunlover coun…" at bounding box center [485, 196] width 269 height 47
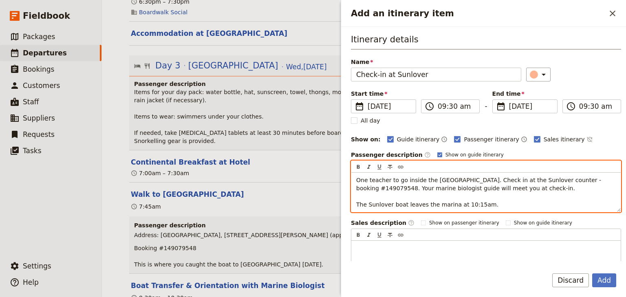
drag, startPoint x: 477, startPoint y: 204, endPoint x: 456, endPoint y: 203, distance: 21.6
click at [456, 203] on span "One teacher to go inside the Reef Fleet Terminal. Check in at the Sunlover coun…" at bounding box center [479, 192] width 247 height 31
click at [357, 164] on icon "Format bold" at bounding box center [358, 167] width 7 height 7
click at [492, 202] on p "One teacher to go inside the Reef Fleet Terminal. Check in at the Sunlover coun…" at bounding box center [485, 192] width 259 height 33
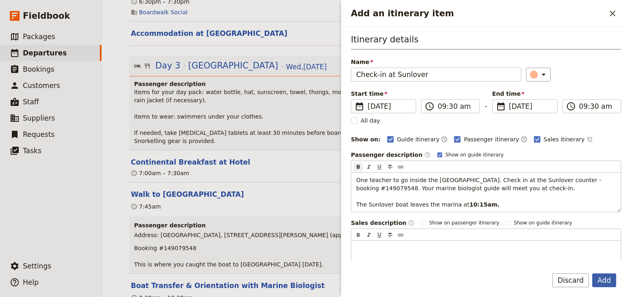
click at [598, 281] on button "Add" at bounding box center [604, 280] width 24 height 14
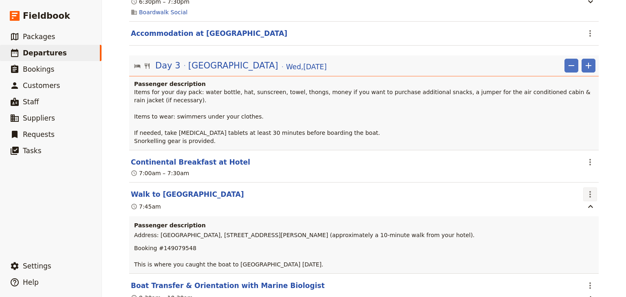
click at [587, 189] on icon "Actions" at bounding box center [590, 194] width 10 height 10
click at [576, 201] on span "Edit this itinerary item" at bounding box center [549, 202] width 64 height 8
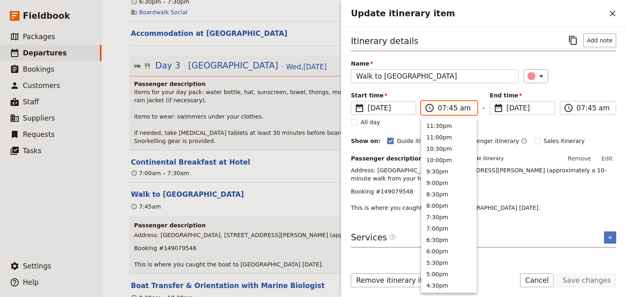
click at [439, 108] on input "07:45 am" at bounding box center [454, 108] width 34 height 10
click at [450, 106] on input "09:45 am" at bounding box center [454, 108] width 34 height 10
type input "09:00 am"
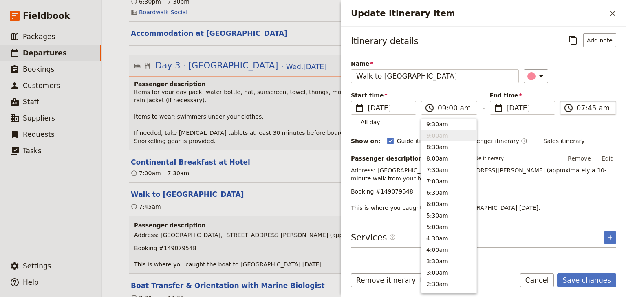
type input "09:00 am"
click at [577, 108] on input "09:00 am" at bounding box center [593, 108] width 34 height 10
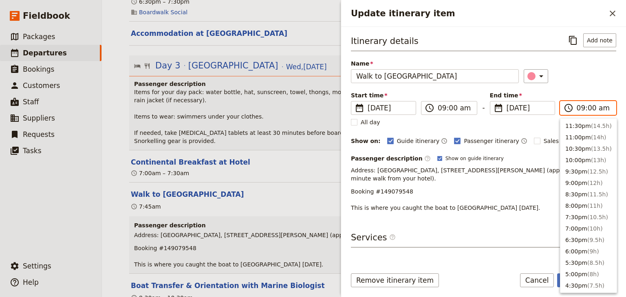
scroll to position [332, 0]
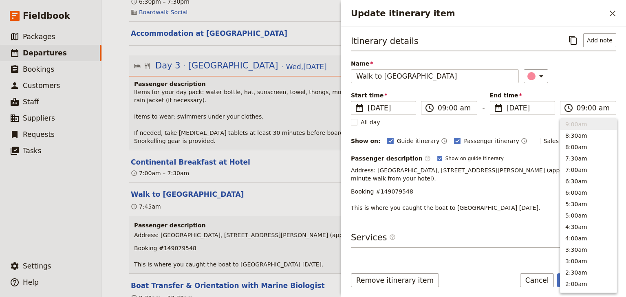
click at [582, 93] on div "Start time ​ 10 Dec 2025 10/12/2025 2025-12-10 09:00 ​ 09:00 am - End time ​ 10…" at bounding box center [483, 103] width 265 height 24
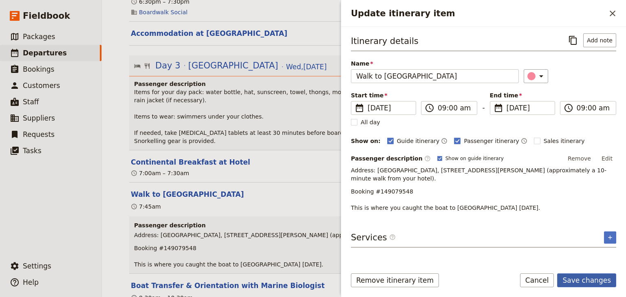
click at [587, 279] on button "Save changes" at bounding box center [586, 280] width 59 height 14
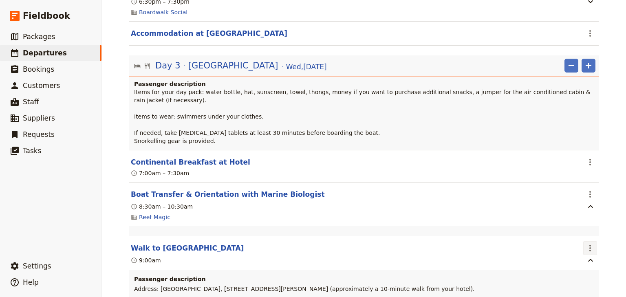
click at [591, 243] on icon "Actions" at bounding box center [590, 248] width 10 height 10
click at [569, 255] on span "Edit this itinerary item" at bounding box center [549, 256] width 64 height 8
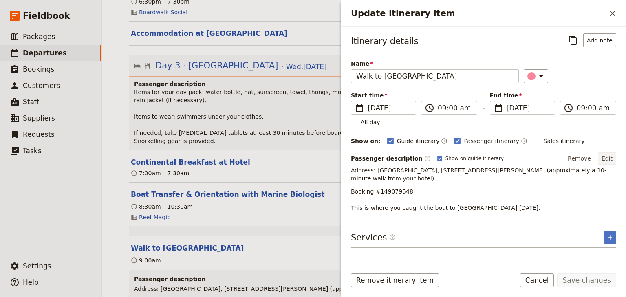
drag, startPoint x: 606, startPoint y: 157, endPoint x: 549, endPoint y: 164, distance: 57.8
click at [606, 157] on button "Edit" at bounding box center [607, 158] width 18 height 12
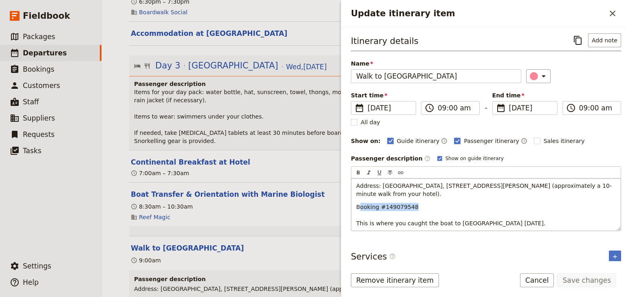
drag, startPoint x: 368, startPoint y: 206, endPoint x: 358, endPoint y: 206, distance: 9.8
click at [358, 206] on span "Booking #149079548 This is where you caught the boat to Fitzroy yesterday." at bounding box center [450, 215] width 189 height 23
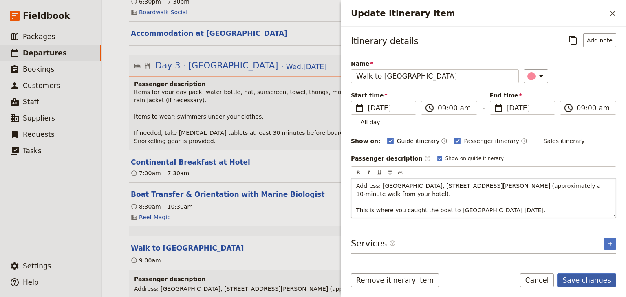
click at [572, 277] on button "Save changes" at bounding box center [586, 280] width 59 height 14
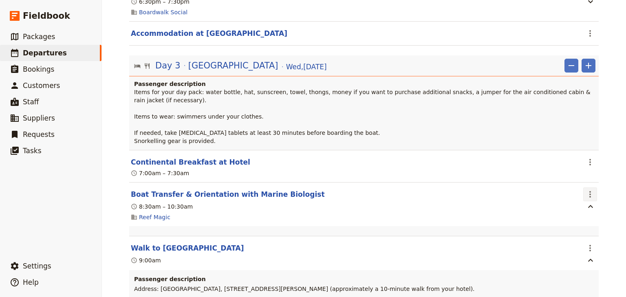
click at [586, 189] on icon "Actions" at bounding box center [590, 194] width 10 height 10
click at [579, 202] on span "Edit this itinerary item" at bounding box center [549, 202] width 64 height 8
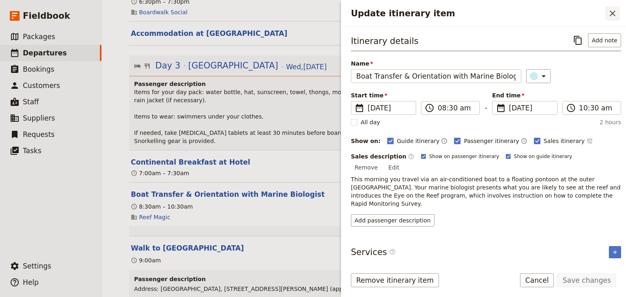
click at [613, 11] on icon "Close drawer" at bounding box center [612, 14] width 10 height 10
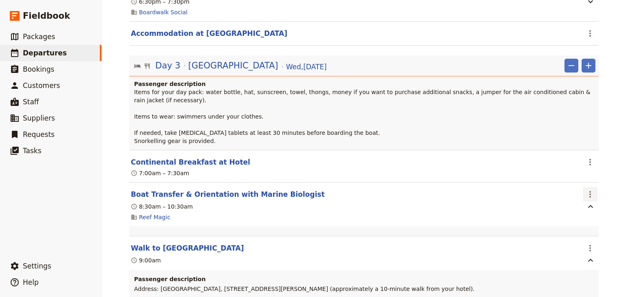
click at [586, 189] on icon "Actions" at bounding box center [590, 194] width 10 height 10
click at [582, 214] on span "Delete this itinerary item" at bounding box center [553, 213] width 72 height 8
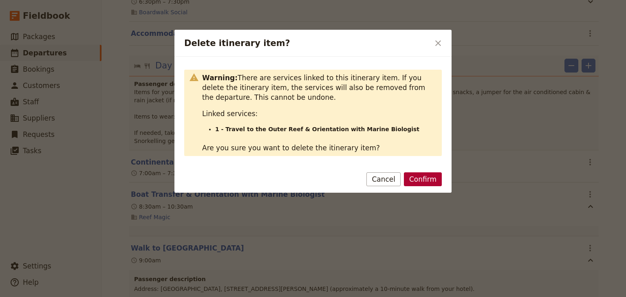
click at [423, 176] on button "Confirm" at bounding box center [423, 179] width 38 height 14
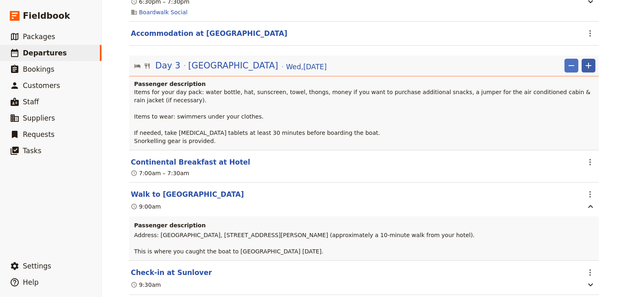
click at [587, 66] on icon "Add" at bounding box center [588, 66] width 10 height 10
click at [567, 79] on span "Add itinerary item" at bounding box center [562, 81] width 52 height 8
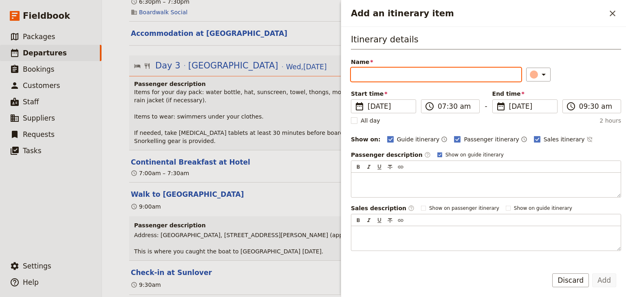
click at [368, 75] on input "Name" at bounding box center [436, 75] width 170 height 14
paste input "Boat Ride to the Outer Reef"
type input "Boat Ride to the Outer Reef"
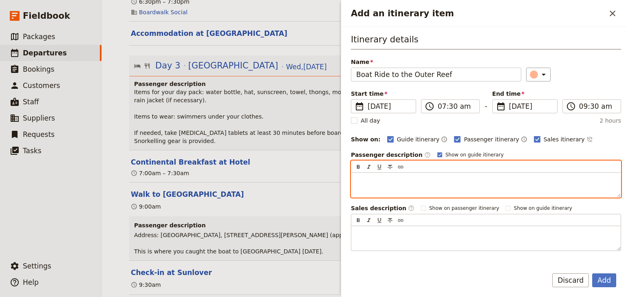
click at [378, 176] on p "Add an itinerary item" at bounding box center [485, 180] width 259 height 8
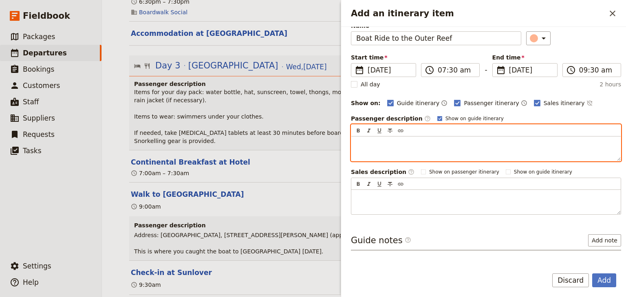
scroll to position [59, 0]
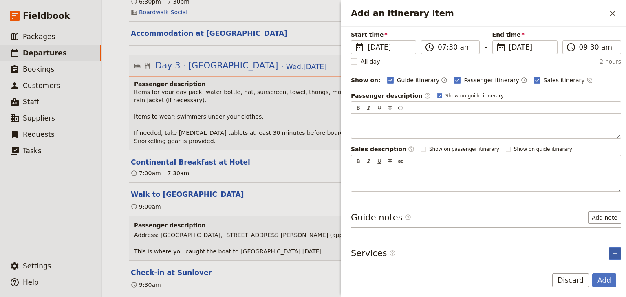
click at [610, 201] on div "Itinerary details Name Boat Ride to the Outer Reef ​ Start time ​ 10 Dec 2025 1…" at bounding box center [486, 87] width 270 height 227
click at [613, 251] on icon "Add service inclusion" at bounding box center [615, 253] width 4 height 4
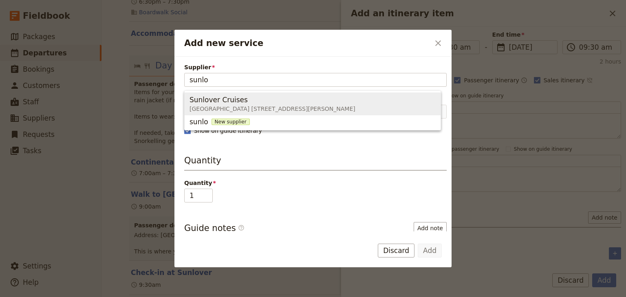
click at [215, 108] on span "Reef Fleet Terminal 1 Spence Street, Cairns QLD 4870, Australia" at bounding box center [272, 109] width 166 height 8
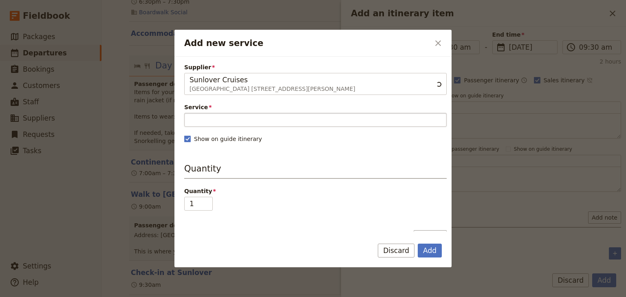
type input "Sunlover Cruises"
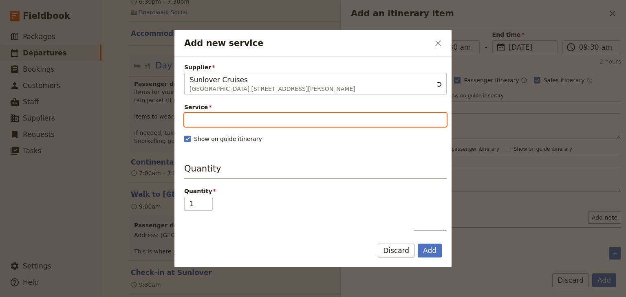
click at [210, 120] on input "Service" at bounding box center [315, 120] width 262 height 14
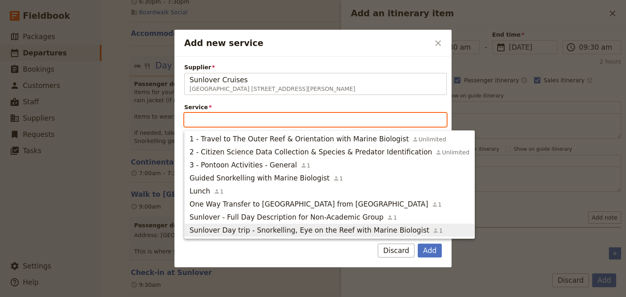
click at [221, 231] on span "Sunlover Day trip - Snorkelling, Eye on the Reef with Marine Biologist" at bounding box center [308, 230] width 239 height 10
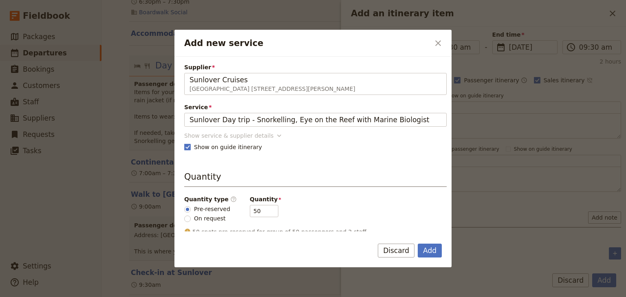
click at [247, 135] on div "Show service & supplier details" at bounding box center [228, 136] width 89 height 8
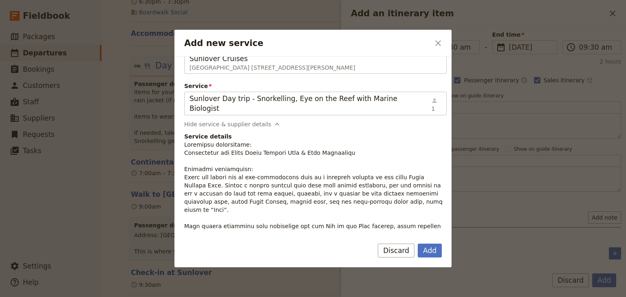
scroll to position [33, 0]
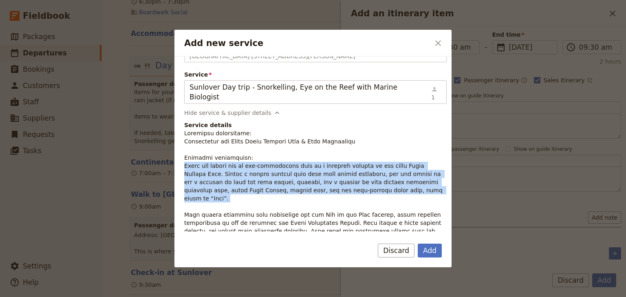
drag, startPoint x: 329, startPoint y: 180, endPoint x: 184, endPoint y: 158, distance: 146.7
click at [184, 158] on p "Add new service" at bounding box center [315, 214] width 262 height 171
copy p "Today you travel via an air-conditioned boat to a floating pontoon at the outer…"
click at [430, 252] on button "Add" at bounding box center [429, 251] width 24 height 14
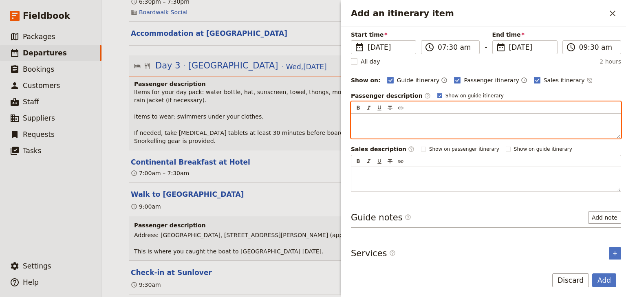
click at [363, 117] on p "Add an itinerary item" at bounding box center [485, 121] width 259 height 8
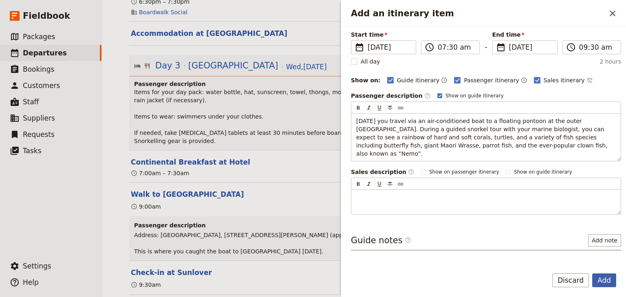
click at [603, 279] on button "Add" at bounding box center [604, 280] width 24 height 14
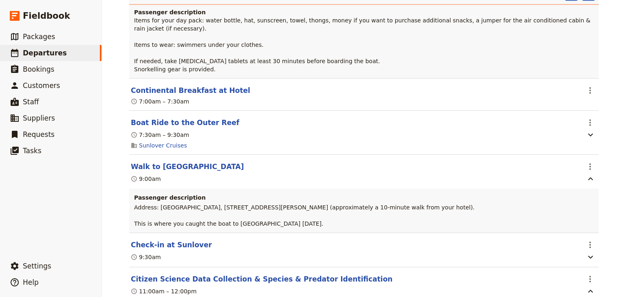
scroll to position [1555, 0]
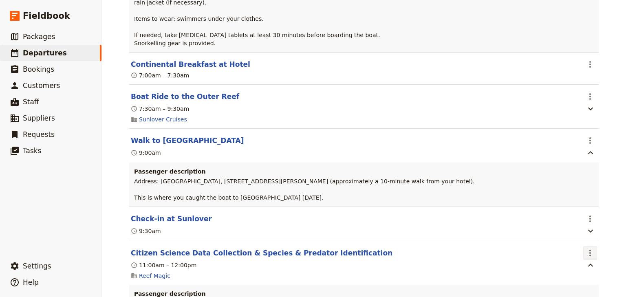
click at [585, 248] on icon "Actions" at bounding box center [590, 253] width 10 height 10
click at [570, 273] on span "Delete this itinerary item" at bounding box center [553, 273] width 72 height 8
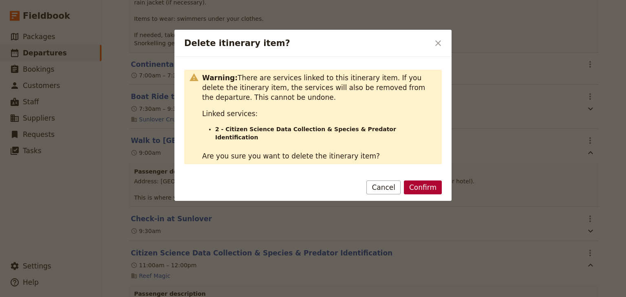
click at [426, 181] on button "Confirm" at bounding box center [423, 187] width 38 height 14
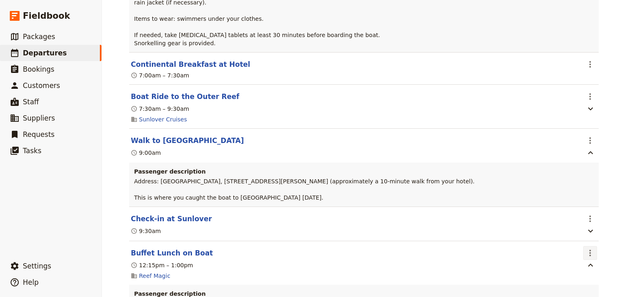
click at [587, 248] on icon "Actions" at bounding box center [590, 253] width 10 height 10
click at [558, 271] on span "Delete this itinerary item" at bounding box center [553, 273] width 72 height 8
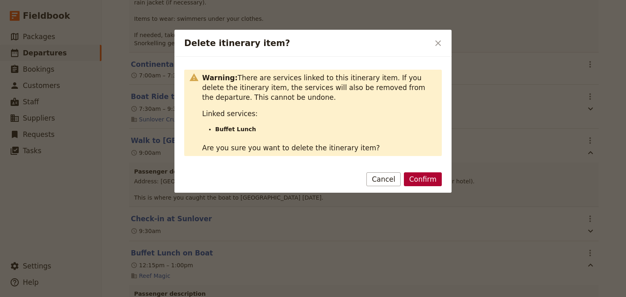
click at [424, 176] on button "Confirm" at bounding box center [423, 179] width 38 height 14
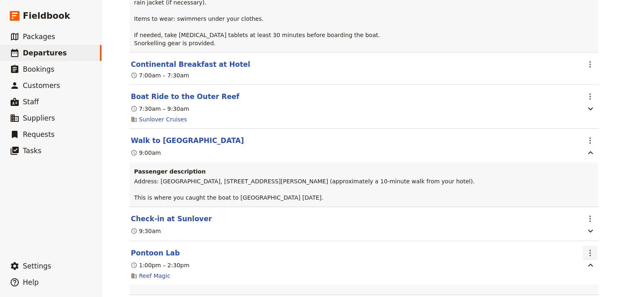
click at [587, 248] on icon "Actions" at bounding box center [590, 253] width 10 height 10
click at [566, 271] on span "Delete this itinerary item" at bounding box center [553, 273] width 72 height 8
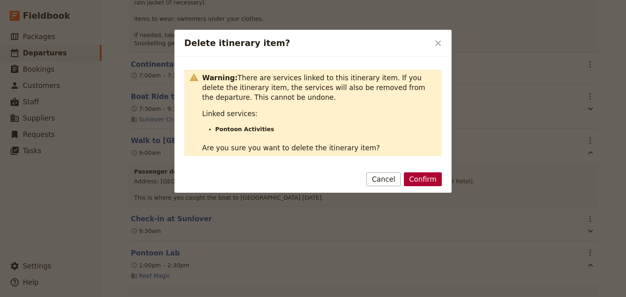
click at [419, 177] on button "Confirm" at bounding box center [423, 179] width 38 height 14
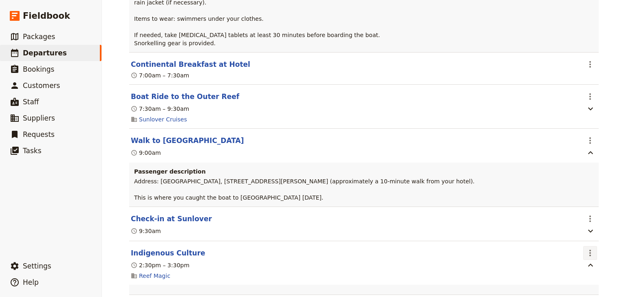
click at [585, 248] on icon "Actions" at bounding box center [590, 253] width 10 height 10
click at [556, 275] on span "Delete this itinerary item" at bounding box center [553, 273] width 72 height 8
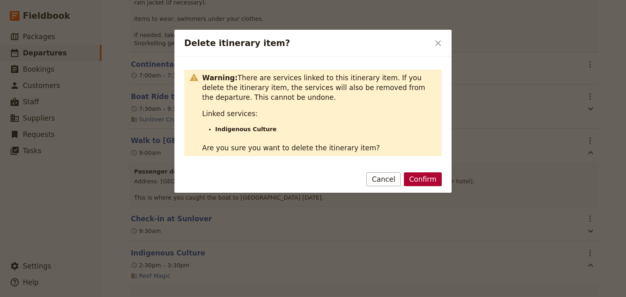
click at [422, 178] on button "Confirm" at bounding box center [423, 179] width 38 height 14
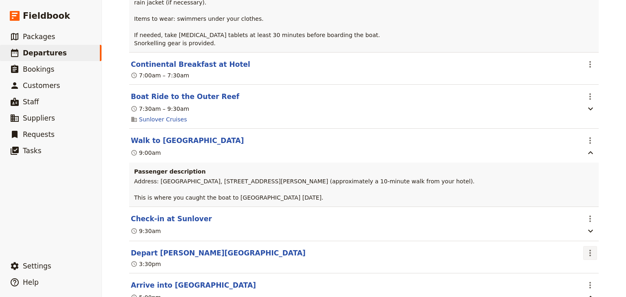
click at [585, 248] on icon "Actions" at bounding box center [590, 253] width 10 height 10
click at [569, 272] on span "Delete this itinerary item" at bounding box center [553, 273] width 72 height 8
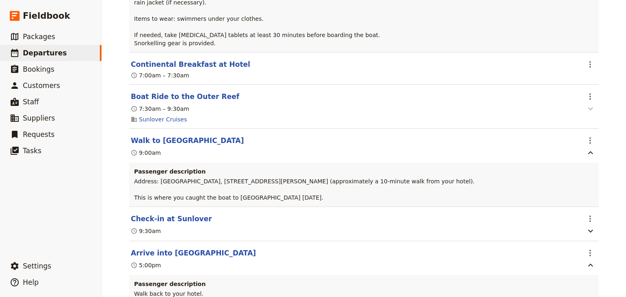
drag, startPoint x: 589, startPoint y: 86, endPoint x: 584, endPoint y: 93, distance: 8.2
click at [589, 92] on icon "Actions" at bounding box center [590, 97] width 10 height 10
click at [571, 106] on span "Edit this itinerary item" at bounding box center [549, 104] width 64 height 8
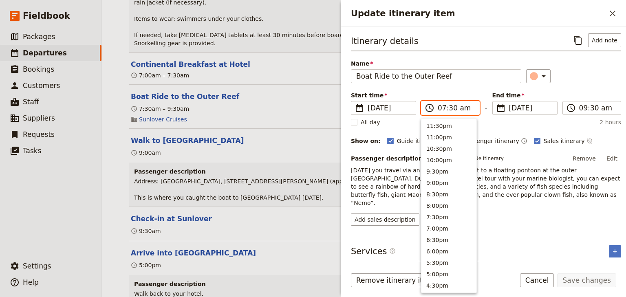
click at [440, 108] on input "07:30 am" at bounding box center [455, 108] width 37 height 10
type input "10:15 am"
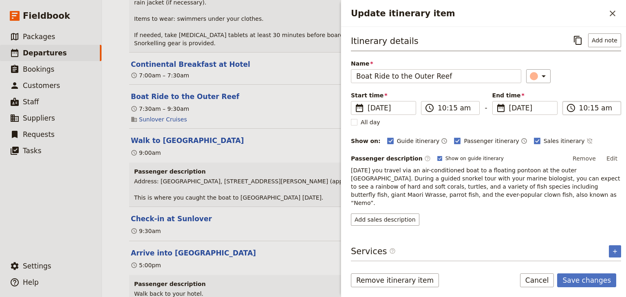
click at [579, 108] on input "10:15 am" at bounding box center [597, 108] width 37 height 10
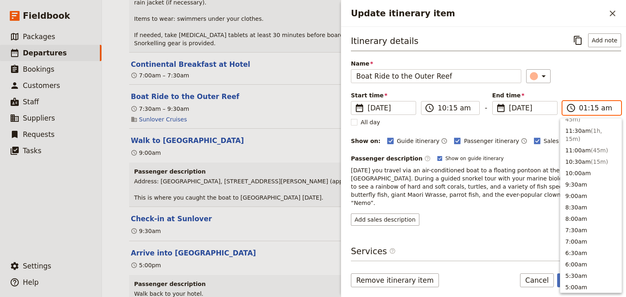
scroll to position [319, 0]
type input "11:15 am"
click at [585, 81] on div "​" at bounding box center [573, 76] width 95 height 14
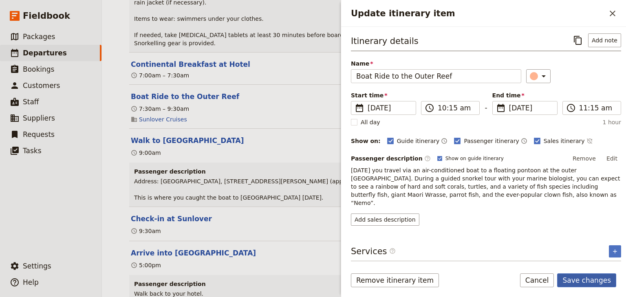
click at [592, 281] on button "Save changes" at bounding box center [586, 280] width 59 height 14
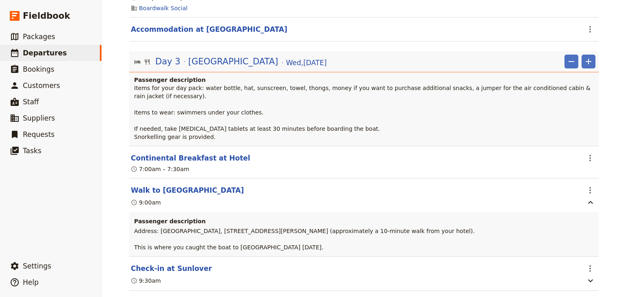
scroll to position [1458, 0]
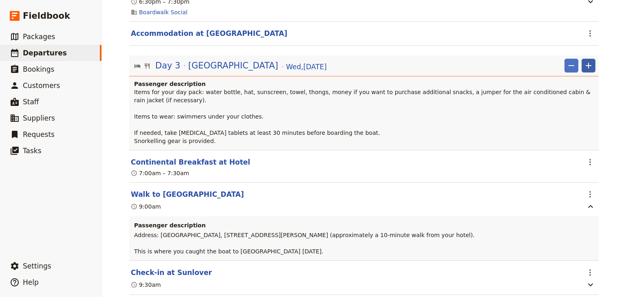
click at [585, 65] on icon "Add" at bounding box center [588, 66] width 6 height 6
click at [580, 79] on span "Add itinerary item" at bounding box center [562, 81] width 52 height 8
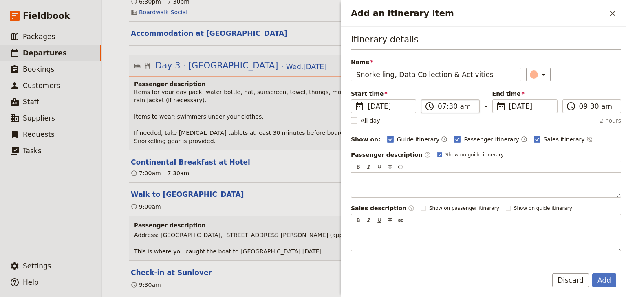
type input "Snorkelling, Data Collection & Activities"
click at [440, 106] on input "07:30 am" at bounding box center [455, 106] width 37 height 10
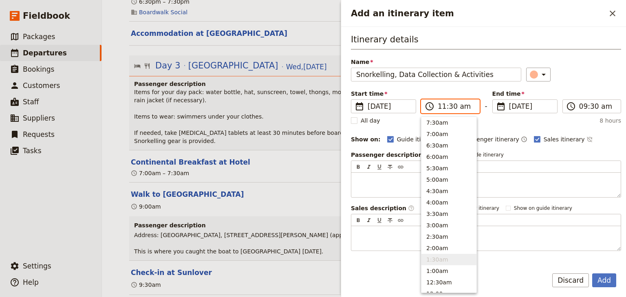
scroll to position [275, 0]
type input "11:15 am"
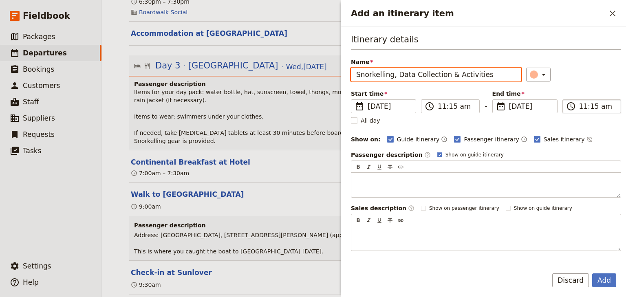
click at [580, 106] on input "11:15 am" at bounding box center [597, 106] width 37 height 10
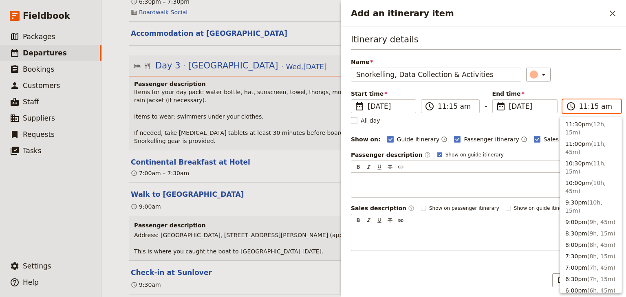
scroll to position [319, 0]
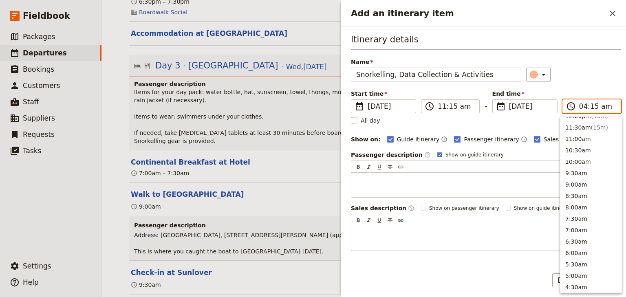
click at [590, 105] on input "04:15 am" at bounding box center [597, 106] width 37 height 10
type input "04:00 pm"
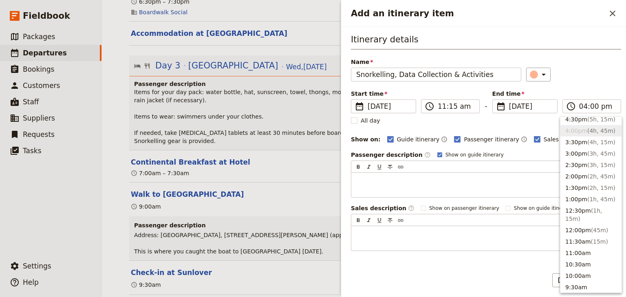
click at [569, 86] on div "Itinerary details Name Snorkelling, Data Collection & Activities ​ Start time ​…" at bounding box center [486, 141] width 270 height 217
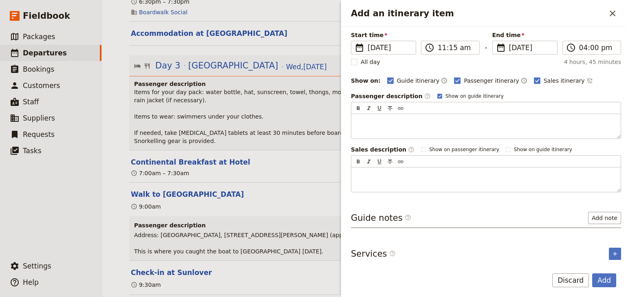
scroll to position [59, 0]
click at [612, 252] on icon "Add service inclusion" at bounding box center [614, 253] width 7 height 7
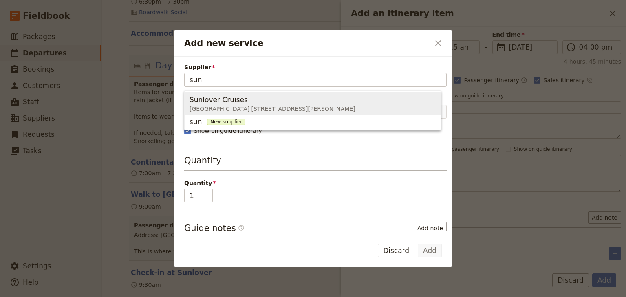
click at [226, 107] on span "Reef Fleet Terminal 1 Spence Street, Cairns QLD 4870, Australia" at bounding box center [272, 109] width 166 height 8
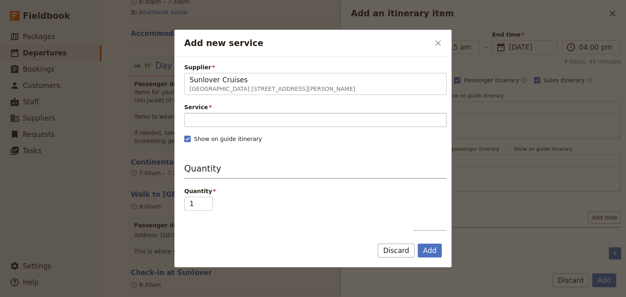
type input "Sunlover Cruises"
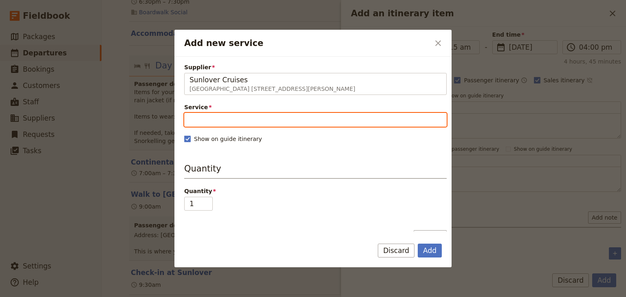
click at [210, 121] on input "Service" at bounding box center [315, 120] width 262 height 14
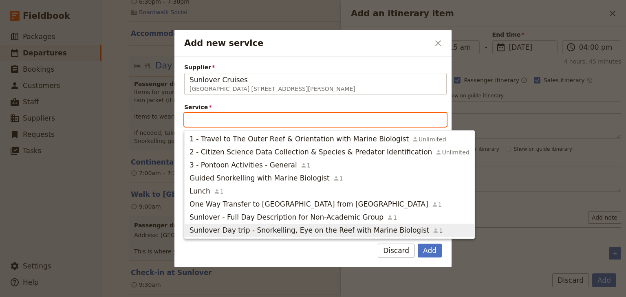
click at [241, 230] on span "Sunlover Day trip - Snorkelling, Eye on the Reef with Marine Biologist" at bounding box center [308, 230] width 239 height 10
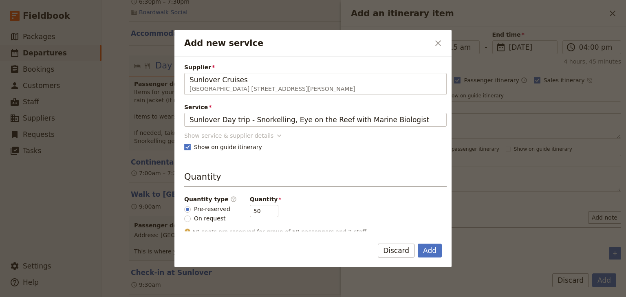
click at [238, 137] on div "Show service & supplier details" at bounding box center [228, 136] width 89 height 8
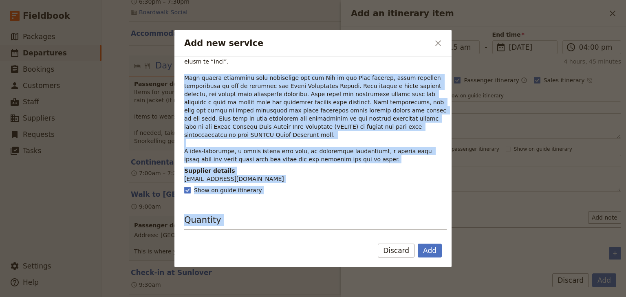
scroll to position [202, 0]
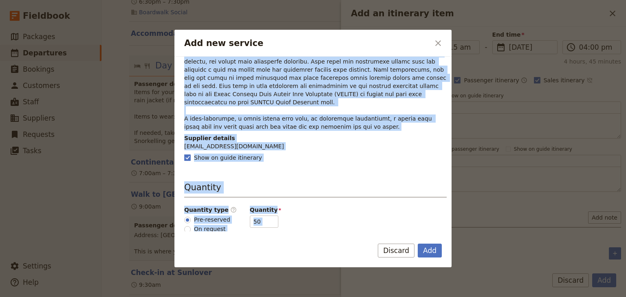
drag, startPoint x: 184, startPoint y: 196, endPoint x: 349, endPoint y: 99, distance: 191.3
click at [349, 99] on p "Add new service" at bounding box center [315, 45] width 262 height 171
copy p "Your marine biologist also introduces you the Eye on the Reef program, which in…"
click at [431, 253] on button "Add" at bounding box center [429, 251] width 24 height 14
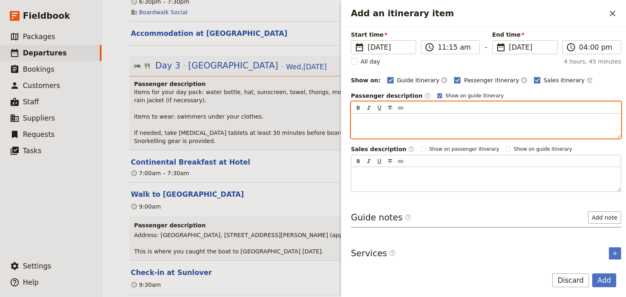
click at [361, 114] on div "Add an itinerary item" at bounding box center [485, 126] width 269 height 24
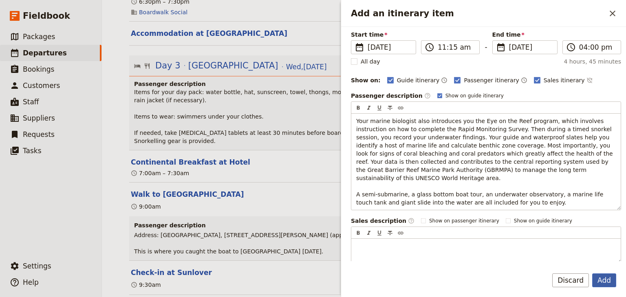
click at [604, 280] on button "Add" at bounding box center [604, 280] width 24 height 14
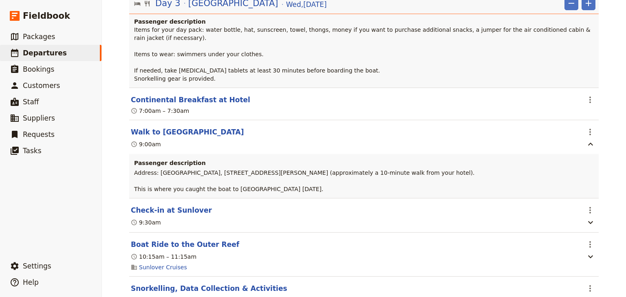
scroll to position [1490, 0]
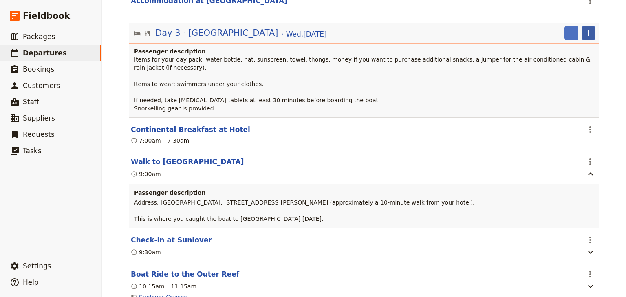
click at [583, 33] on icon "Add" at bounding box center [588, 33] width 10 height 10
click at [572, 47] on span "Add itinerary item" at bounding box center [562, 49] width 52 height 8
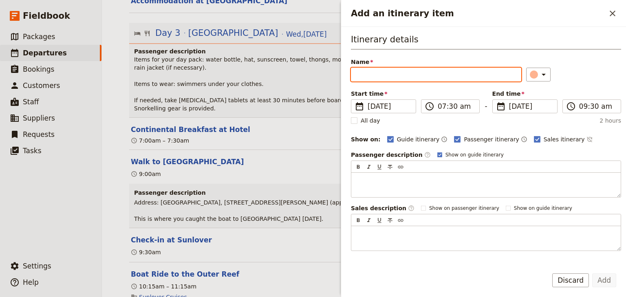
click at [360, 69] on input "Name" at bounding box center [436, 75] width 170 height 14
paste input "Buffet Lunch on the Boat"
type input "Buffet Lunch on the Boat"
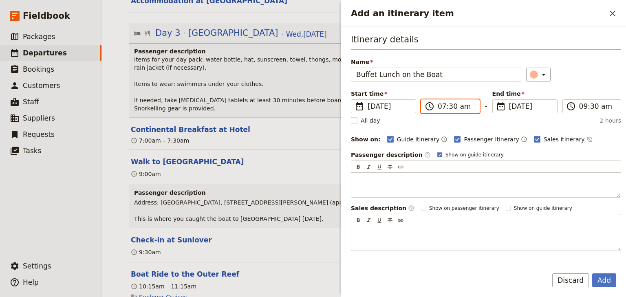
click at [441, 107] on input "07:30 am" at bounding box center [455, 106] width 37 height 10
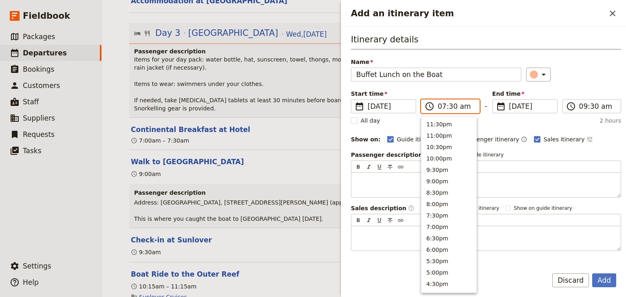
scroll to position [367, 0]
click at [459, 107] on input "12:30 am" at bounding box center [455, 106] width 37 height 10
type input "12:30 pm"
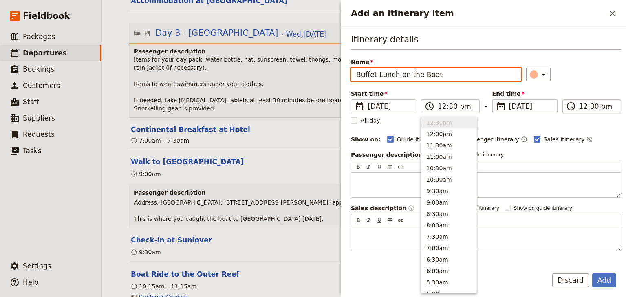
click at [579, 106] on input "12:30 pm" at bounding box center [597, 106] width 37 height 10
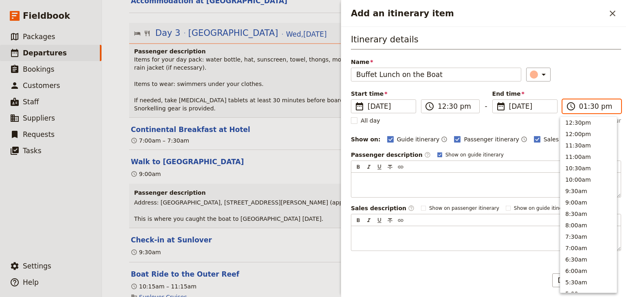
scroll to position [230, 0]
click at [590, 106] on input "01:30 pm" at bounding box center [597, 106] width 37 height 10
type input "01:00 pm"
click at [587, 88] on div "Itinerary details Name Buffet Lunch on the Boat ​ Start time ​ 10 Dec 2025 10/1…" at bounding box center [486, 141] width 270 height 217
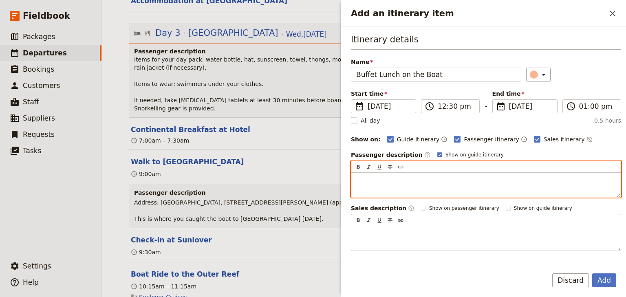
click at [356, 176] on p "Add an itinerary item" at bounding box center [485, 180] width 259 height 8
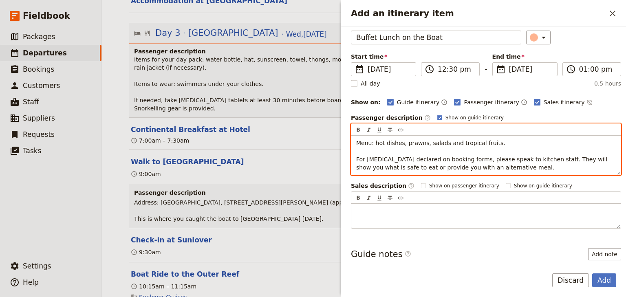
scroll to position [74, 0]
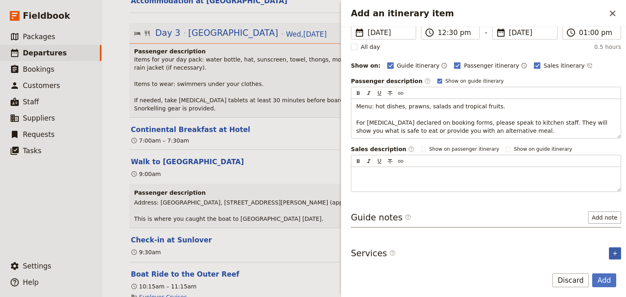
click at [611, 251] on icon "Add service inclusion" at bounding box center [614, 253] width 7 height 7
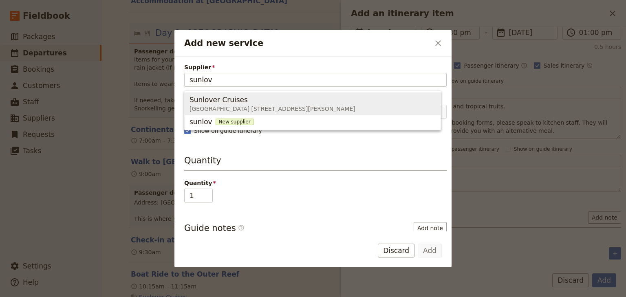
drag, startPoint x: 244, startPoint y: 101, endPoint x: 238, endPoint y: 108, distance: 9.5
click at [244, 101] on div "Sunlover Cruises" at bounding box center [272, 100] width 166 height 10
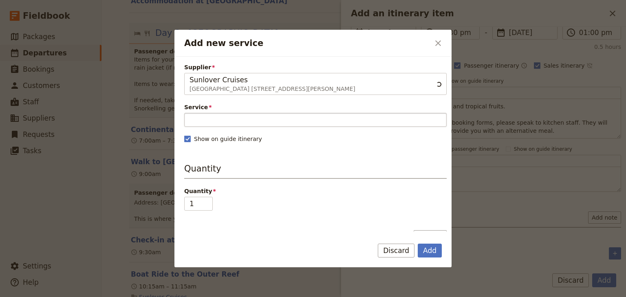
type input "Sunlover Cruises"
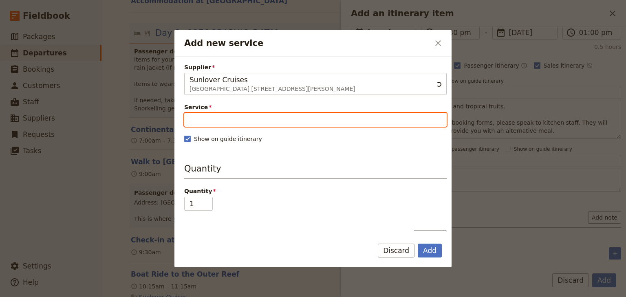
click at [216, 121] on input "Service" at bounding box center [315, 120] width 262 height 14
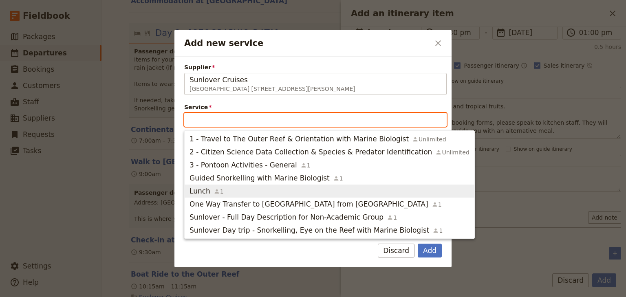
click at [215, 190] on icon "button" at bounding box center [217, 191] width 4 height 4
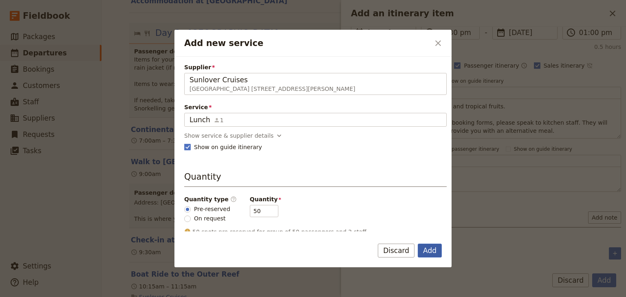
drag, startPoint x: 424, startPoint y: 243, endPoint x: 534, endPoint y: 274, distance: 114.1
click at [425, 244] on button "Add" at bounding box center [429, 251] width 24 height 14
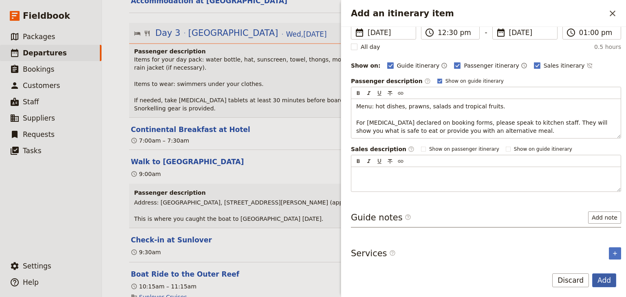
click at [611, 282] on button "Add" at bounding box center [604, 280] width 24 height 14
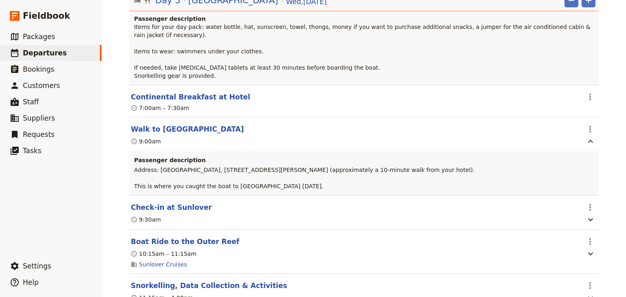
scroll to position [1490, 0]
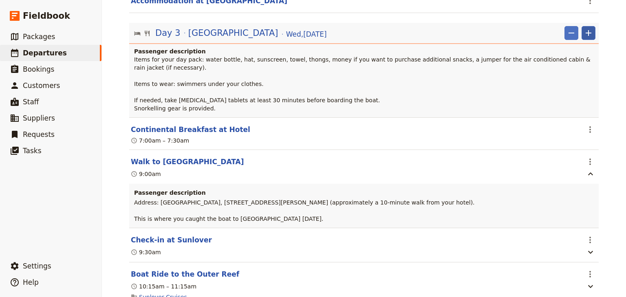
click at [590, 31] on icon "Add" at bounding box center [588, 33] width 10 height 10
click at [560, 49] on span "Add itinerary item" at bounding box center [562, 49] width 52 height 8
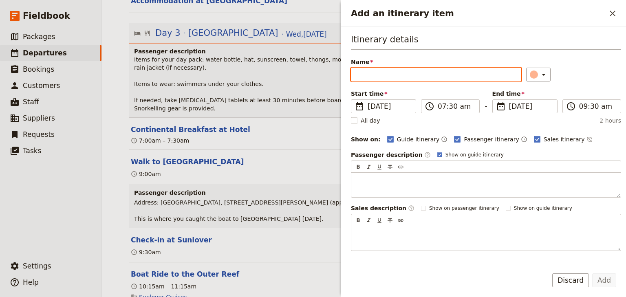
click at [360, 75] on input "Name" at bounding box center [436, 75] width 170 height 14
paste input "Depart [PERSON_NAME][GEOGRAPHIC_DATA]"
type input "Depart [PERSON_NAME][GEOGRAPHIC_DATA]"
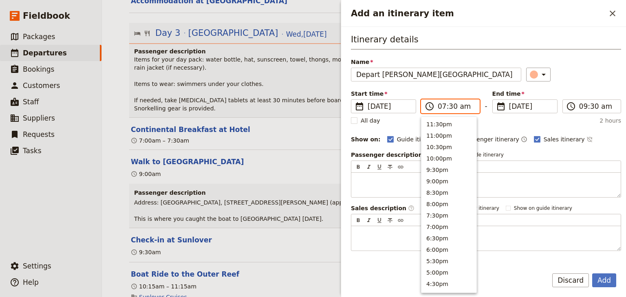
click at [437, 108] on input "07:30 am" at bounding box center [455, 106] width 37 height 10
click at [450, 107] on input "04:30 am" at bounding box center [455, 106] width 37 height 10
click at [460, 106] on input "04:00 am" at bounding box center [455, 106] width 37 height 10
type input "04:00 pm"
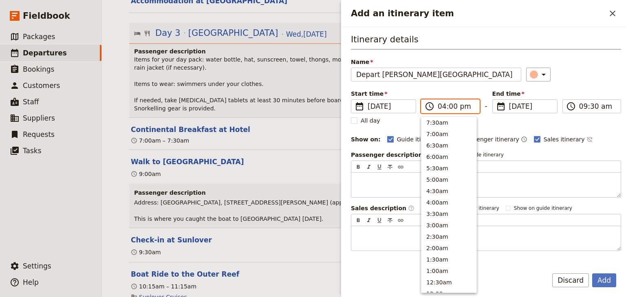
scroll to position [173, 0]
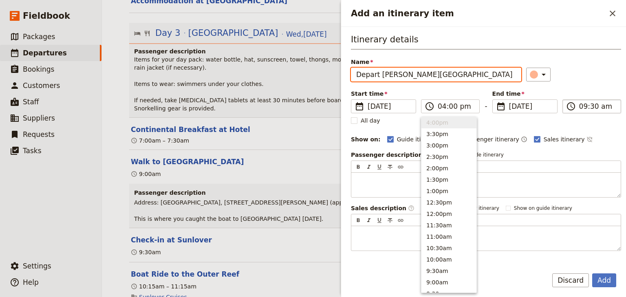
type input "04:00 pm"
click at [574, 107] on label "​ 04:00 pm" at bounding box center [591, 106] width 59 height 14
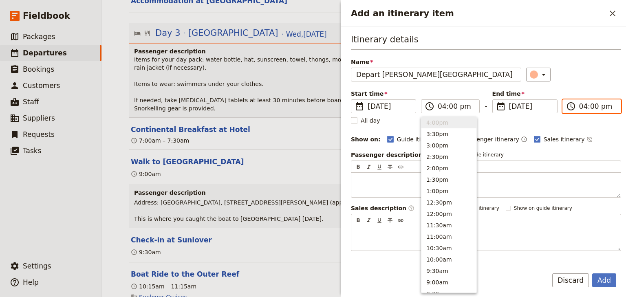
click at [579, 107] on input "04:00 pm" at bounding box center [597, 106] width 37 height 10
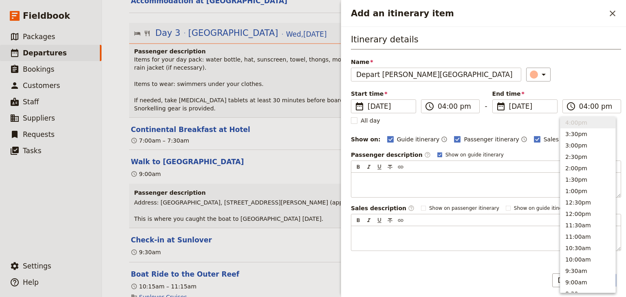
click at [578, 82] on div "Itinerary details Name Depart Moore Reef ​ Start time ​ 10 Dec 2025 10/12/2025 …" at bounding box center [486, 141] width 270 height 217
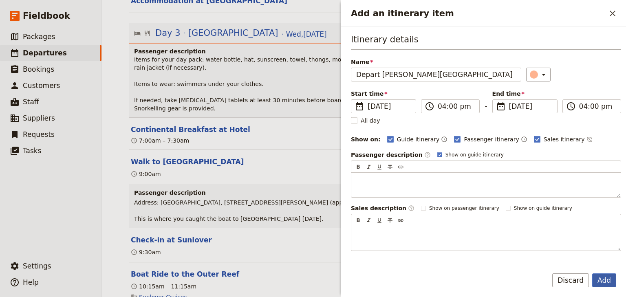
click at [610, 277] on button "Add" at bounding box center [604, 280] width 24 height 14
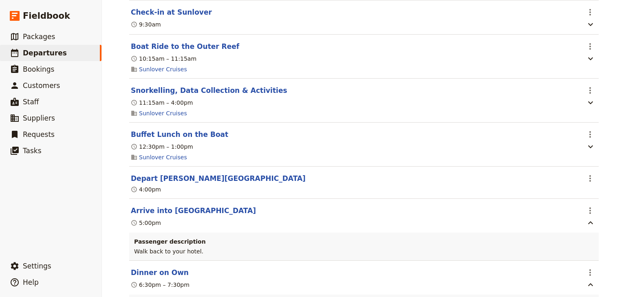
scroll to position [1718, 0]
click at [585, 205] on icon "Actions" at bounding box center [590, 210] width 10 height 10
click at [575, 218] on span "Edit this itinerary item" at bounding box center [549, 220] width 64 height 8
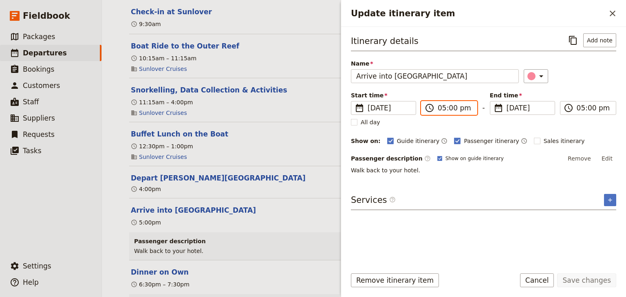
click at [450, 109] on input "05:00 pm" at bounding box center [454, 108] width 34 height 10
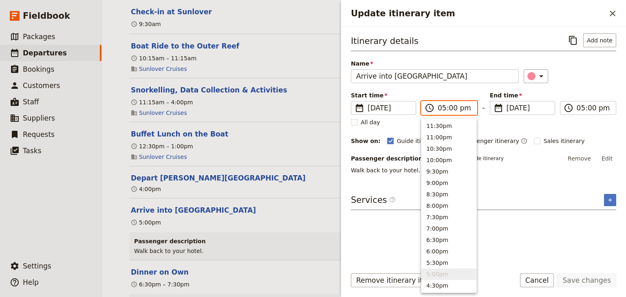
click at [450, 108] on input "05:00 pm" at bounding box center [454, 108] width 34 height 10
type input "05:30 pm"
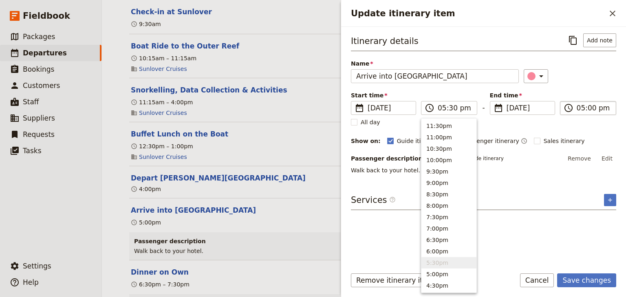
type input "05:30 pm"
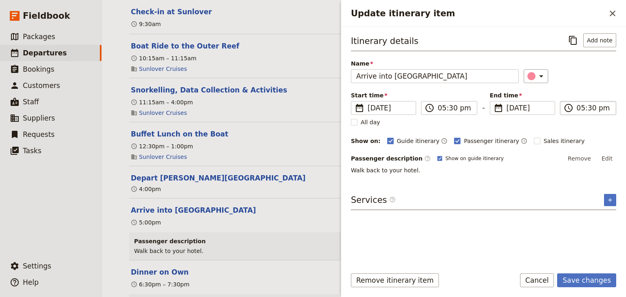
click at [580, 108] on input "05:30 pm" at bounding box center [593, 108] width 34 height 10
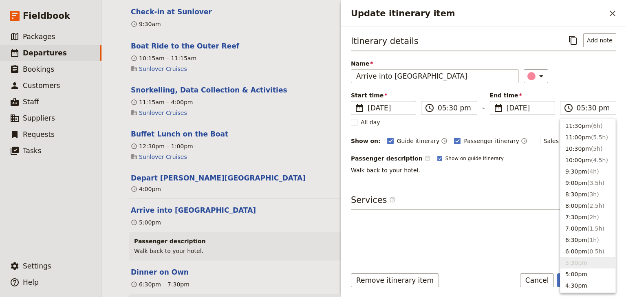
click at [591, 93] on div "Start time ​ 10 Dec 2025 10/12/2025 2025-12-10 17:30 ​ 05:30 pm - End time ​ 10…" at bounding box center [483, 103] width 265 height 24
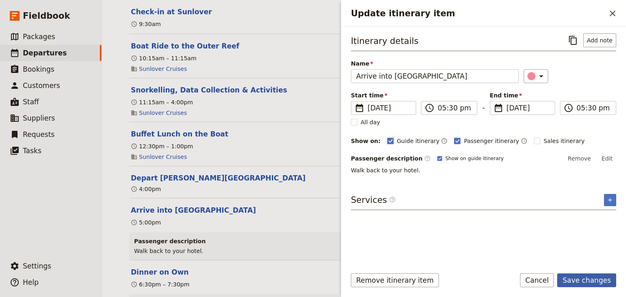
click at [584, 280] on button "Save changes" at bounding box center [586, 280] width 59 height 14
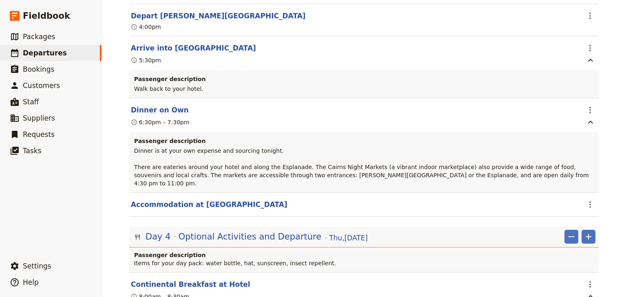
scroll to position [1881, 0]
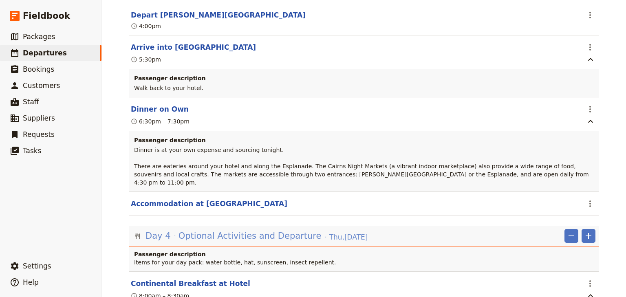
click at [265, 230] on span "Optional Activities and Departure" at bounding box center [249, 236] width 143 height 12
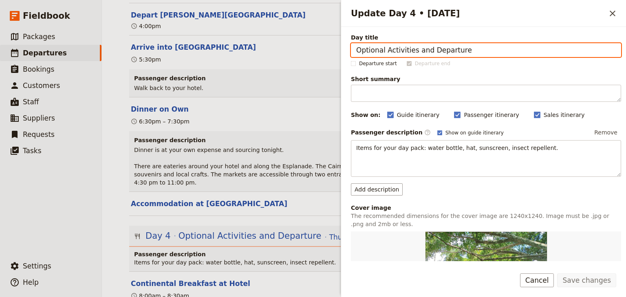
click at [427, 53] on input "Optional Activities and Departure" at bounding box center [486, 50] width 270 height 14
drag, startPoint x: 427, startPoint y: 51, endPoint x: 305, endPoint y: 49, distance: 122.2
click at [305, 50] on div "Brigidine College Randwick: Ecosystems & Global Biodiversity: Reefs 2025 ​ Draf…" at bounding box center [364, 148] width 524 height 297
type input "Departure"
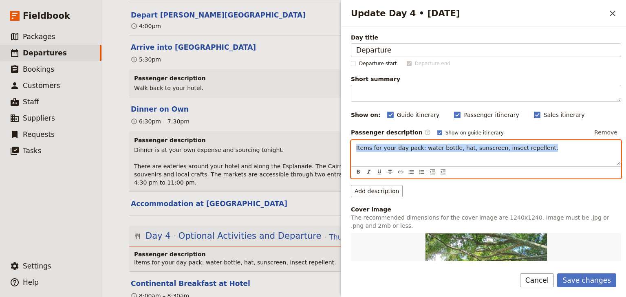
drag, startPoint x: 533, startPoint y: 147, endPoint x: 327, endPoint y: 147, distance: 205.7
click at [328, 147] on div "Brigidine College Randwick: Ecosystems & Global Biodiversity: Reefs 2025 ​ Draf…" at bounding box center [364, 148] width 524 height 297
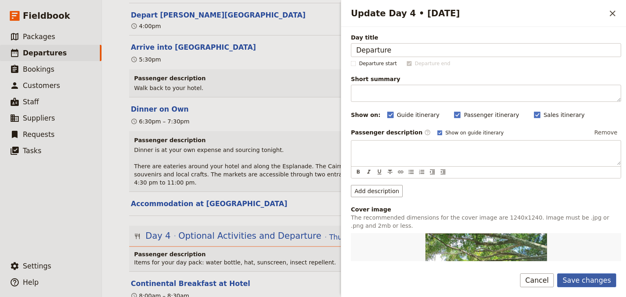
click at [599, 281] on button "Save changes" at bounding box center [586, 280] width 59 height 14
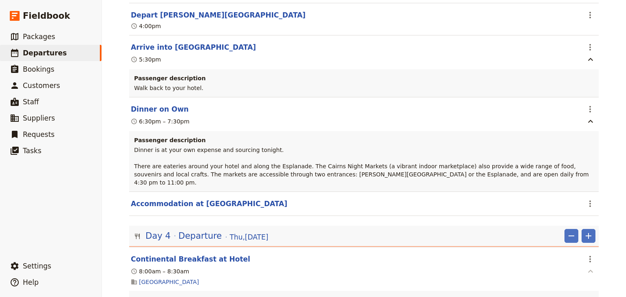
drag, startPoint x: 587, startPoint y: 242, endPoint x: 583, endPoint y: 251, distance: 9.3
click at [587, 254] on icon "Actions" at bounding box center [590, 259] width 10 height 10
click at [576, 259] on span "Edit this itinerary item" at bounding box center [549, 261] width 64 height 8
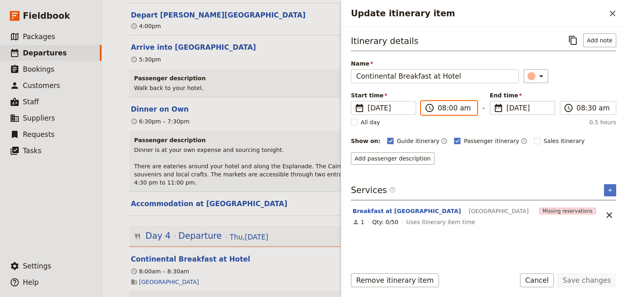
click at [440, 108] on input "08:00 am" at bounding box center [454, 108] width 34 height 10
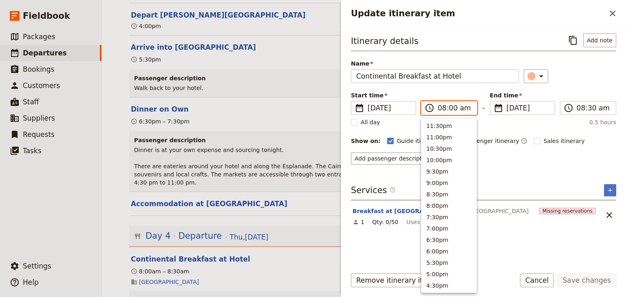
scroll to position [355, 0]
type input "07:00 am"
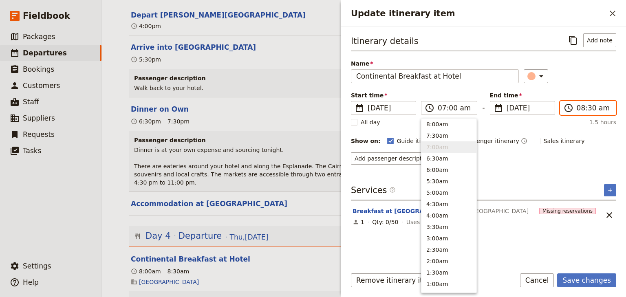
click at [577, 105] on input "08:30 am" at bounding box center [593, 108] width 34 height 10
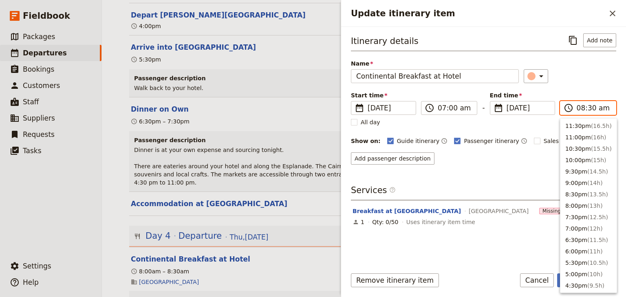
scroll to position [344, 0]
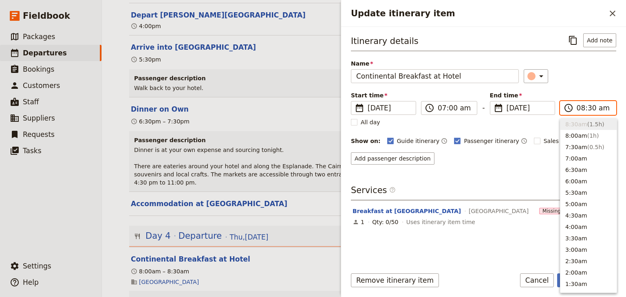
type input "07:30 am"
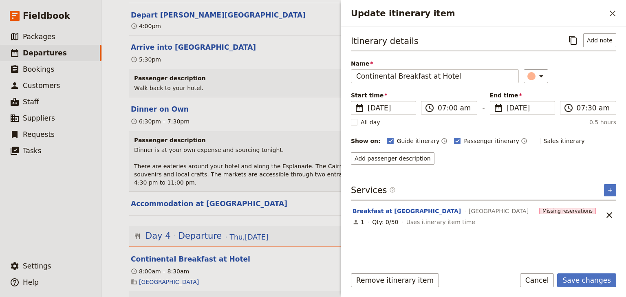
click at [592, 89] on div "Itinerary details ​ Add note Name Continental Breakfast at Hotel ​ Start time ​…" at bounding box center [483, 98] width 265 height 131
click at [585, 279] on button "Save changes" at bounding box center [586, 280] width 59 height 14
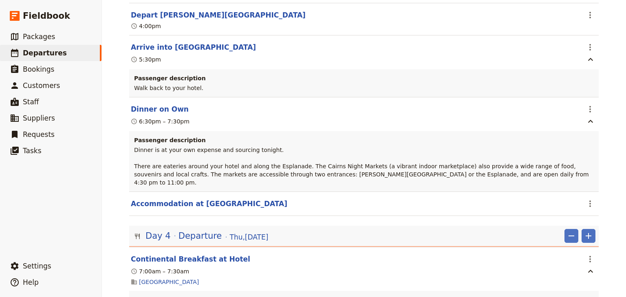
click at [586, 233] on icon "Add" at bounding box center [588, 236] width 6 height 6
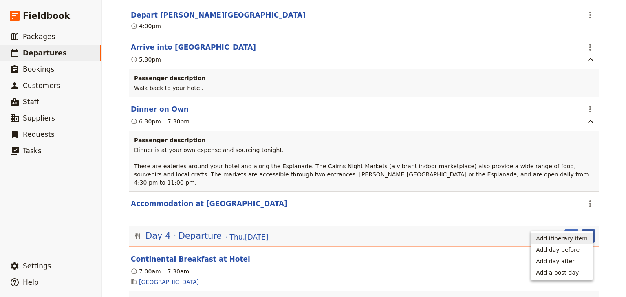
click at [573, 238] on span "Add itinerary item" at bounding box center [562, 238] width 52 height 8
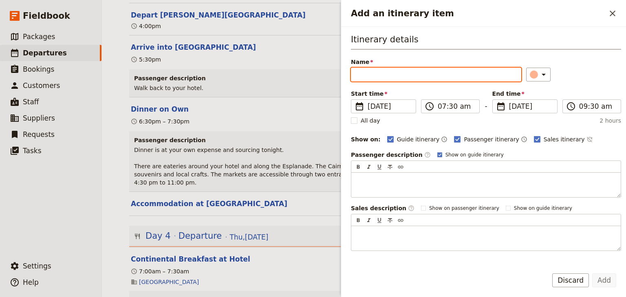
click at [360, 75] on input "Name" at bounding box center [436, 75] width 170 height 14
paste input "Airport Transfer & Depart"
type input "Airport Transfer & Depart"
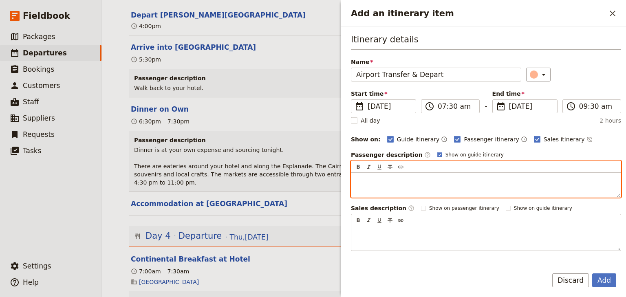
click at [363, 176] on p "Add an itinerary item" at bounding box center [485, 180] width 259 height 8
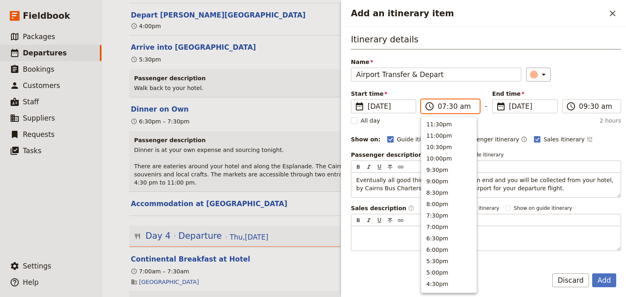
click at [450, 107] on input "07:30 am" at bounding box center [455, 106] width 37 height 10
click at [450, 106] on input "07:30 am" at bounding box center [455, 106] width 37 height 10
type input "07:45 am"
click at [574, 106] on label "​ 09:30 am" at bounding box center [591, 106] width 59 height 14
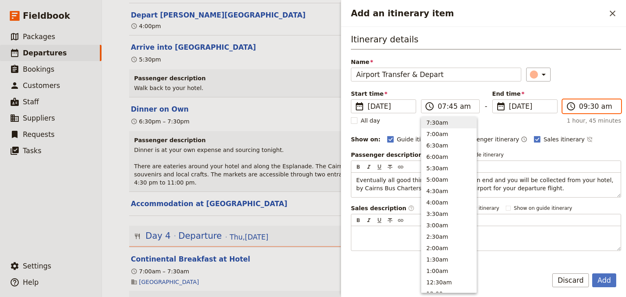
click at [579, 106] on input "09:30 am" at bounding box center [597, 106] width 37 height 10
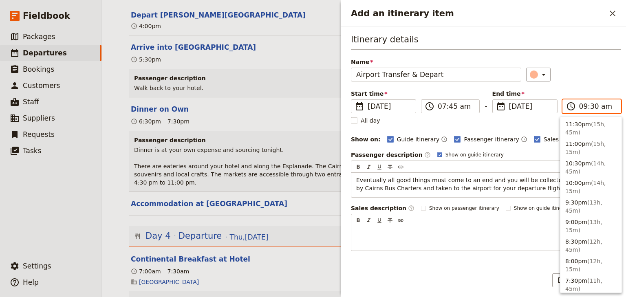
scroll to position [354, 0]
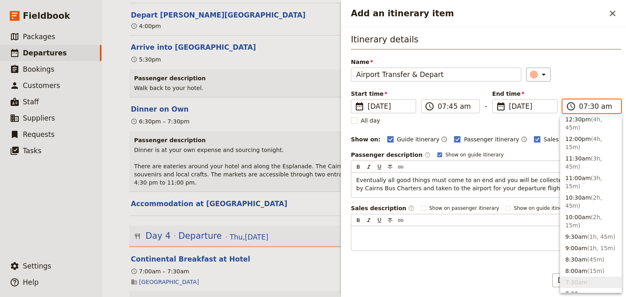
click at [588, 105] on input "07:30 am" at bounding box center [597, 106] width 37 height 10
type input "07:45 am"
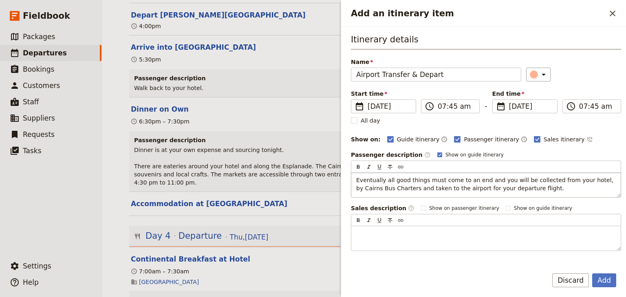
drag, startPoint x: 588, startPoint y: 83, endPoint x: 595, endPoint y: 189, distance: 105.8
click at [588, 85] on div "Itinerary details Name Airport Transfer & Depart ​ Start time ​ 11 Dec 2025 11/…" at bounding box center [486, 141] width 270 height 217
click at [601, 276] on button "Add" at bounding box center [604, 280] width 24 height 14
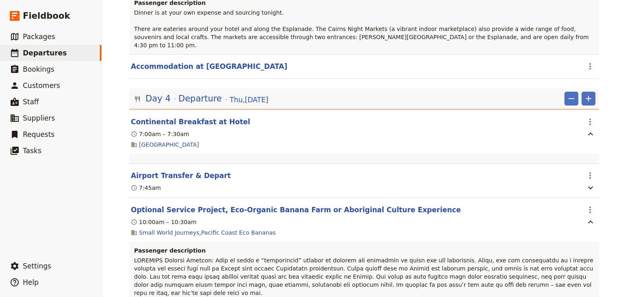
scroll to position [2077, 0]
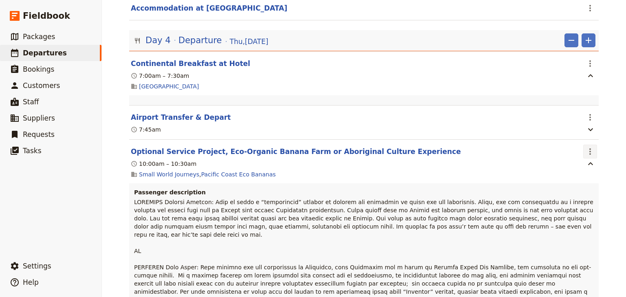
click at [586, 147] on icon "Actions" at bounding box center [590, 152] width 10 height 10
click at [584, 167] on span "Delete this itinerary item" at bounding box center [553, 166] width 72 height 8
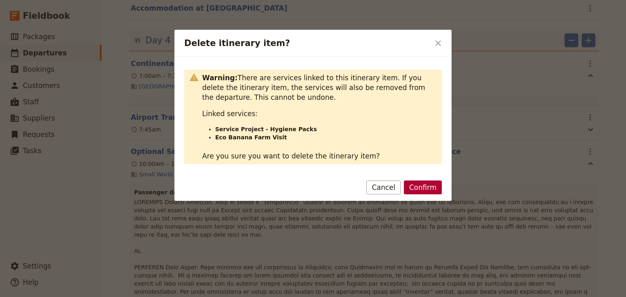
click at [419, 187] on button "Confirm" at bounding box center [423, 187] width 38 height 14
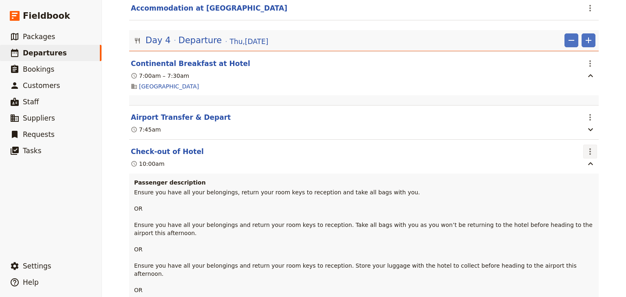
click at [588, 147] on icon "Actions" at bounding box center [590, 152] width 10 height 10
click at [565, 155] on span "Edit this itinerary item" at bounding box center [549, 155] width 64 height 8
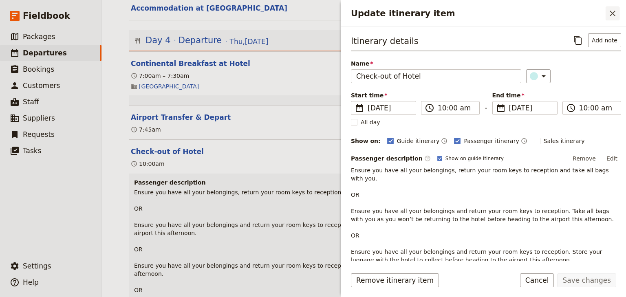
click at [610, 9] on icon "Close drawer" at bounding box center [612, 14] width 10 height 10
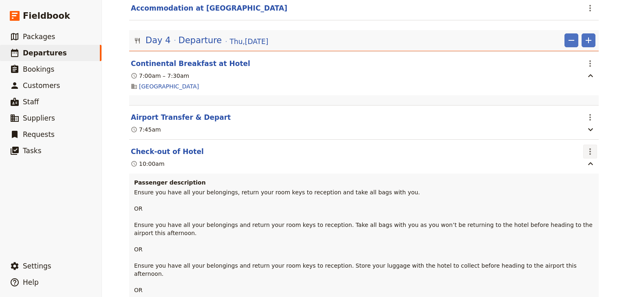
click at [587, 147] on icon "Actions" at bounding box center [590, 152] width 10 height 10
click at [575, 165] on span "Delete this itinerary item" at bounding box center [553, 166] width 72 height 8
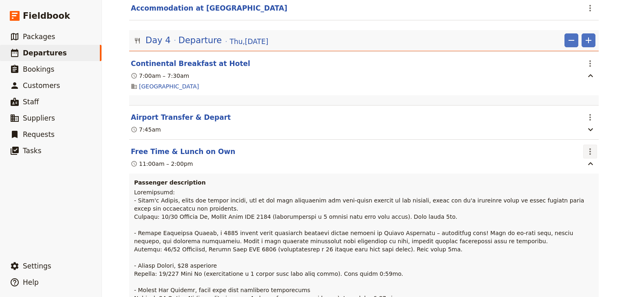
click at [588, 147] on icon "Actions" at bounding box center [590, 152] width 10 height 10
click at [563, 166] on span "Delete this itinerary item" at bounding box center [553, 166] width 72 height 8
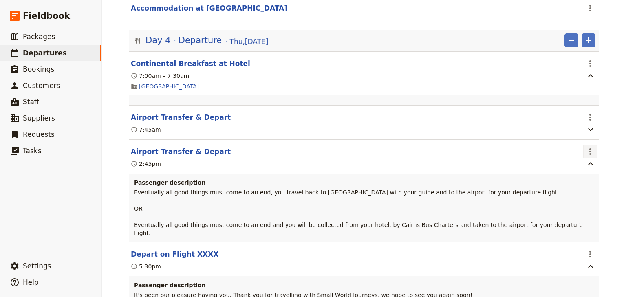
click at [589, 148] on icon "Actions" at bounding box center [590, 151] width 2 height 7
click at [577, 166] on span "Delete this itinerary item" at bounding box center [553, 166] width 72 height 8
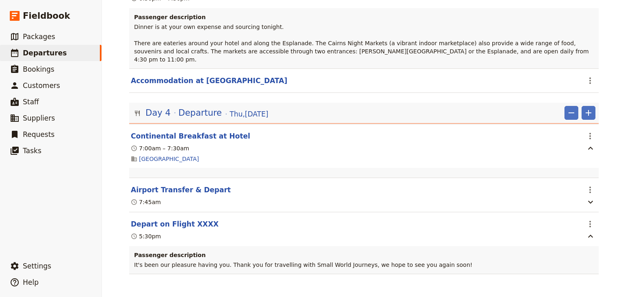
scroll to position [1990, 0]
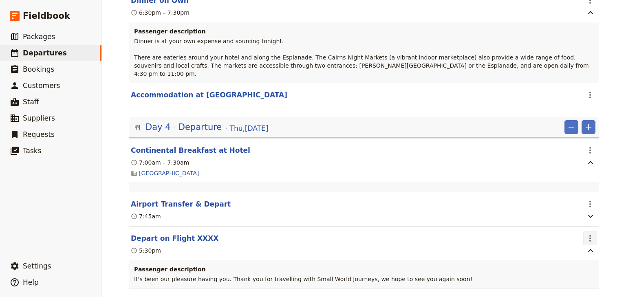
click at [587, 233] on icon "Actions" at bounding box center [590, 238] width 10 height 10
click at [574, 239] on span "Edit this itinerary item" at bounding box center [549, 241] width 64 height 8
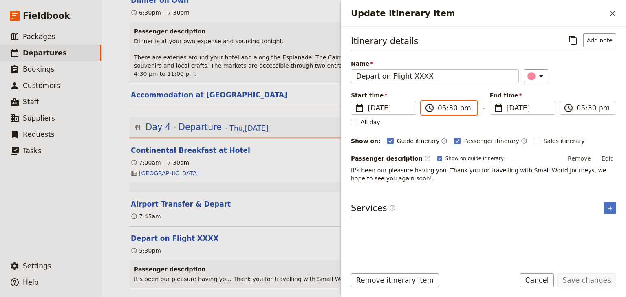
click at [441, 107] on input "05:30 pm" at bounding box center [454, 108] width 34 height 10
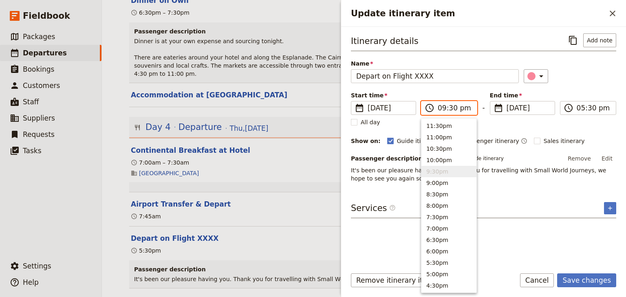
click at [449, 108] on input "09:30 pm" at bounding box center [454, 108] width 34 height 10
type input "09:10 am"
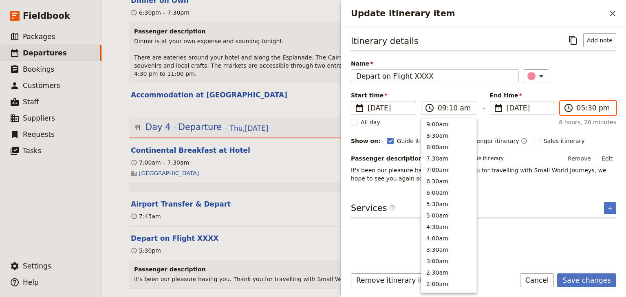
click at [577, 108] on input "05:30 pm" at bounding box center [593, 108] width 34 height 10
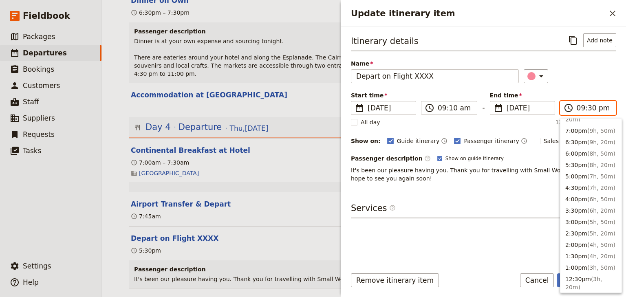
scroll to position [80, 0]
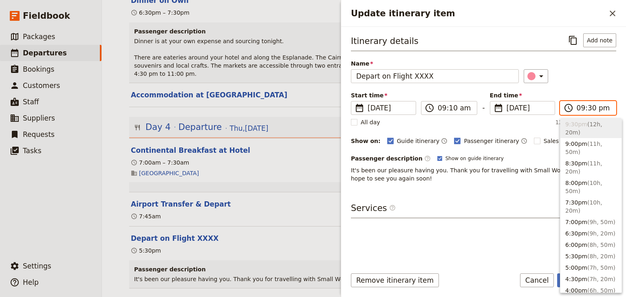
click at [588, 108] on input "09:30 pm" at bounding box center [593, 108] width 34 height 10
type input "09:10 am"
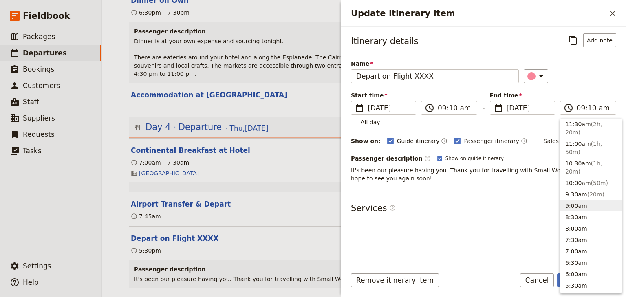
click at [596, 88] on div "Itinerary details ​ Add note Name Depart on Flight XXXX ​ Start time ​ 11 Dec 2…" at bounding box center [483, 107] width 265 height 149
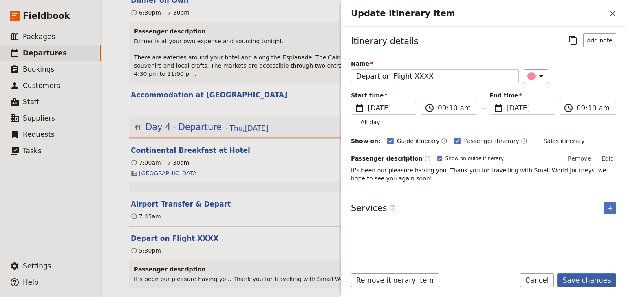
click at [588, 281] on button "Save changes" at bounding box center [586, 280] width 59 height 14
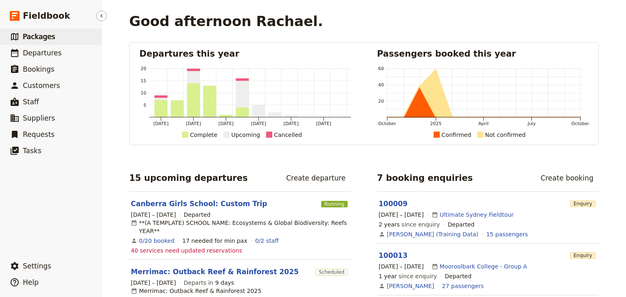
click at [37, 39] on span "Packages" at bounding box center [39, 37] width 32 height 8
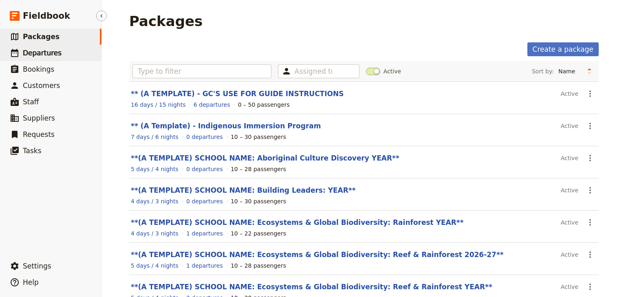
click at [36, 51] on span "Departures" at bounding box center [42, 53] width 39 height 8
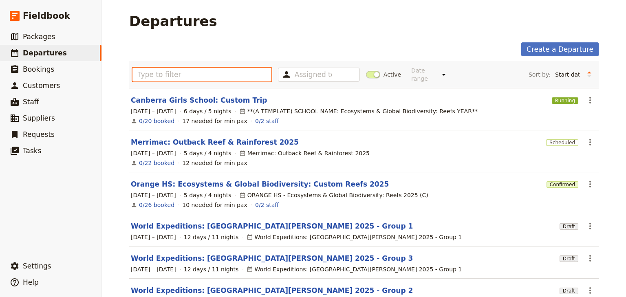
click at [156, 71] on input "text" at bounding box center [201, 75] width 139 height 14
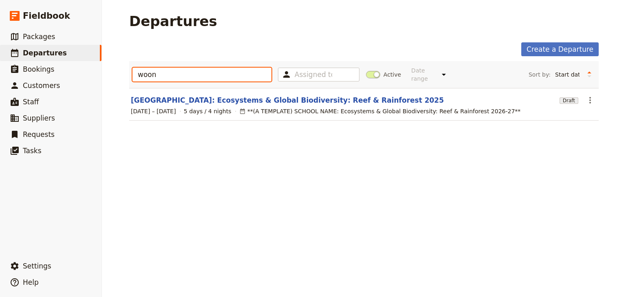
drag, startPoint x: 159, startPoint y: 72, endPoint x: 118, endPoint y: 68, distance: 40.9
click at [119, 68] on main "Departures Create a Departure woon Assigned to Active Date range This week Next…" at bounding box center [363, 71] width 489 height 143
type input "woon"
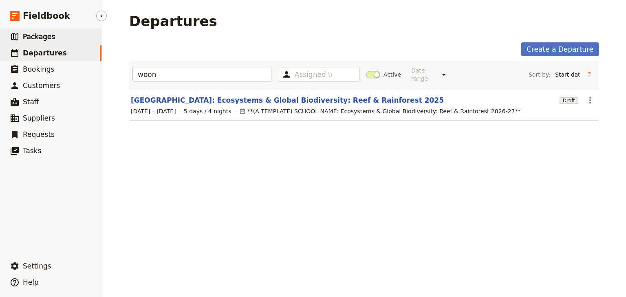
click at [31, 35] on span "Packages" at bounding box center [39, 37] width 32 height 8
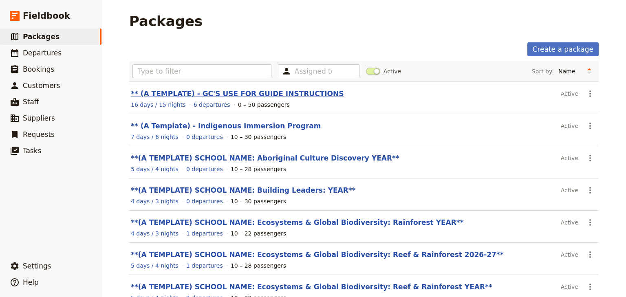
click at [205, 92] on link "** (A TEMPLATE) - GC'S USE FOR GUIDE INSTRUCTIONS" at bounding box center [237, 94] width 213 height 8
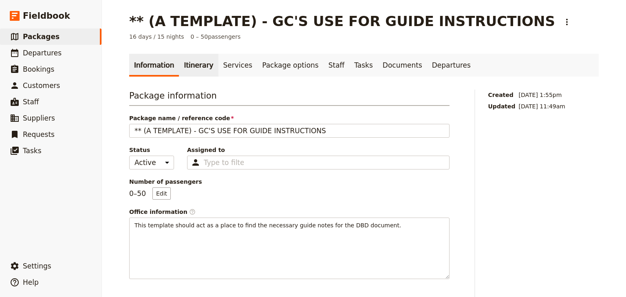
click at [180, 67] on link "Itinerary" at bounding box center [198, 65] width 39 height 23
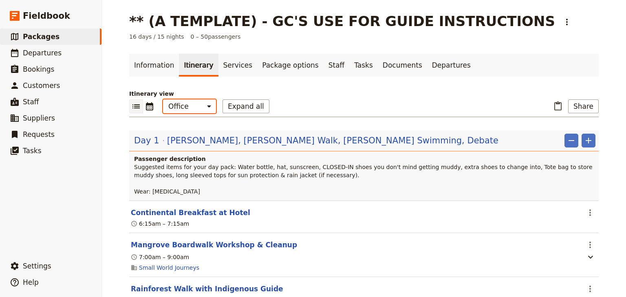
click at [198, 105] on select "Office Guide Passenger Sales" at bounding box center [189, 106] width 53 height 14
select select "PASSENGER"
click at [163, 99] on select "Office Guide Passenger Sales" at bounding box center [189, 106] width 53 height 14
click at [234, 106] on button "Expand all" at bounding box center [245, 106] width 47 height 14
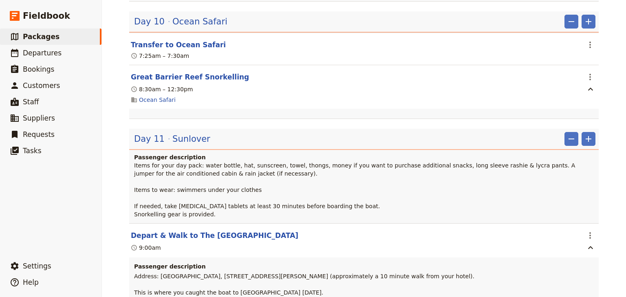
scroll to position [5409, 0]
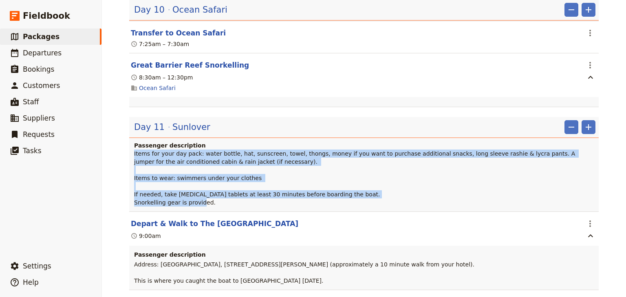
drag, startPoint x: 208, startPoint y: 181, endPoint x: 131, endPoint y: 132, distance: 91.2
click at [131, 141] on div "Passenger description Items for your day pack: water bottle, hat, sunscreen, to…" at bounding box center [363, 176] width 469 height 70
click at [214, 152] on span "Items for your day pack: water bottle, hat, sunscreen, towel, thongs, money if …" at bounding box center [355, 177] width 443 height 55
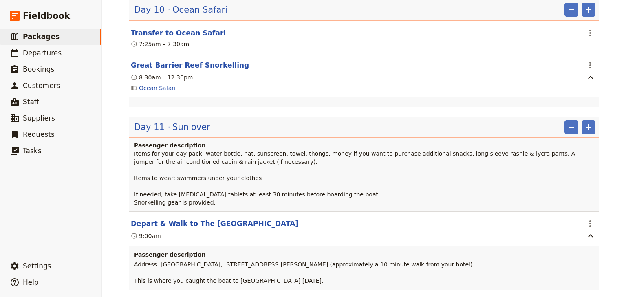
scroll to position [5441, 0]
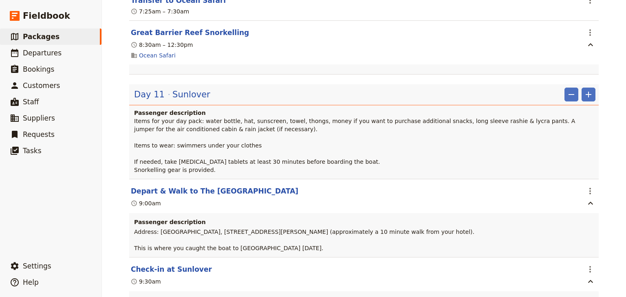
drag, startPoint x: 272, startPoint y: 228, endPoint x: 130, endPoint y: 210, distance: 143.3
click at [130, 213] on div "Passenger description Address: [GEOGRAPHIC_DATA], [STREET_ADDRESS][PERSON_NAME]…" at bounding box center [363, 235] width 469 height 44
copy span "Address: [GEOGRAPHIC_DATA], [STREET_ADDRESS][PERSON_NAME] (approximately a 10 m…"
click at [617, 202] on div "** (A TEMPLATE) - GC'S USE FOR GUIDE INSTRUCTIONS ​ 16 days / 15 nights 0 – 50 …" at bounding box center [364, 148] width 524 height 297
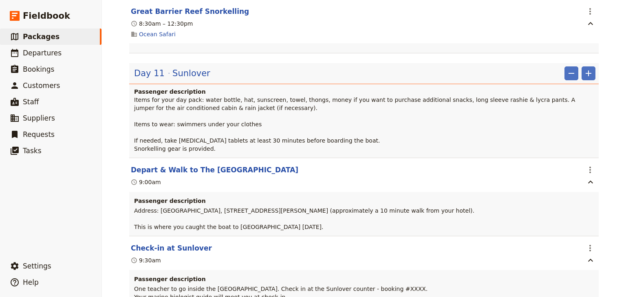
scroll to position [5474, 0]
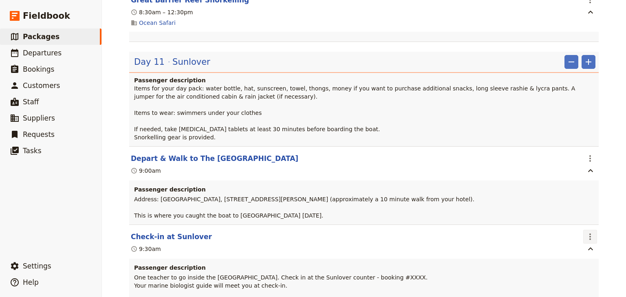
click at [586, 232] on icon "Actions" at bounding box center [590, 237] width 10 height 10
click at [573, 228] on span "Edit this itinerary item" at bounding box center [549, 231] width 64 height 8
select select "11"
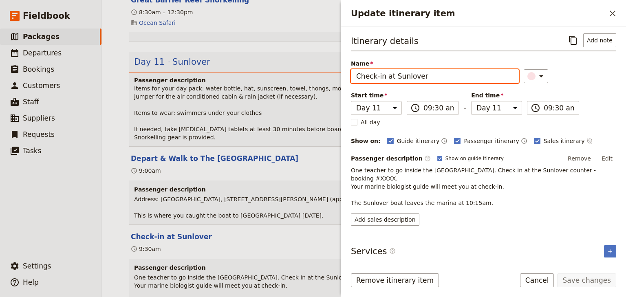
drag, startPoint x: 432, startPoint y: 74, endPoint x: 358, endPoint y: 73, distance: 73.7
click at [358, 73] on input "Check-in at Sunlover" at bounding box center [435, 76] width 168 height 14
click at [433, 76] on input "Check-in at Sunlover" at bounding box center [435, 76] width 168 height 14
drag, startPoint x: 432, startPoint y: 75, endPoint x: 357, endPoint y: 76, distance: 74.5
click at [357, 76] on input "Check-in at Sunlover" at bounding box center [435, 76] width 168 height 14
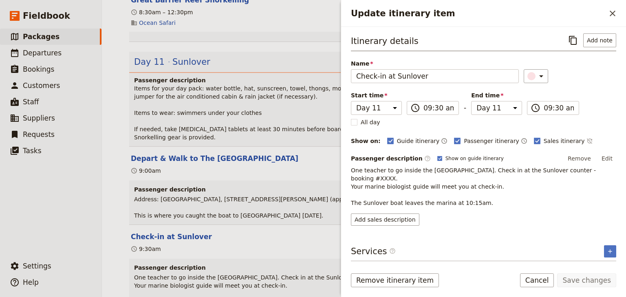
click at [607, 155] on button "Edit" at bounding box center [607, 158] width 18 height 12
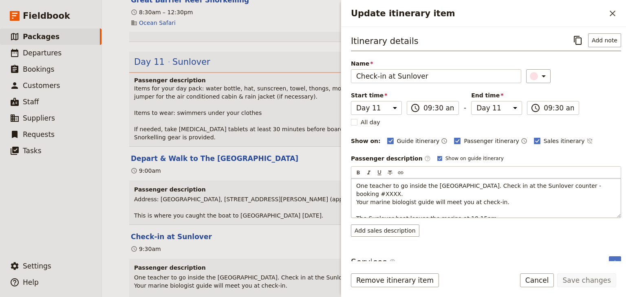
drag, startPoint x: 479, startPoint y: 209, endPoint x: 357, endPoint y: 183, distance: 125.3
click at [357, 183] on p "One teacher to go inside the [GEOGRAPHIC_DATA]. Check in at the Sunlover counte…" at bounding box center [485, 202] width 259 height 41
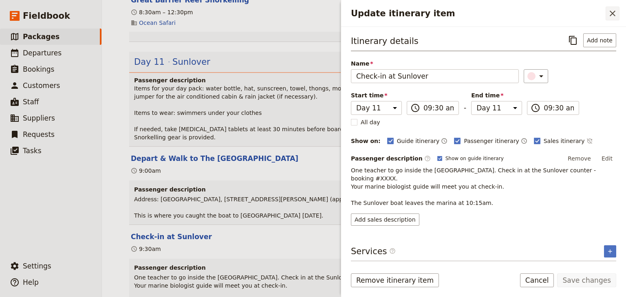
click at [613, 15] on icon "Close drawer" at bounding box center [612, 14] width 10 height 10
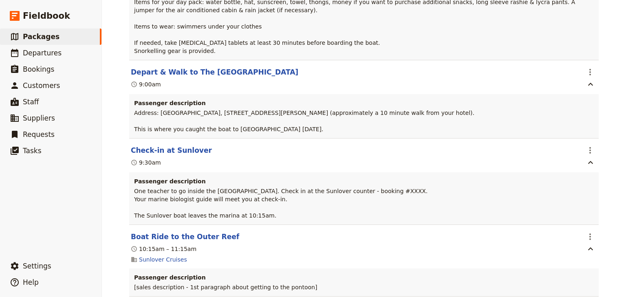
scroll to position [5572, 0]
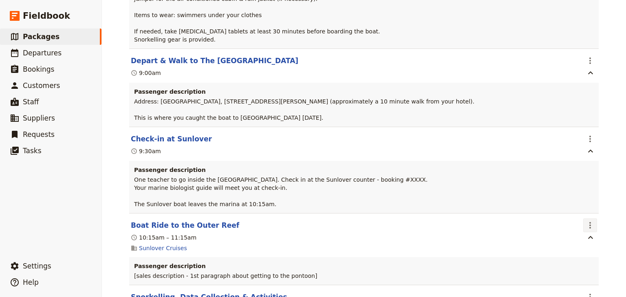
click at [586, 220] on icon "Actions" at bounding box center [590, 225] width 10 height 10
click at [572, 222] on span "Edit this itinerary item" at bounding box center [549, 220] width 64 height 8
select select "11"
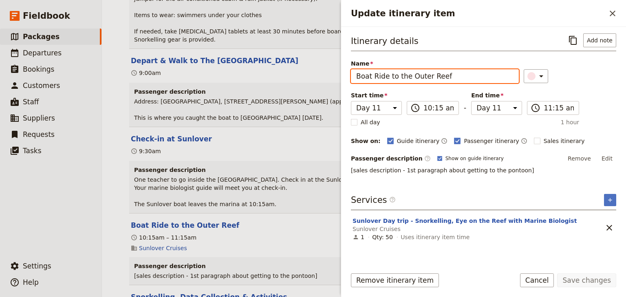
drag, startPoint x: 446, startPoint y: 78, endPoint x: 358, endPoint y: 75, distance: 88.4
click at [358, 75] on input "Boat Ride to the Outer Reef" at bounding box center [435, 76] width 168 height 14
click at [457, 77] on input "Boat Ride to the Outer Reef" at bounding box center [435, 76] width 168 height 14
drag, startPoint x: 444, startPoint y: 75, endPoint x: 354, endPoint y: 72, distance: 90.0
click at [354, 72] on input "Boat Ride to the Outer Reef" at bounding box center [435, 76] width 168 height 14
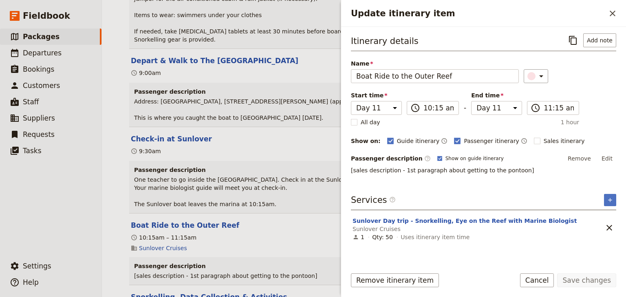
drag, startPoint x: 520, startPoint y: 168, endPoint x: 349, endPoint y: 173, distance: 171.1
click at [349, 173] on div "Itinerary details ​ Add note Name Boat Ride to the Outer Reef ​ Start time Day …" at bounding box center [483, 144] width 285 height 234
click at [608, 11] on icon "Close drawer" at bounding box center [612, 14] width 10 height 10
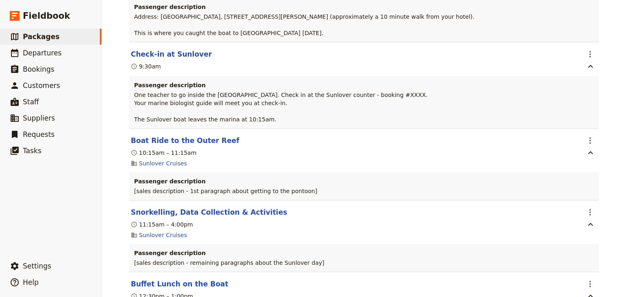
scroll to position [5670, 0]
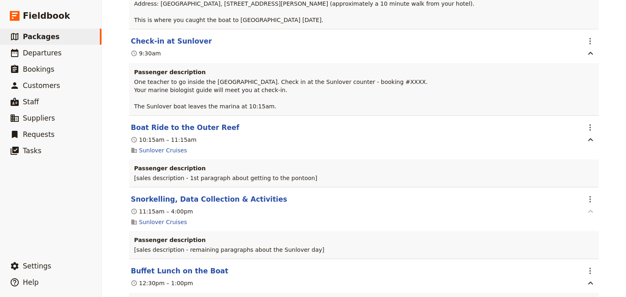
drag, startPoint x: 587, startPoint y: 179, endPoint x: 587, endPoint y: 185, distance: 6.5
click at [589, 196] on icon "Actions" at bounding box center [590, 199] width 2 height 7
click at [581, 196] on span "Edit this itinerary item" at bounding box center [549, 195] width 64 height 8
select select "11"
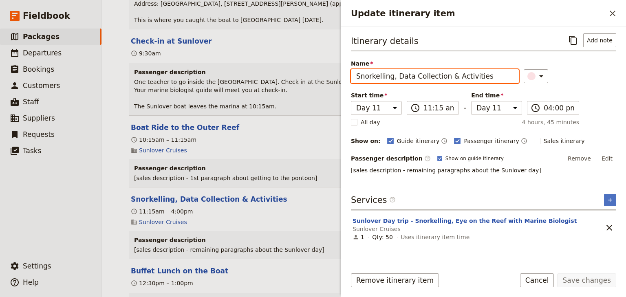
drag, startPoint x: 483, startPoint y: 77, endPoint x: 350, endPoint y: 73, distance: 132.8
click at [351, 73] on input "Snorkelling, Data Collection & Activities" at bounding box center [435, 76] width 168 height 14
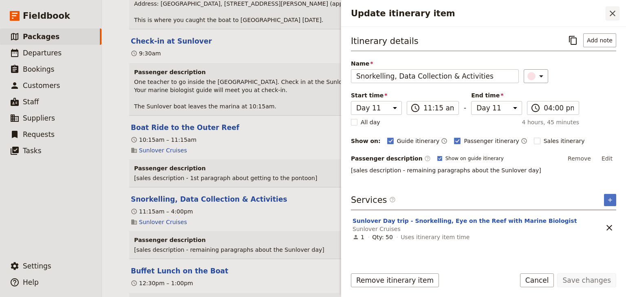
click at [608, 14] on icon "Close drawer" at bounding box center [612, 14] width 10 height 10
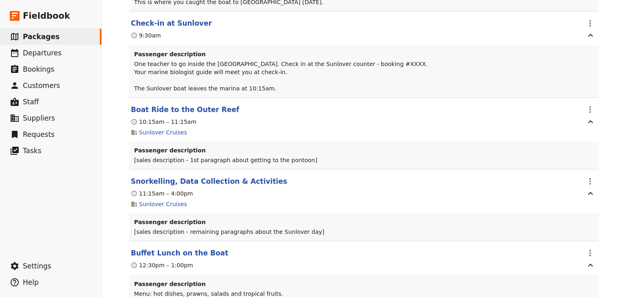
scroll to position [5702, 0]
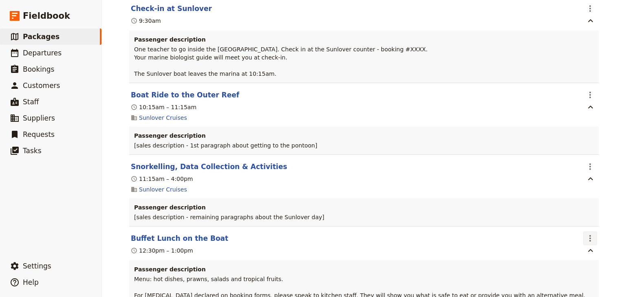
click at [589, 235] on icon "Actions" at bounding box center [590, 238] width 2 height 7
click at [575, 235] on span "Edit this itinerary item" at bounding box center [549, 234] width 64 height 8
select select "11"
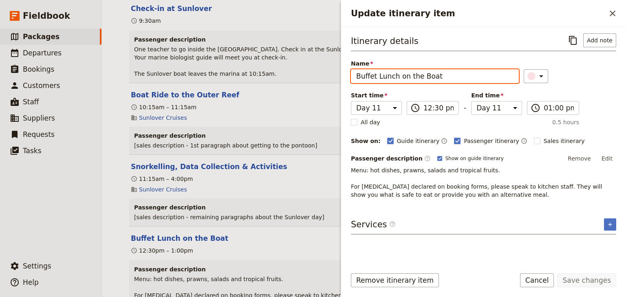
drag, startPoint x: 444, startPoint y: 74, endPoint x: 352, endPoint y: 75, distance: 92.1
click at [352, 75] on input "Buffet Lunch on the Boat" at bounding box center [435, 76] width 168 height 14
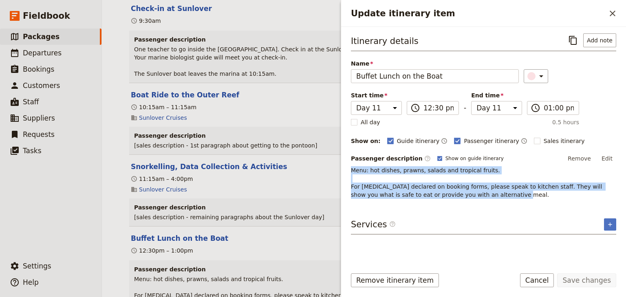
drag, startPoint x: 462, startPoint y: 196, endPoint x: 351, endPoint y: 169, distance: 114.2
click at [351, 169] on p "Menu: hot dishes, prawns, salads and tropical fruits. For [MEDICAL_DATA] declar…" at bounding box center [483, 182] width 265 height 33
drag, startPoint x: 616, startPoint y: 14, endPoint x: 603, endPoint y: 20, distance: 13.7
click at [615, 14] on icon "Close drawer" at bounding box center [612, 14] width 10 height 10
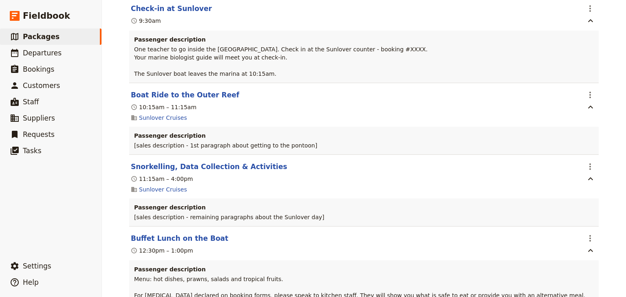
click at [608, 151] on div "** (A TEMPLATE) - GC'S USE FOR GUIDE INSTRUCTIONS ​ 16 days / 15 nights 0 – 50 …" at bounding box center [364, 148] width 524 height 297
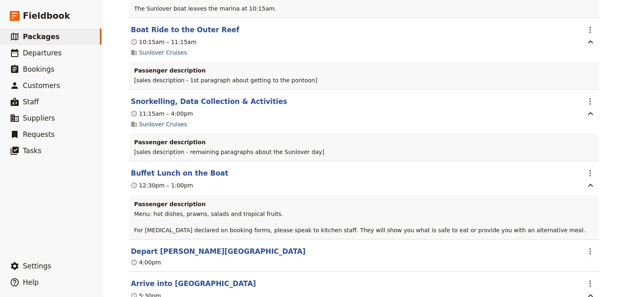
scroll to position [5800, 0]
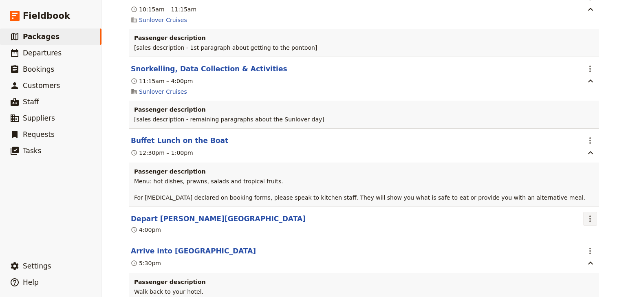
click at [585, 214] on icon "Actions" at bounding box center [590, 219] width 10 height 10
click at [582, 215] on span "Edit this itinerary item" at bounding box center [553, 215] width 72 height 8
select select "11"
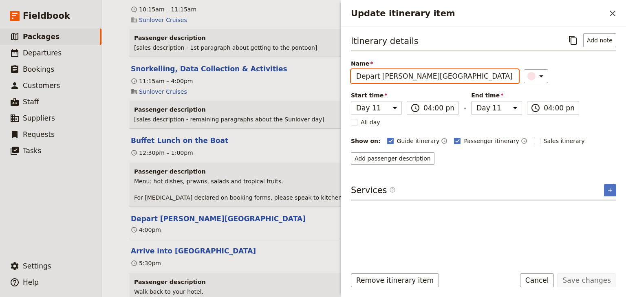
drag, startPoint x: 421, startPoint y: 75, endPoint x: 349, endPoint y: 74, distance: 72.1
click at [349, 74] on div "Itinerary details ​ Add note Name Depart [PERSON_NAME][GEOGRAPHIC_DATA] ​ Start…" at bounding box center [483, 144] width 285 height 234
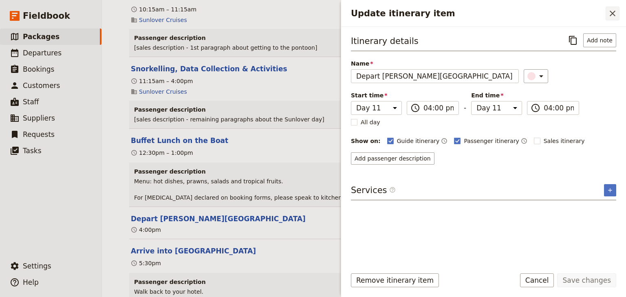
click at [615, 13] on icon "Close drawer" at bounding box center [612, 14] width 10 height 10
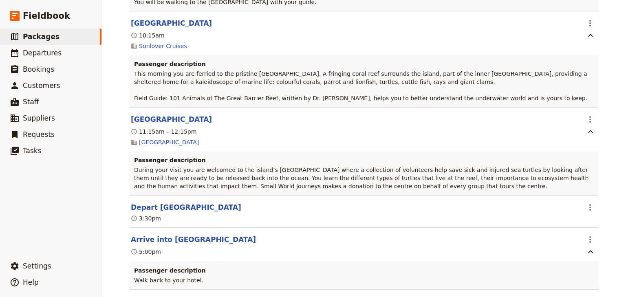
scroll to position [7001, 0]
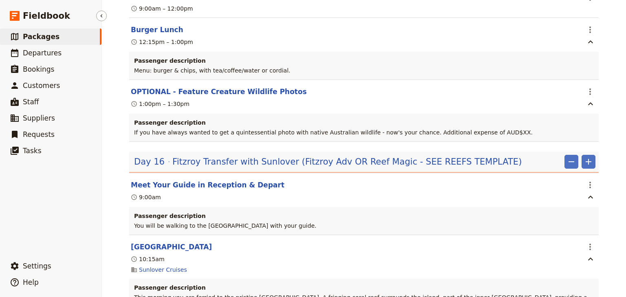
click at [50, 36] on span "Packages" at bounding box center [41, 37] width 37 height 8
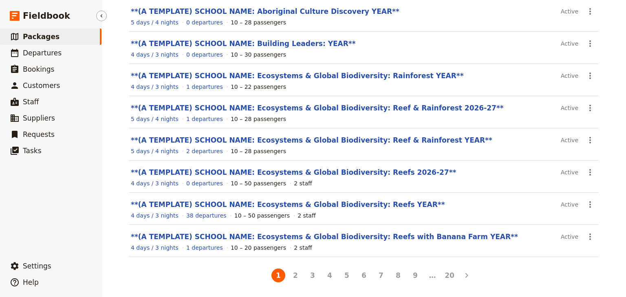
scroll to position [145, 0]
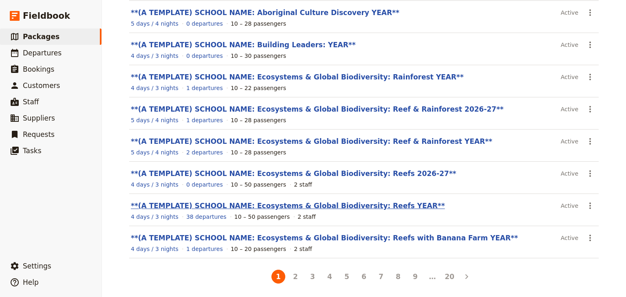
click at [360, 204] on link "**(A TEMPLATE) SCHOOL NAME: Ecosystems & Global Biodiversity: Reefs YEAR**" at bounding box center [288, 206] width 314 height 8
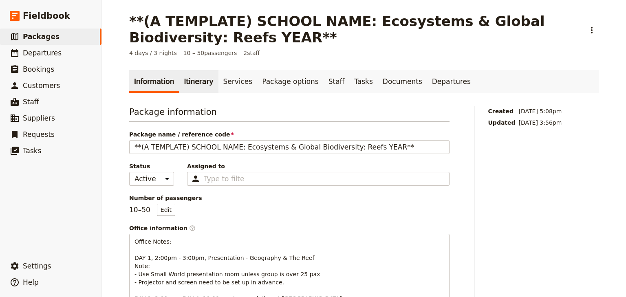
click at [192, 81] on link "Itinerary" at bounding box center [198, 81] width 39 height 23
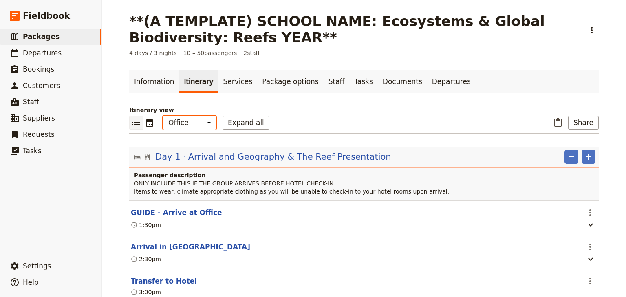
click at [192, 119] on select "Office Guide Passenger Sales" at bounding box center [189, 123] width 53 height 14
select select "PASSENGER"
click at [163, 116] on select "Office Guide Passenger Sales" at bounding box center [189, 123] width 53 height 14
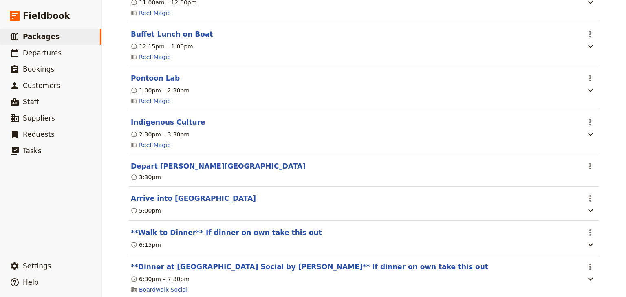
scroll to position [1761, 0]
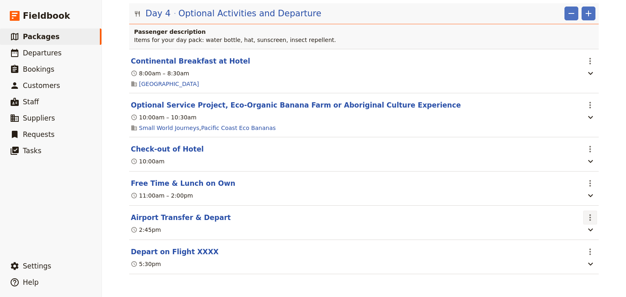
click at [586, 220] on icon "Actions" at bounding box center [590, 218] width 10 height 10
click at [573, 236] on span "Edit this itinerary item" at bounding box center [549, 234] width 64 height 8
select select "4"
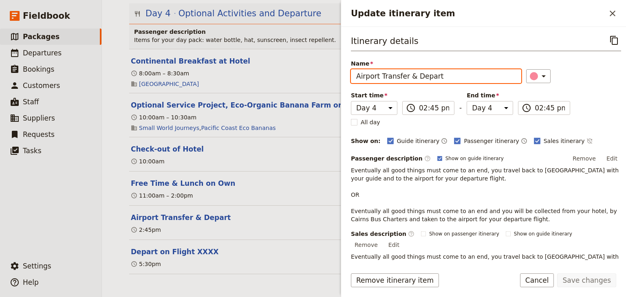
drag, startPoint x: 442, startPoint y: 77, endPoint x: 355, endPoint y: 77, distance: 87.2
click at [355, 77] on input "Airport Transfer & Depart" at bounding box center [436, 76] width 170 height 14
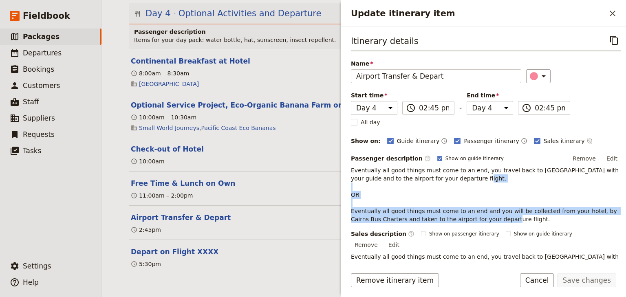
drag, startPoint x: 496, startPoint y: 218, endPoint x: 346, endPoint y: 211, distance: 150.1
click at [346, 211] on div "Itinerary details ​ Name Airport Transfer & Depart ​ Start time Day 1 Day 2 Day…" at bounding box center [483, 144] width 285 height 234
copy span "Eventually all good things must come to an end and you will be collected from y…"
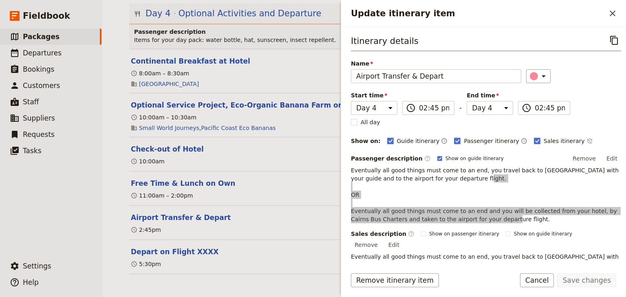
scroll to position [93, 0]
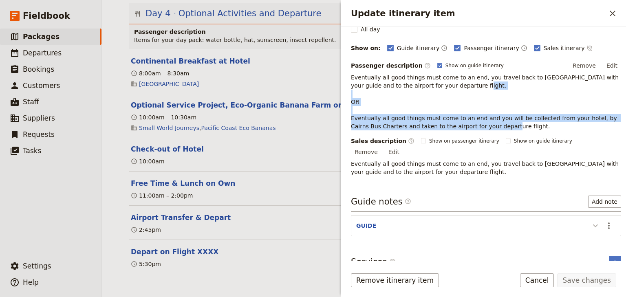
click at [590, 221] on icon "Update itinerary item" at bounding box center [595, 226] width 10 height 10
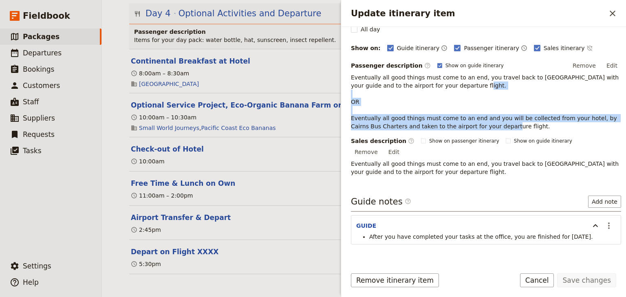
drag, startPoint x: 609, startPoint y: 13, endPoint x: 622, endPoint y: 15, distance: 13.1
click at [610, 13] on icon "Close drawer" at bounding box center [612, 14] width 10 height 10
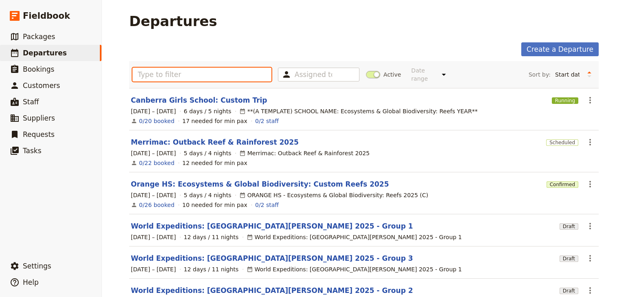
click at [148, 69] on input "text" at bounding box center [201, 75] width 139 height 14
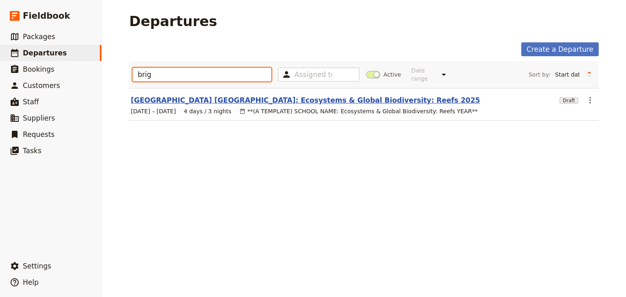
type input "brig"
click at [215, 95] on link "[GEOGRAPHIC_DATA] [GEOGRAPHIC_DATA]: Ecosystems & Global Biodiversity: Reefs 20…" at bounding box center [305, 100] width 349 height 10
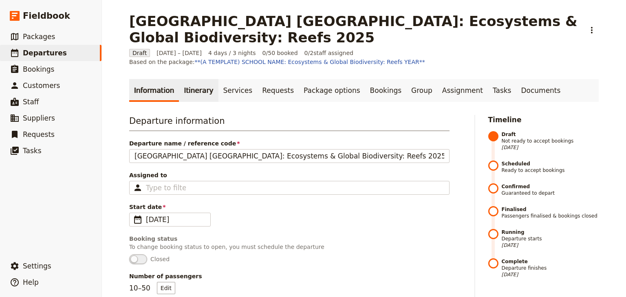
click at [182, 85] on link "Itinerary" at bounding box center [198, 90] width 39 height 23
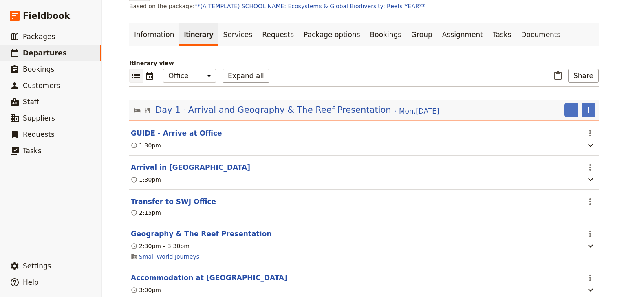
scroll to position [98, 0]
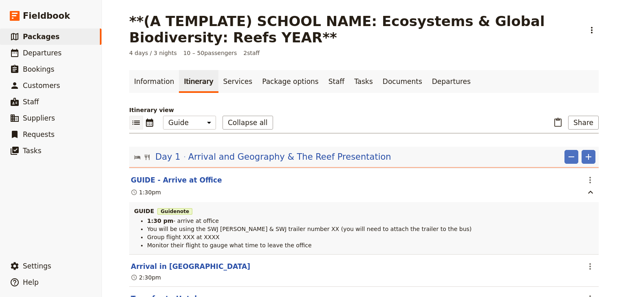
select select "STAFF"
